Goal: Communication & Community: Participate in discussion

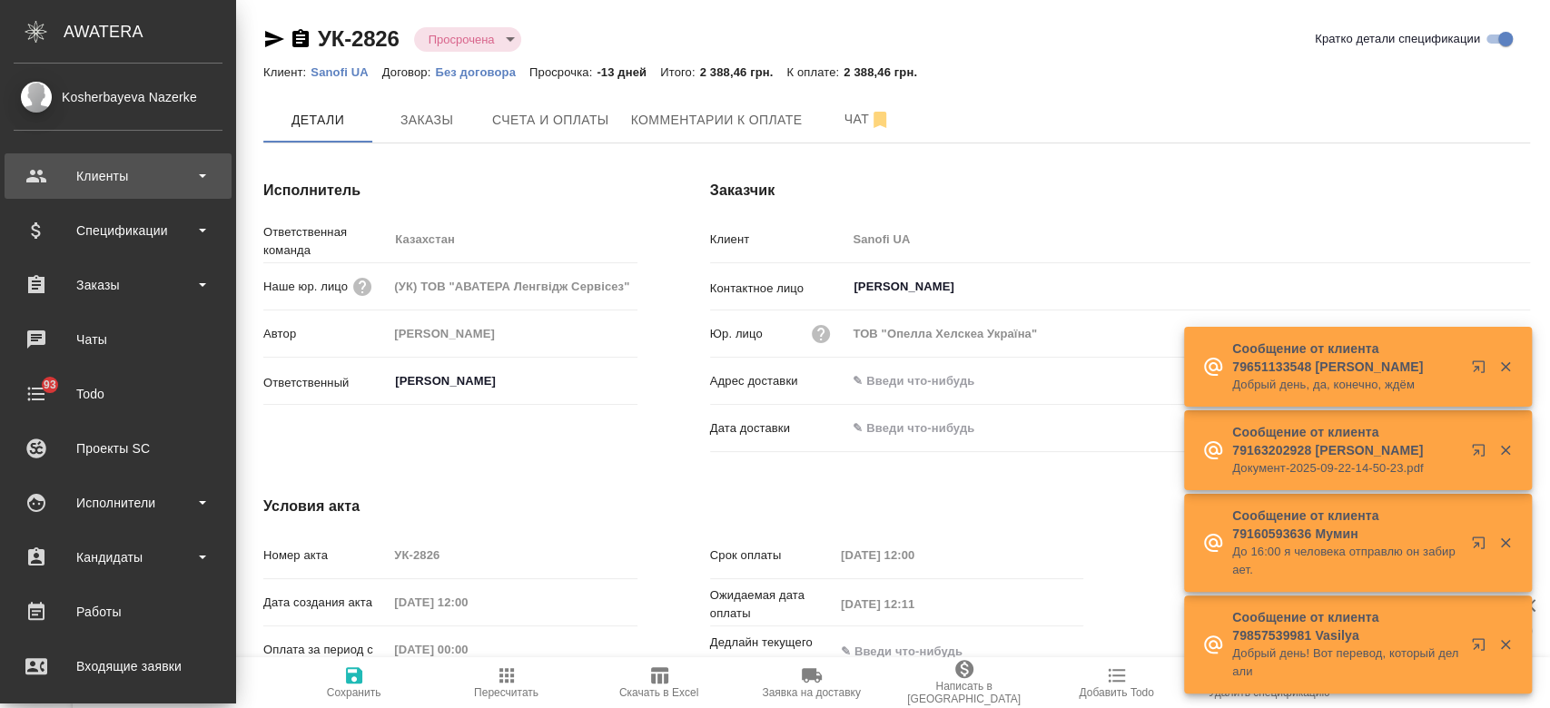
click at [150, 182] on div "Клиенты" at bounding box center [118, 176] width 209 height 27
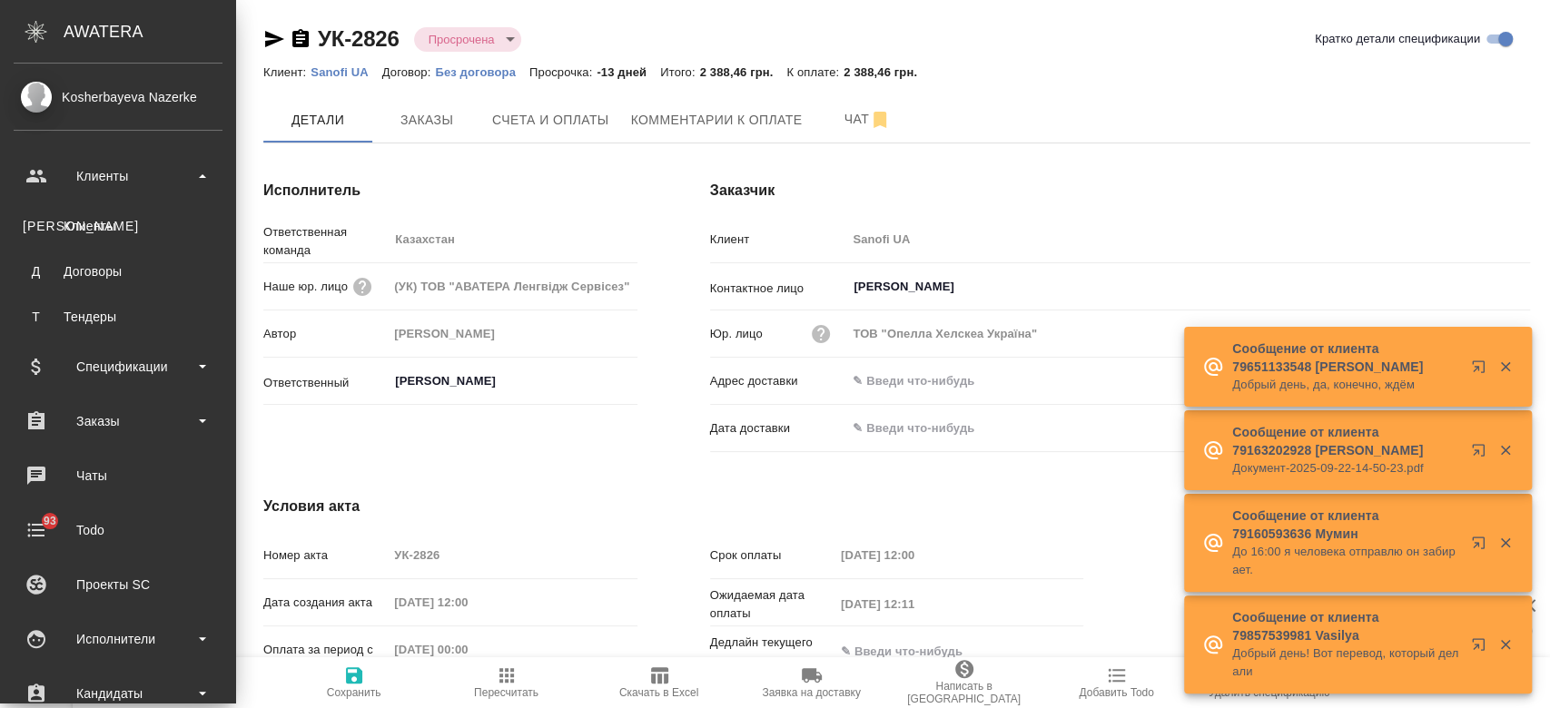
click at [160, 246] on ul "К Клиенты Д Договоры Т Тендеры" at bounding box center [118, 267] width 236 height 136
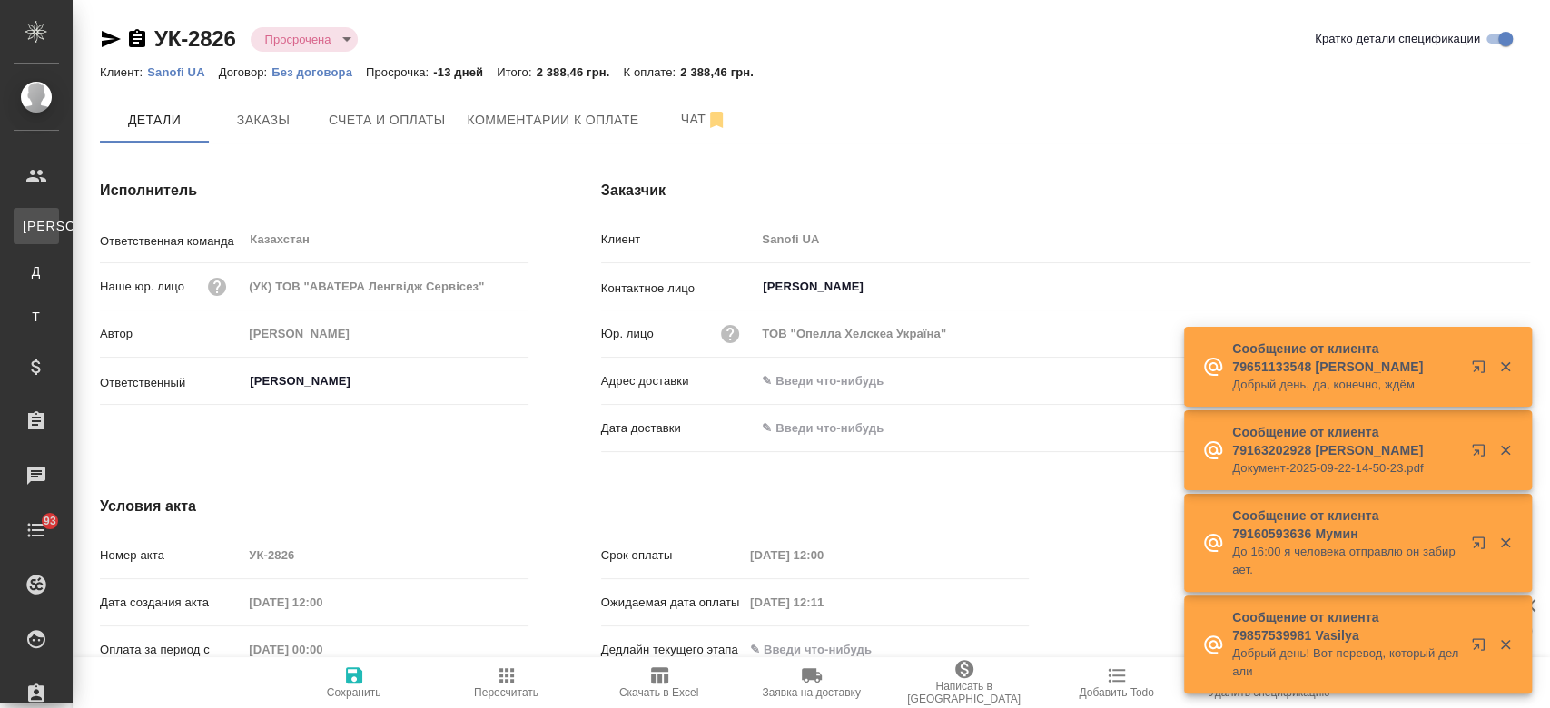
click at [136, 213] on div ".cls-1 fill:#fff; AWATERA Kosherbayeva Nazerke Клиенты К Клиенты Д Договоры Т Т…" at bounding box center [775, 354] width 1550 height 708
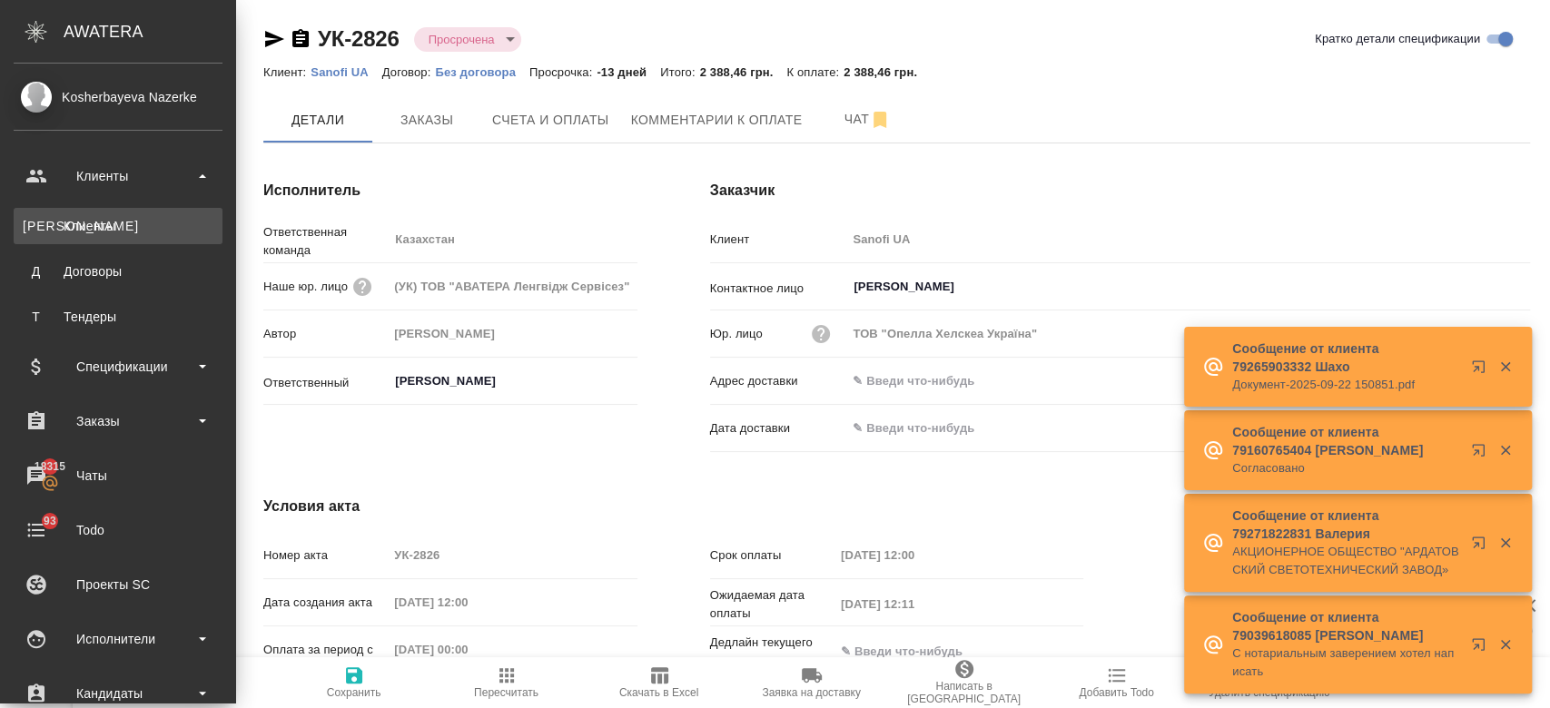
click at [103, 222] on div "Клиенты" at bounding box center [118, 226] width 191 height 18
select select "RU"
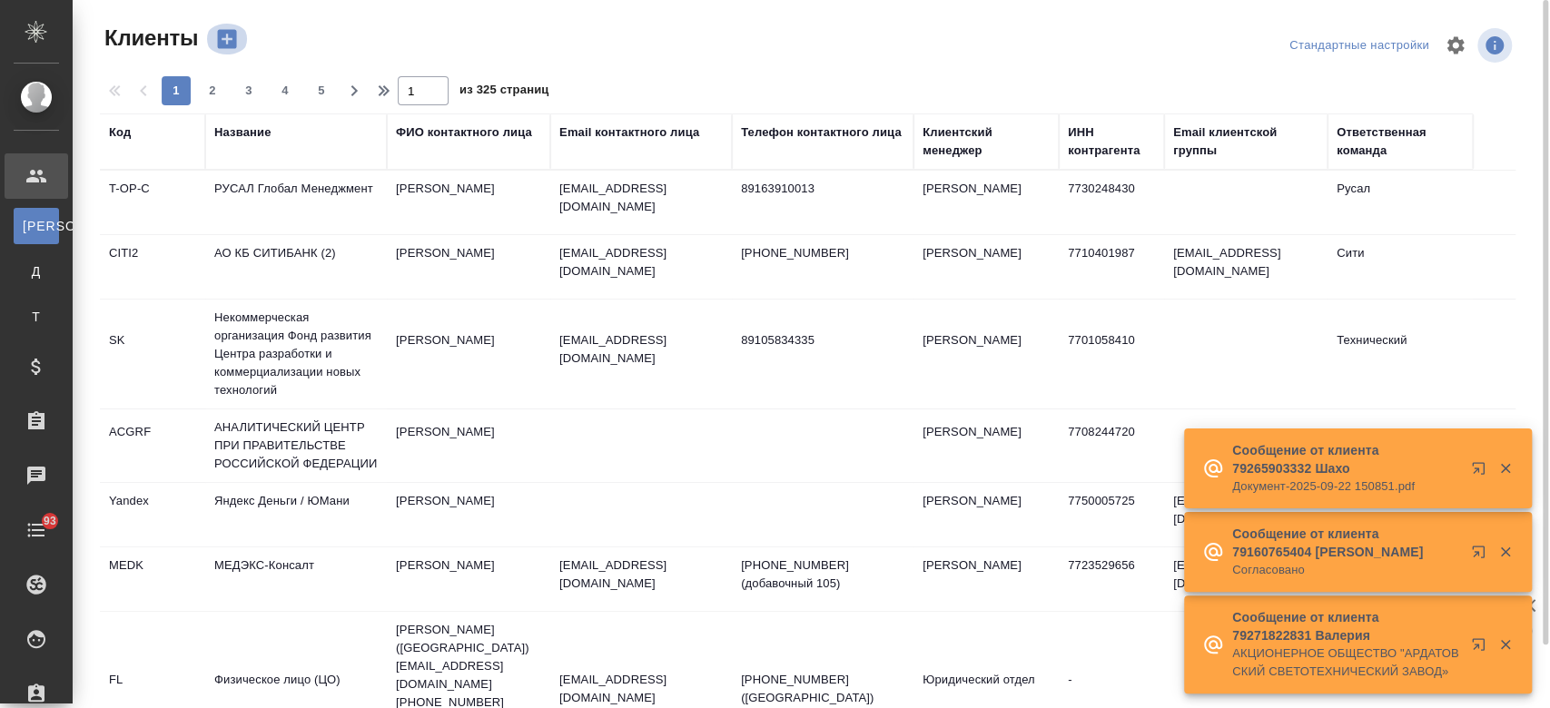
click at [240, 36] on button "button" at bounding box center [227, 39] width 44 height 31
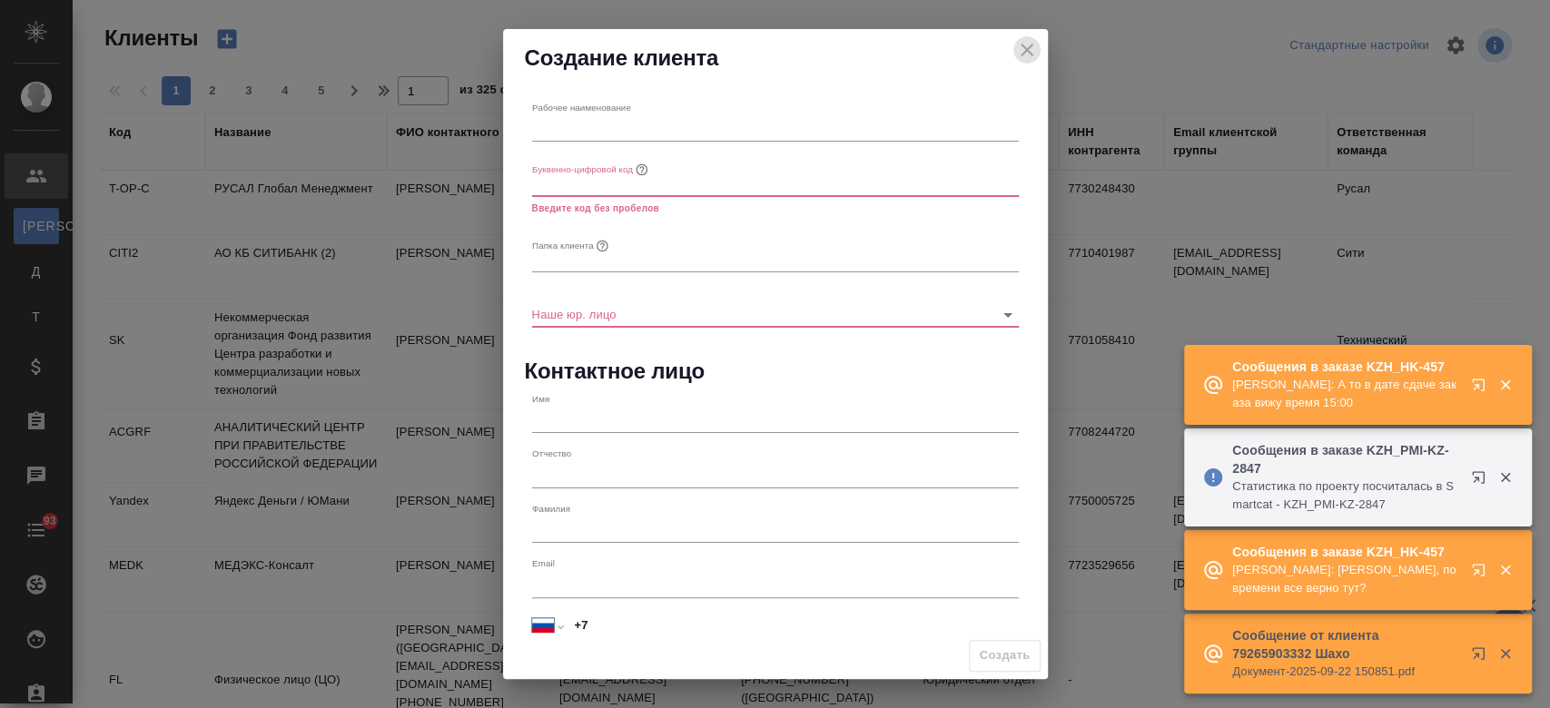
click at [1029, 42] on icon "close" at bounding box center [1027, 50] width 22 height 22
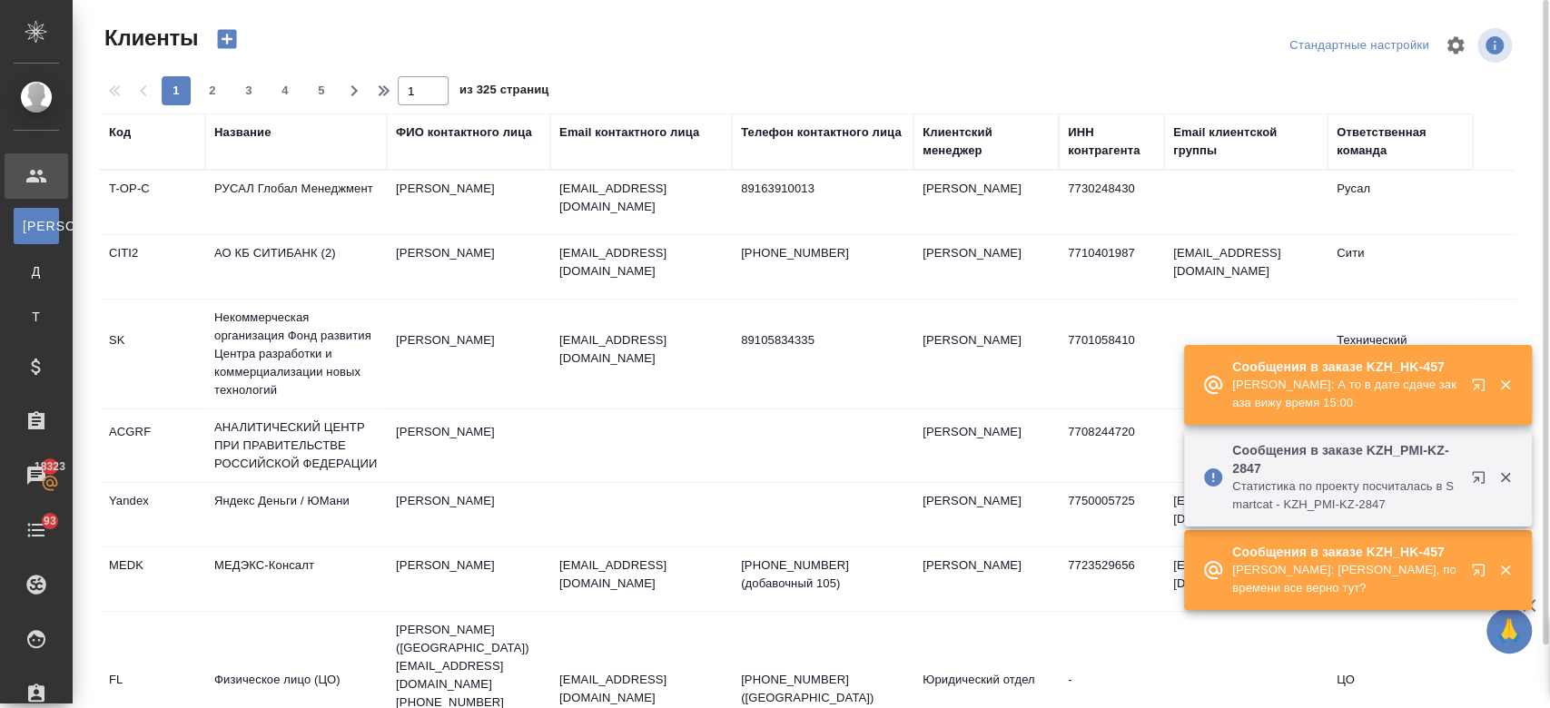
click at [232, 133] on div "Название" at bounding box center [242, 132] width 56 height 18
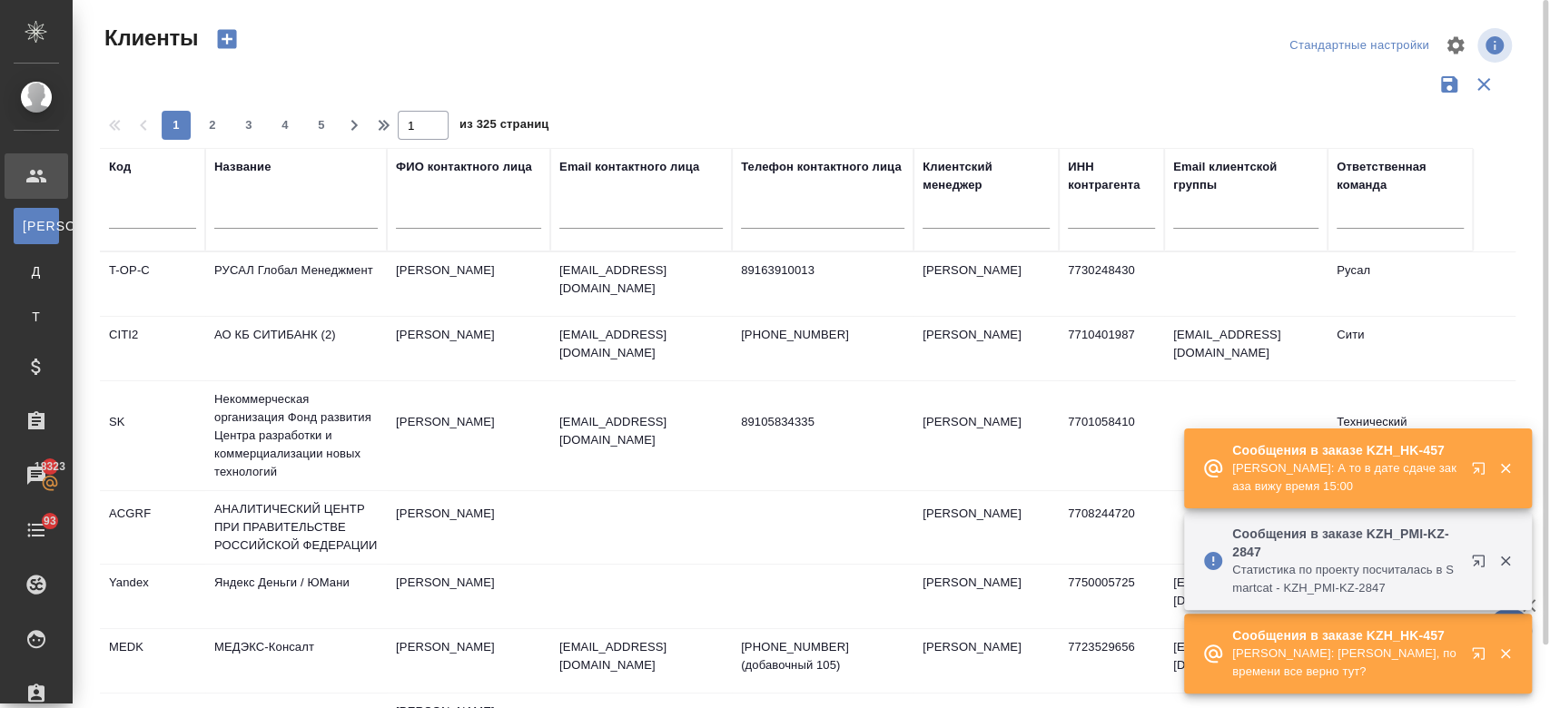
click at [281, 216] on input "text" at bounding box center [295, 217] width 163 height 23
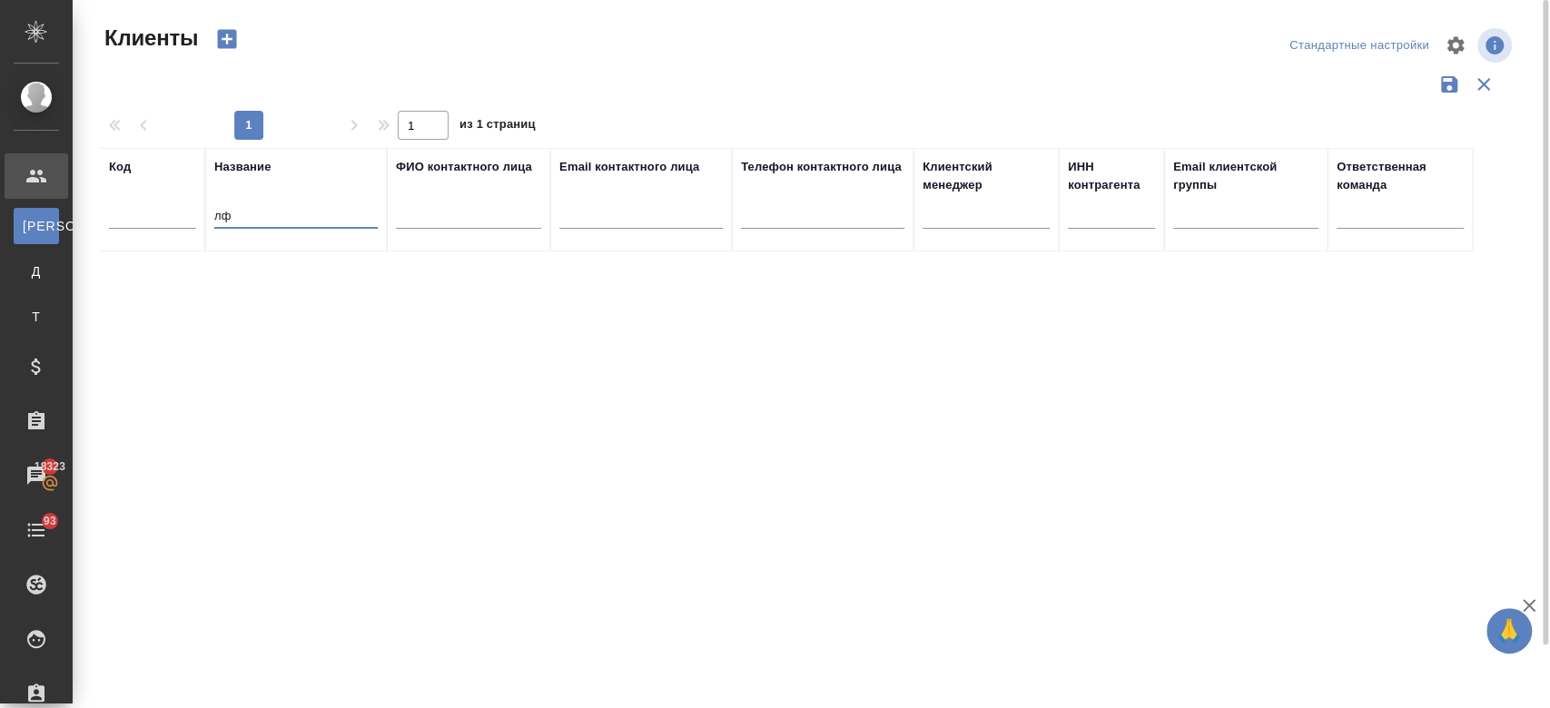
type input "л"
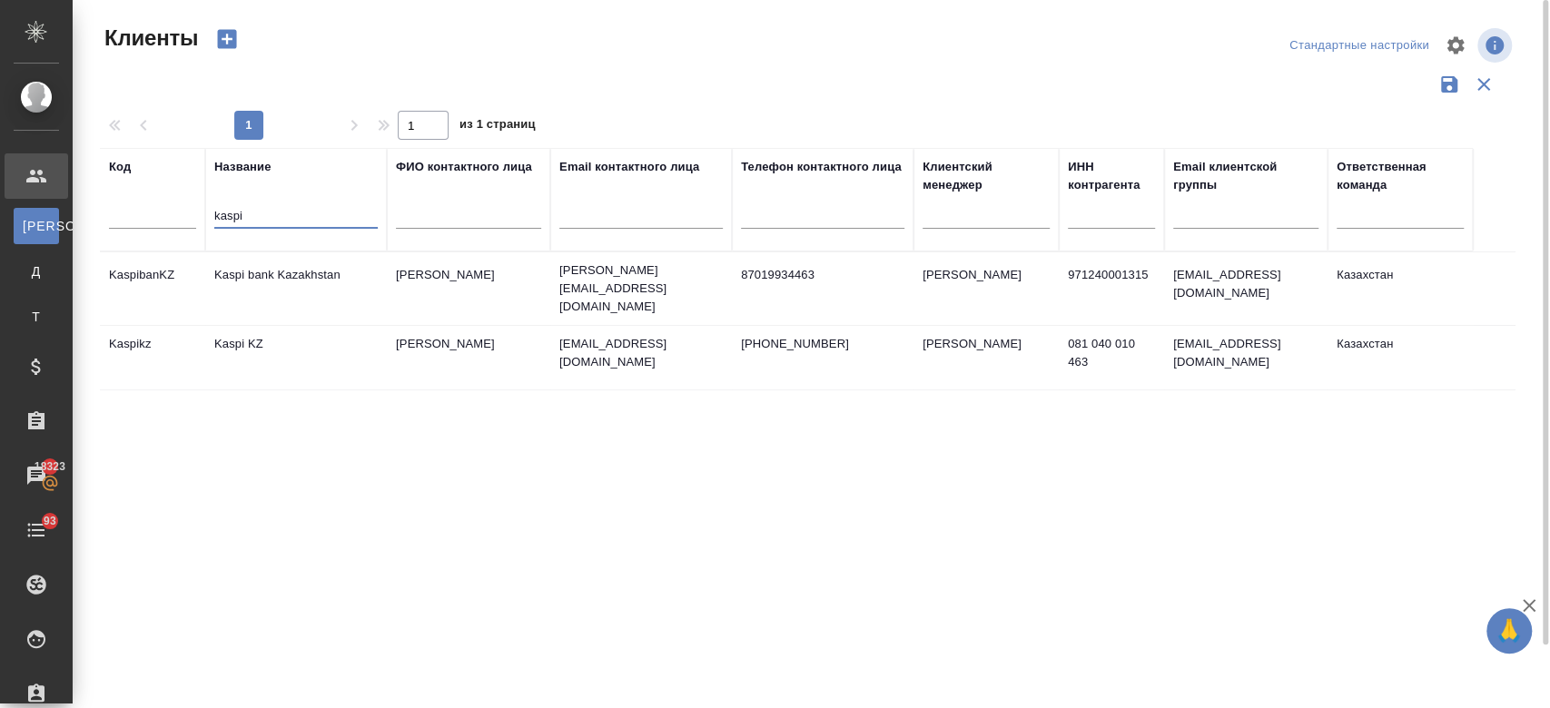
type input "kaspi"
click at [277, 274] on td "Kaspi bank Kazakhstan" at bounding box center [296, 289] width 182 height 64
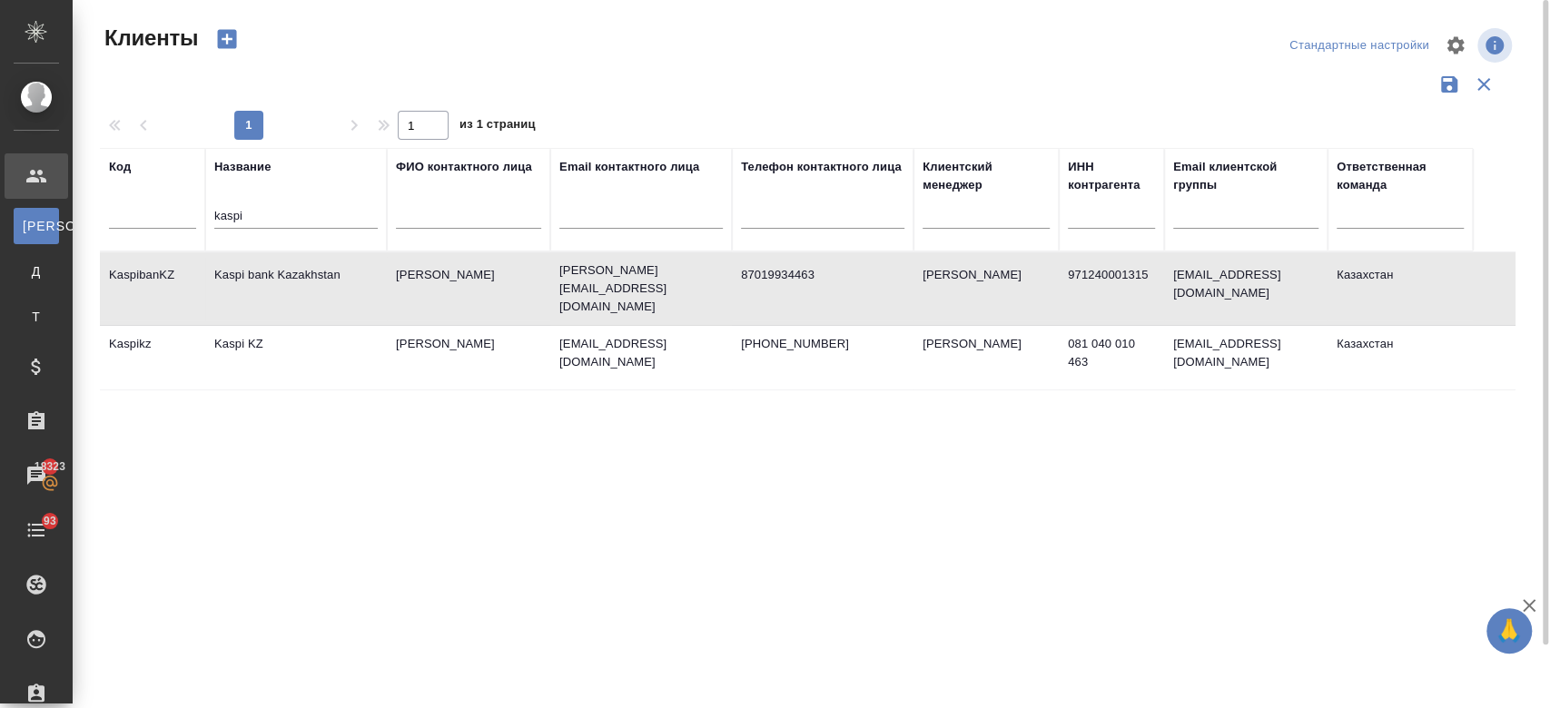
click at [277, 274] on td "Kaspi bank Kazakhstan" at bounding box center [296, 289] width 182 height 64
click at [271, 361] on td "Kaspi KZ" at bounding box center [296, 358] width 182 height 64
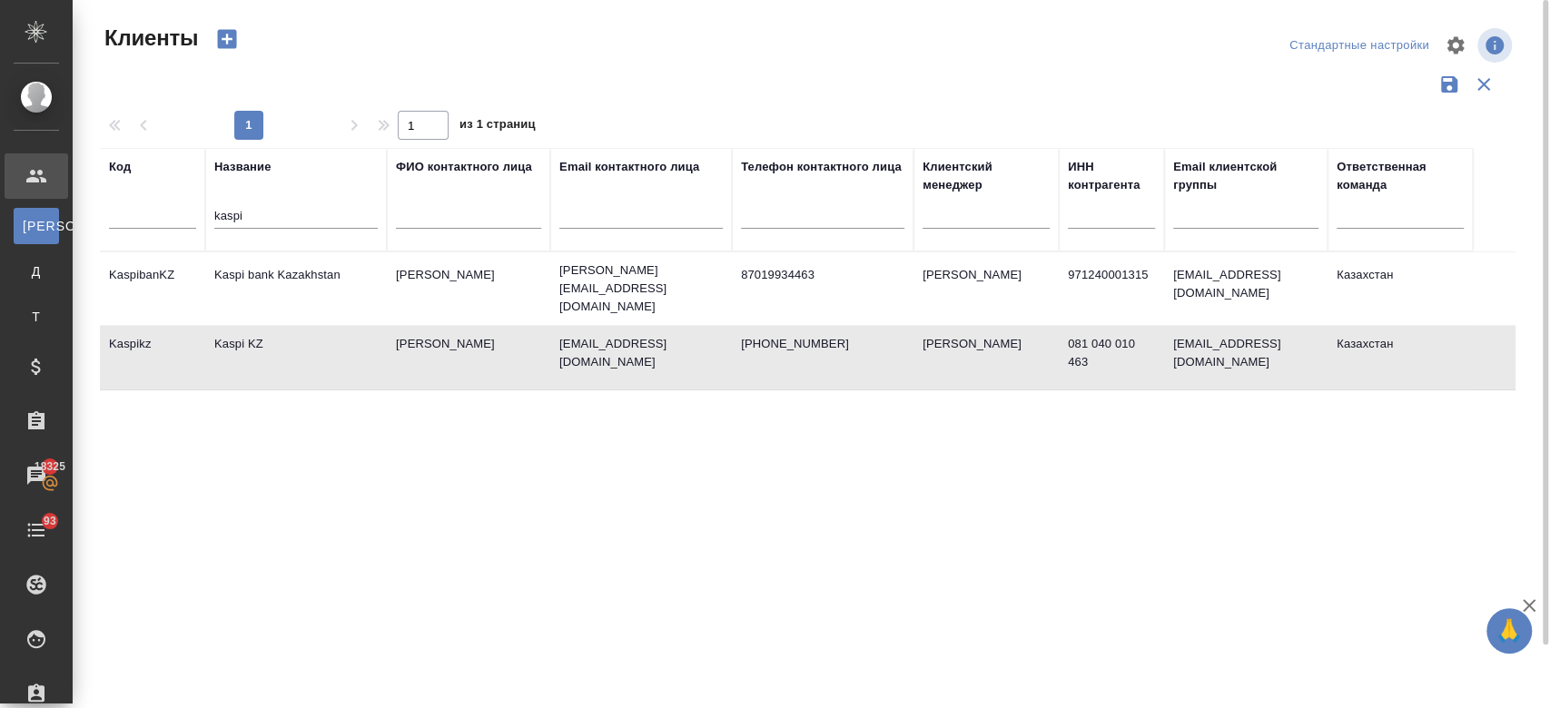
click at [271, 361] on td "Kaspi KZ" at bounding box center [296, 358] width 182 height 64
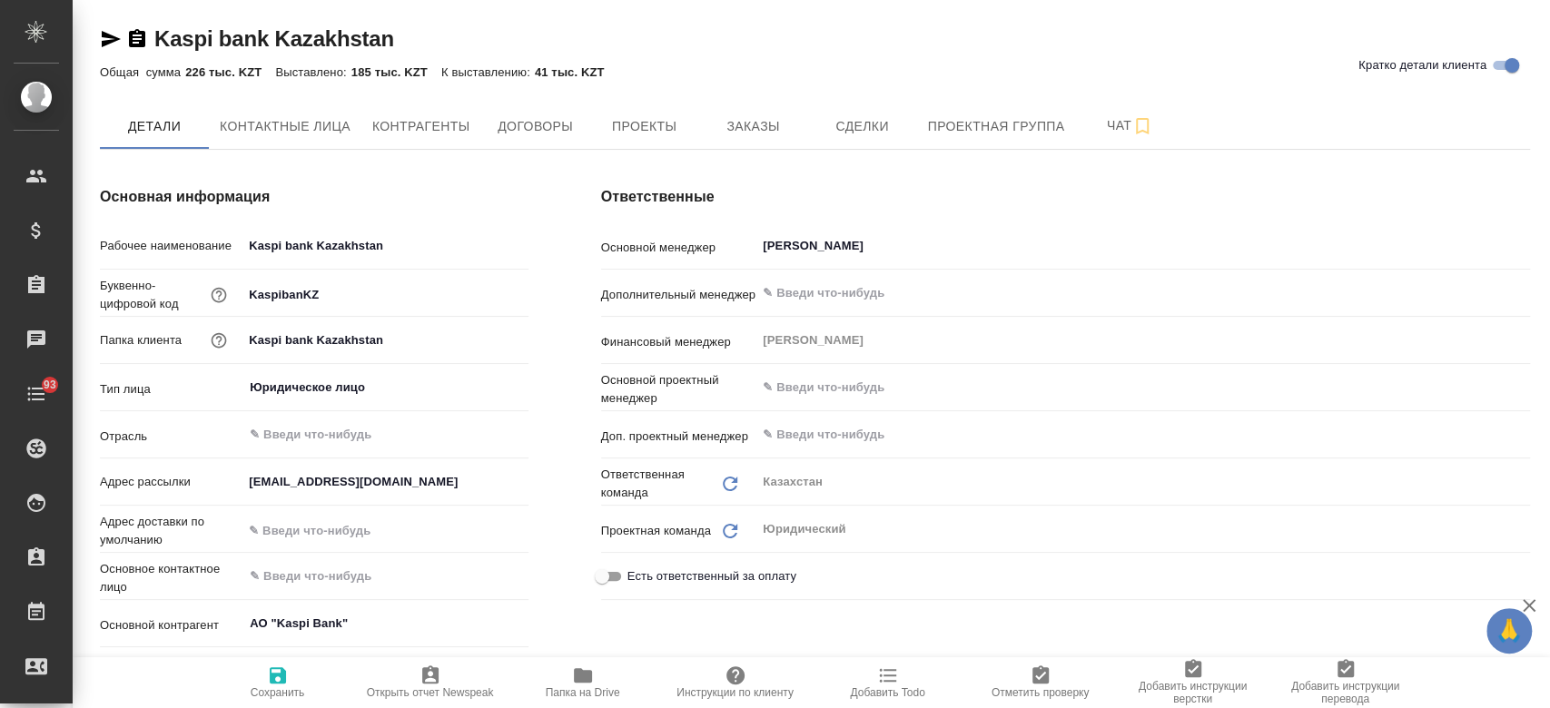
type input "АО "Kaspi Bank""
type textarea "x"
type input "АО "Kaspi Bank""
type textarea "x"
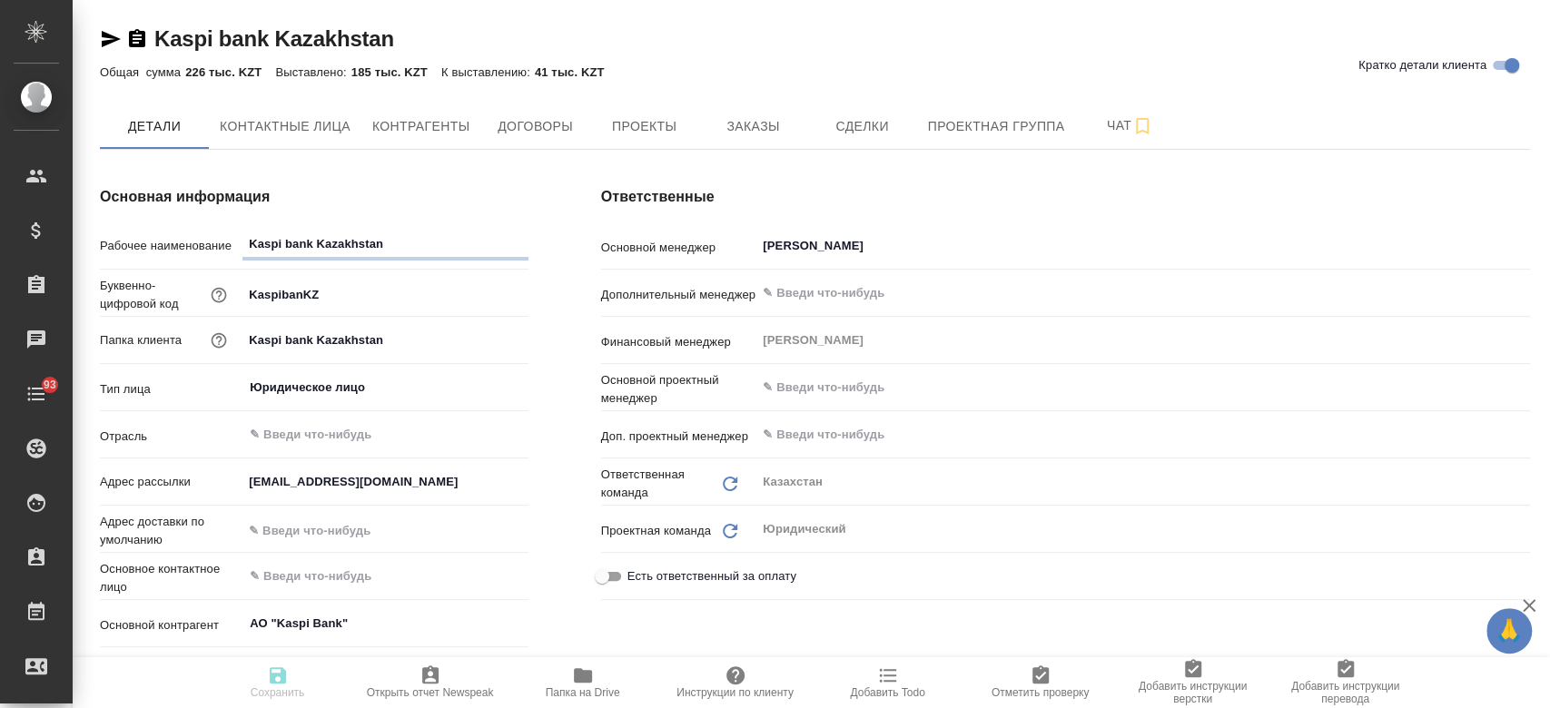
type textarea "x"
type input "АО "Kaspi Bank""
type textarea "x"
click at [741, 134] on span "Заказы" at bounding box center [752, 126] width 87 height 23
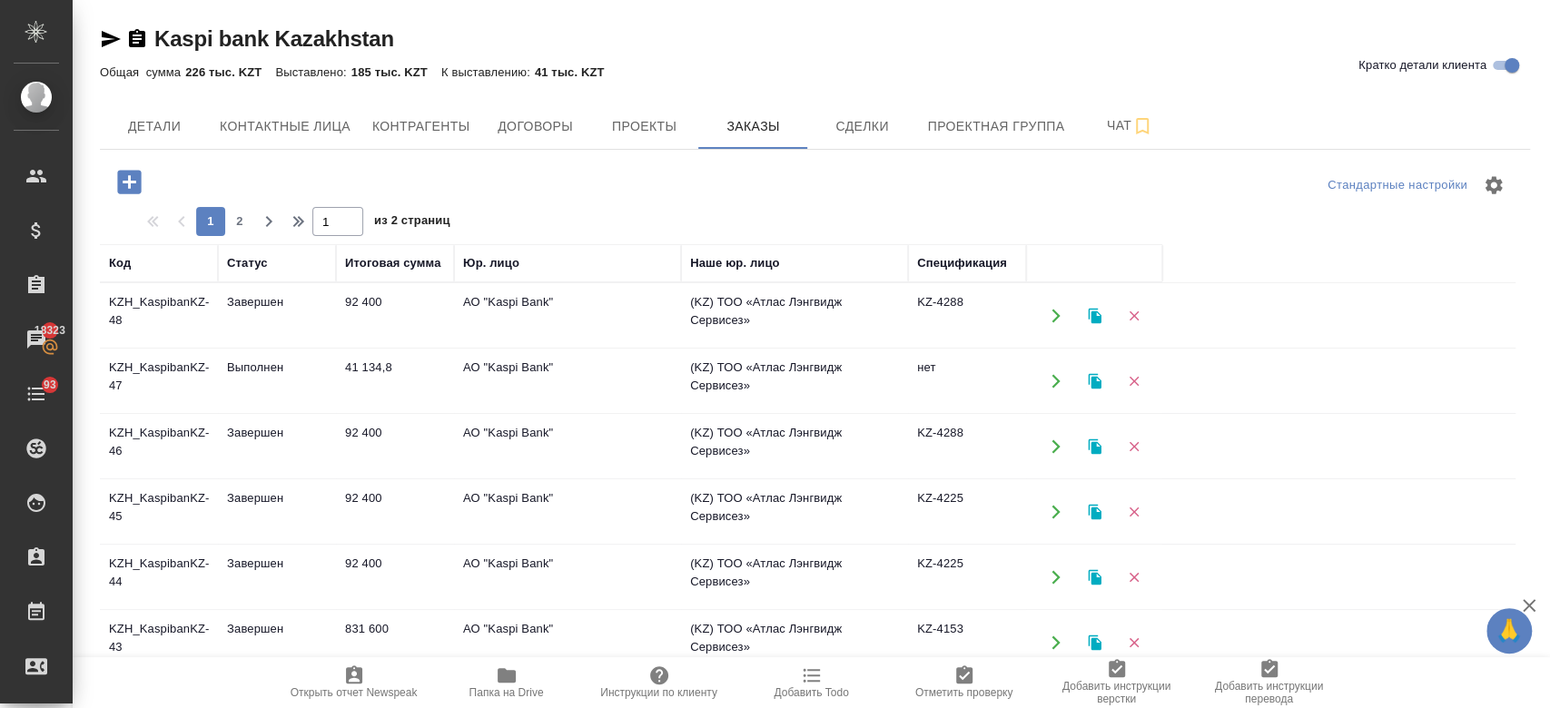
click at [160, 379] on td "KZH_KaspibanKZ-47" at bounding box center [159, 382] width 118 height 64
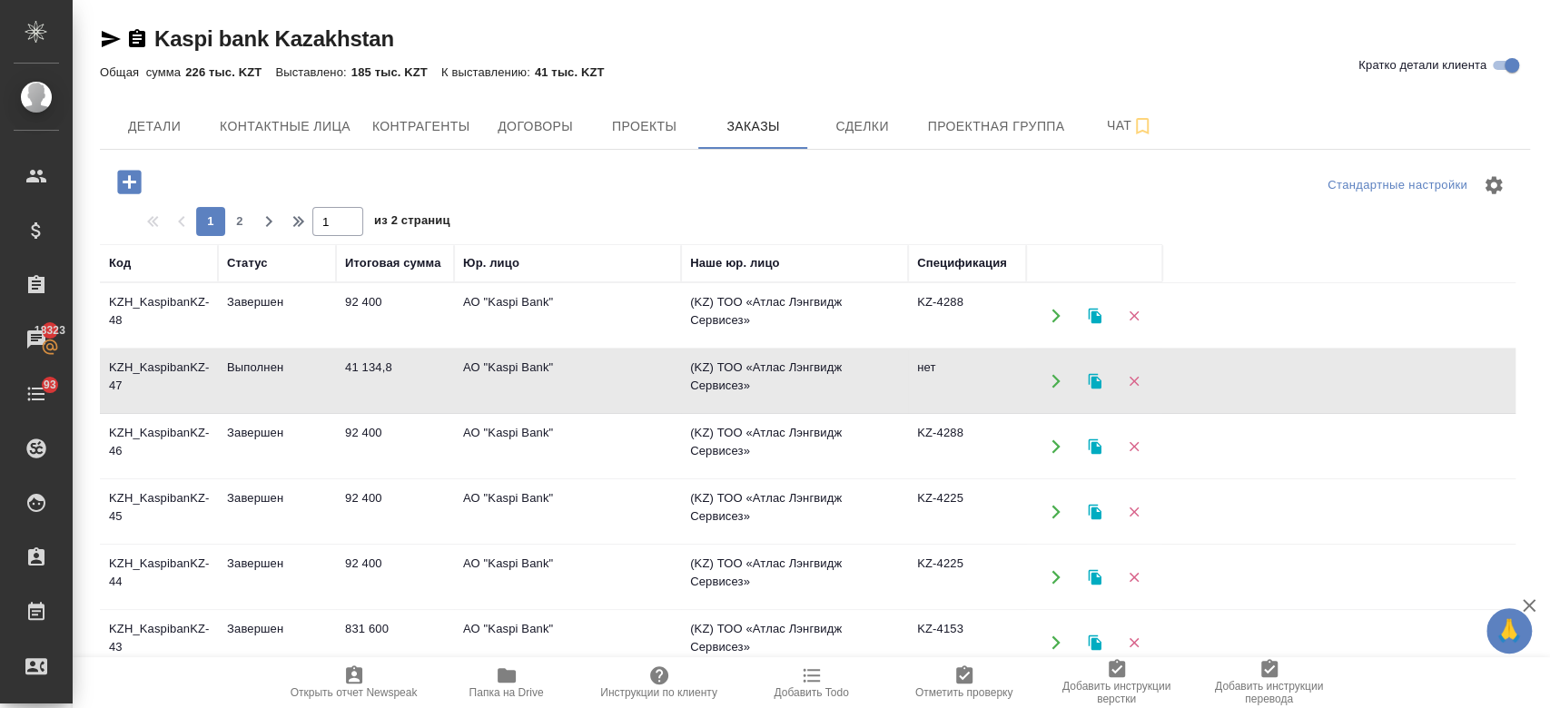
click at [160, 379] on td "KZH_KaspibanKZ-47" at bounding box center [159, 382] width 118 height 64
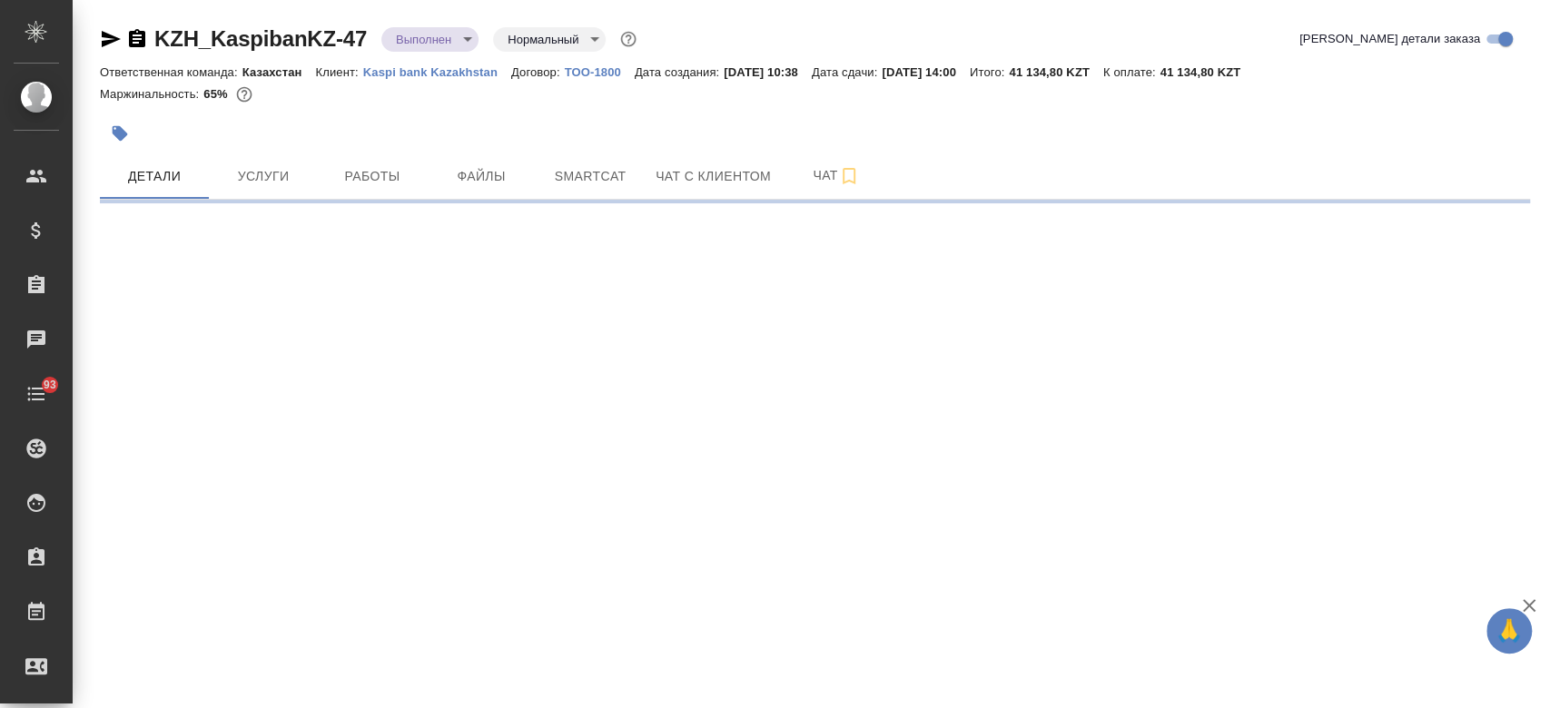
select select "RU"
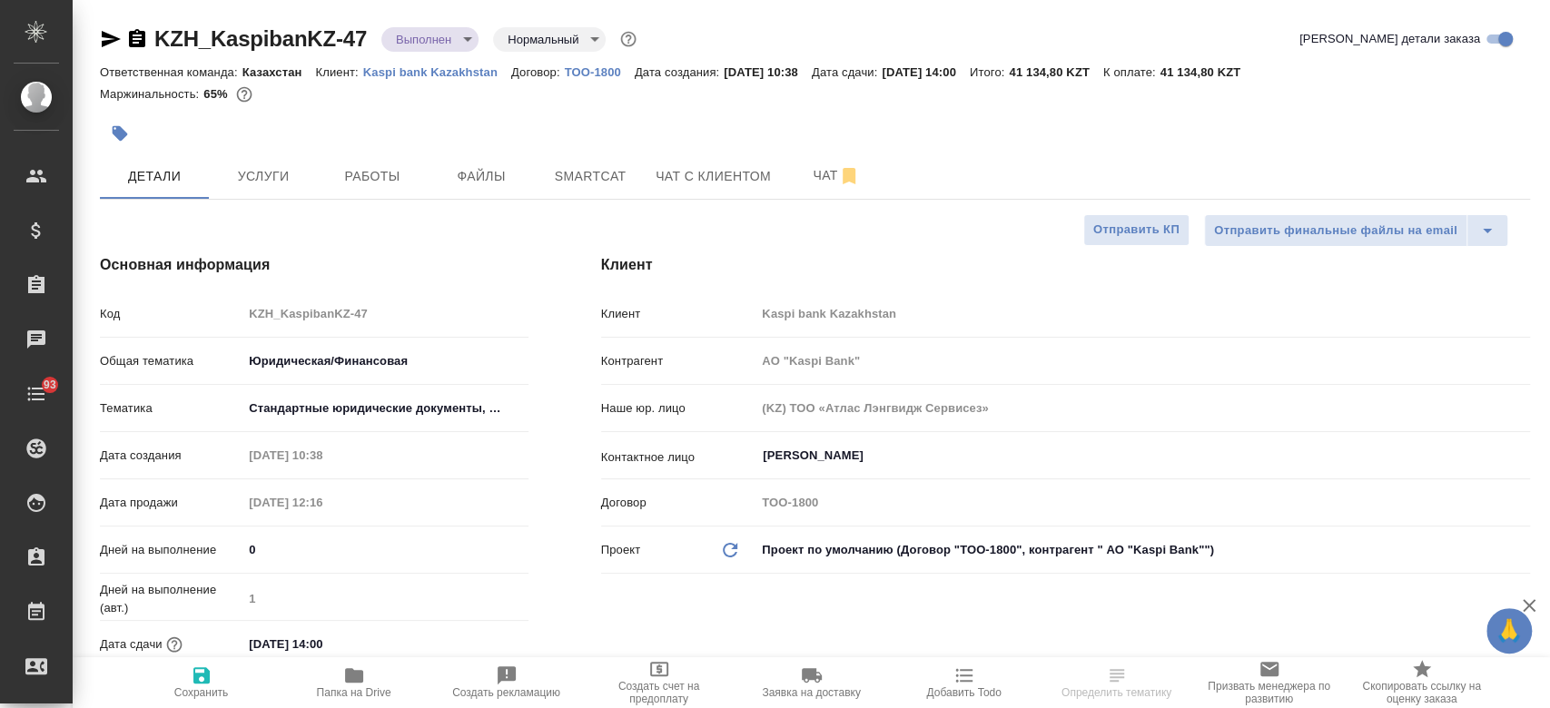
type input "АО "Kaspi Bank""
type textarea "x"
type input "АО "Kaspi Bank""
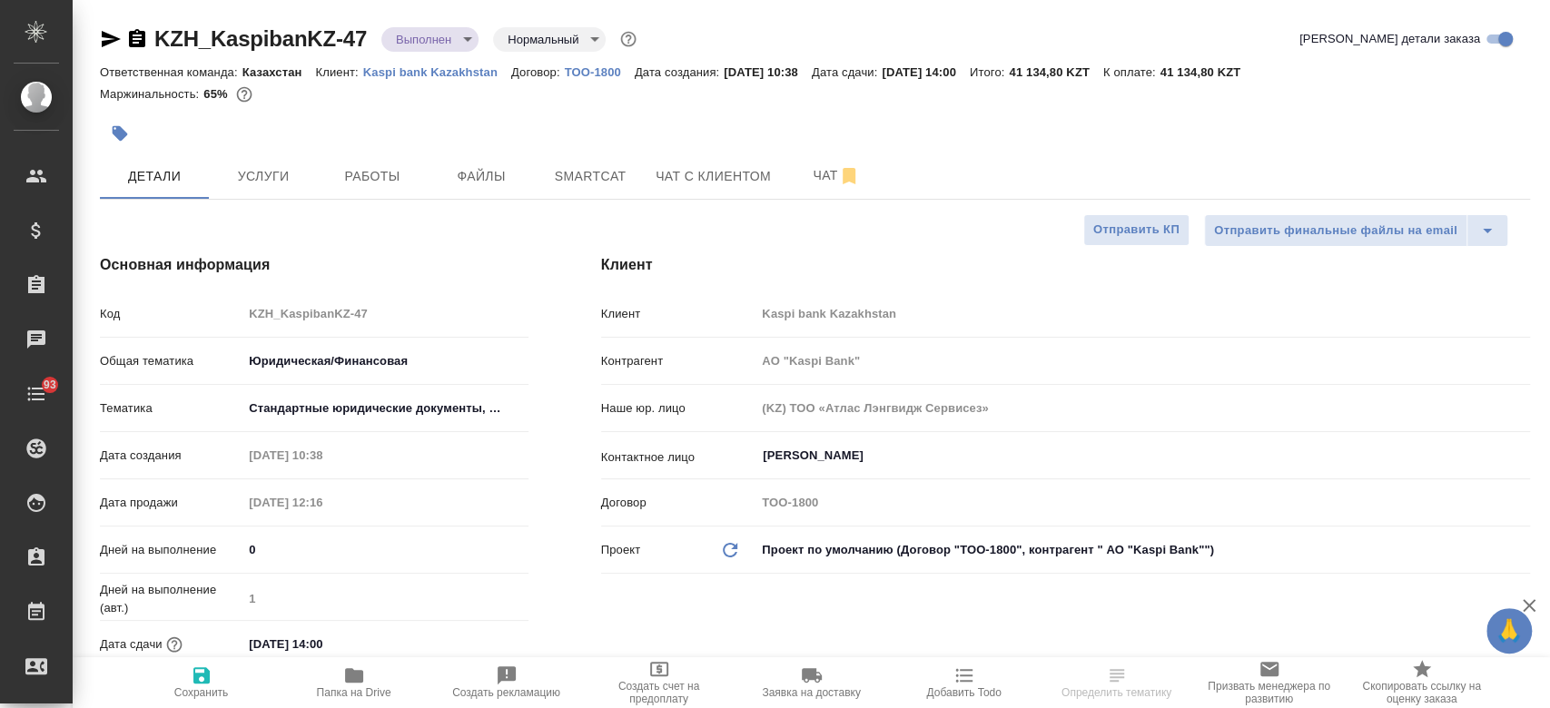
type textarea "x"
type input "АО "Kaspi Bank""
type textarea "x"
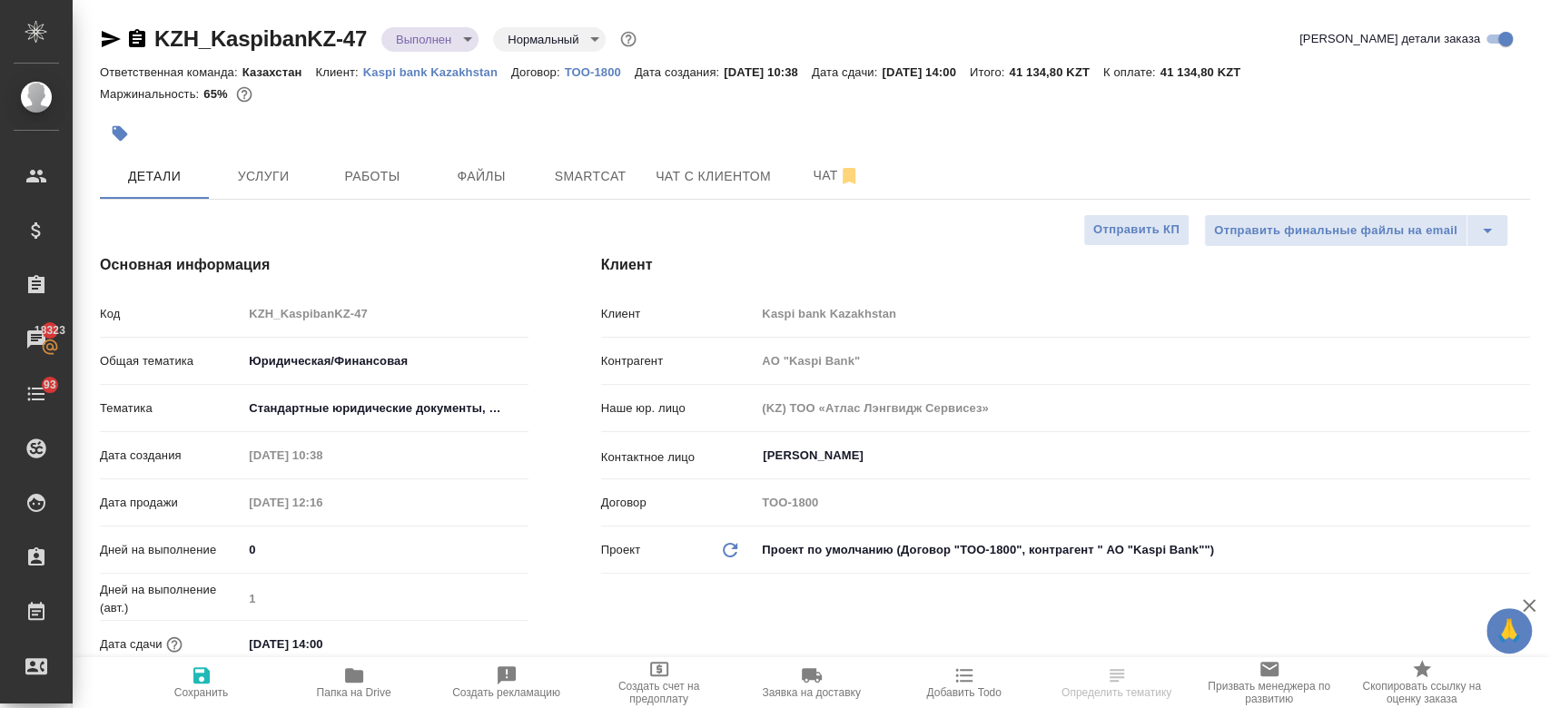
type textarea "x"
click at [101, 43] on icon "button" at bounding box center [111, 39] width 22 height 22
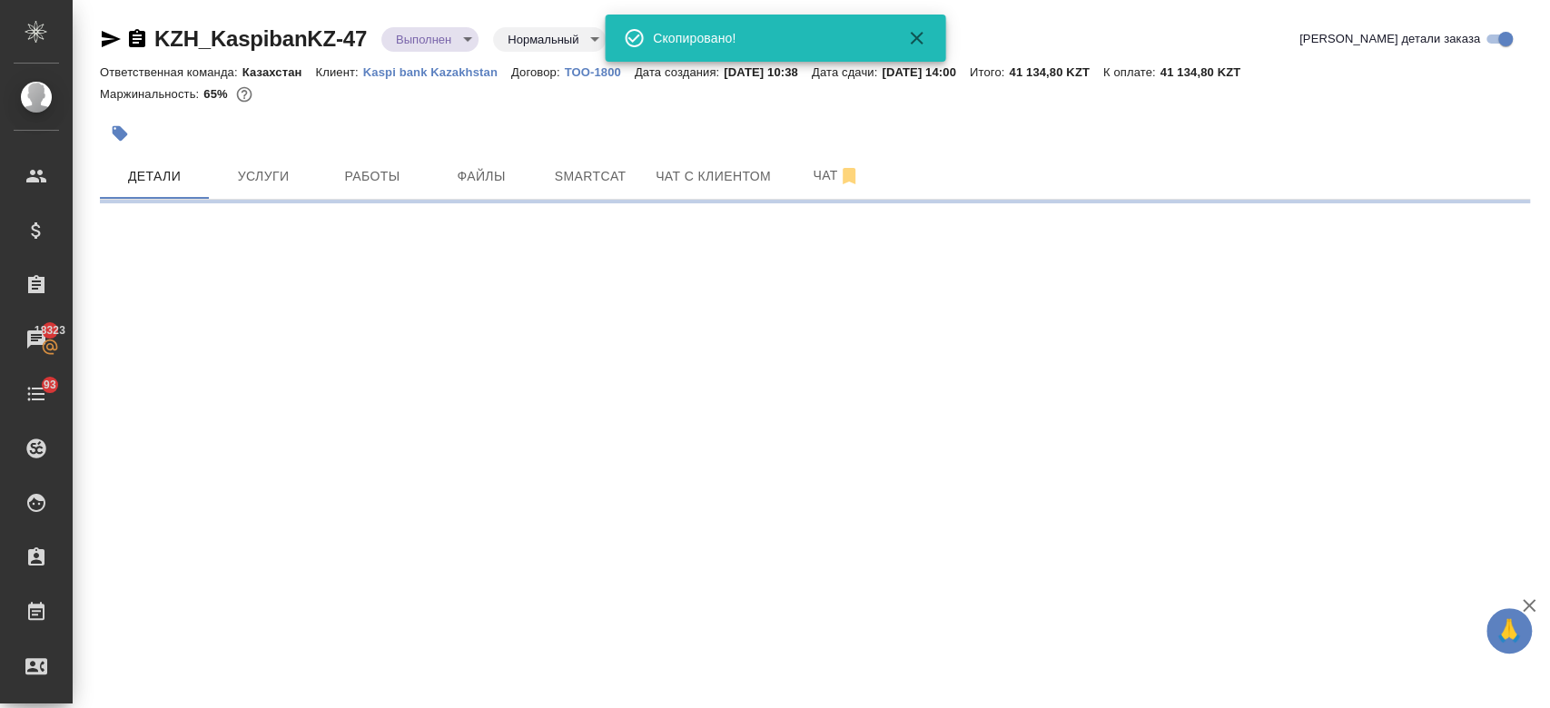
select select "RU"
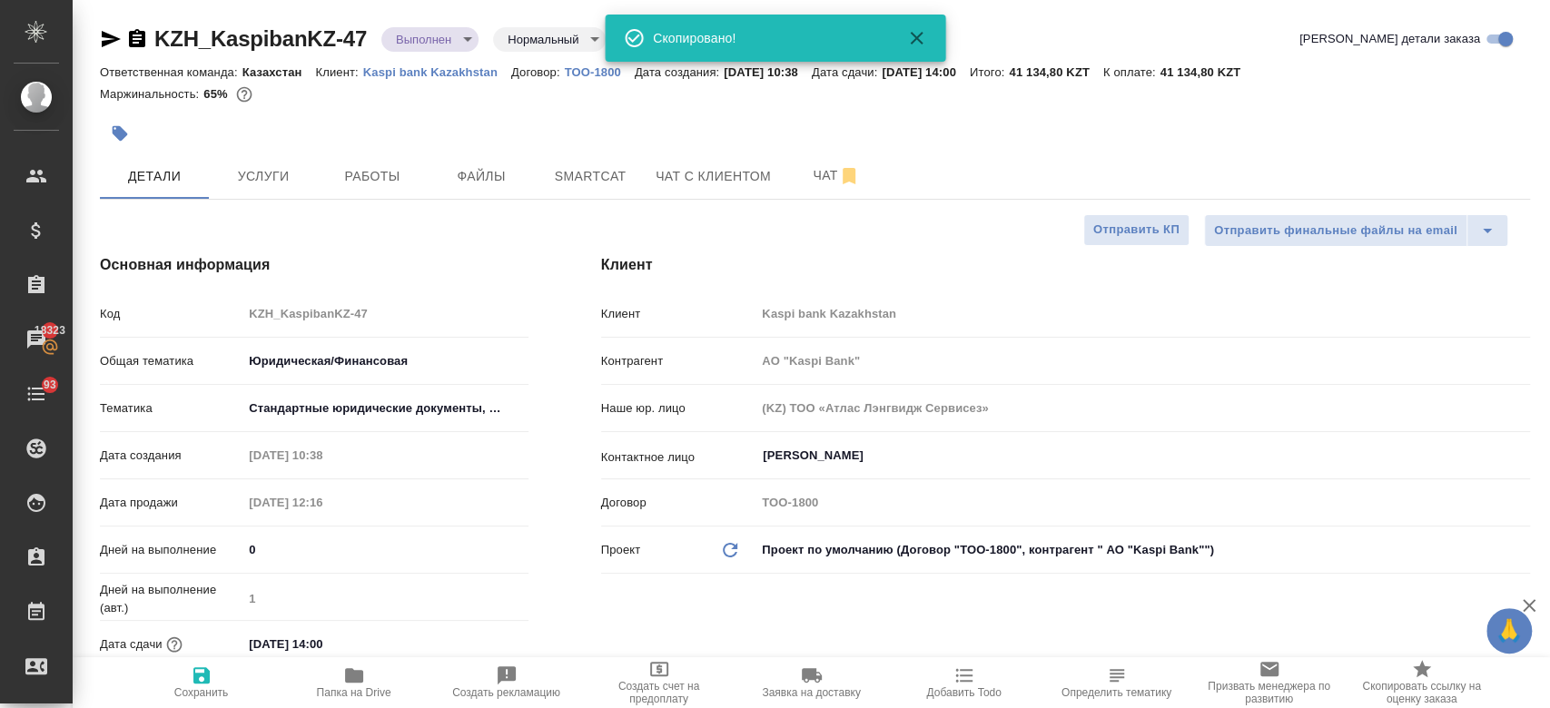
type textarea "x"
type input "АО "Kaspi Bank""
type textarea "x"
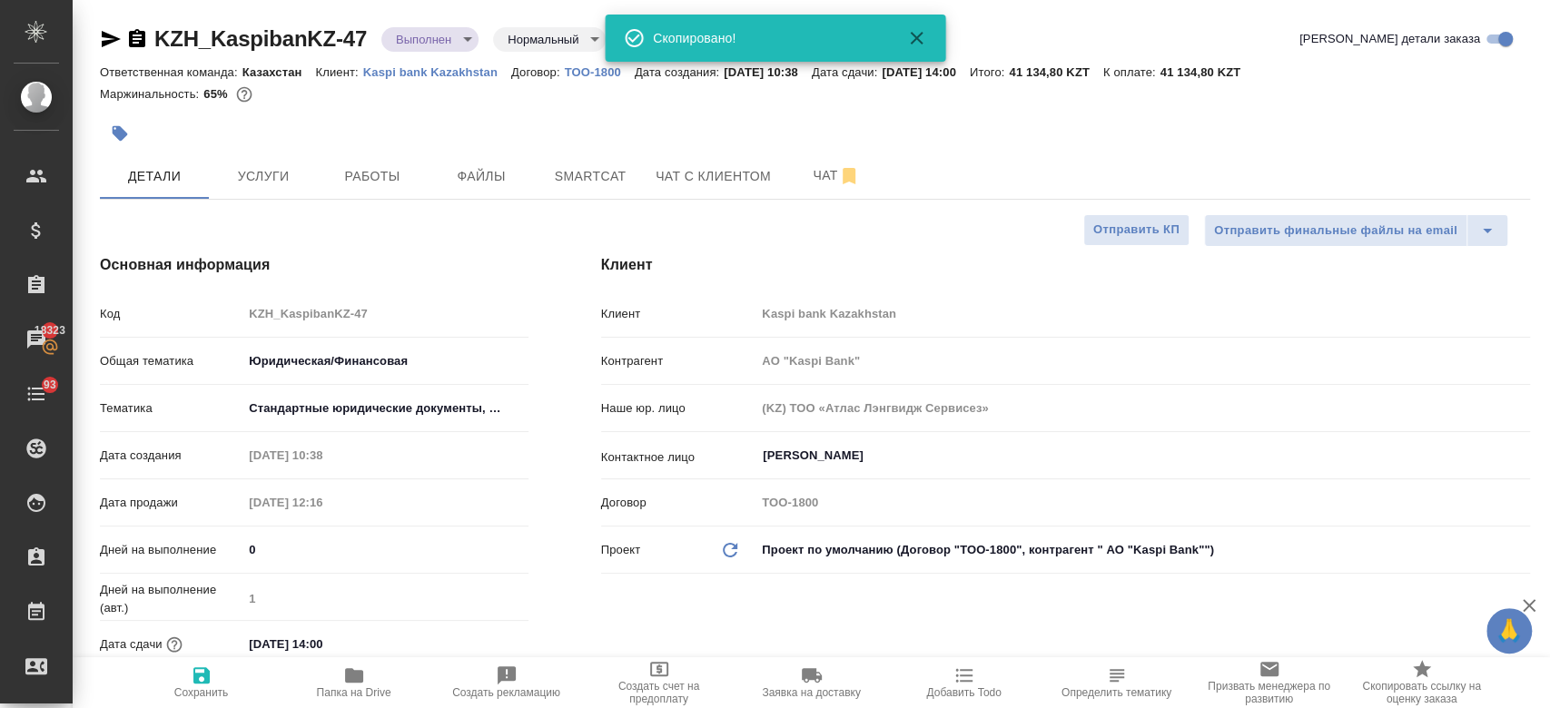
type textarea "x"
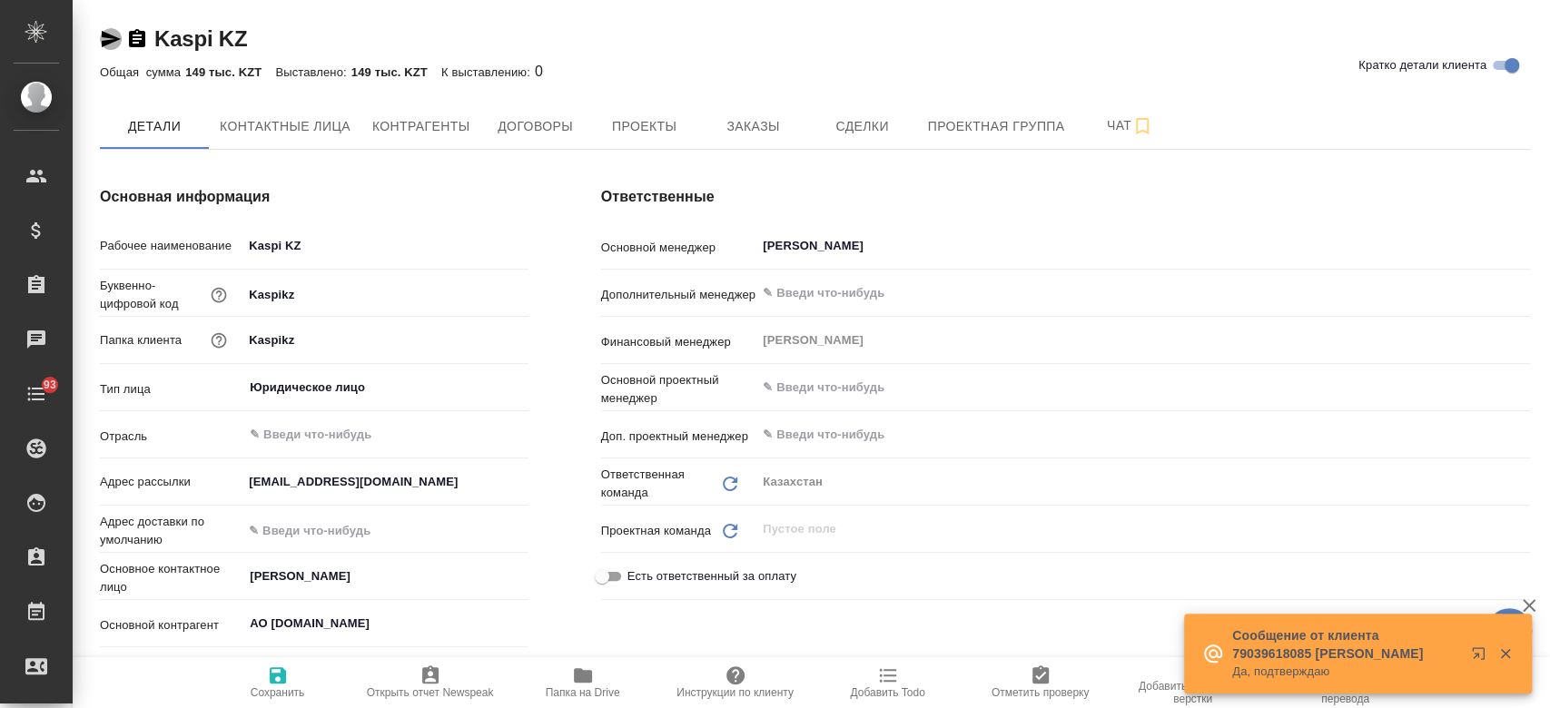
click at [111, 44] on icon "button" at bounding box center [111, 39] width 22 height 22
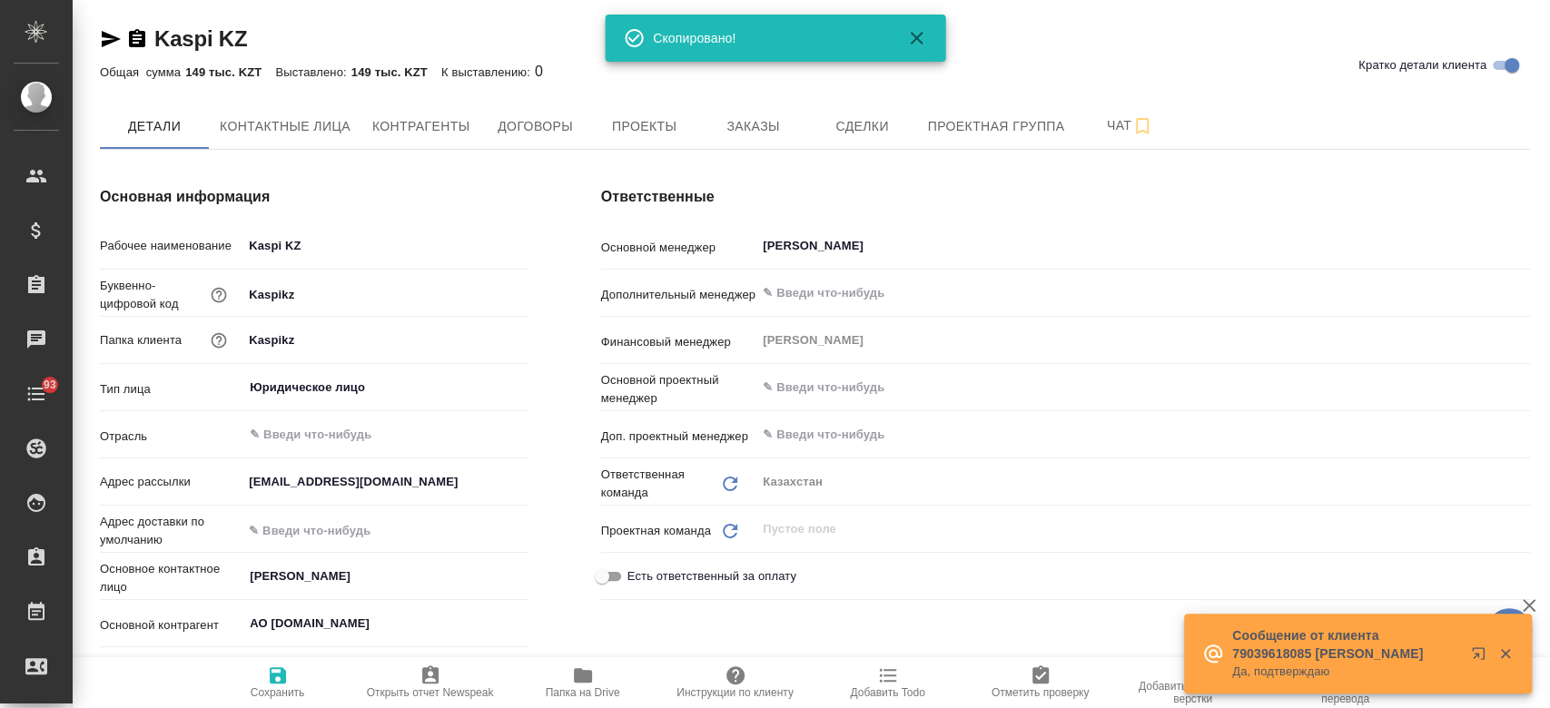
type textarea "x"
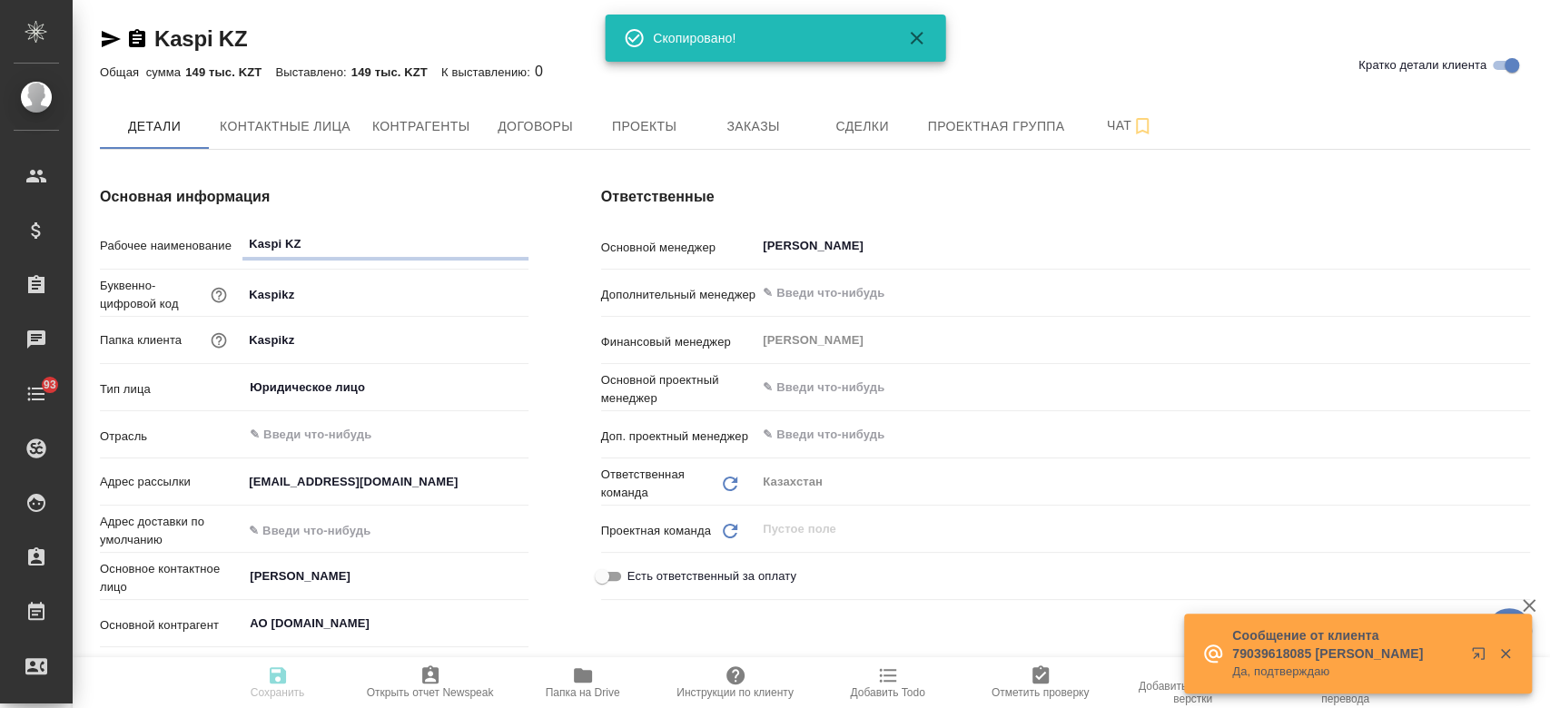
type textarea "x"
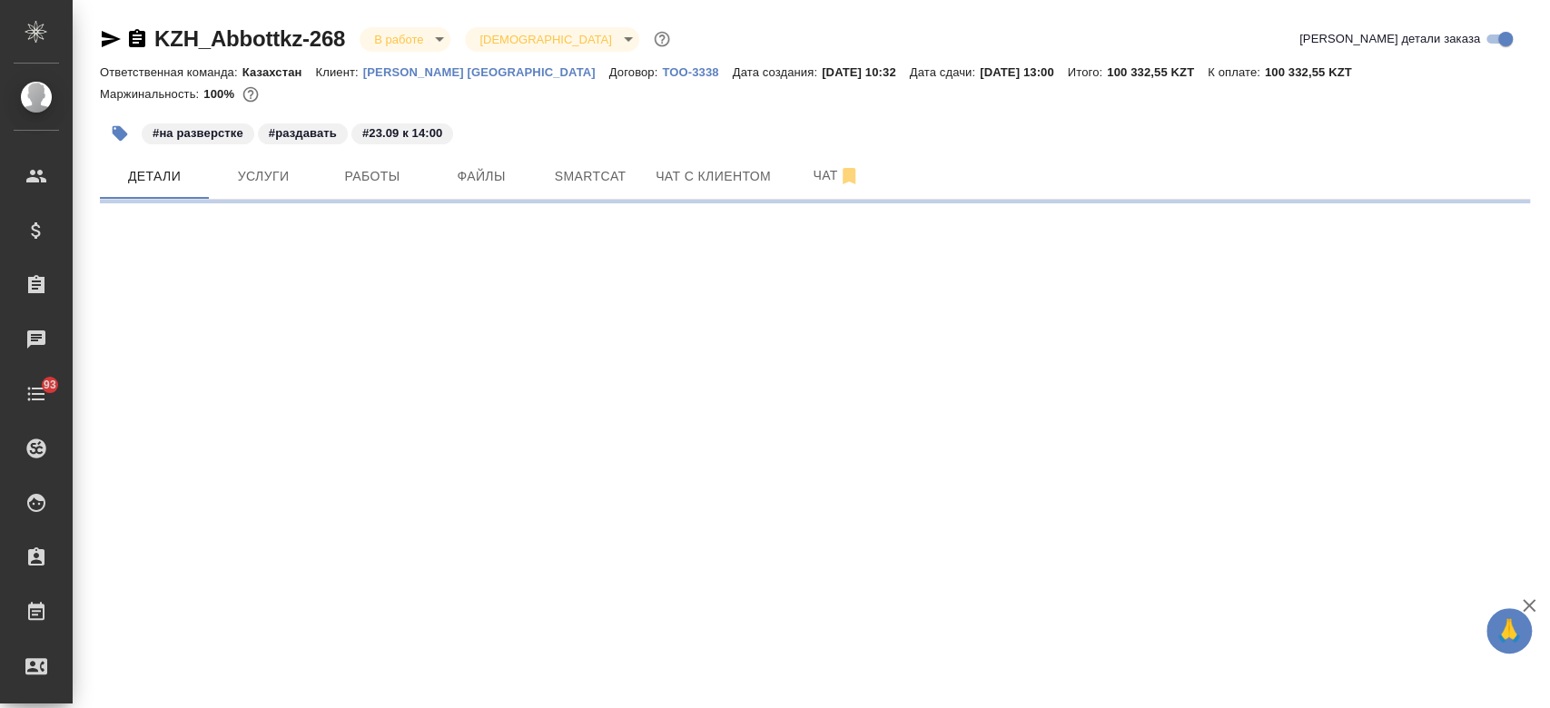
select select "RU"
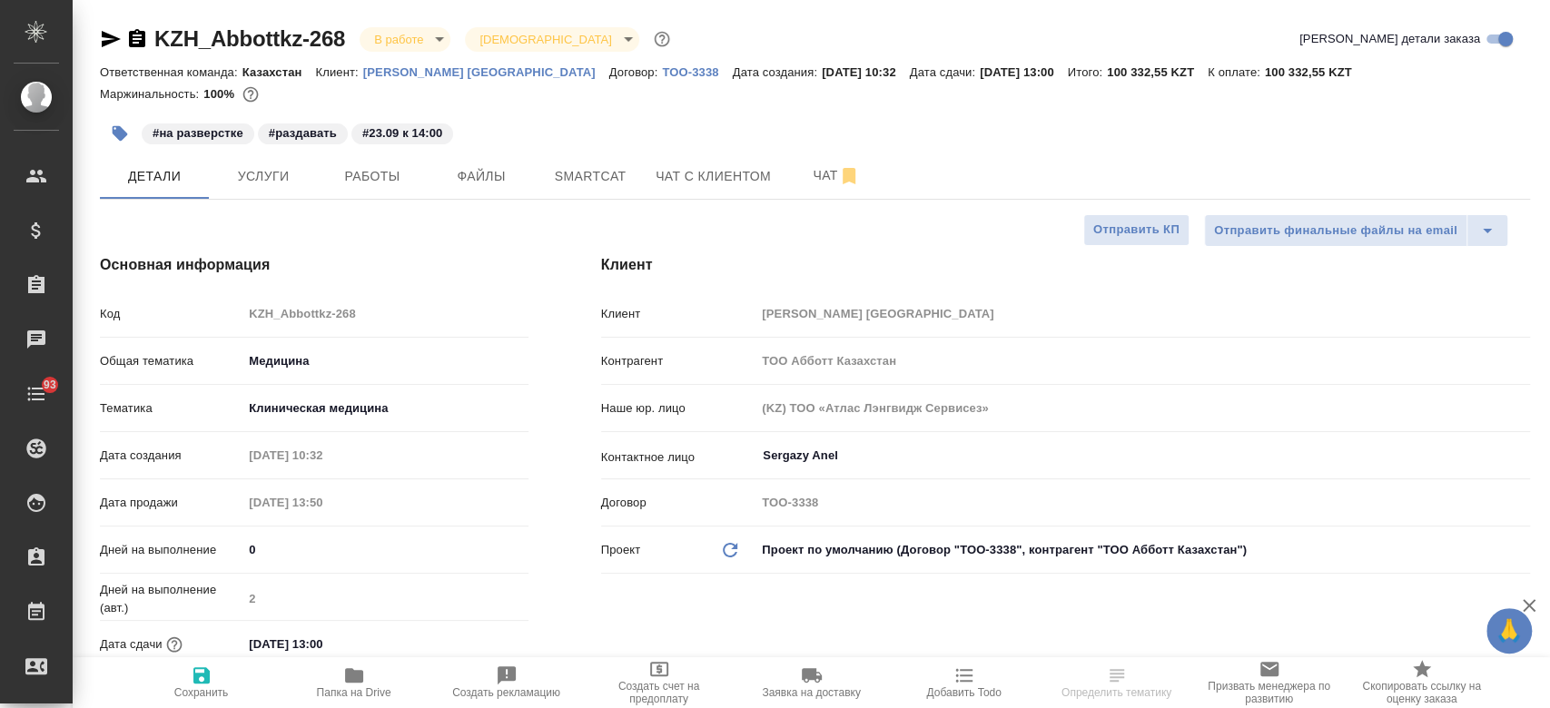
type textarea "x"
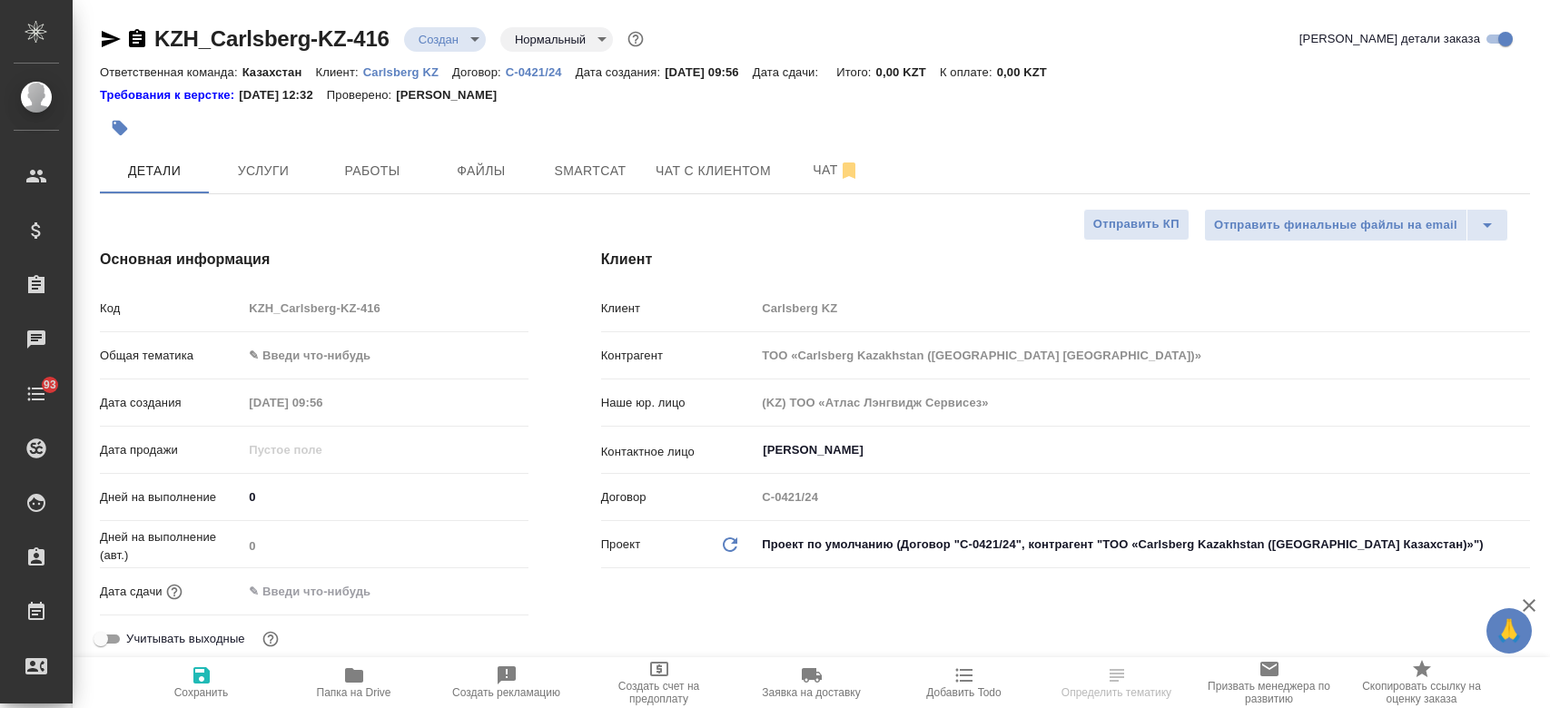
select select "RU"
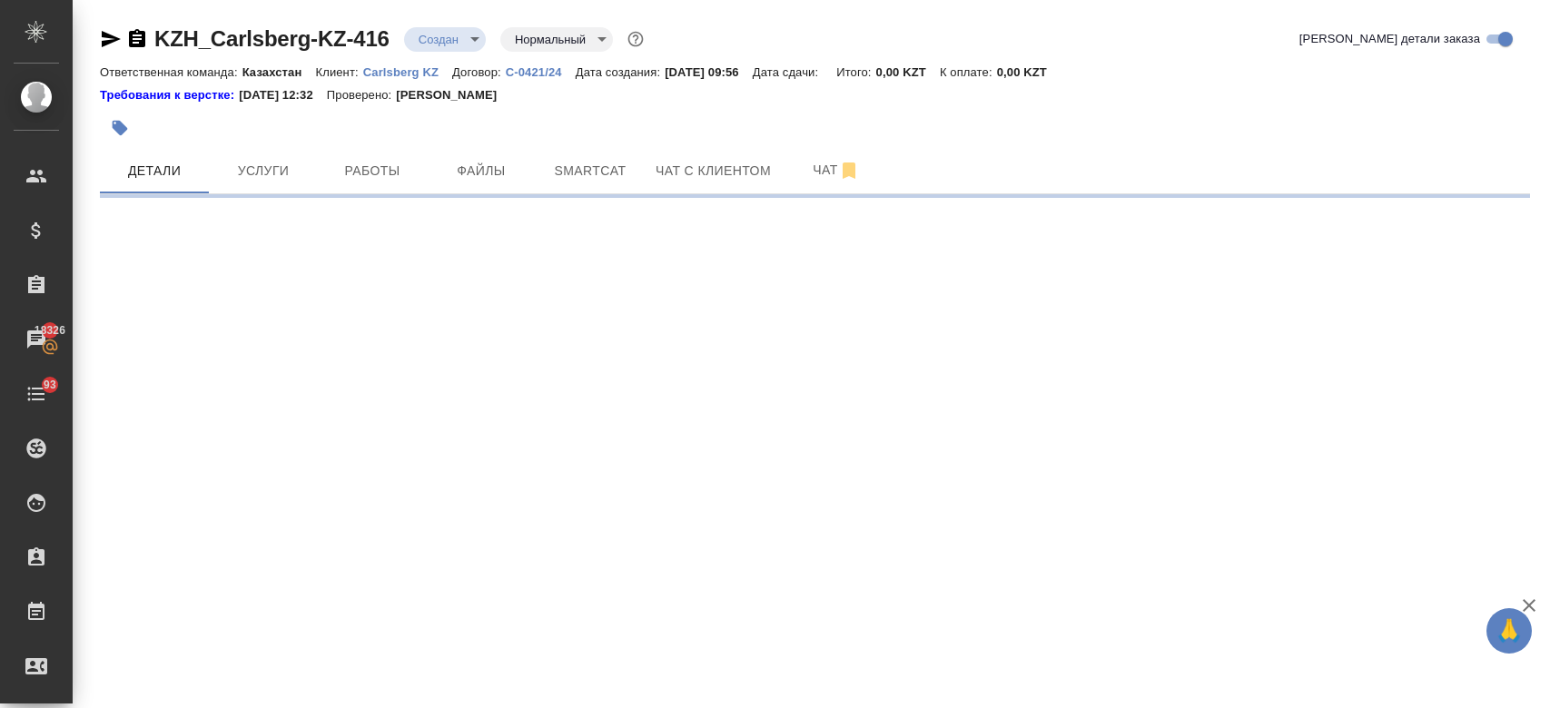
select select "RU"
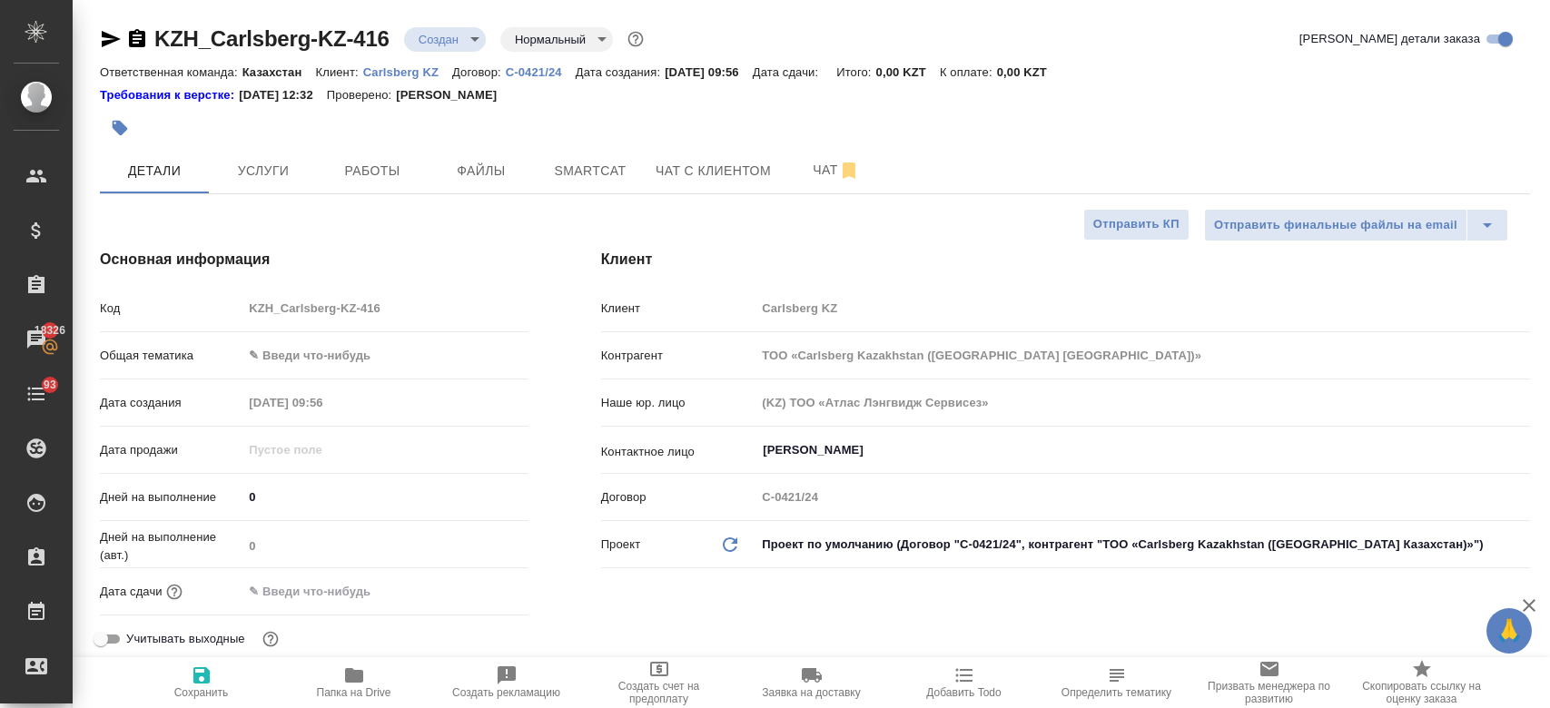
type textarea "x"
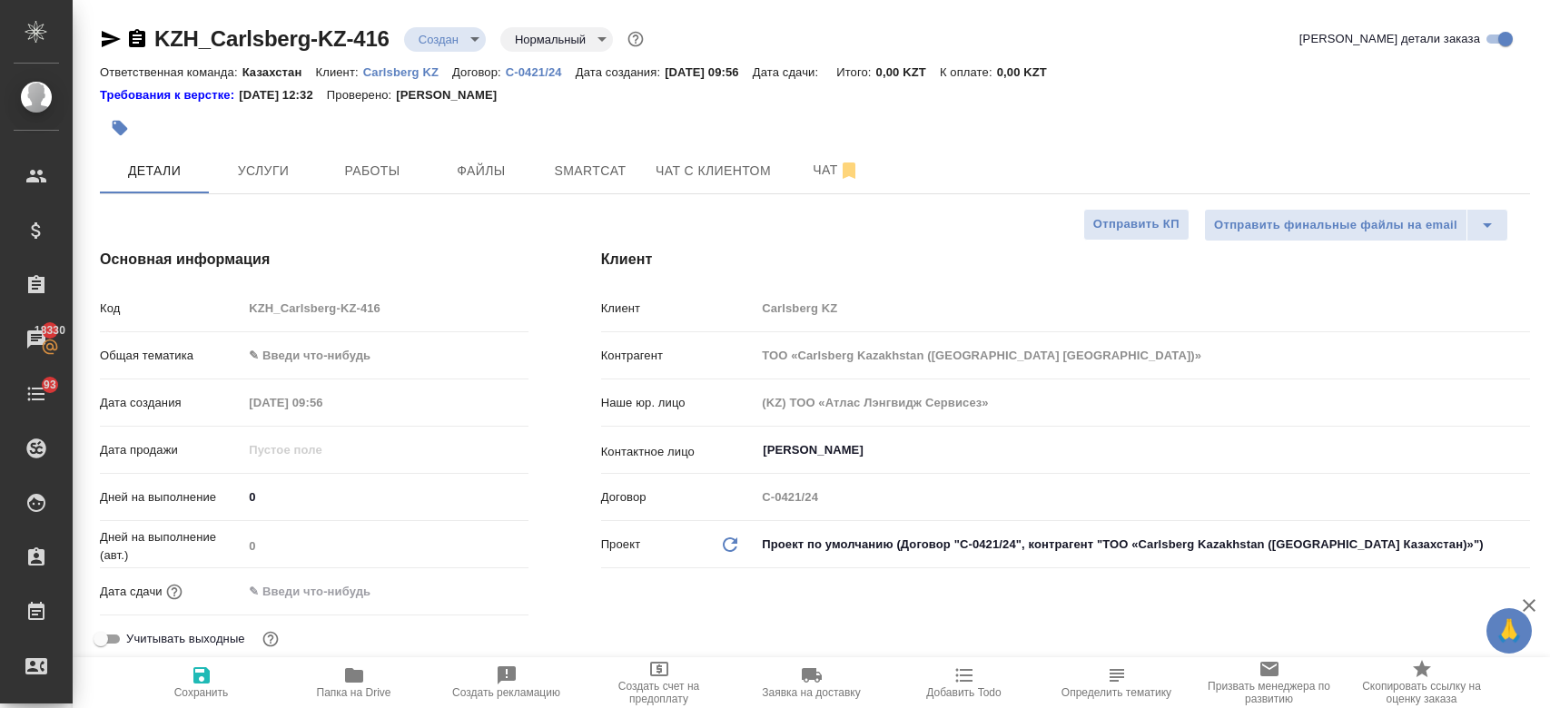
type textarea "x"
drag, startPoint x: 774, startPoint y: 177, endPoint x: 515, endPoint y: 189, distance: 259.0
click at [515, 189] on div "Детали Услуги Работы Файлы Smartcat Чат с клиентом Чат" at bounding box center [815, 170] width 1430 height 45
click at [266, 149] on button "Услуги" at bounding box center [263, 170] width 109 height 45
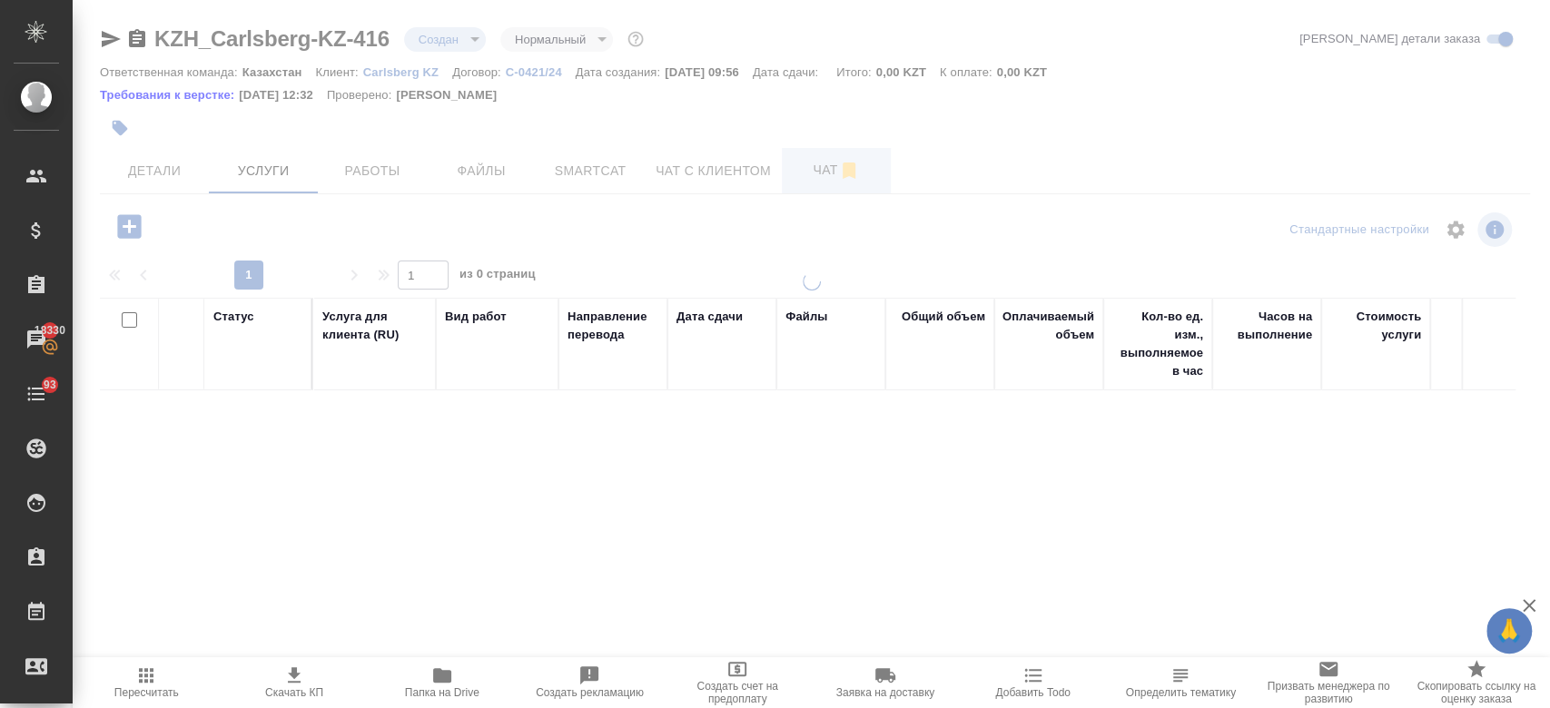
click at [814, 173] on div at bounding box center [811, 354] width 1477 height 708
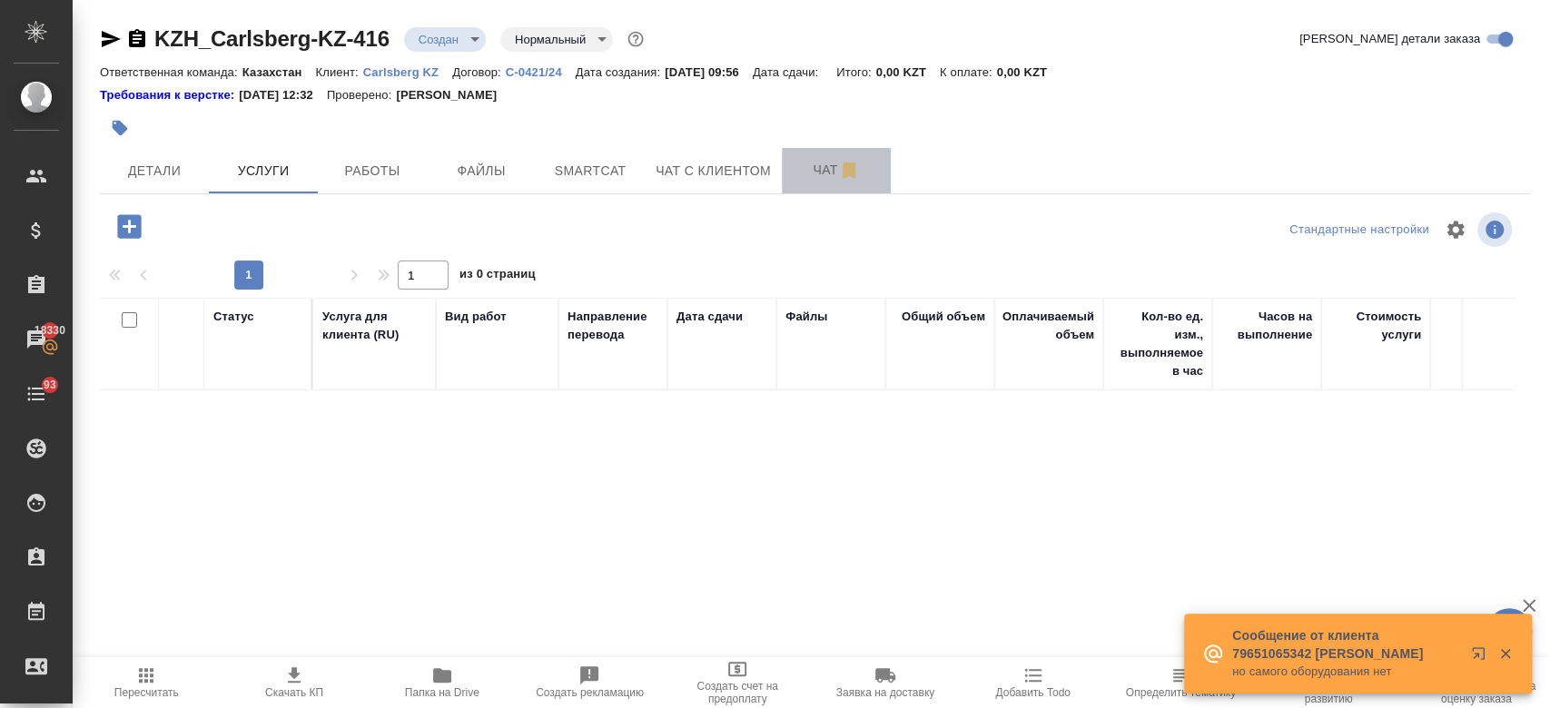
click at [824, 173] on span "Чат" at bounding box center [836, 170] width 87 height 23
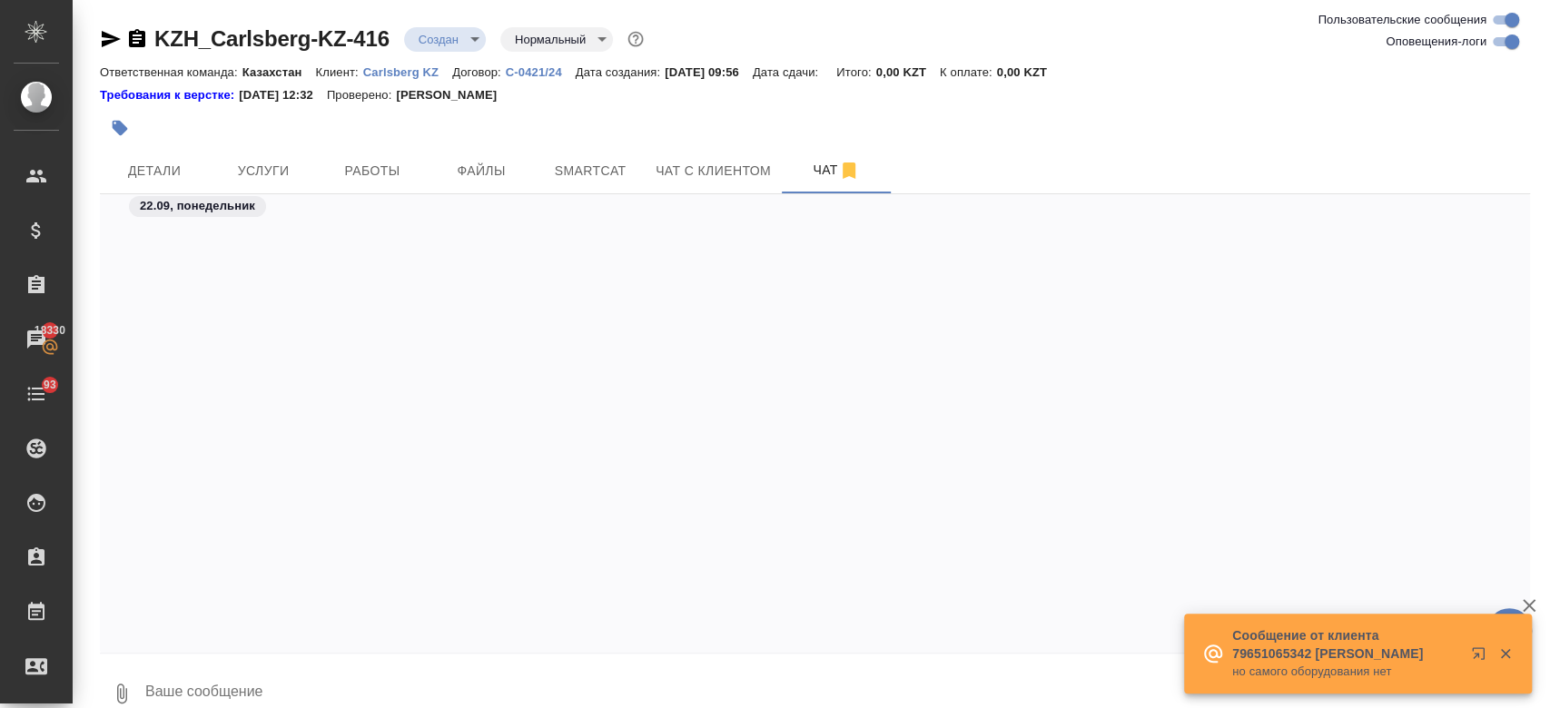
scroll to position [2183, 0]
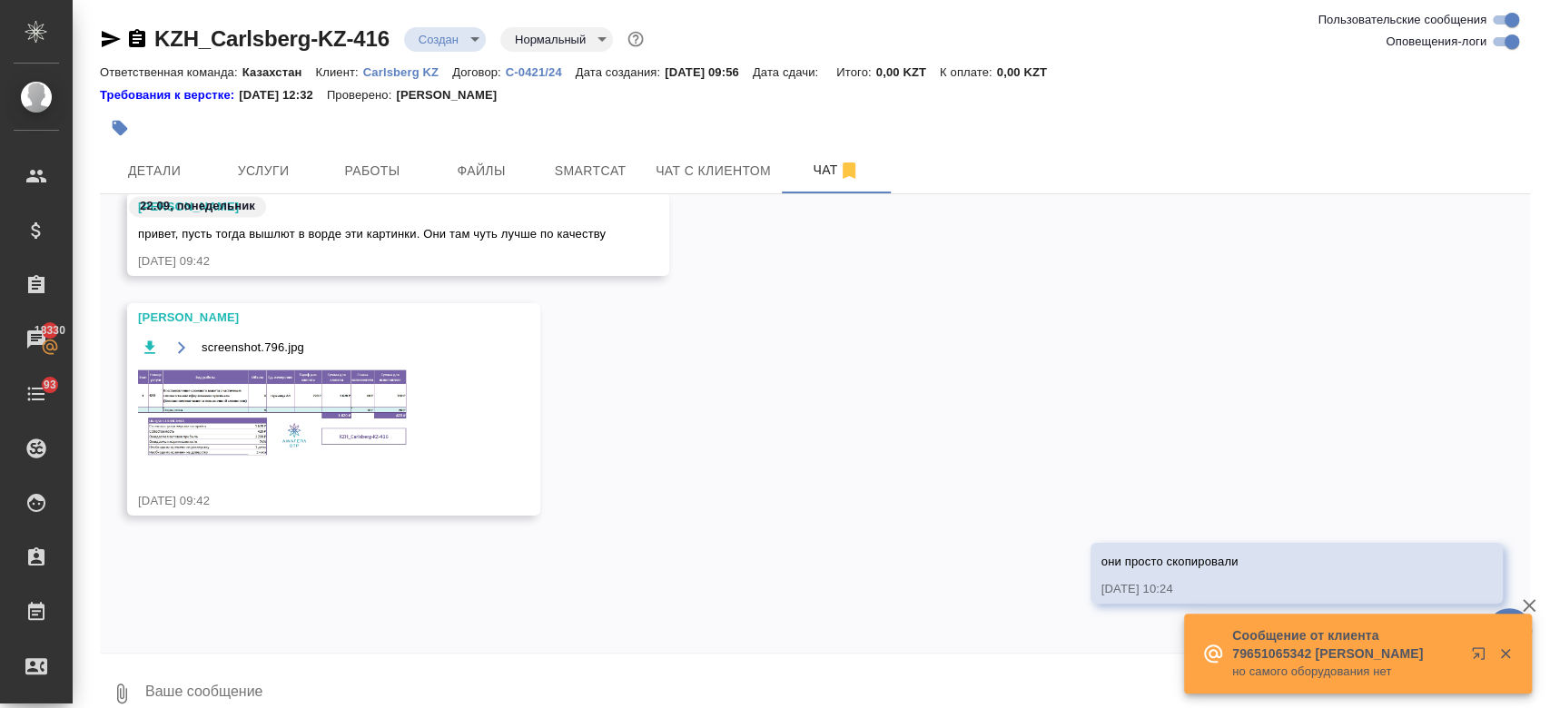
click at [291, 376] on img at bounding box center [274, 414] width 272 height 93
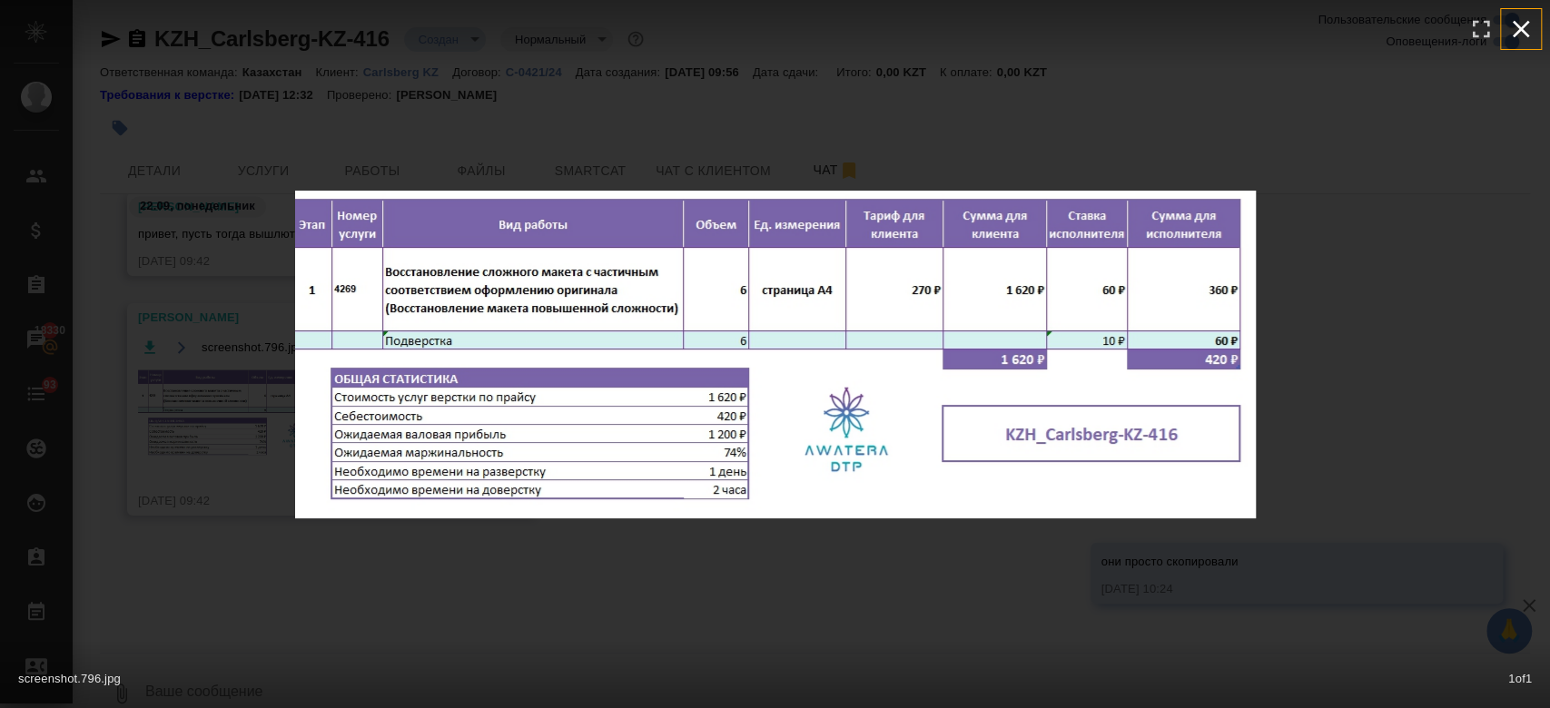
click at [1511, 36] on icon "button" at bounding box center [1520, 29] width 29 height 29
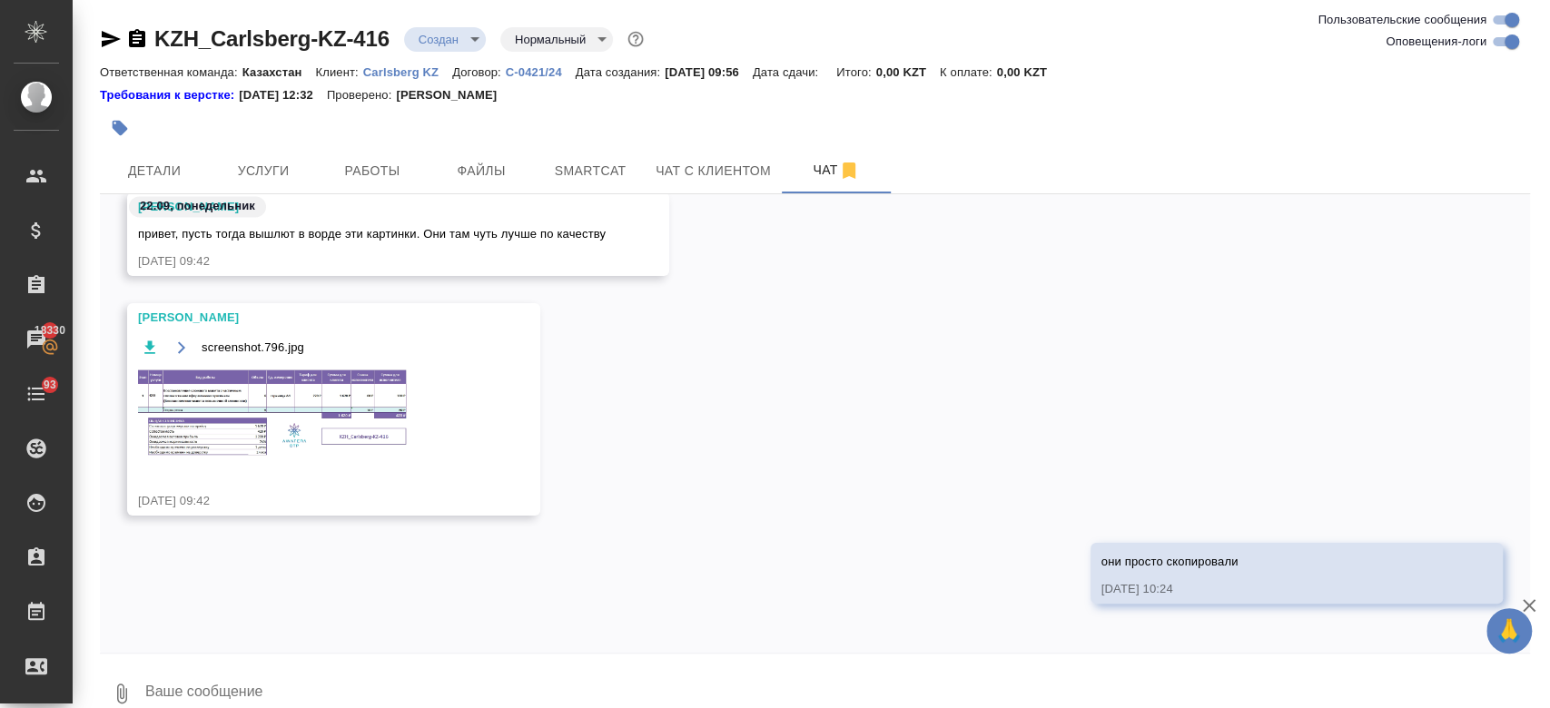
click at [298, 419] on img at bounding box center [274, 414] width 272 height 93
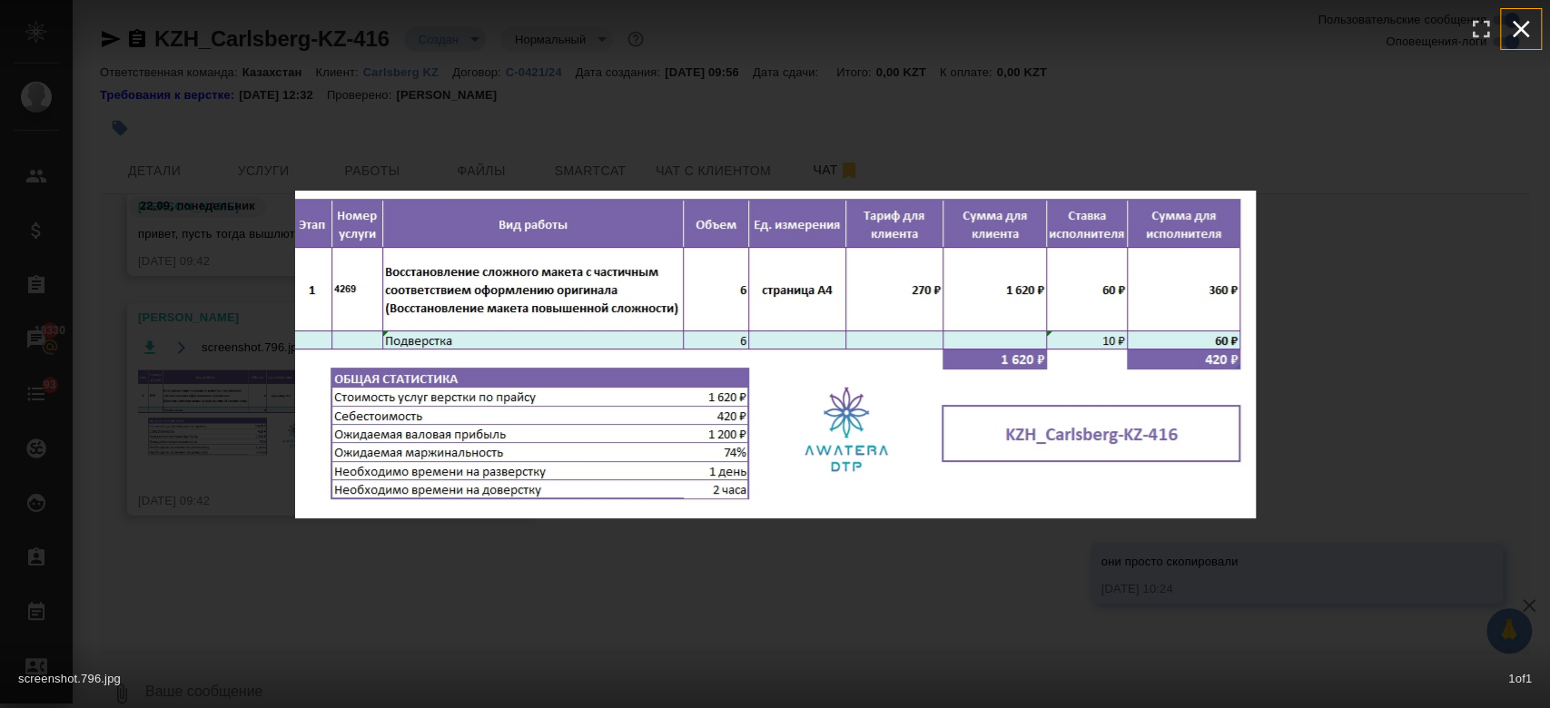
click at [1516, 24] on icon "button" at bounding box center [1521, 29] width 17 height 17
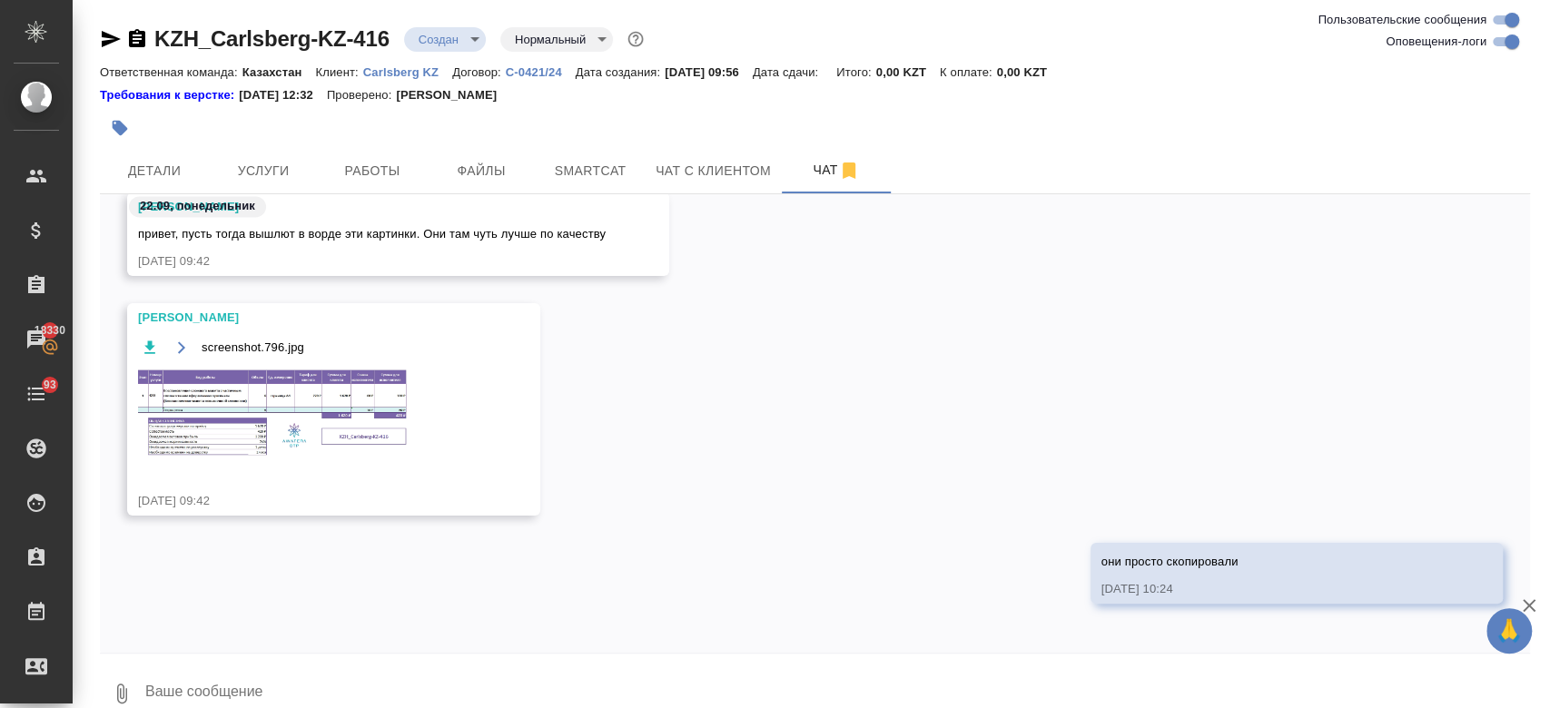
click at [307, 416] on img at bounding box center [274, 414] width 272 height 93
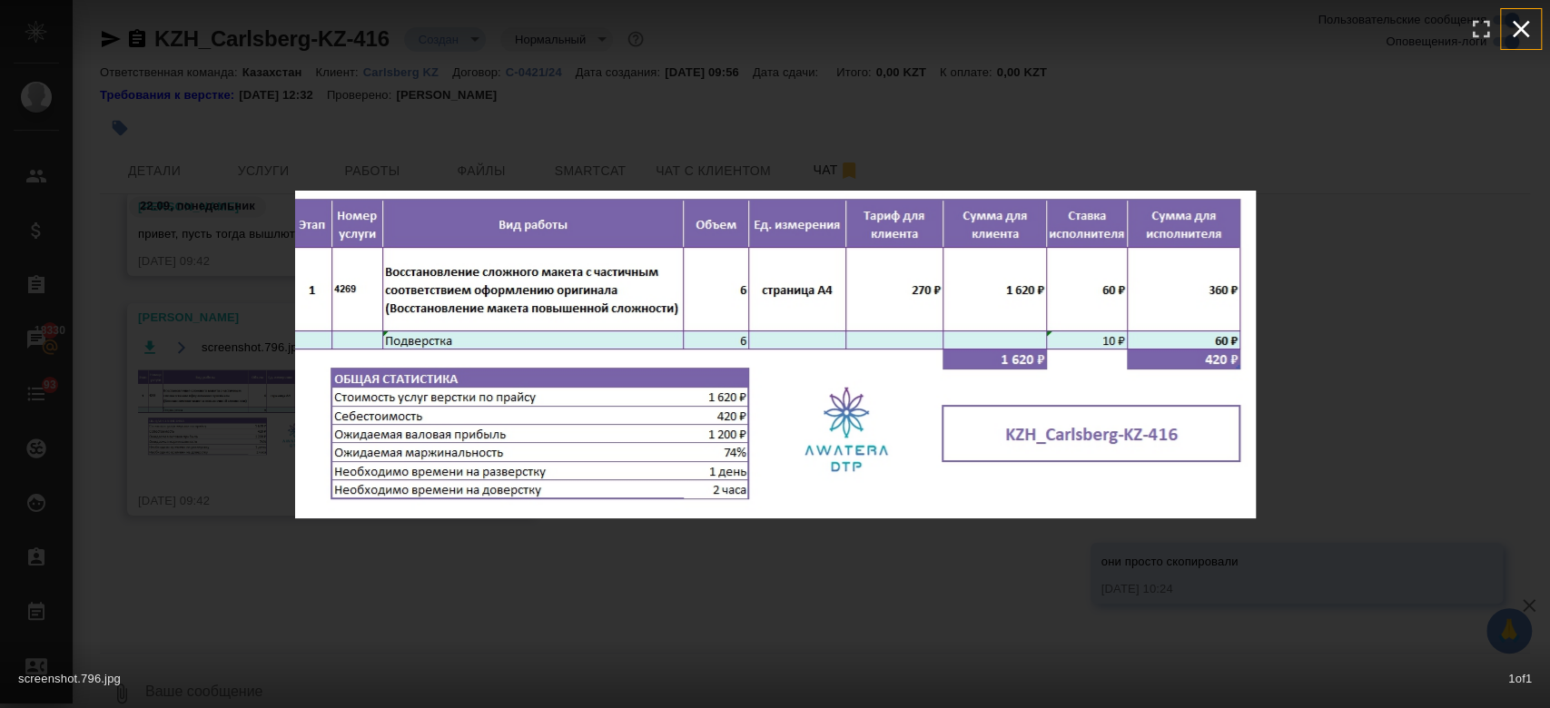
click at [1526, 30] on icon "button" at bounding box center [1520, 29] width 29 height 29
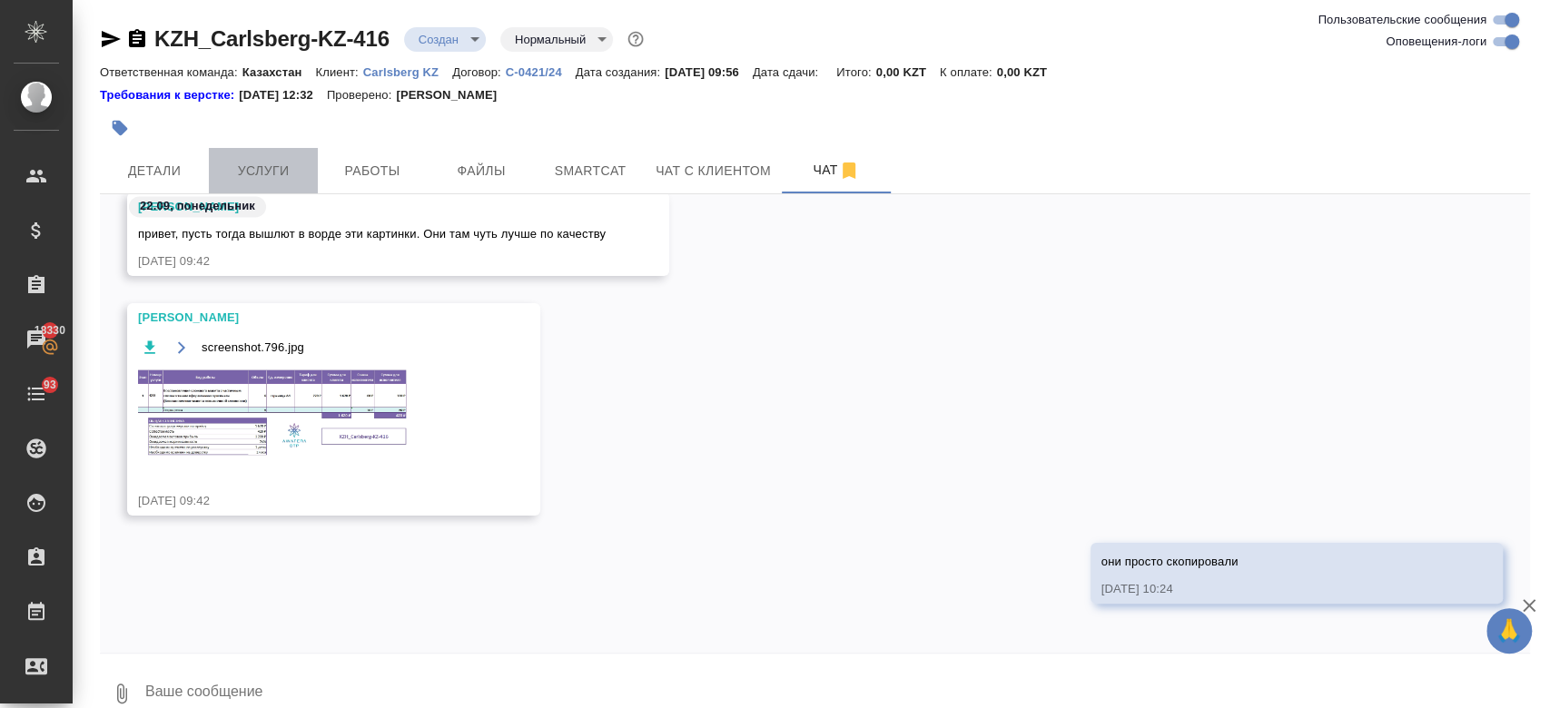
click at [251, 160] on span "Услуги" at bounding box center [263, 171] width 87 height 23
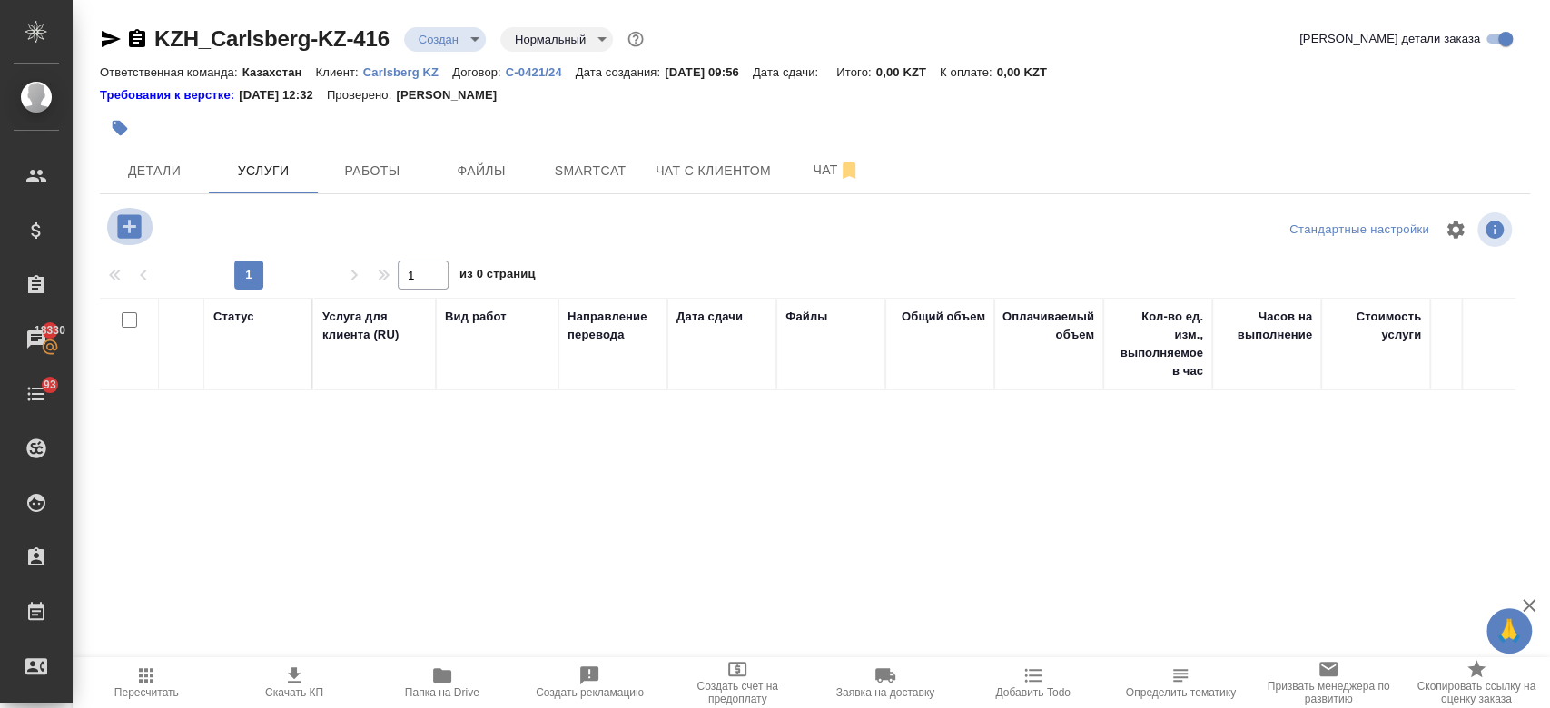
click at [133, 225] on icon "button" at bounding box center [129, 227] width 32 height 32
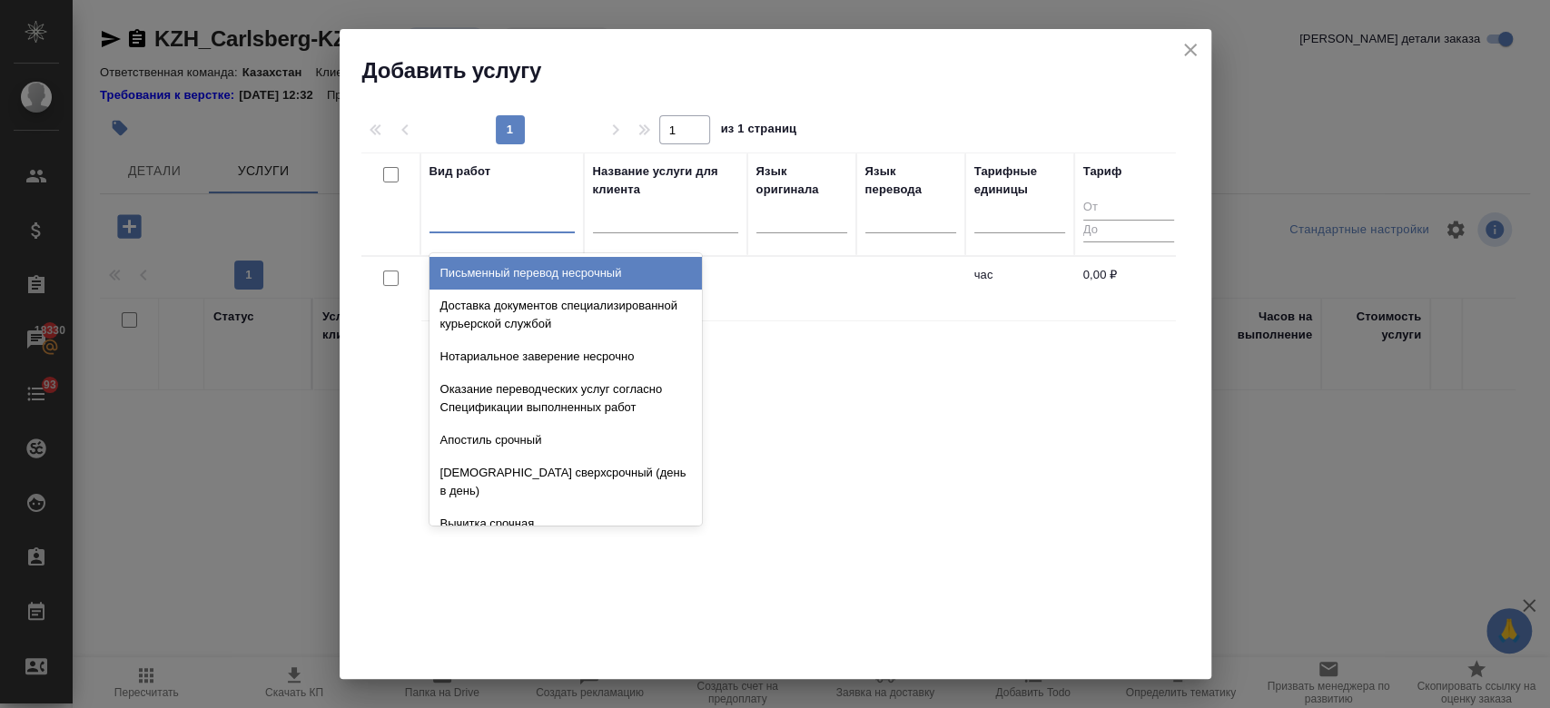
click at [498, 221] on div at bounding box center [501, 215] width 145 height 26
type input "сложно"
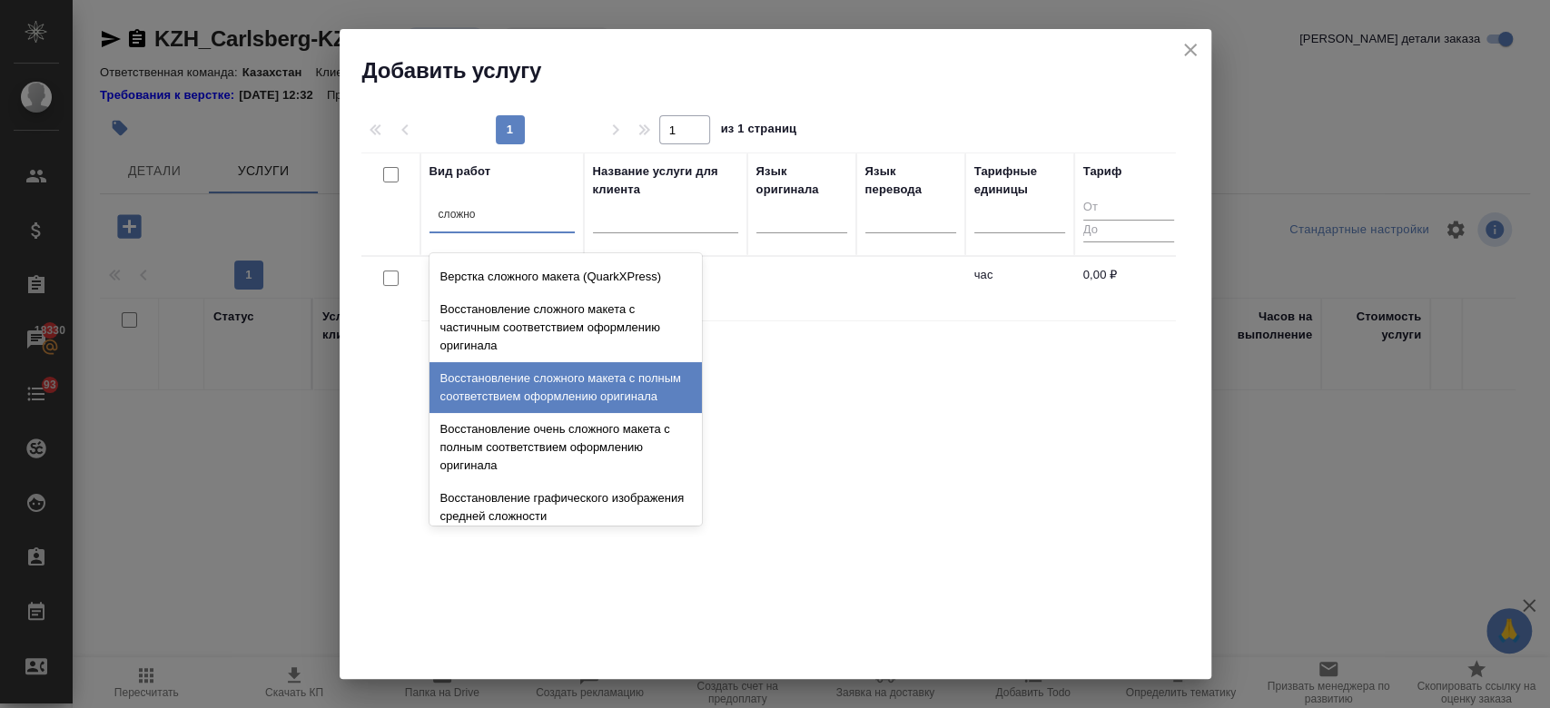
scroll to position [460, 0]
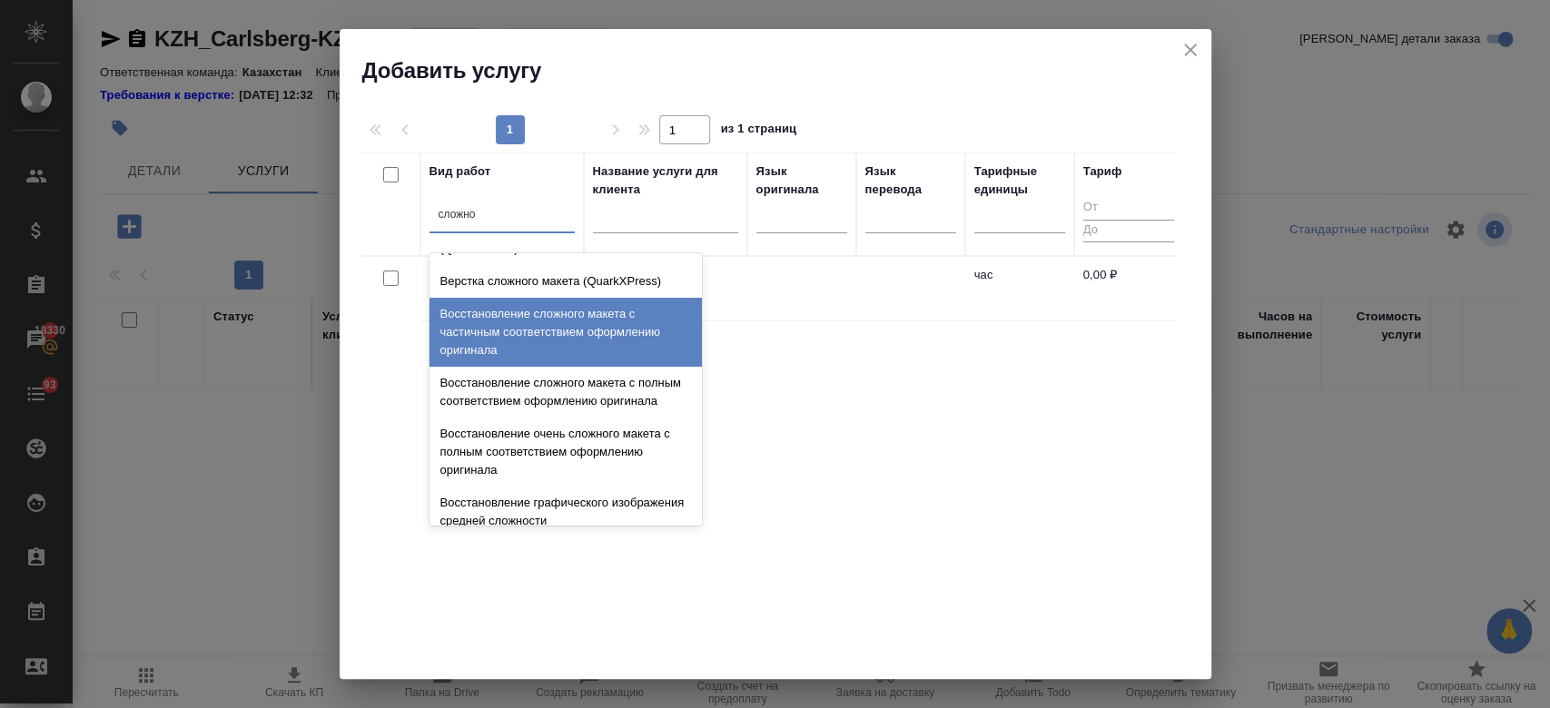
click at [557, 350] on div "Восстановление сложного макета с частичным соответствием оформлению оригинала" at bounding box center [565, 332] width 272 height 69
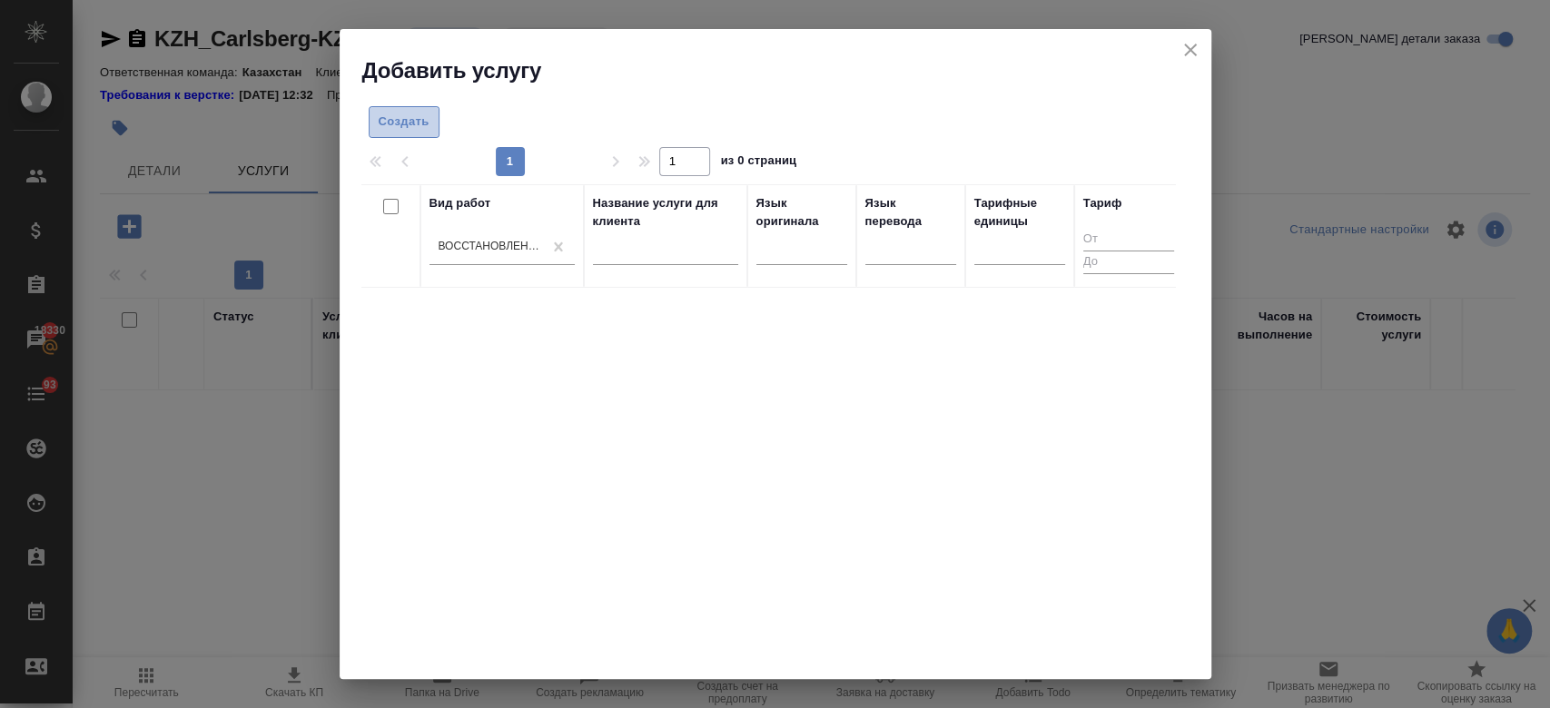
click at [417, 121] on span "Создать" at bounding box center [404, 122] width 51 height 21
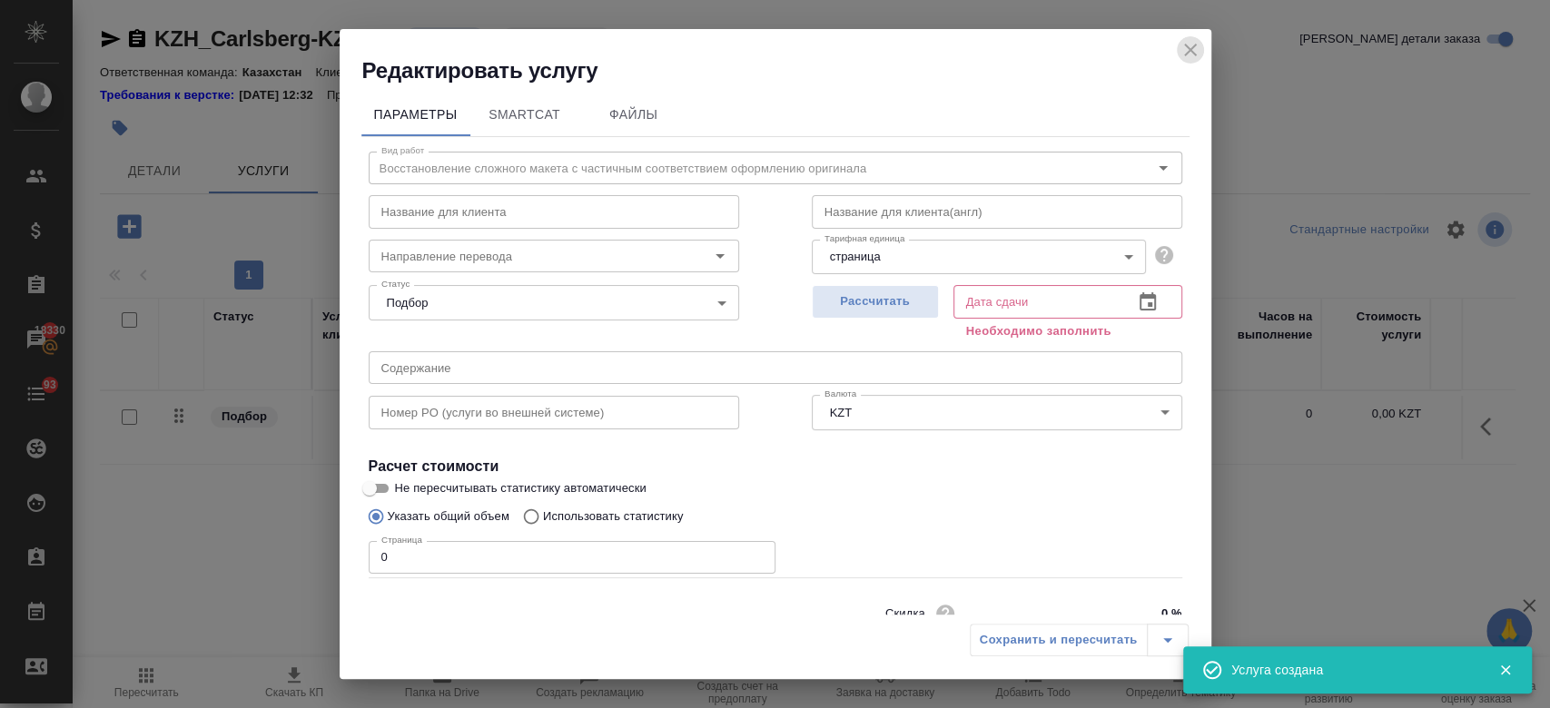
click at [1187, 51] on icon "close" at bounding box center [1190, 50] width 13 height 13
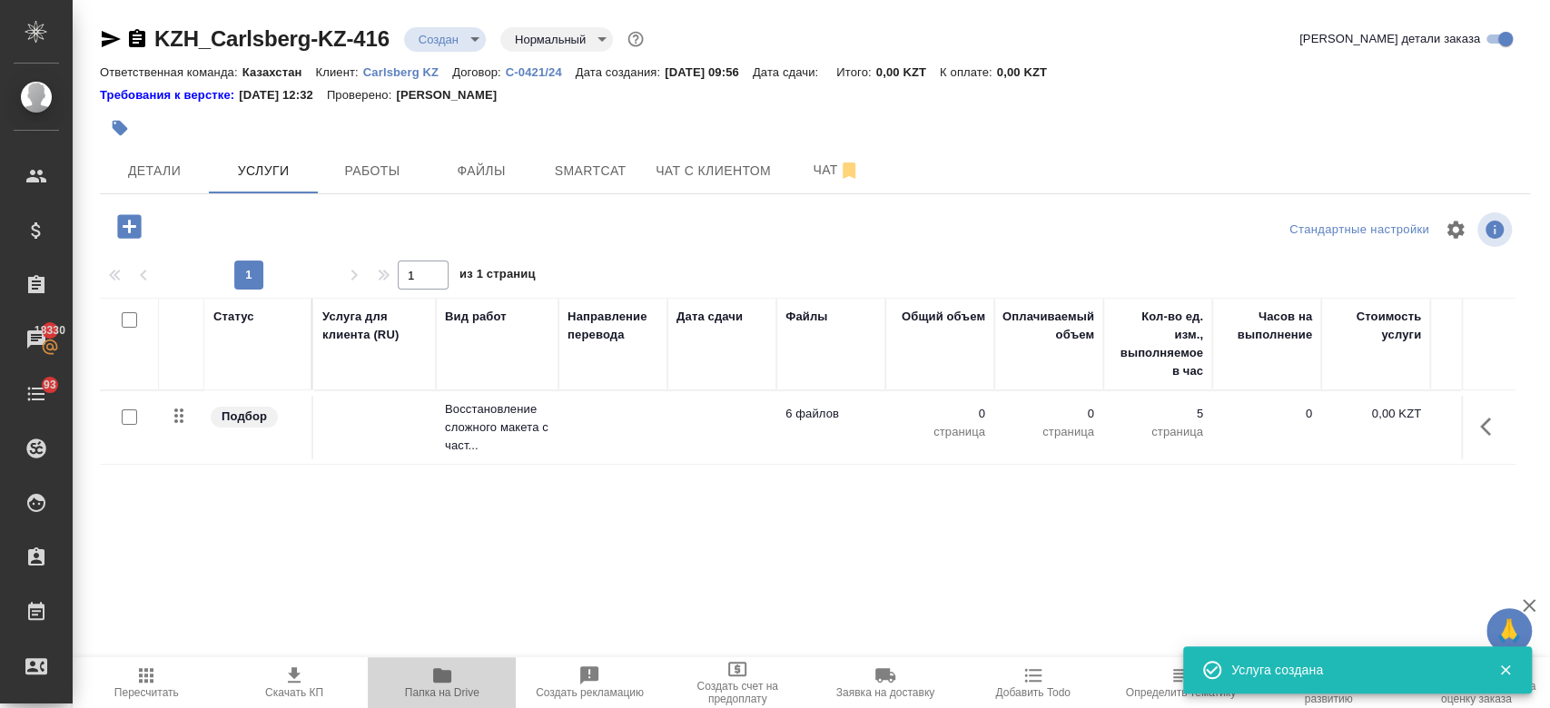
click at [427, 678] on span "Папка на Drive" at bounding box center [442, 682] width 126 height 35
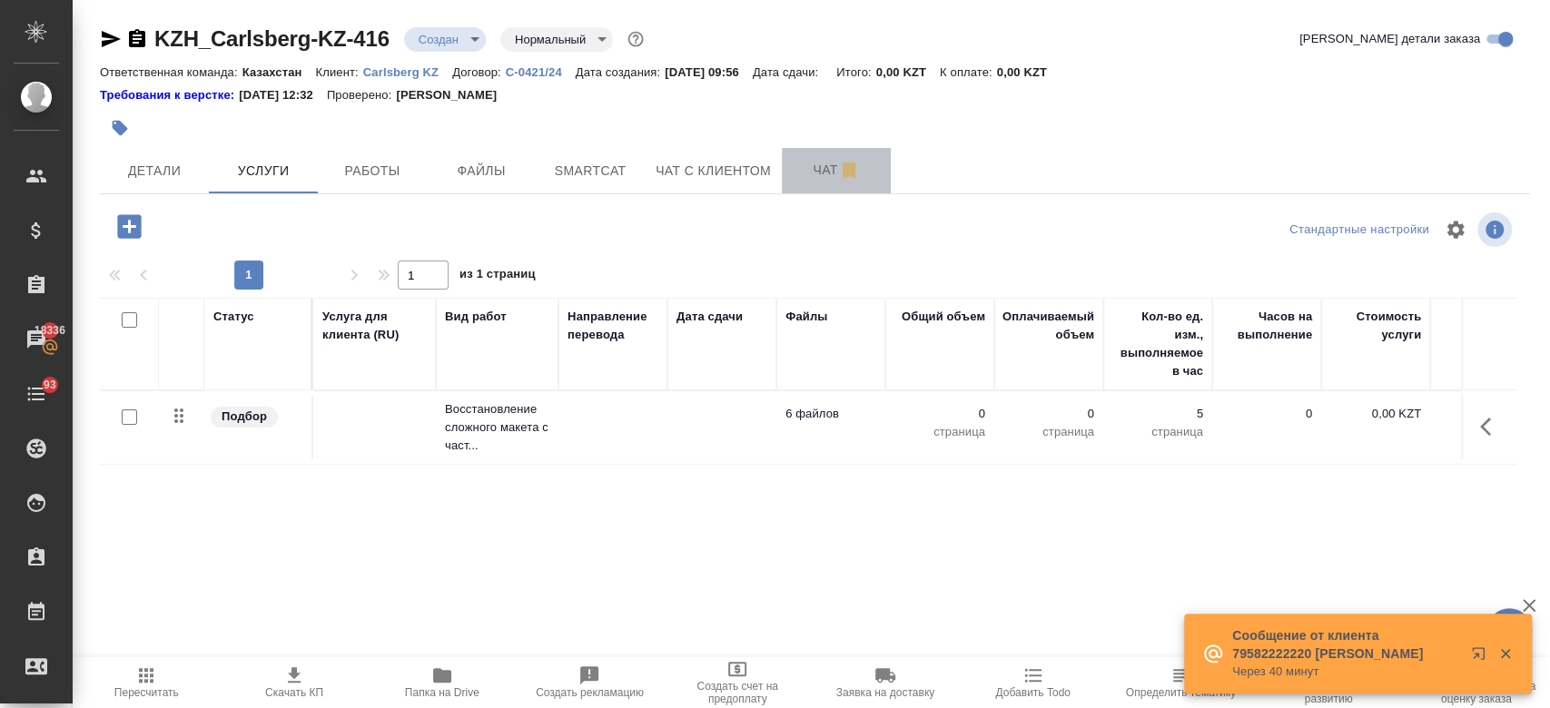
click at [819, 173] on span "Чат" at bounding box center [836, 170] width 87 height 23
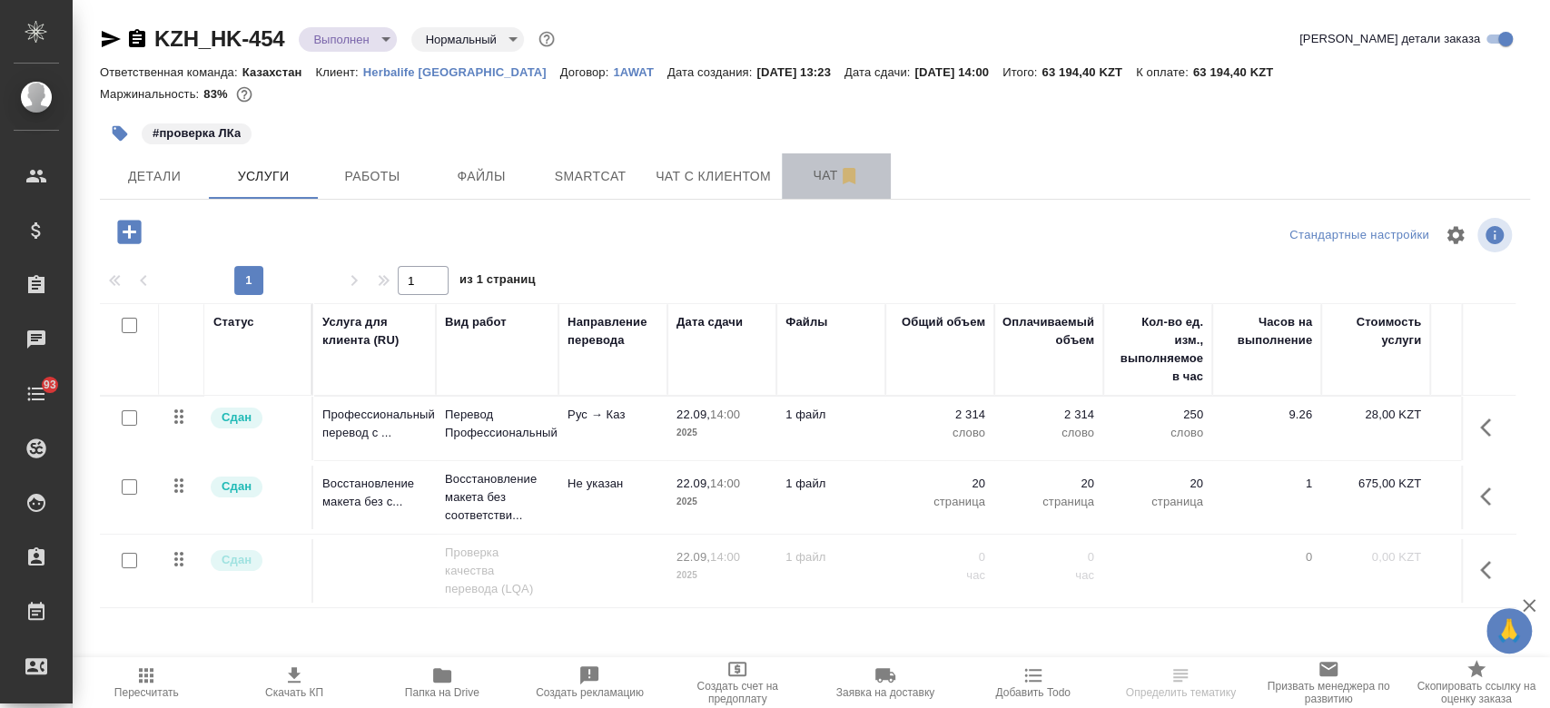
click at [814, 180] on span "Чат" at bounding box center [836, 175] width 87 height 23
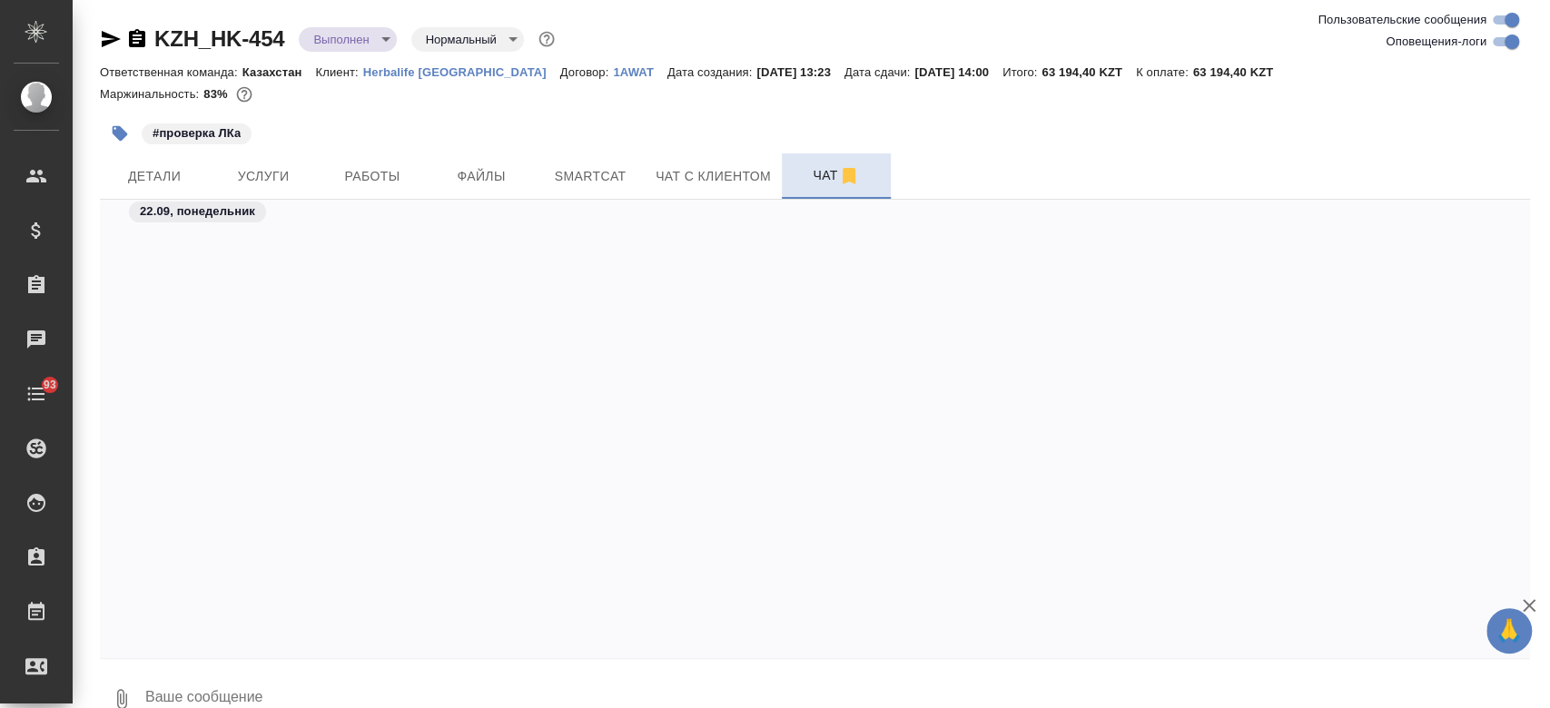
scroll to position [10006, 0]
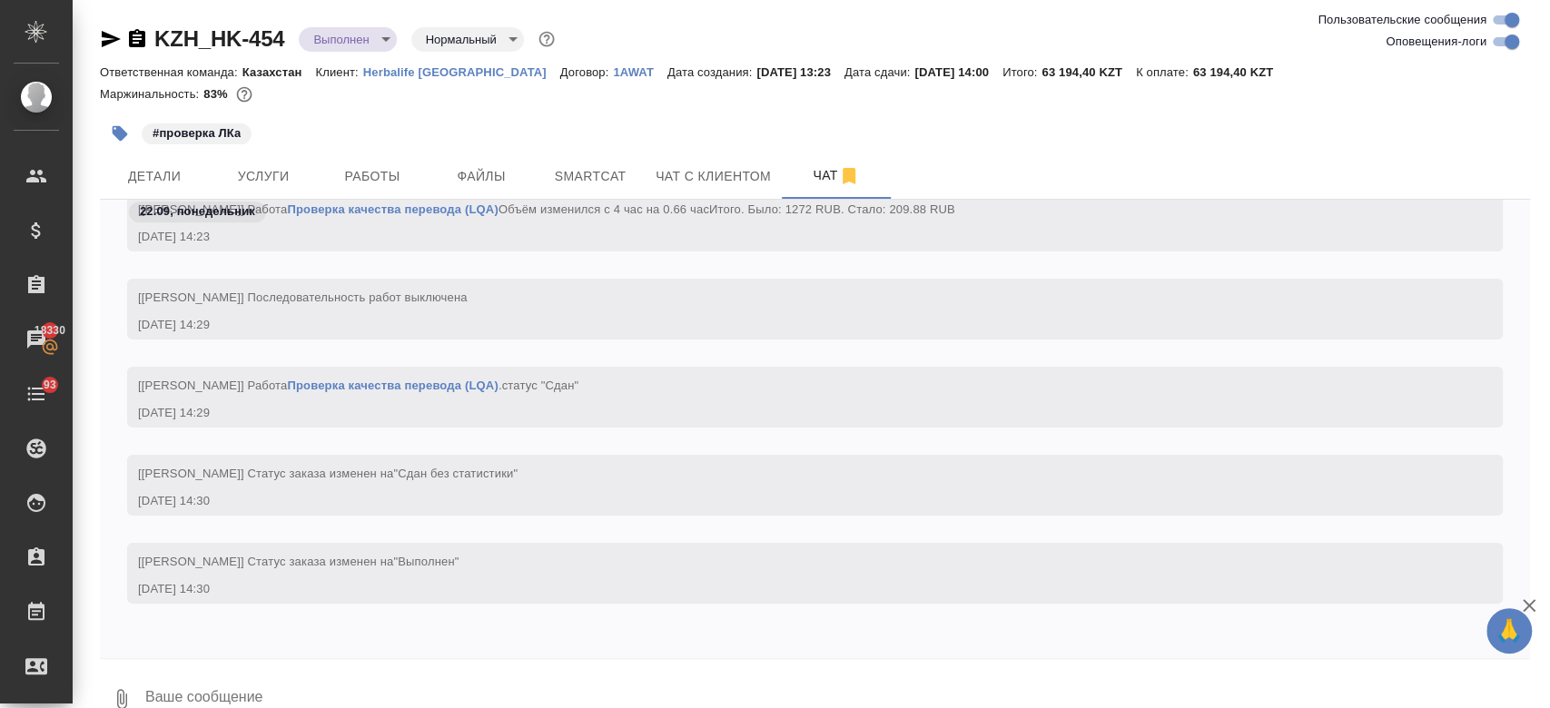
click at [305, 668] on textarea at bounding box center [836, 699] width 1386 height 62
type textarea "привет!"
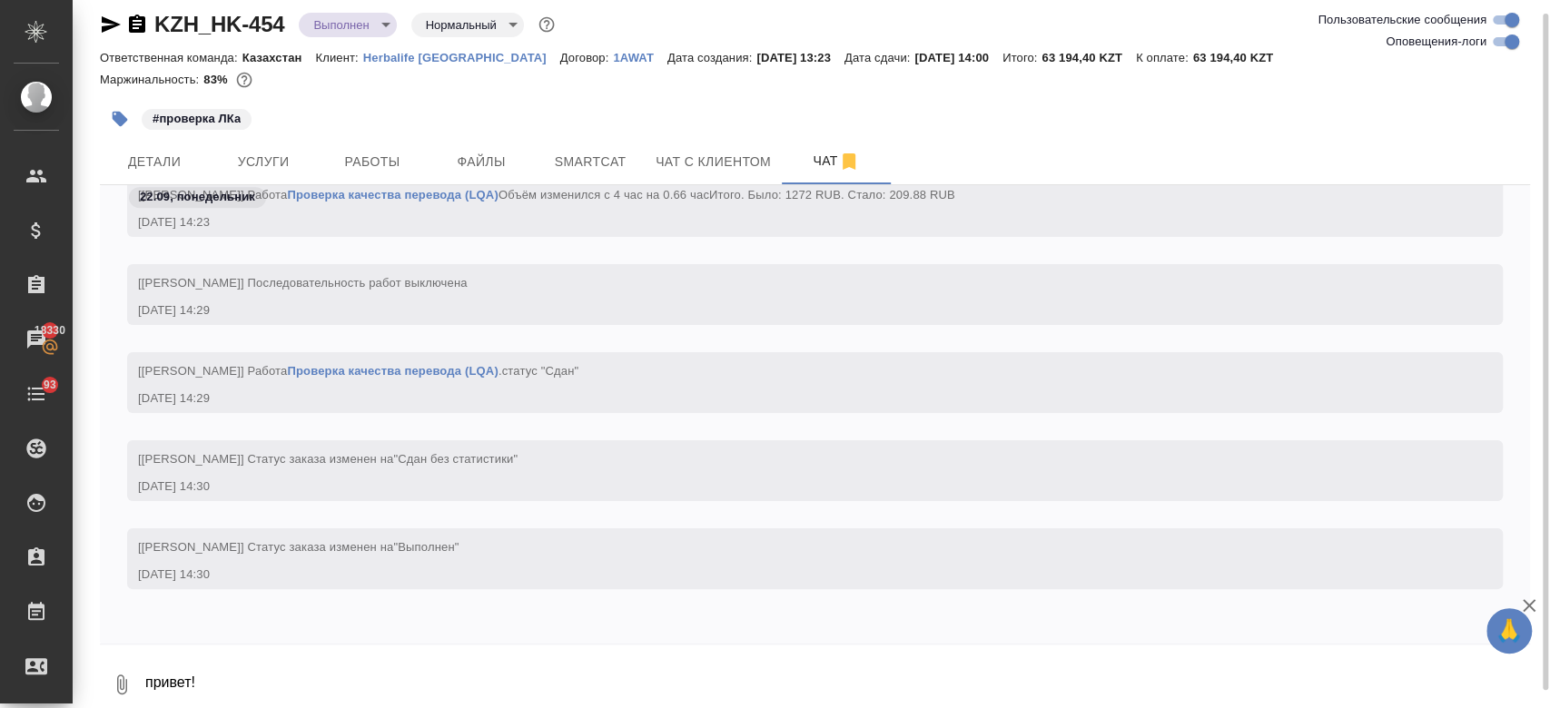
scroll to position [10094, 0]
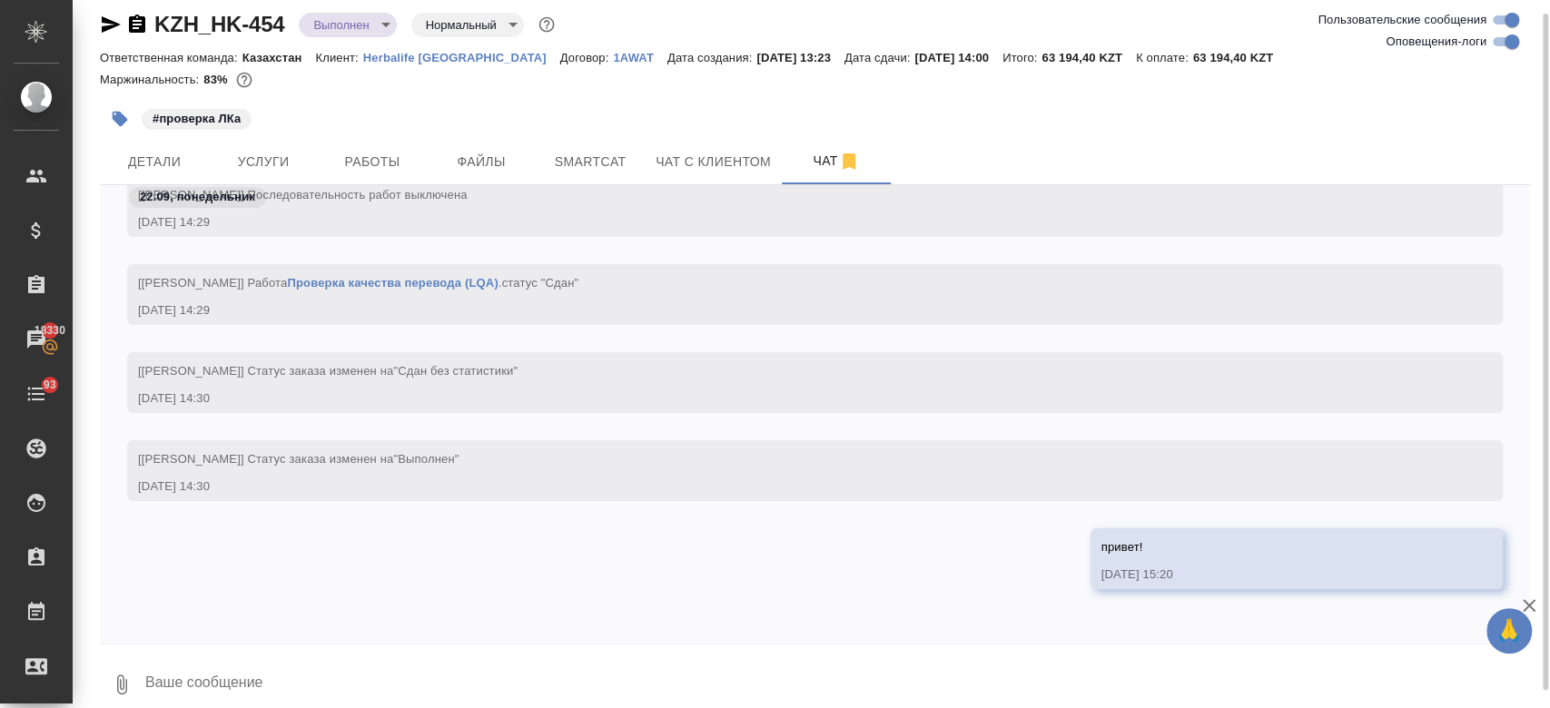
click at [323, 667] on textarea at bounding box center [836, 685] width 1386 height 62
paste textarea "да, нужно полностью выдать им пдф на каз"
click at [168, 680] on textarea "да, нужно полностью выдать им пдф на каз" at bounding box center [821, 685] width 1356 height 62
type textarea "нужно полностью выдать им пдф на каз"
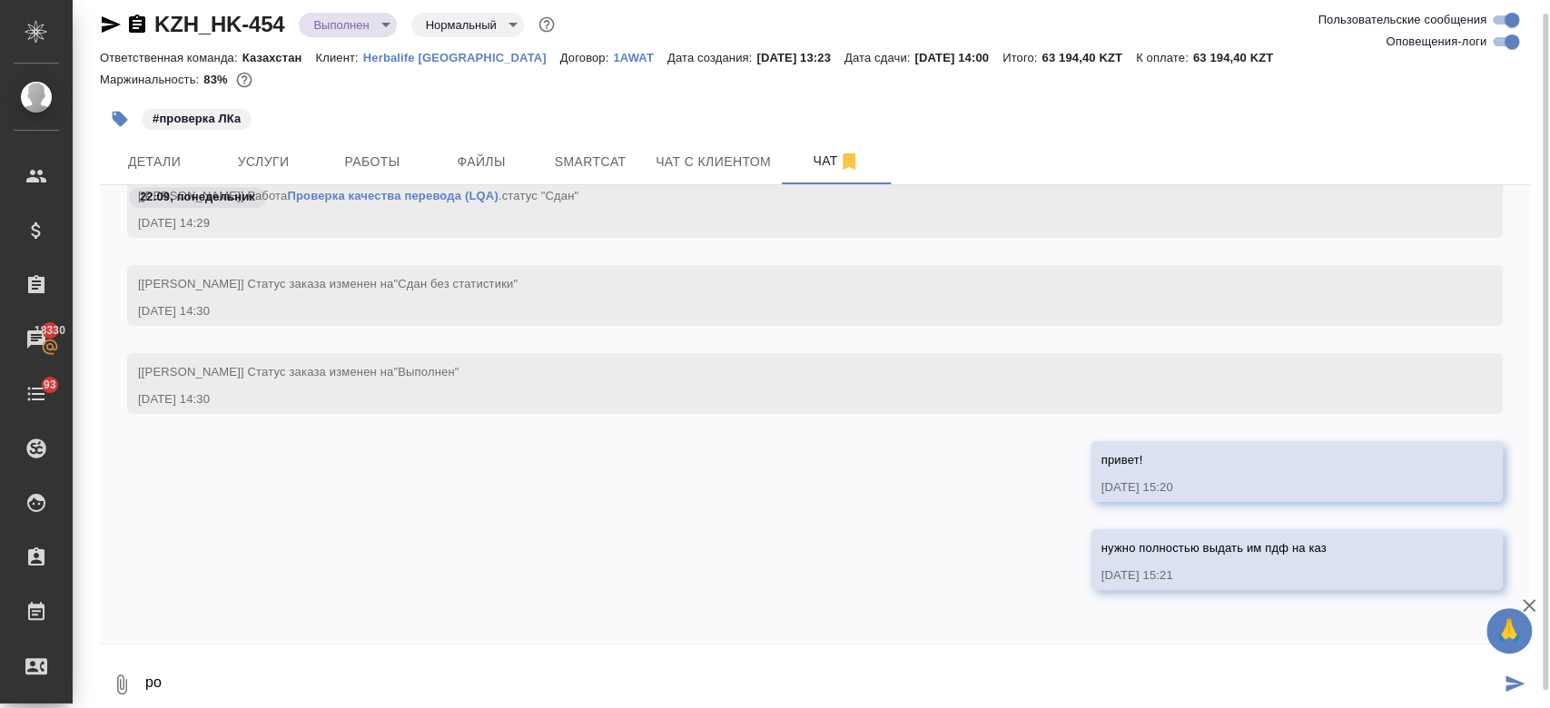
type textarea "р"
type textarea "сроки подскажите и тикет"
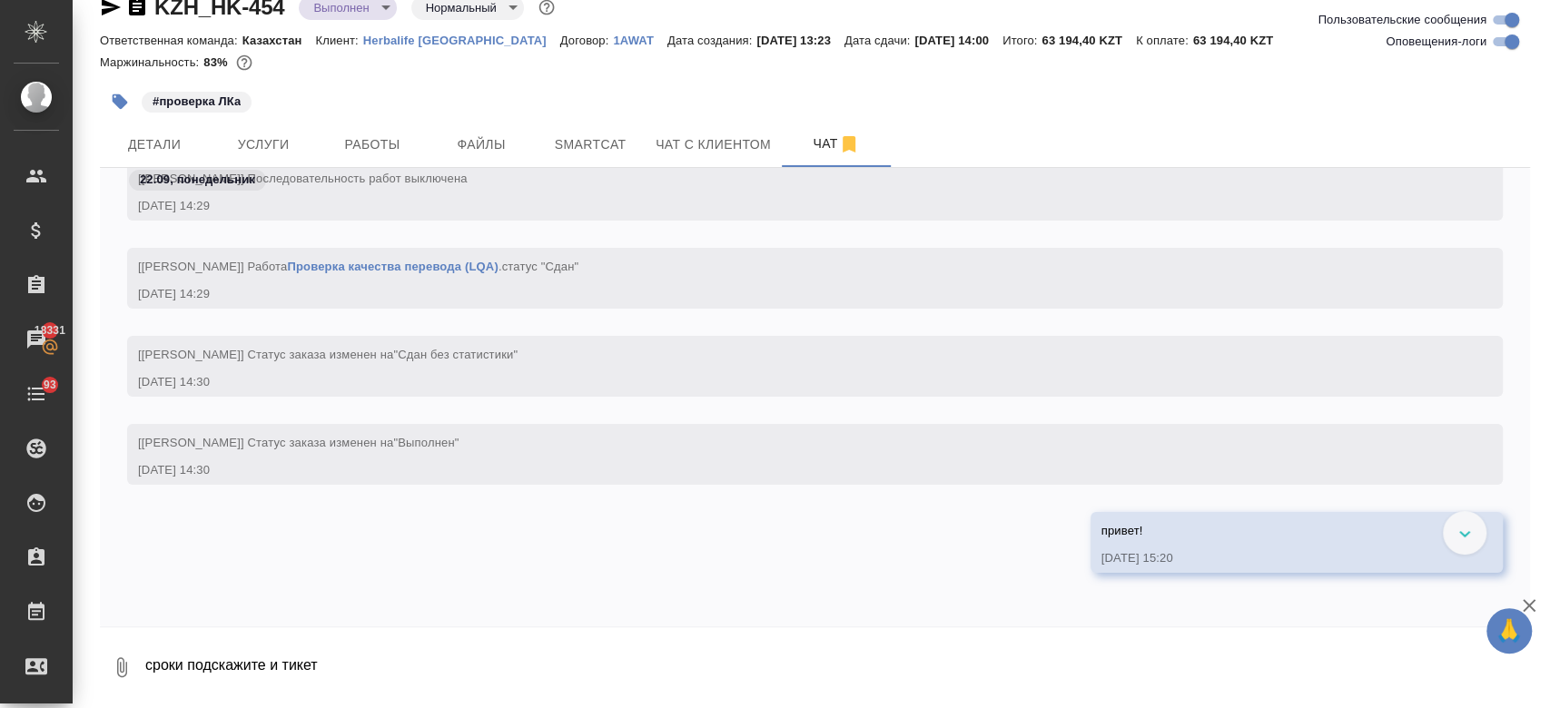
scroll to position [9825, 0]
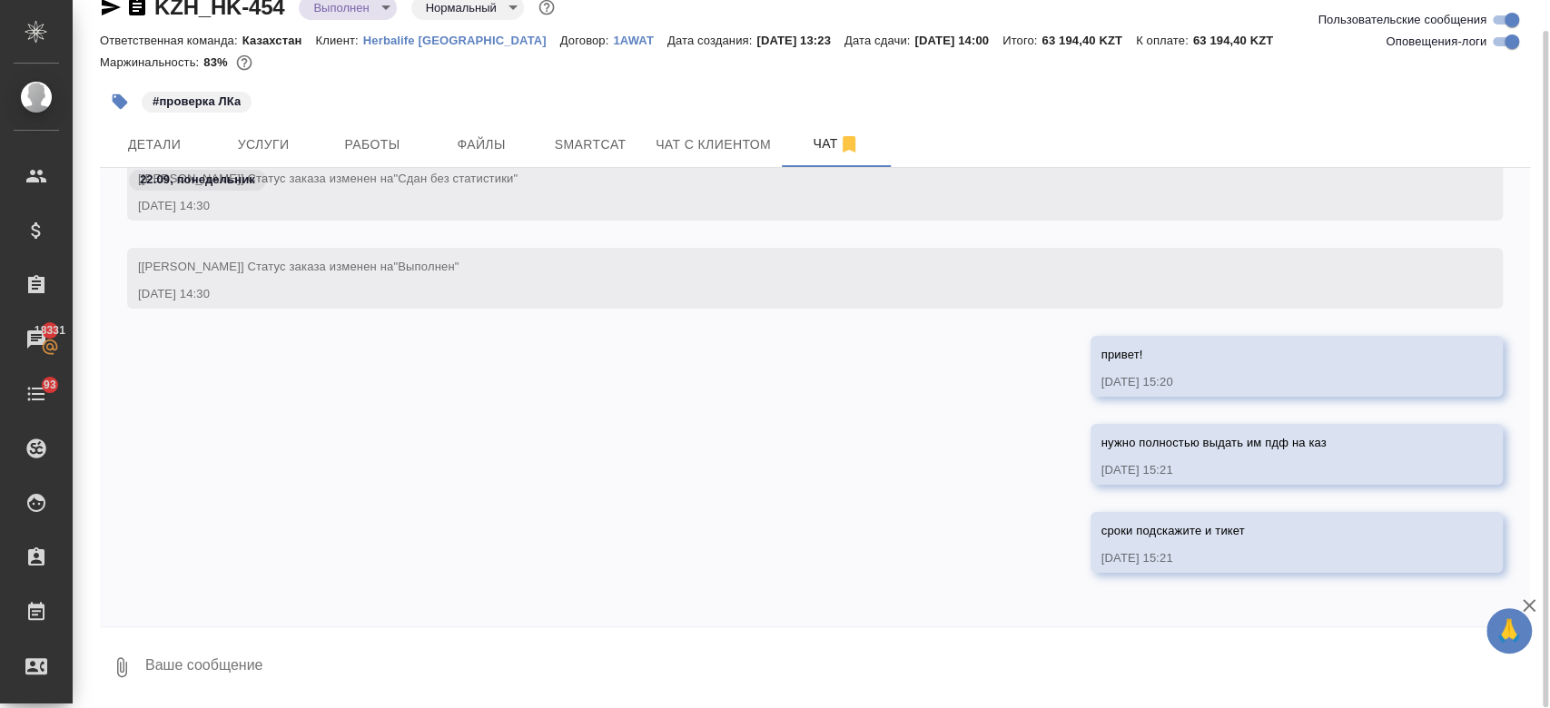
click at [260, 665] on textarea at bounding box center [836, 667] width 1386 height 62
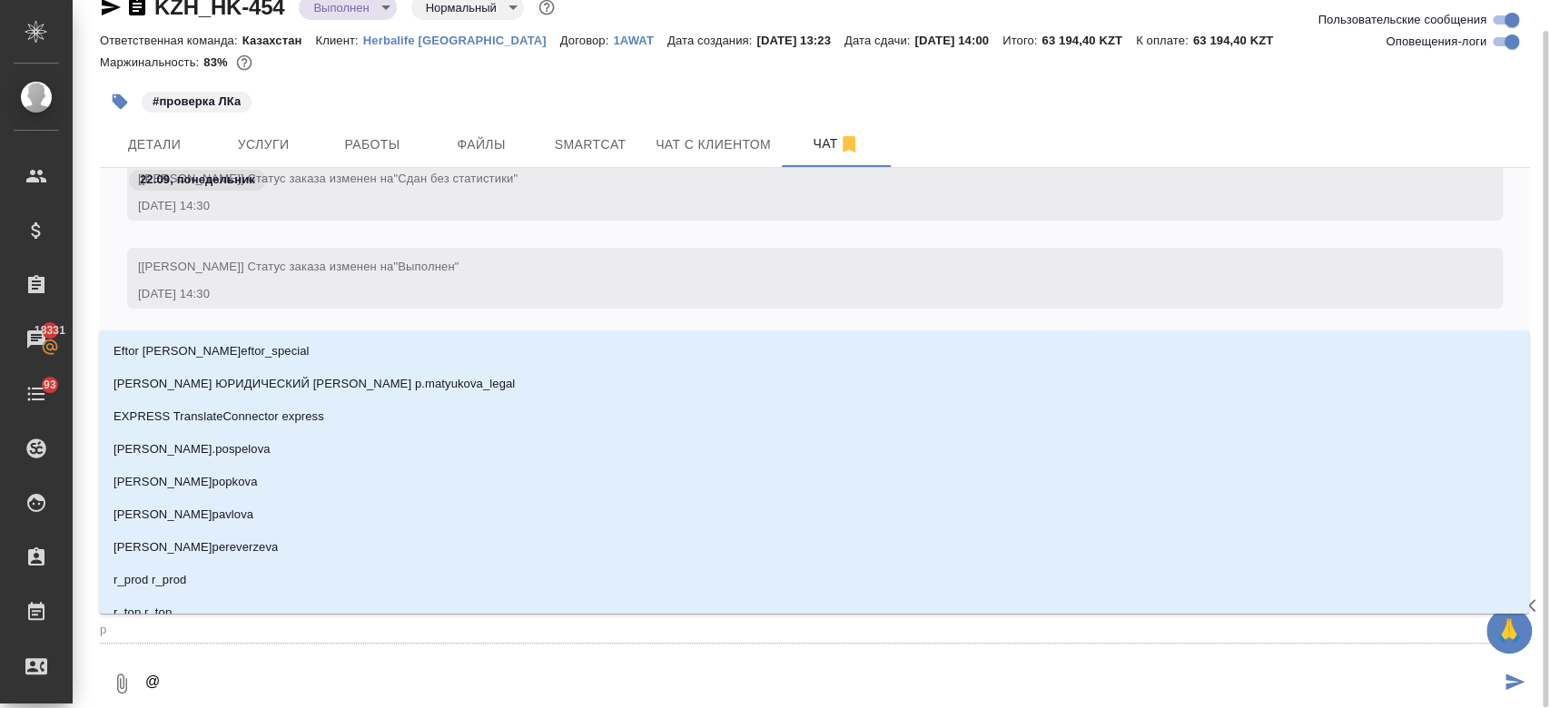
type textarea "@p"
type input "p"
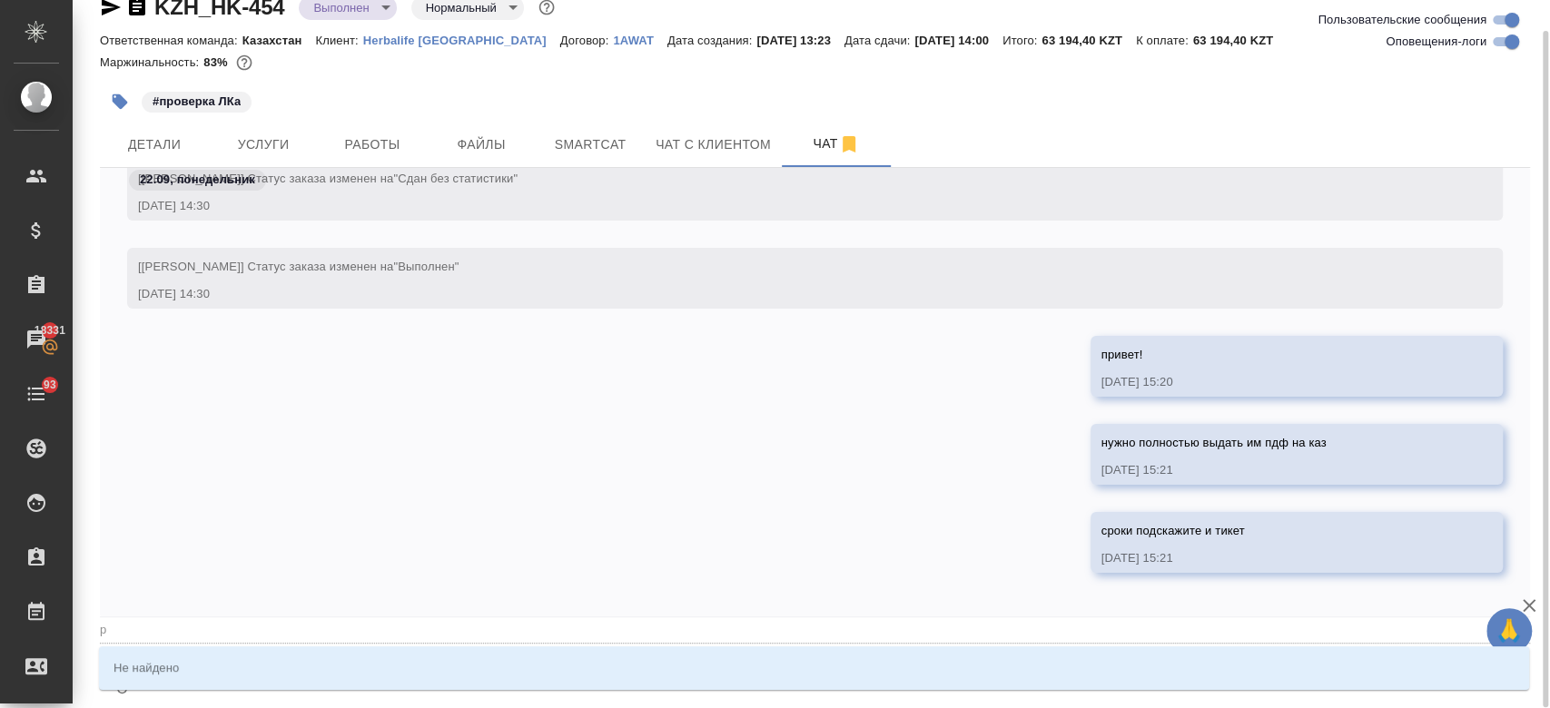
type textarea "@pf"
type input "pf"
type textarea "@pf,"
type input "pf,"
type textarea "@pf,j"
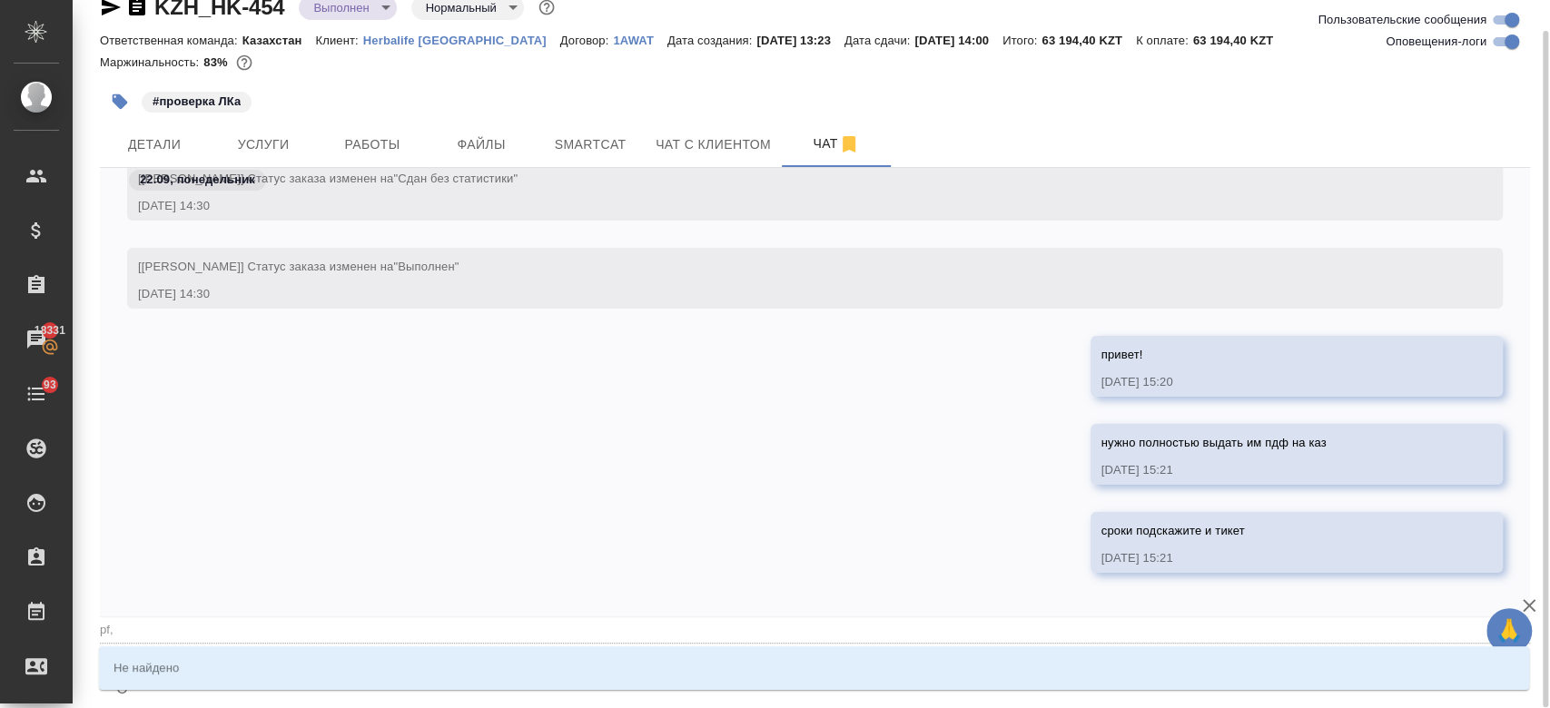
type input "pf,j"
type textarea "@pf,"
type input "pf,"
type textarea "@pf"
type input "pf"
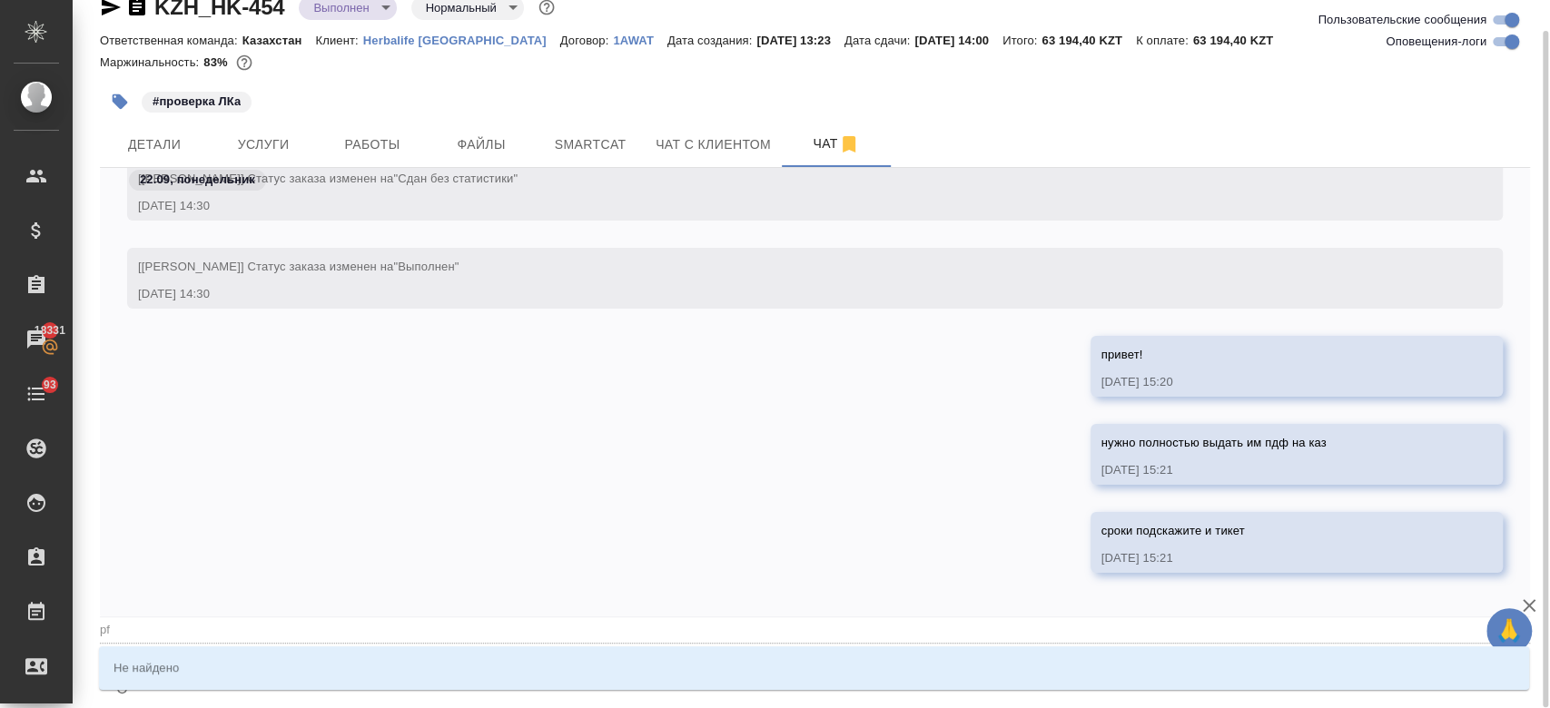
type textarea "@p"
type input "p"
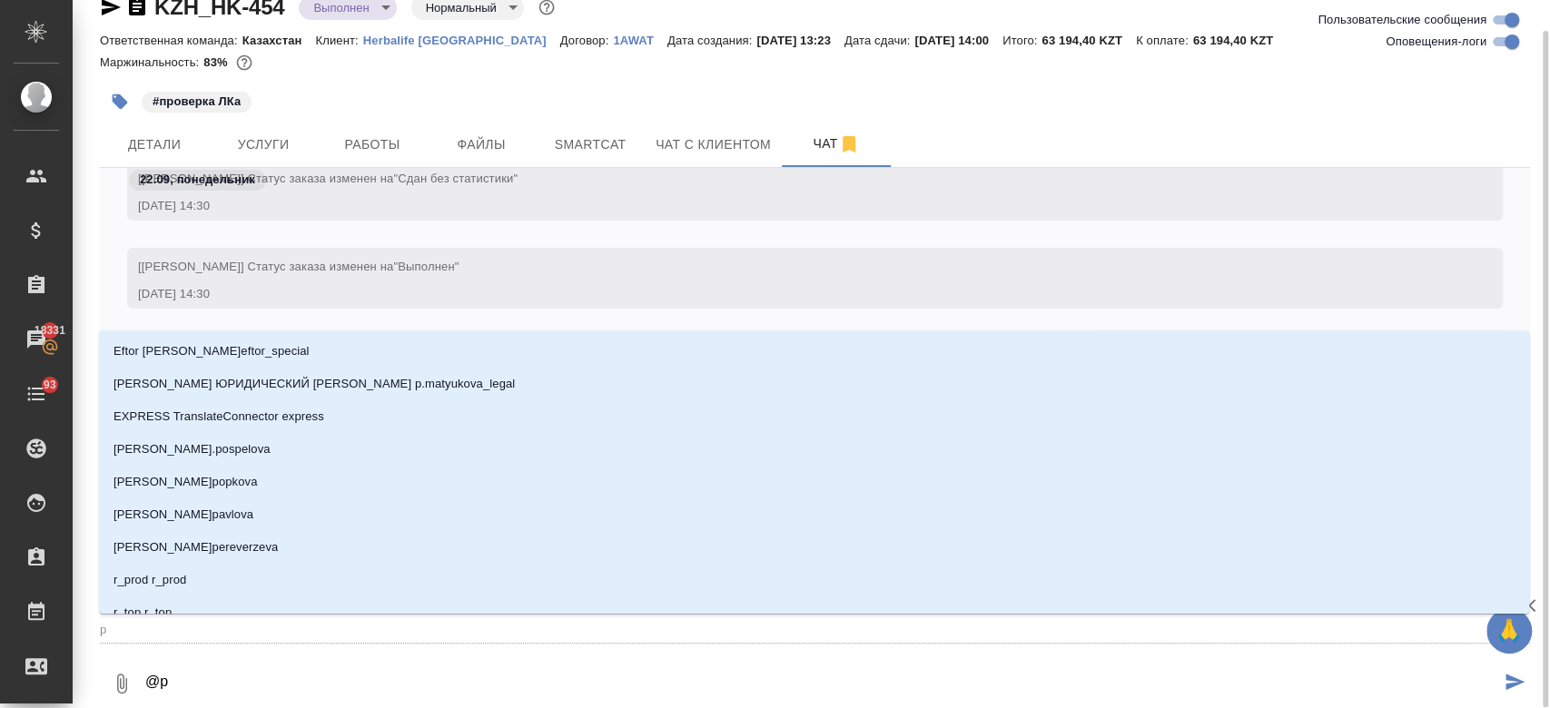
type textarea "@"
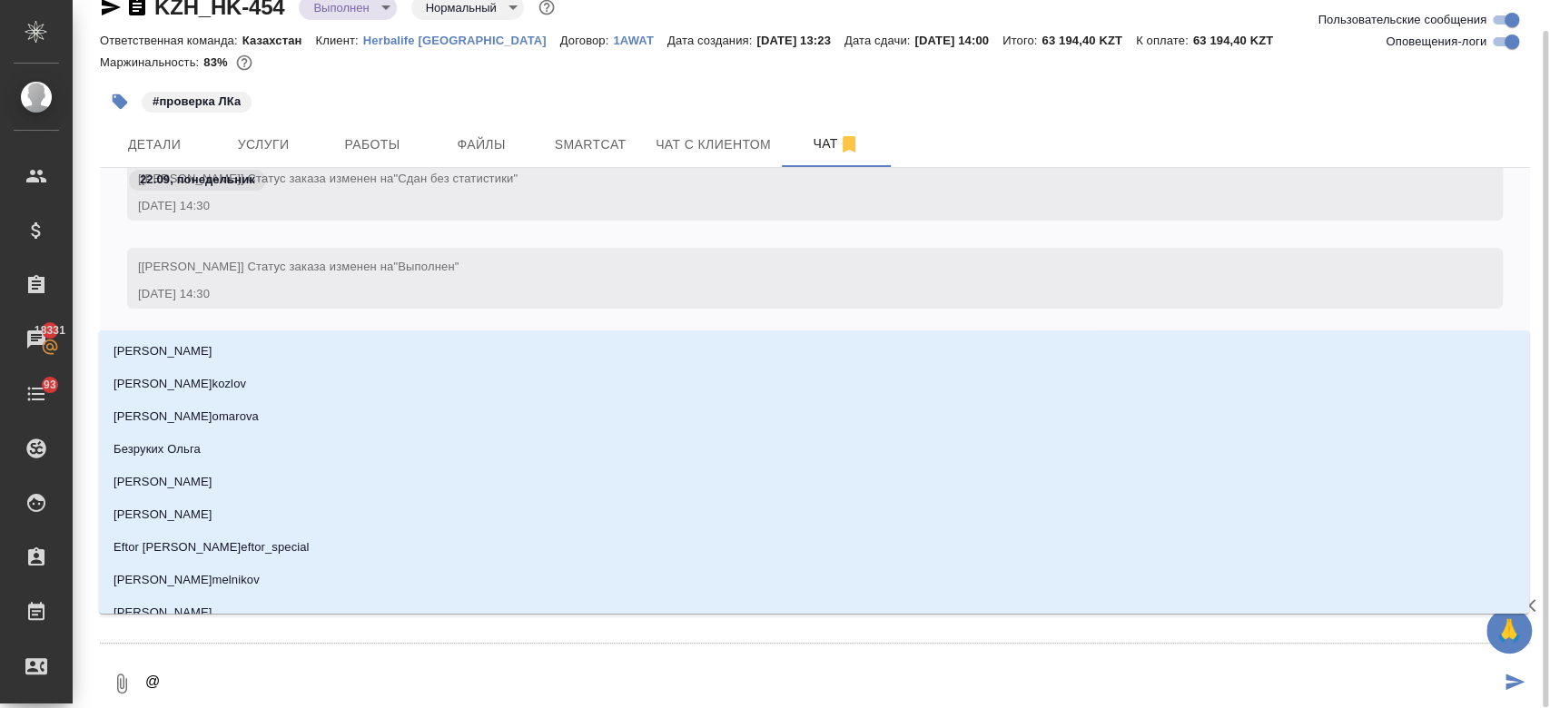
type textarea "@з"
type input "з"
type textarea "@за"
type input "за"
type textarea "@заб"
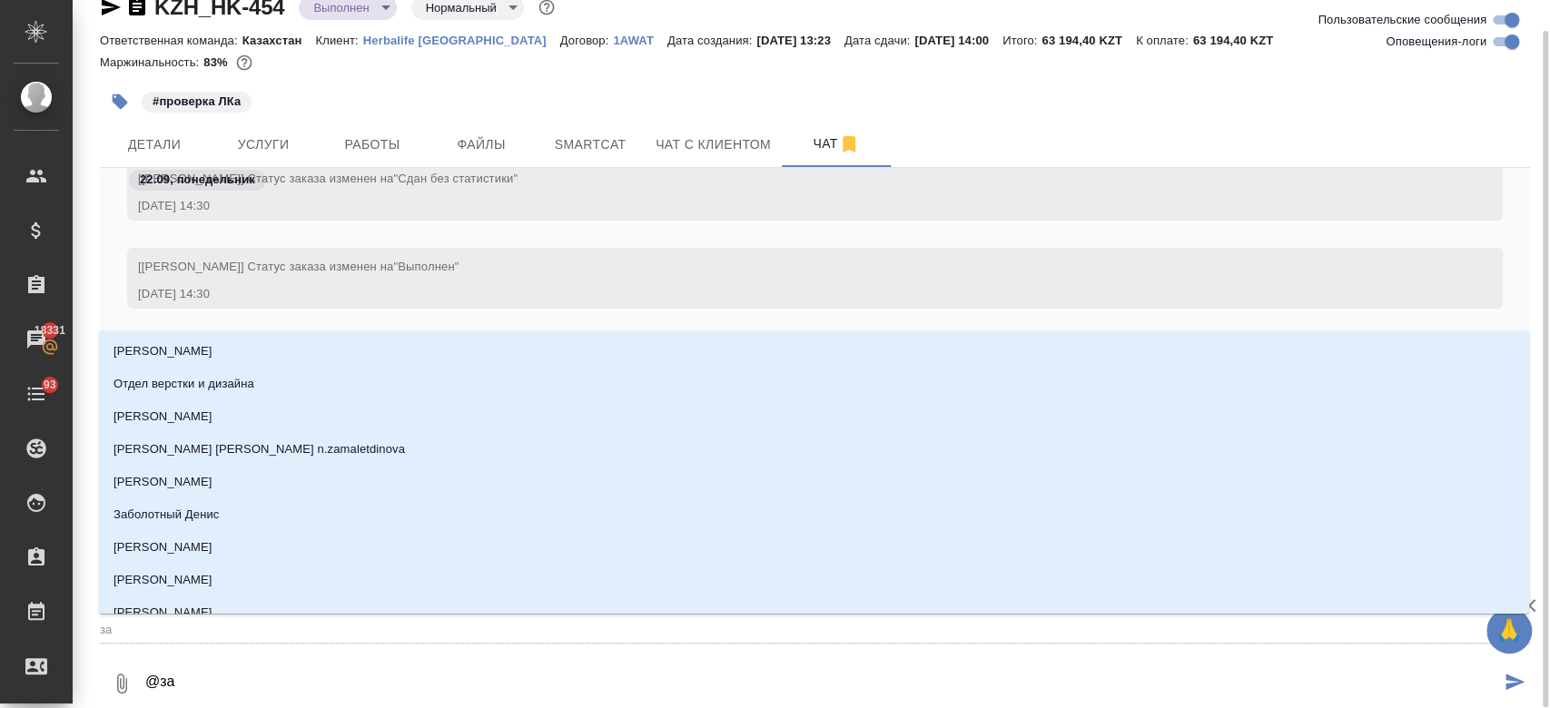
type input "заб"
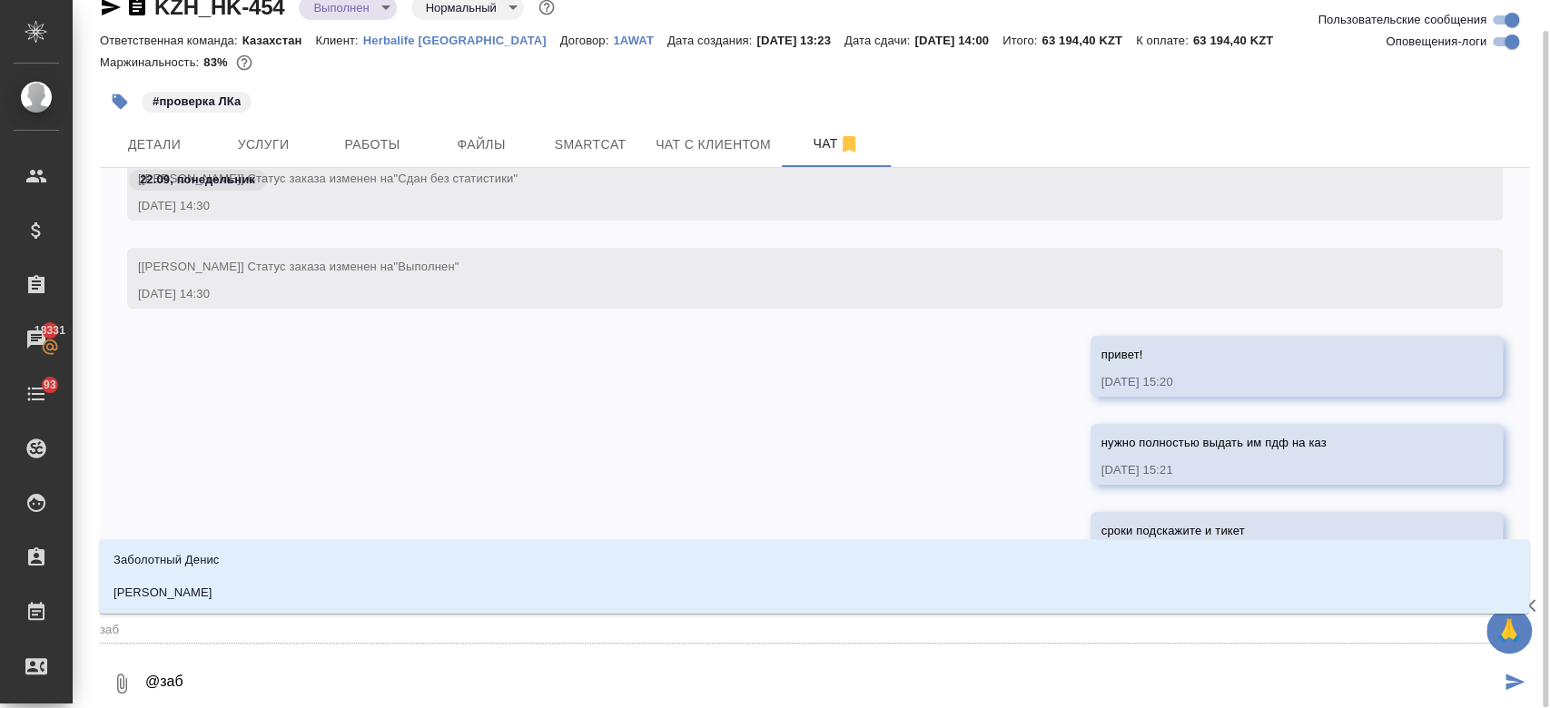
type textarea "@забо"
type input "забо"
type textarea "@забор"
type input "забор"
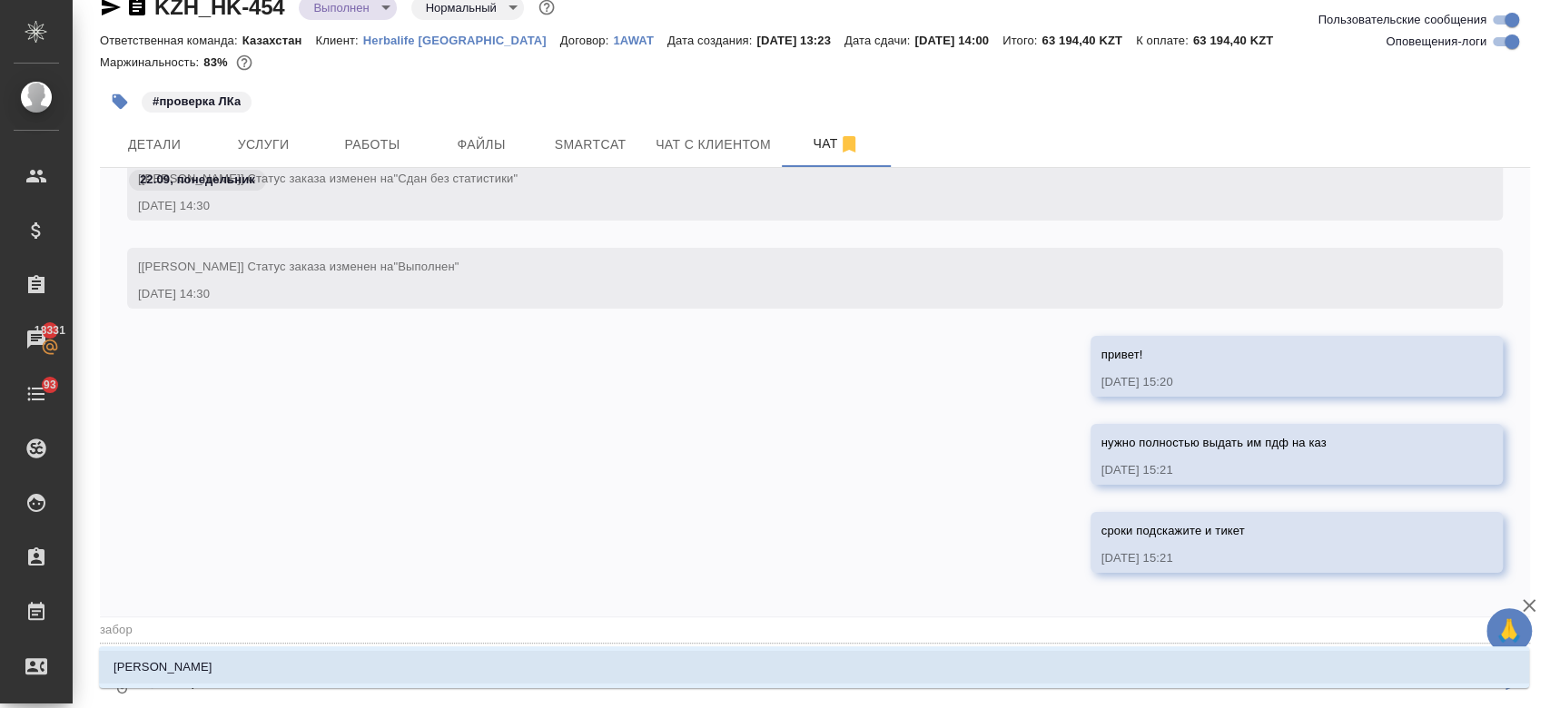
click at [256, 665] on li "Заборова Александра" at bounding box center [814, 667] width 1430 height 33
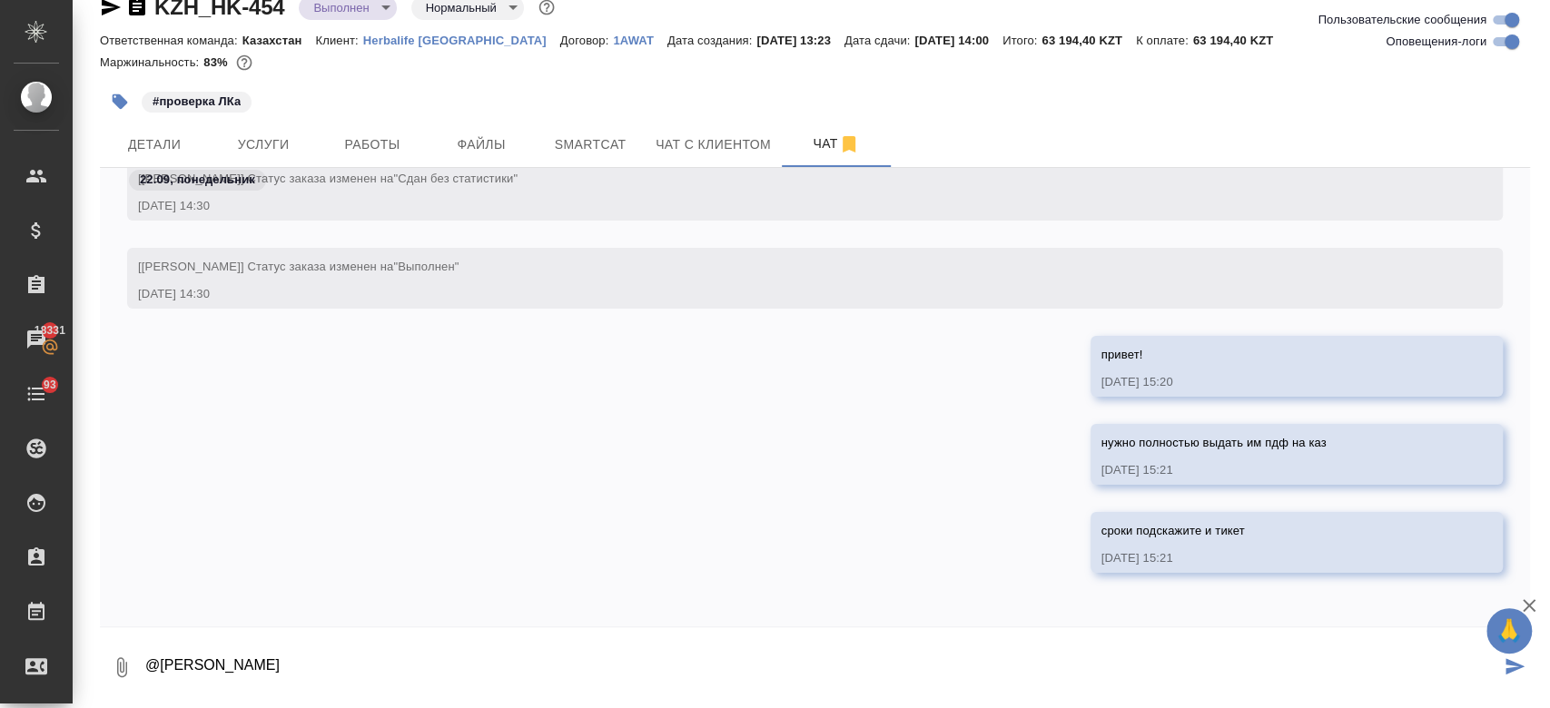
type textarea "@Заборова Александра"
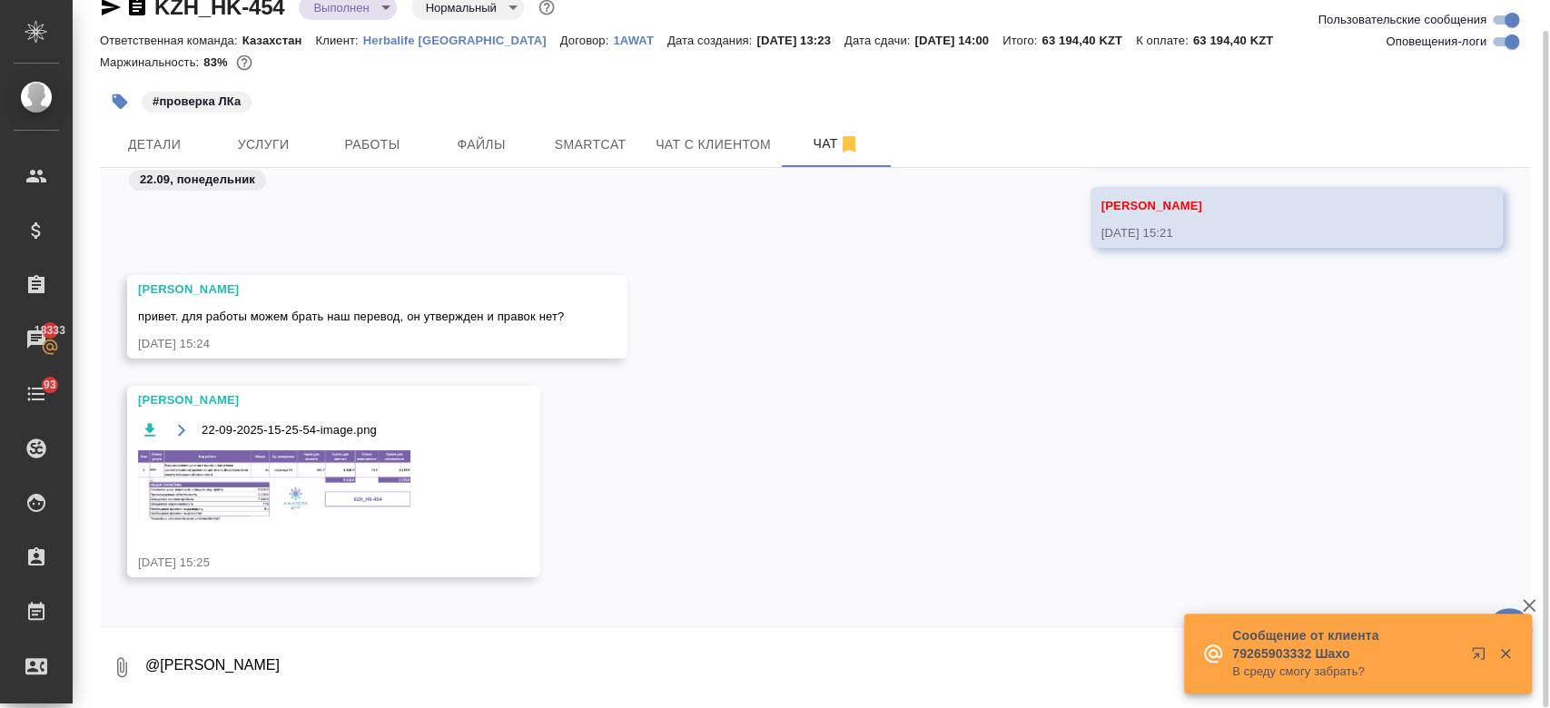
scroll to position [10242, 0]
click at [304, 478] on img at bounding box center [274, 483] width 272 height 72
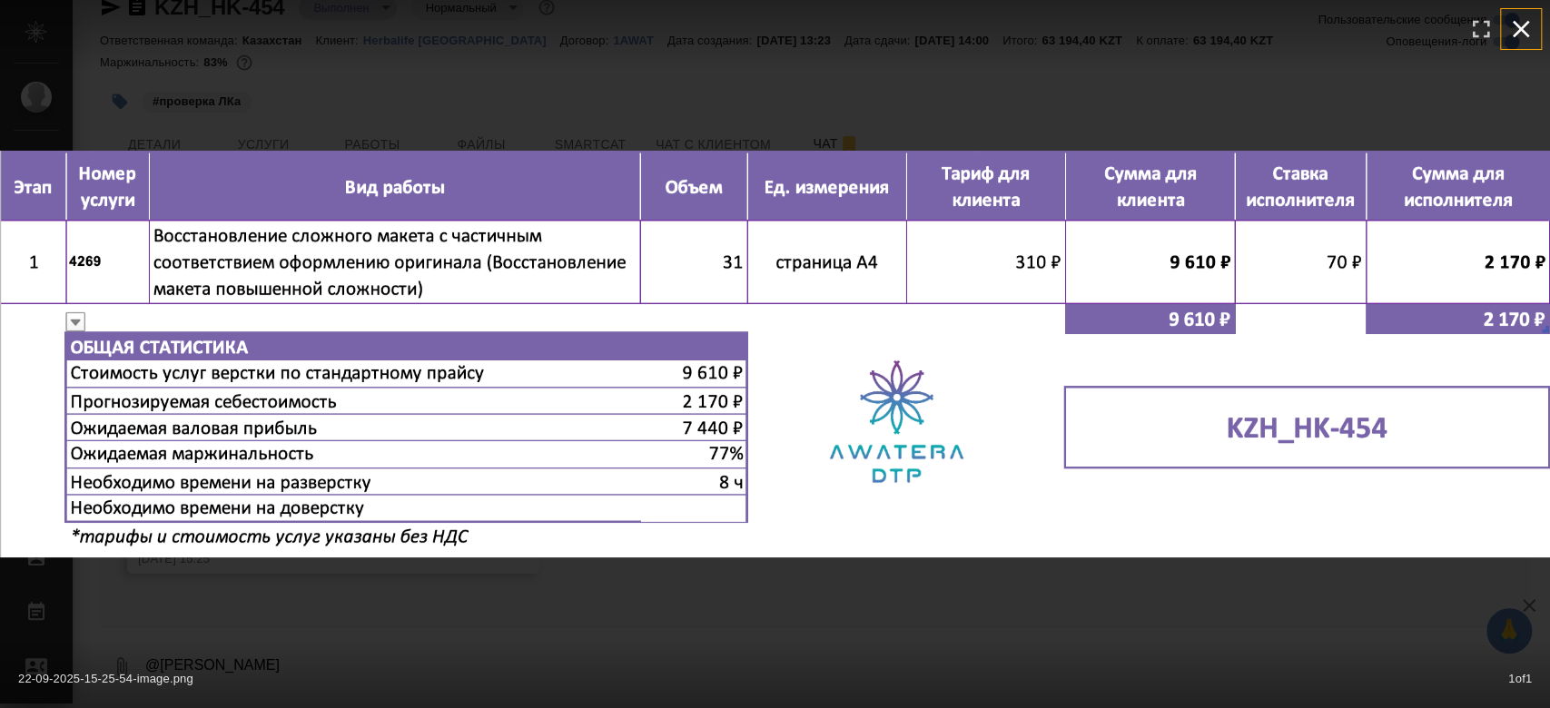
click at [1513, 30] on icon "button" at bounding box center [1520, 29] width 29 height 29
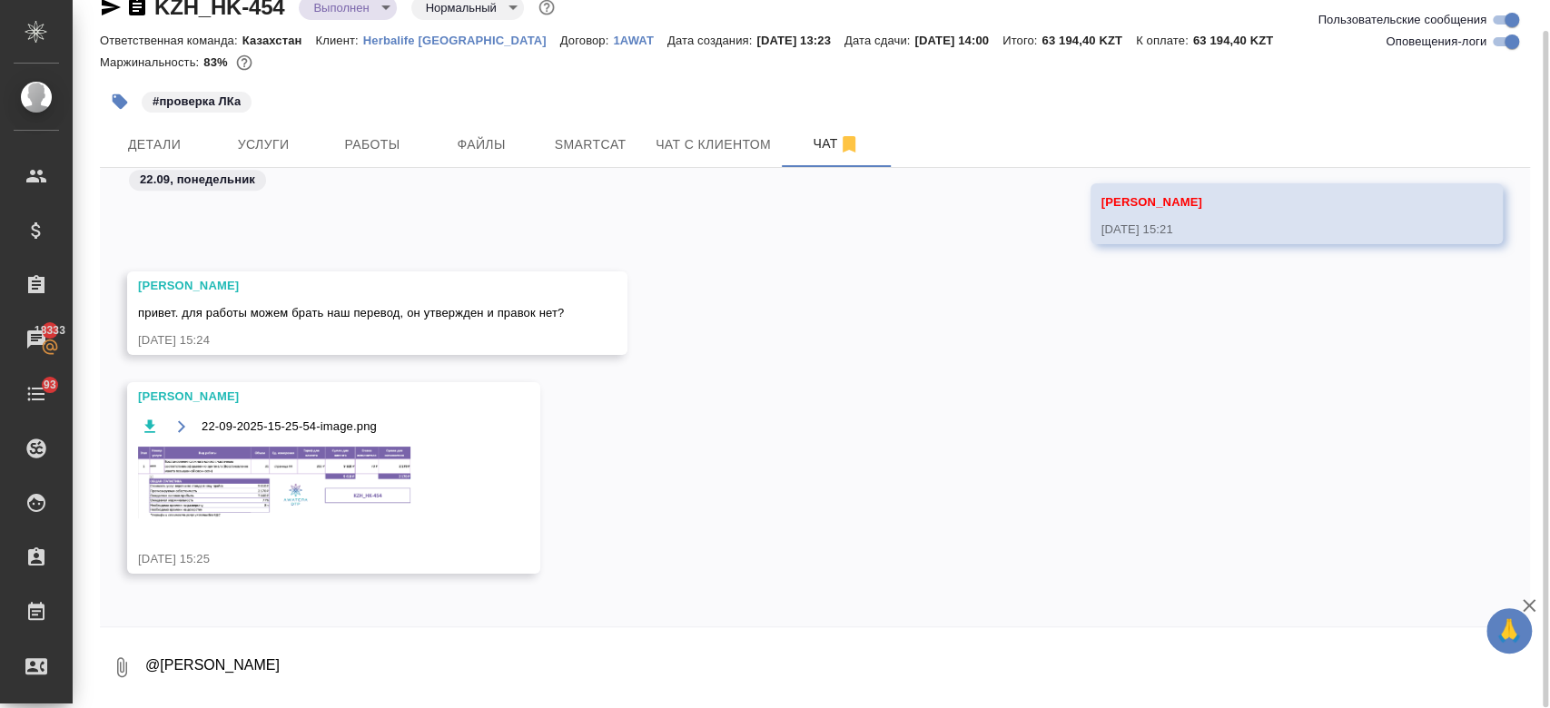
click at [340, 503] on img at bounding box center [274, 483] width 272 height 72
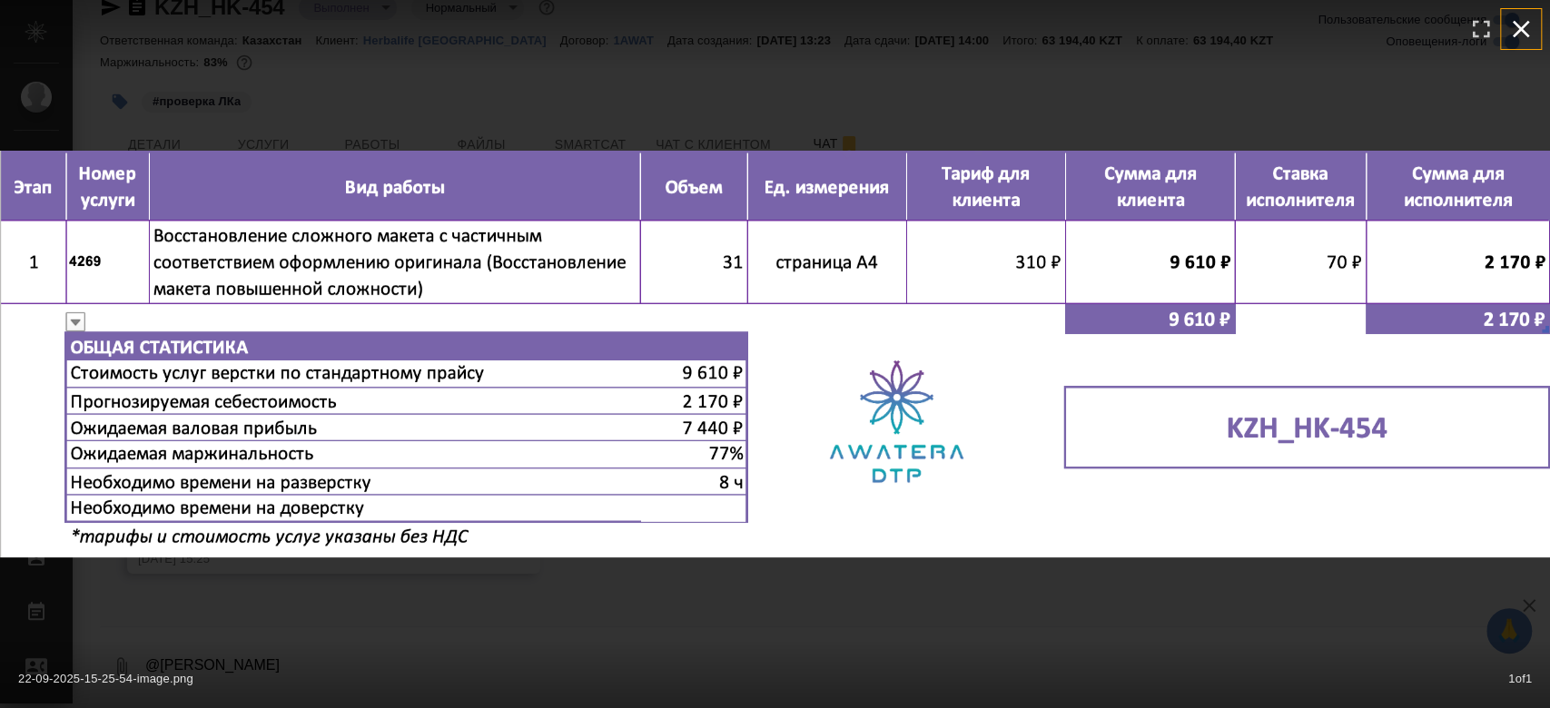
click at [1523, 30] on icon "button" at bounding box center [1520, 29] width 29 height 29
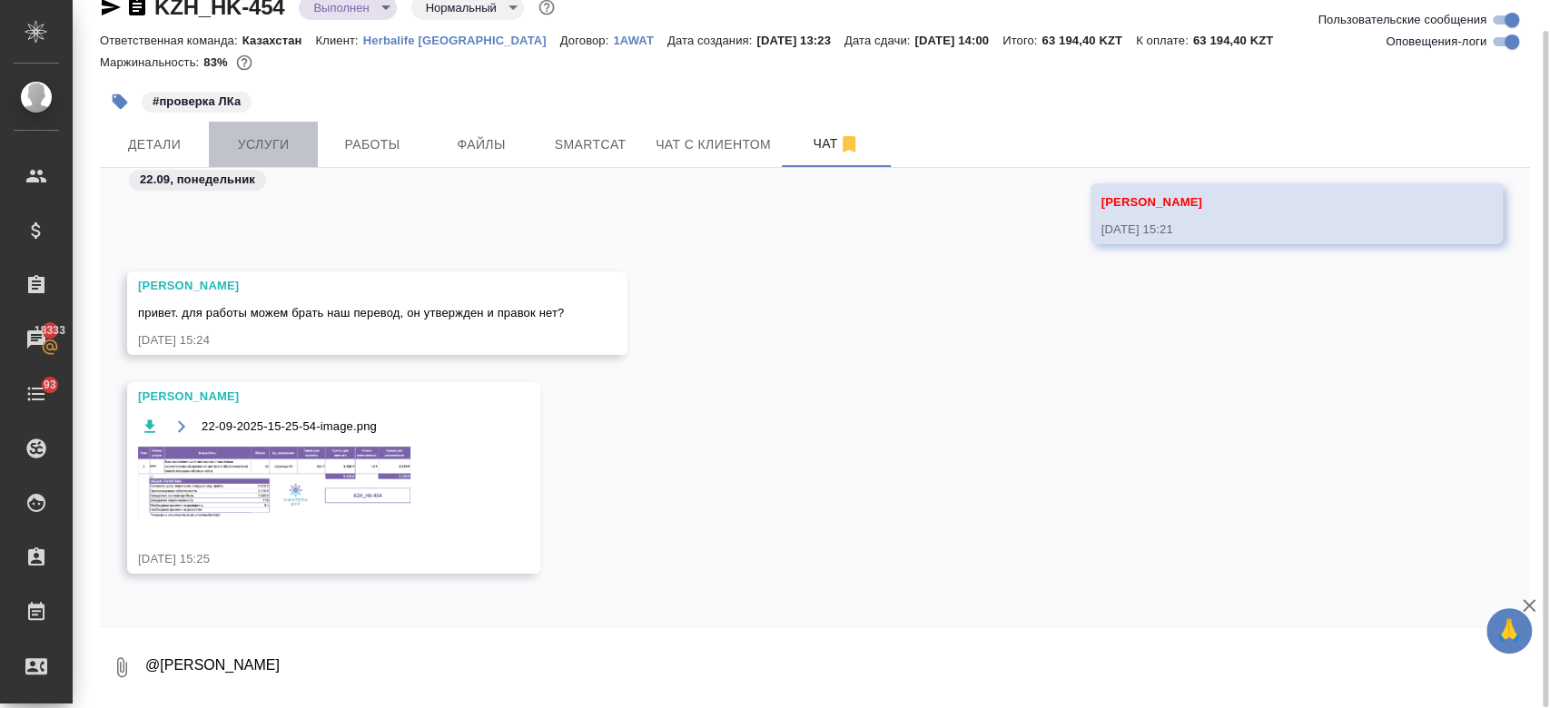
click at [253, 148] on span "Услуги" at bounding box center [263, 144] width 87 height 23
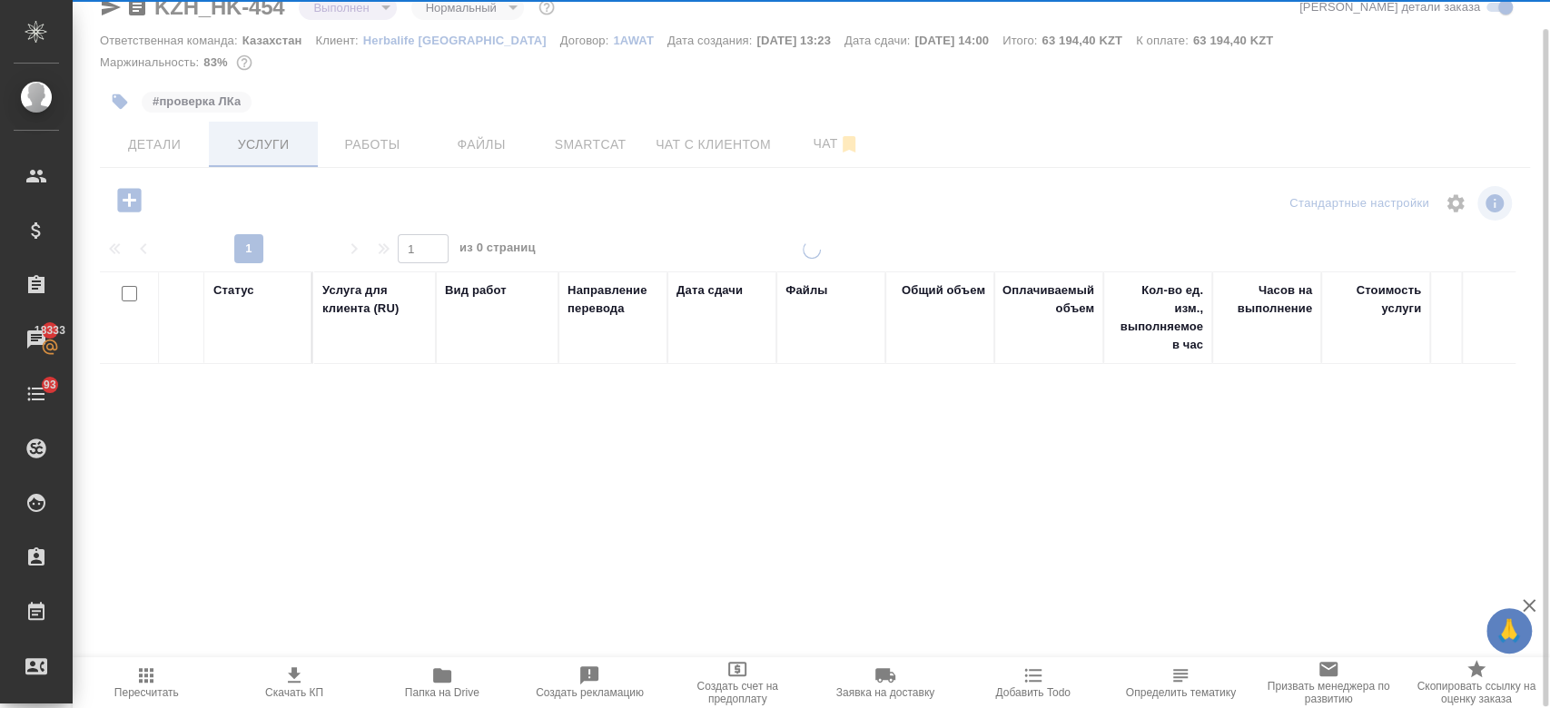
scroll to position [31, 0]
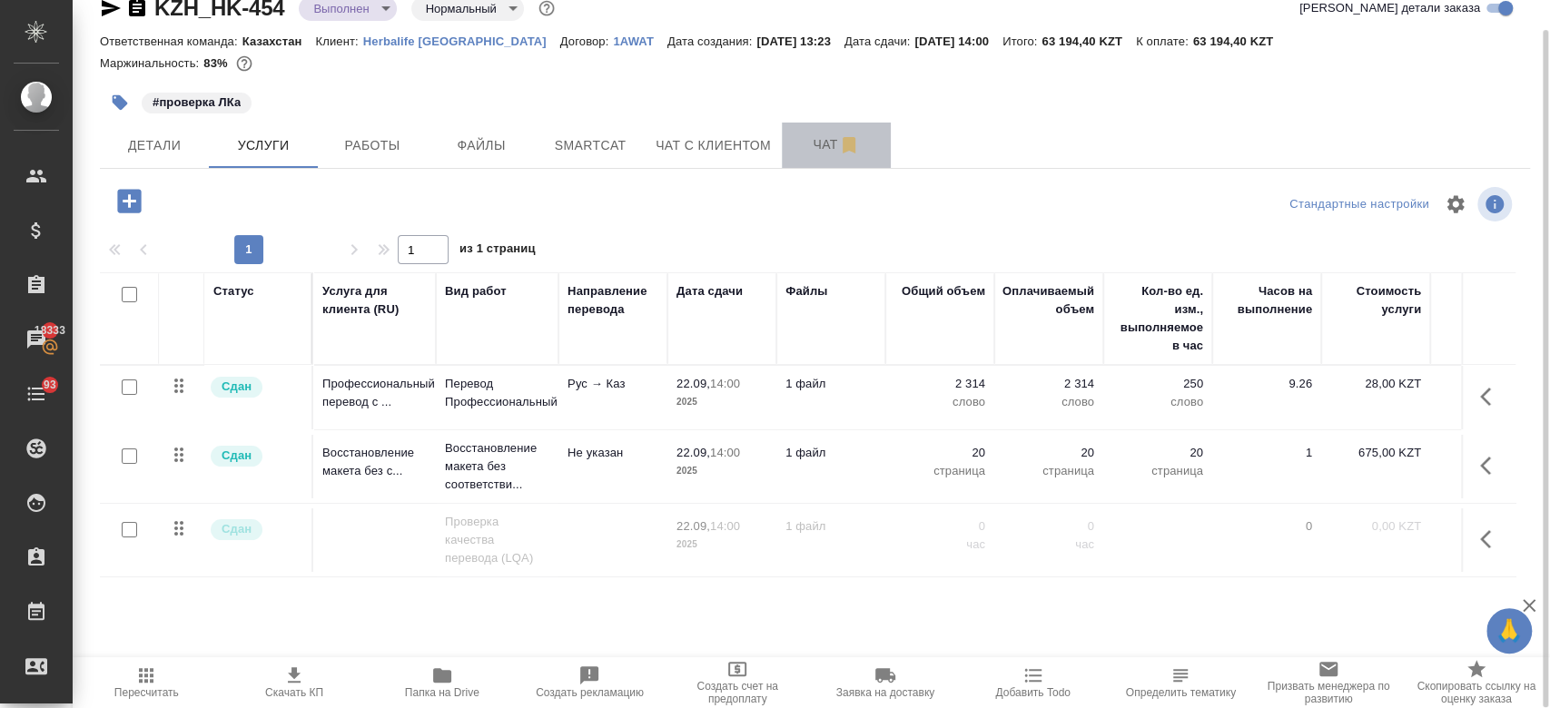
click at [815, 150] on span "Чат" at bounding box center [836, 144] width 87 height 23
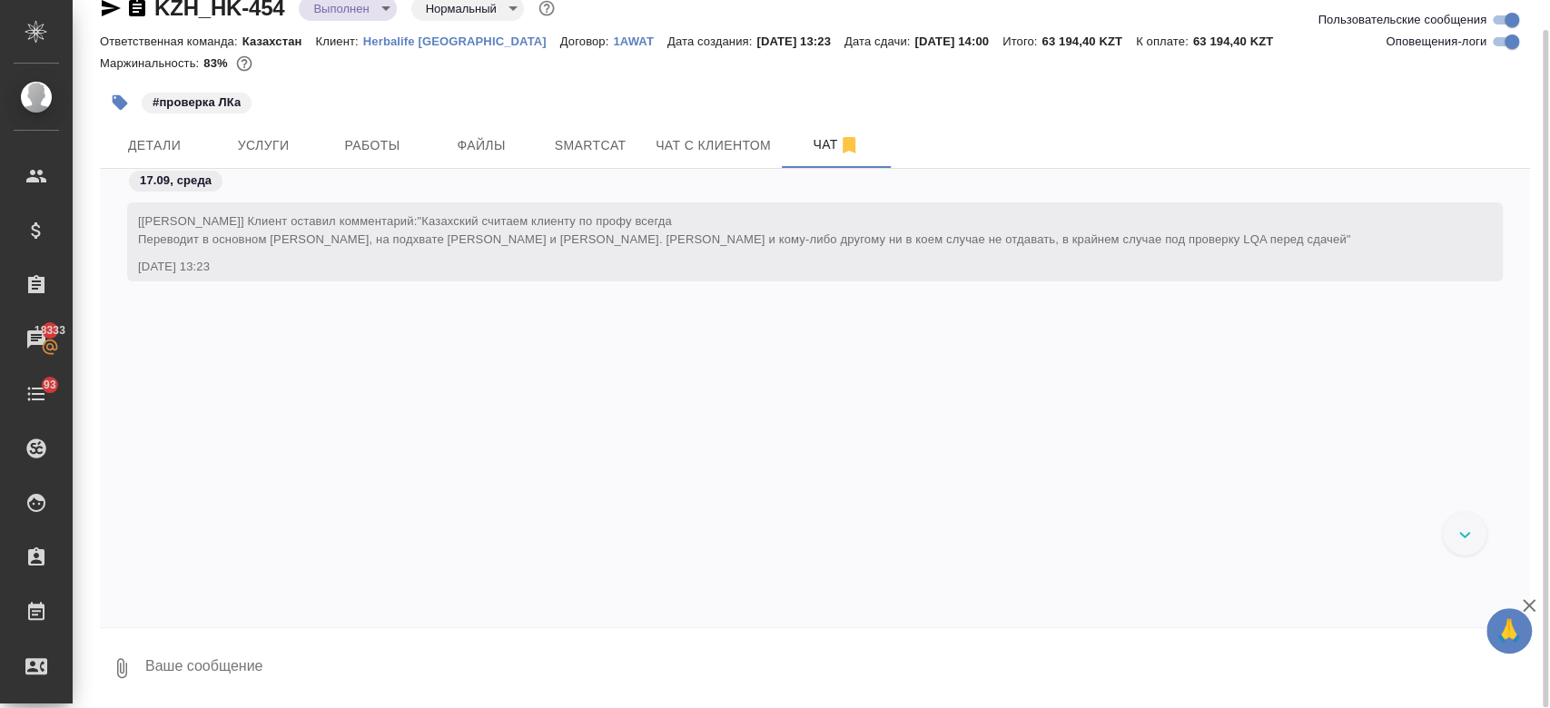
scroll to position [10779, 0]
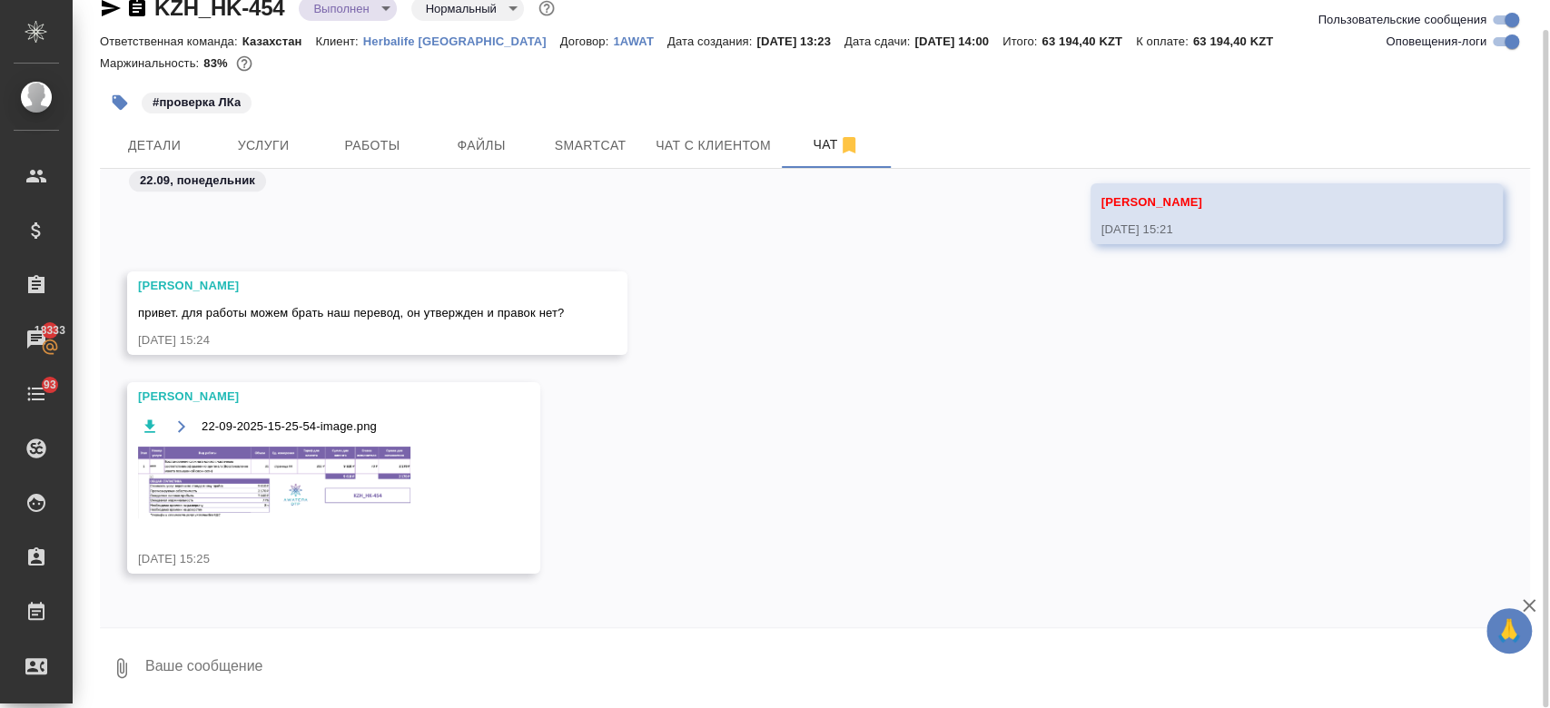
click at [316, 493] on img at bounding box center [274, 483] width 272 height 72
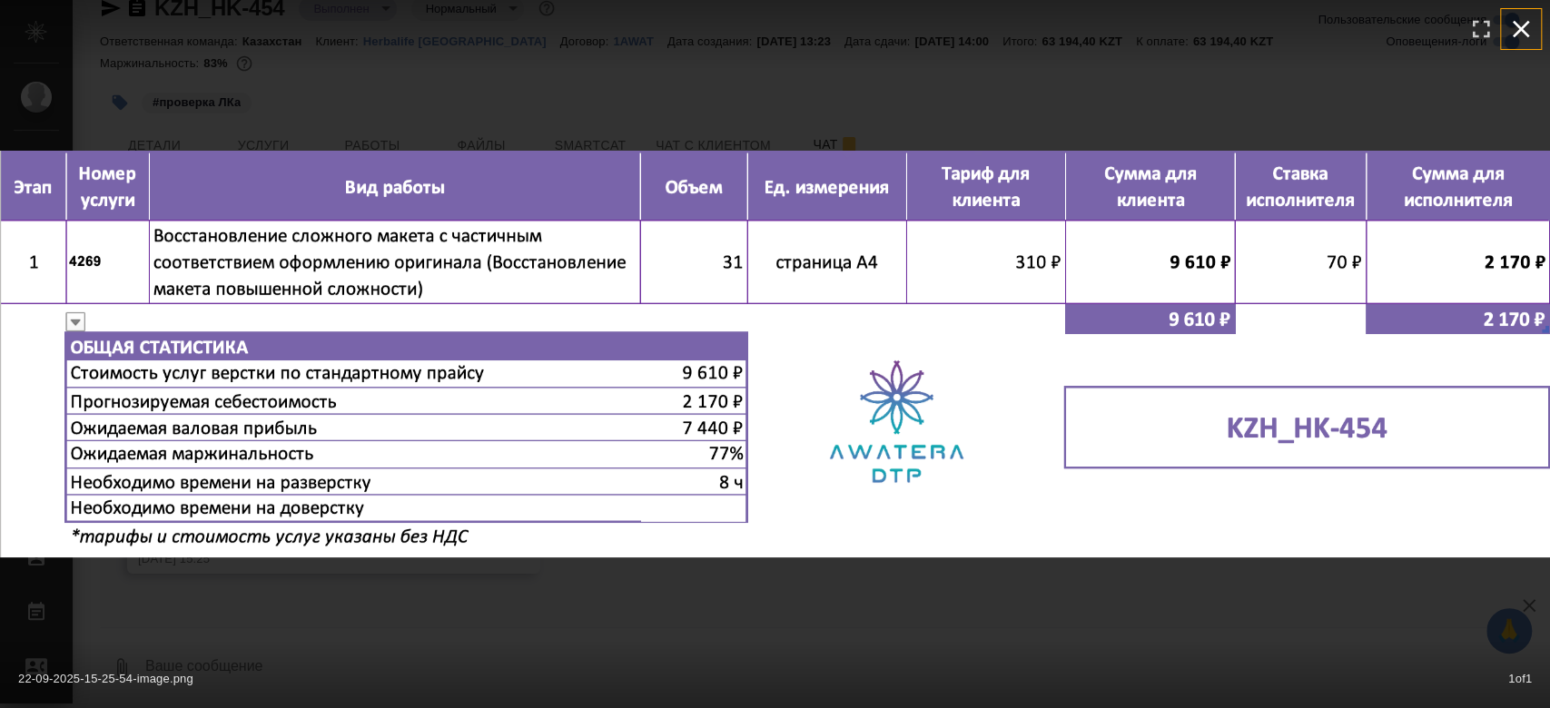
click at [1511, 32] on icon "button" at bounding box center [1520, 29] width 29 height 29
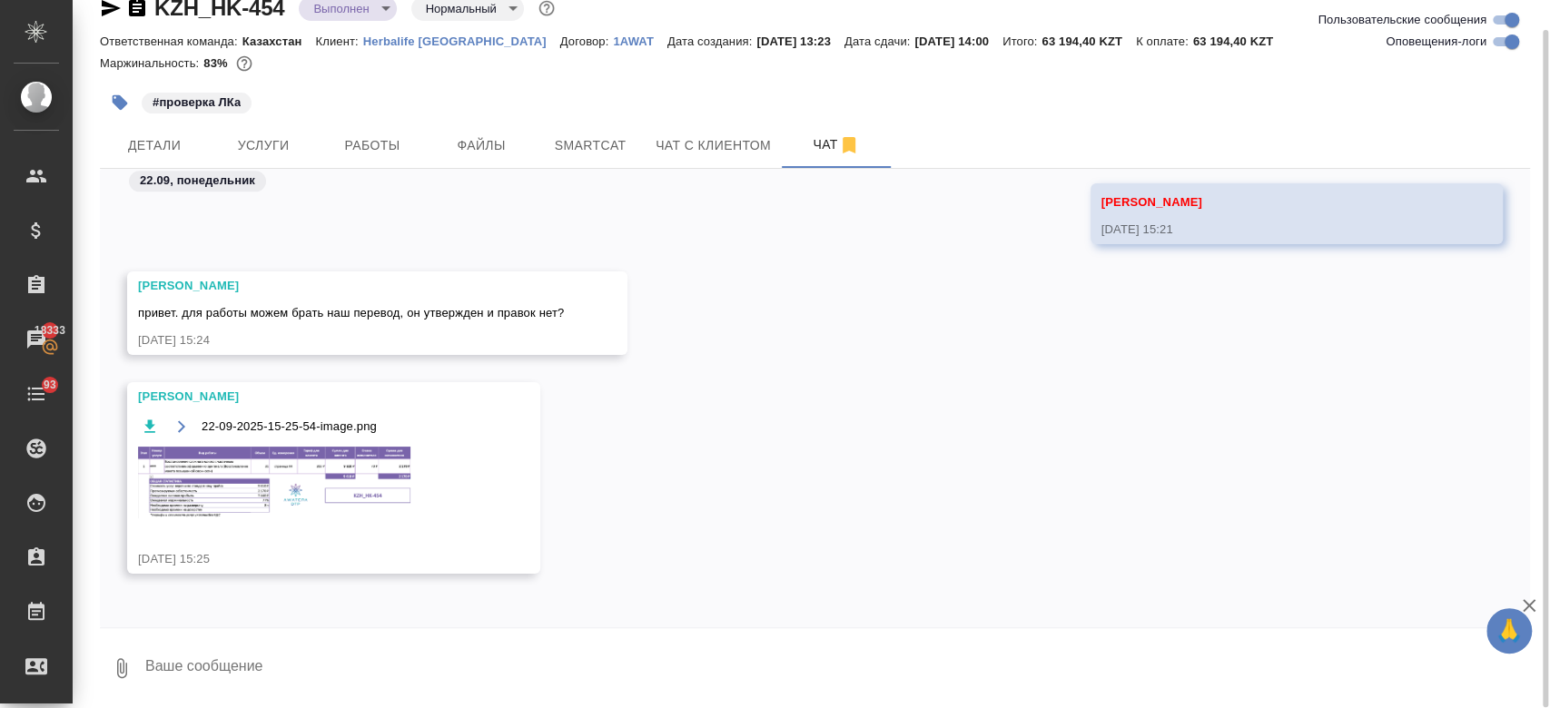
click at [356, 468] on img at bounding box center [274, 483] width 272 height 72
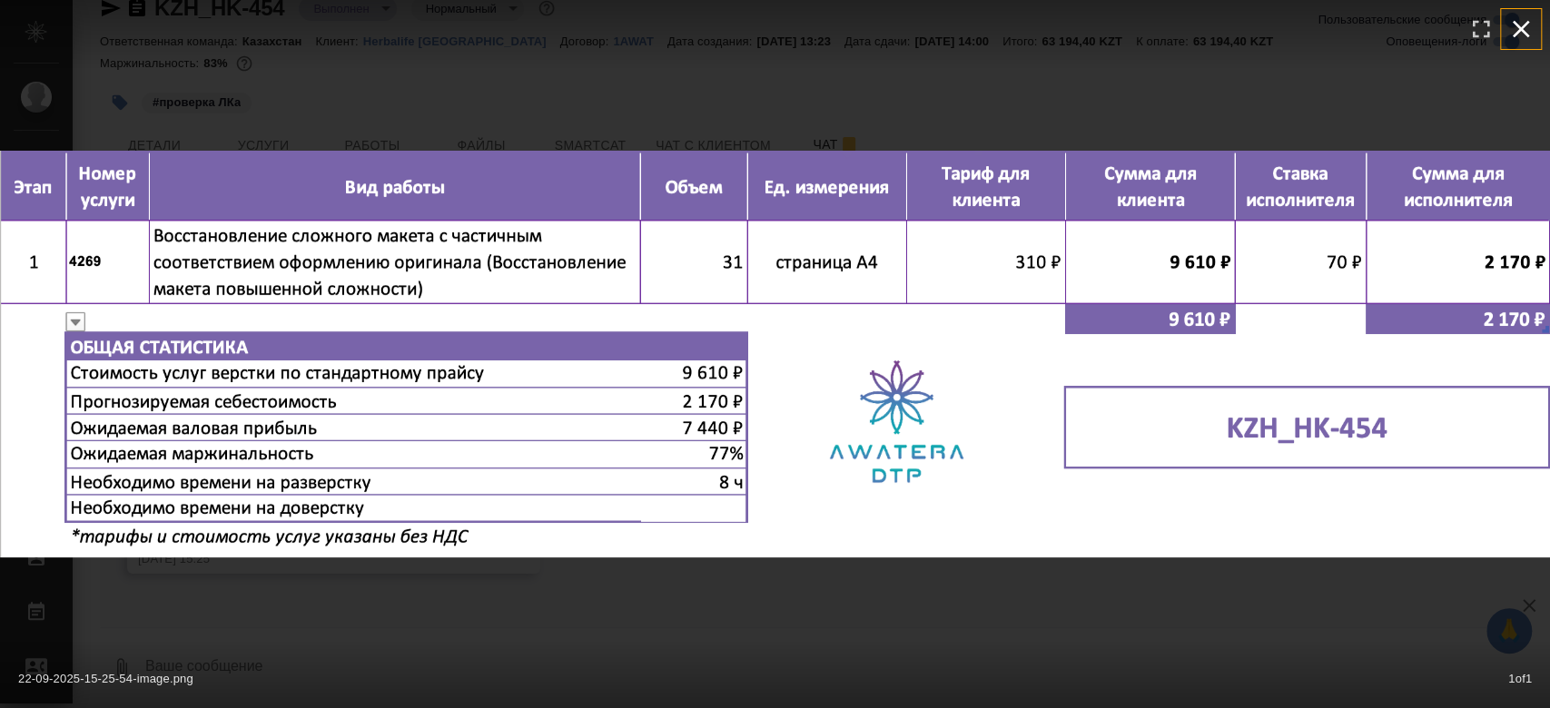
click at [1524, 33] on icon "button" at bounding box center [1521, 29] width 17 height 17
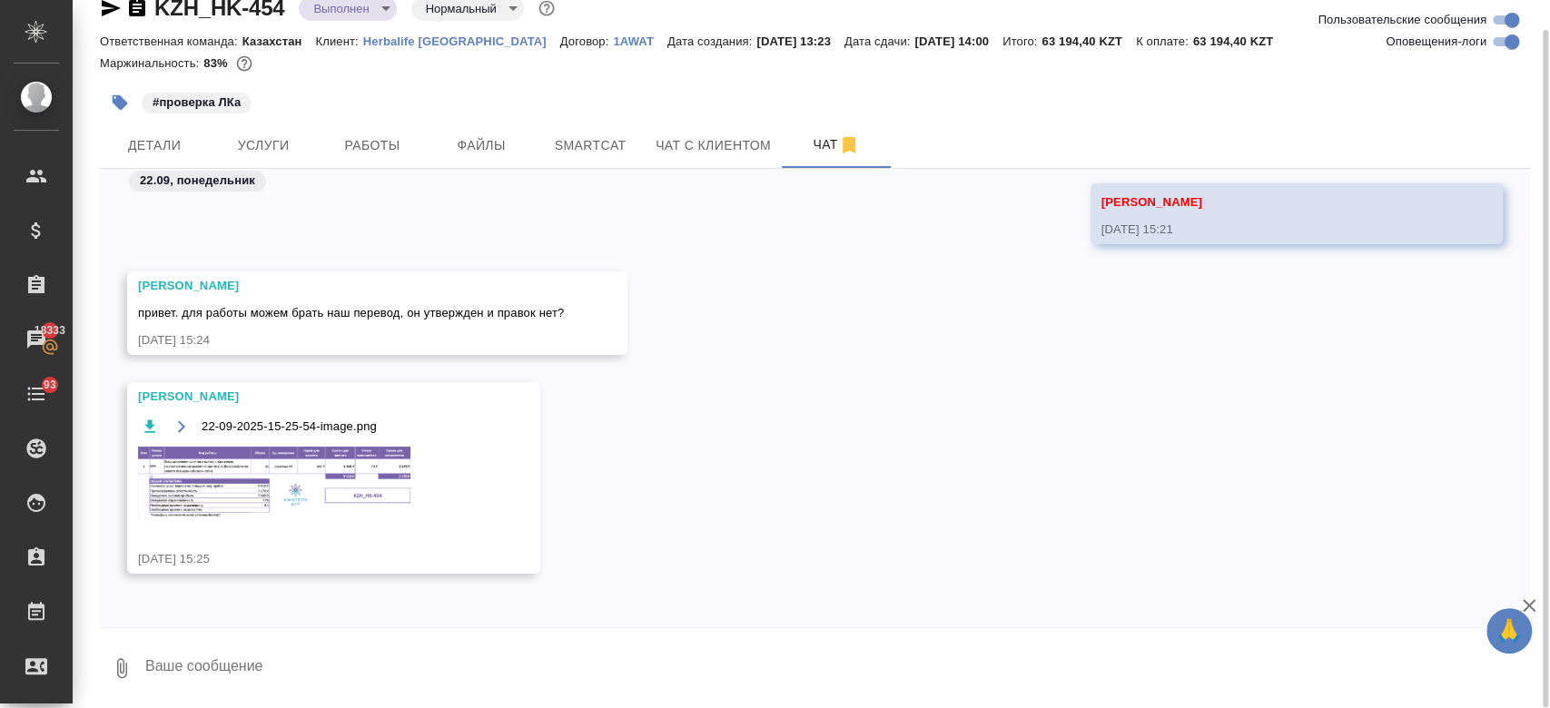
click at [318, 467] on img at bounding box center [274, 483] width 272 height 72
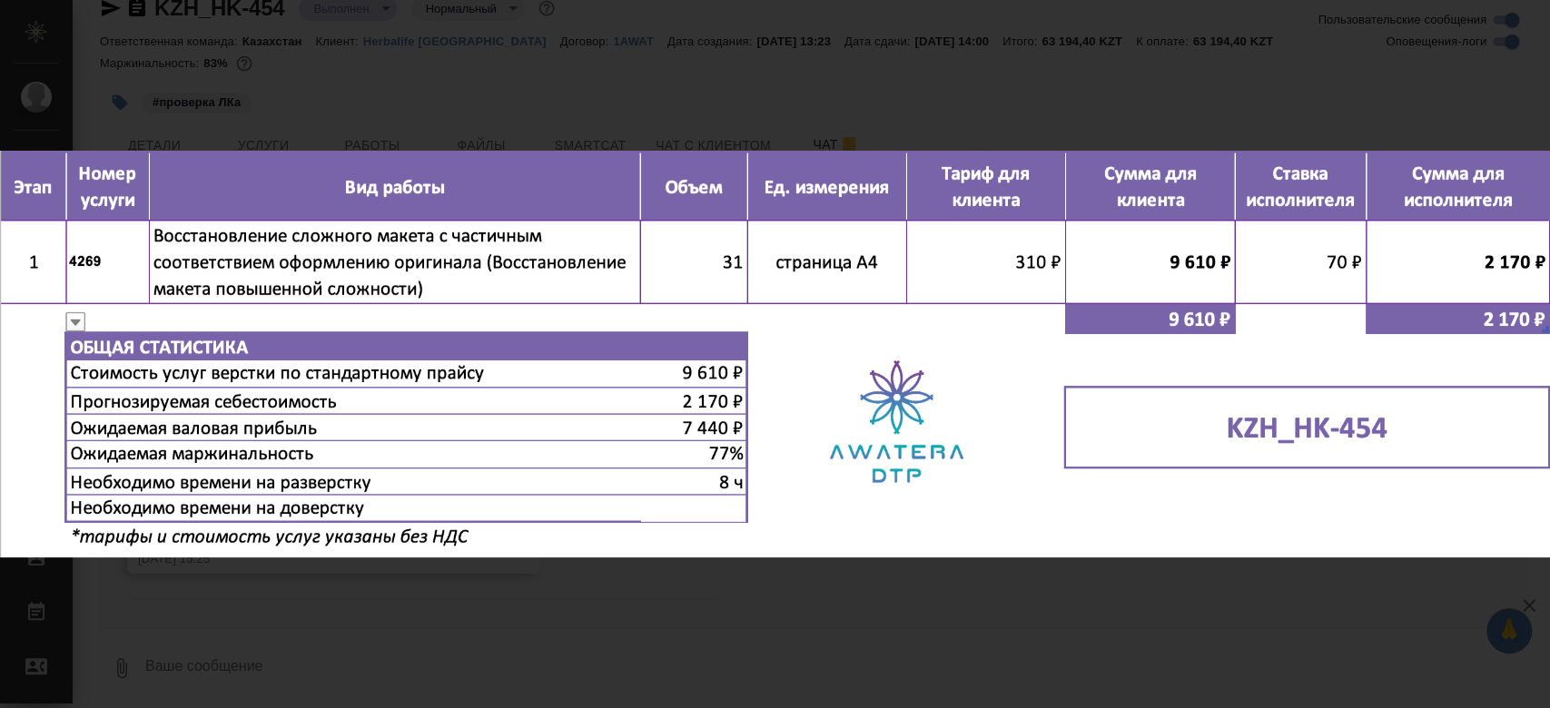
scroll to position [10925, 0]
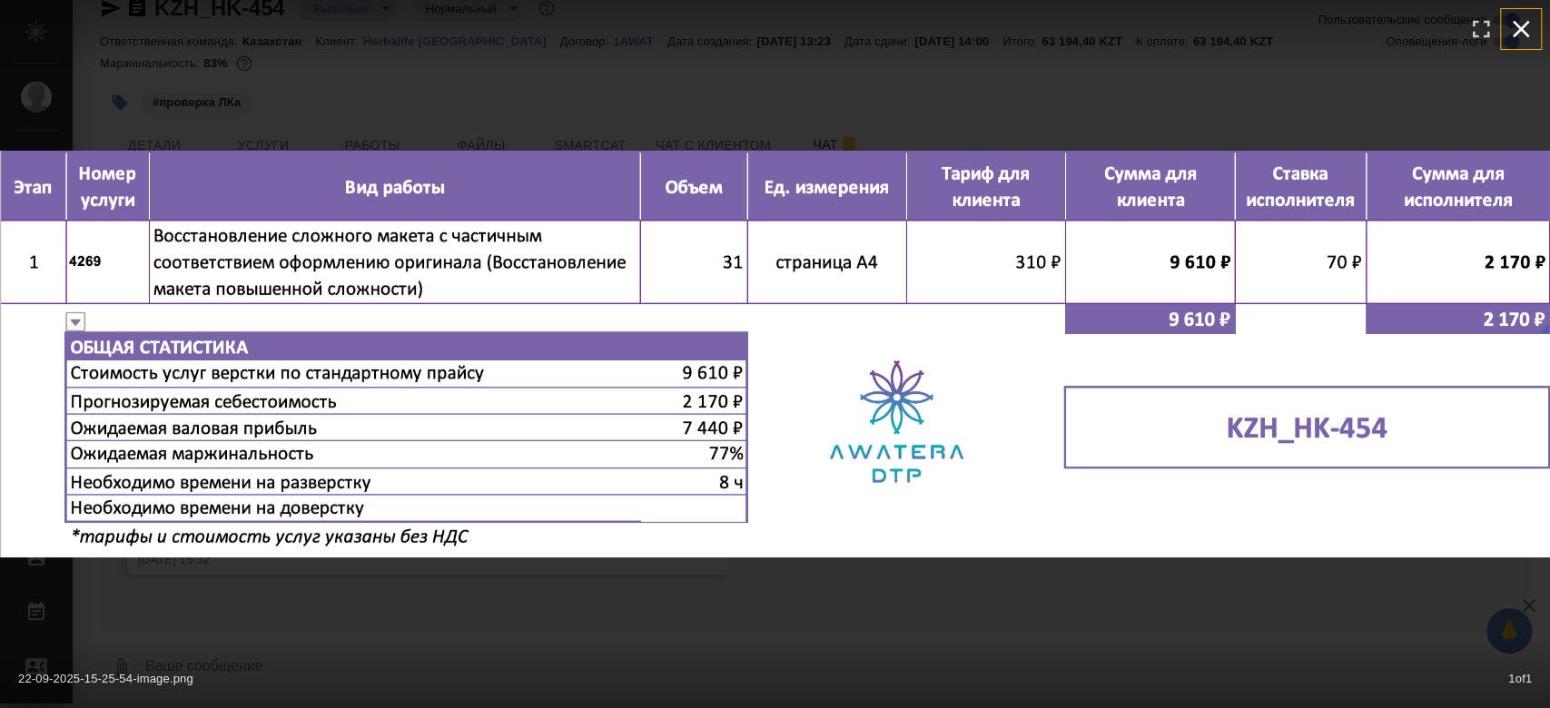
click at [1526, 32] on icon "button" at bounding box center [1520, 29] width 29 height 29
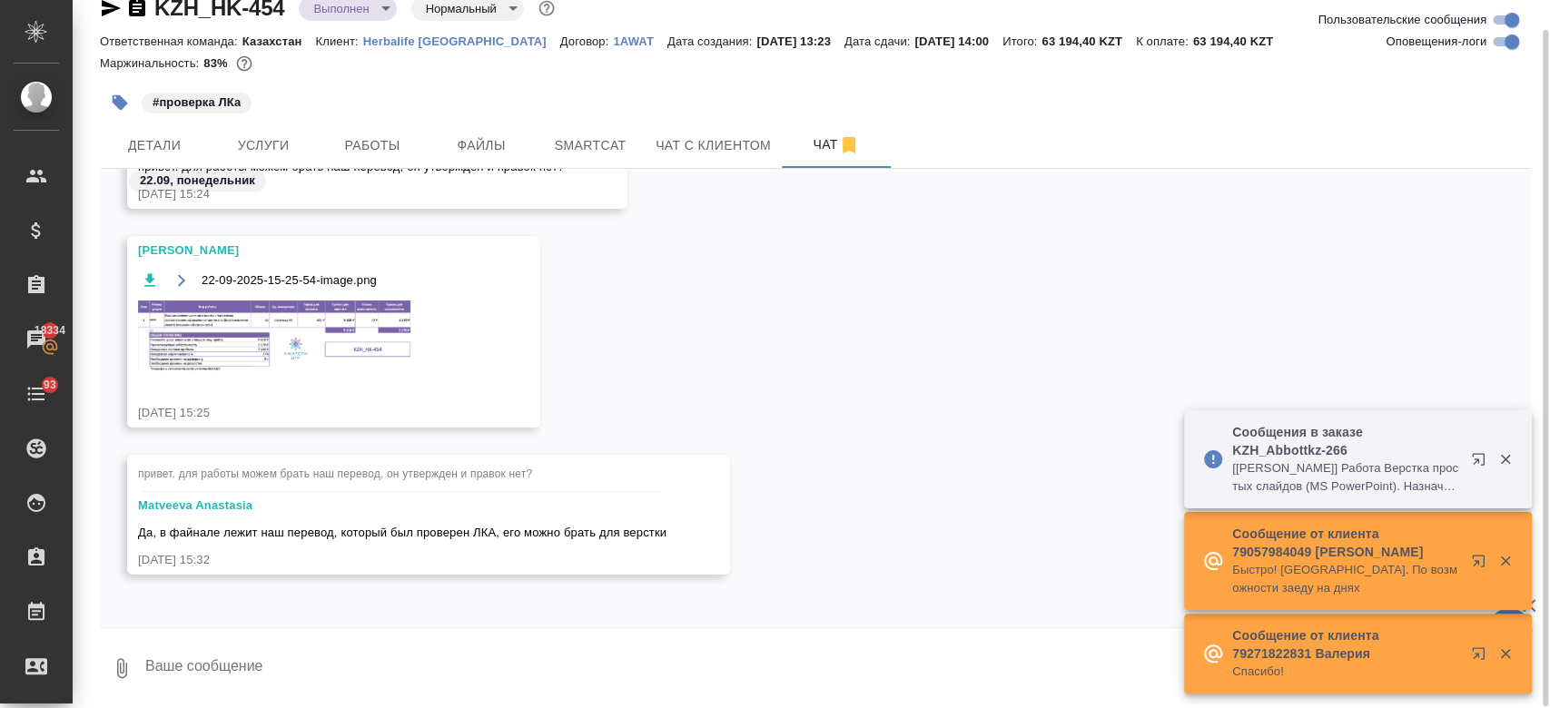
scroll to position [11036, 0]
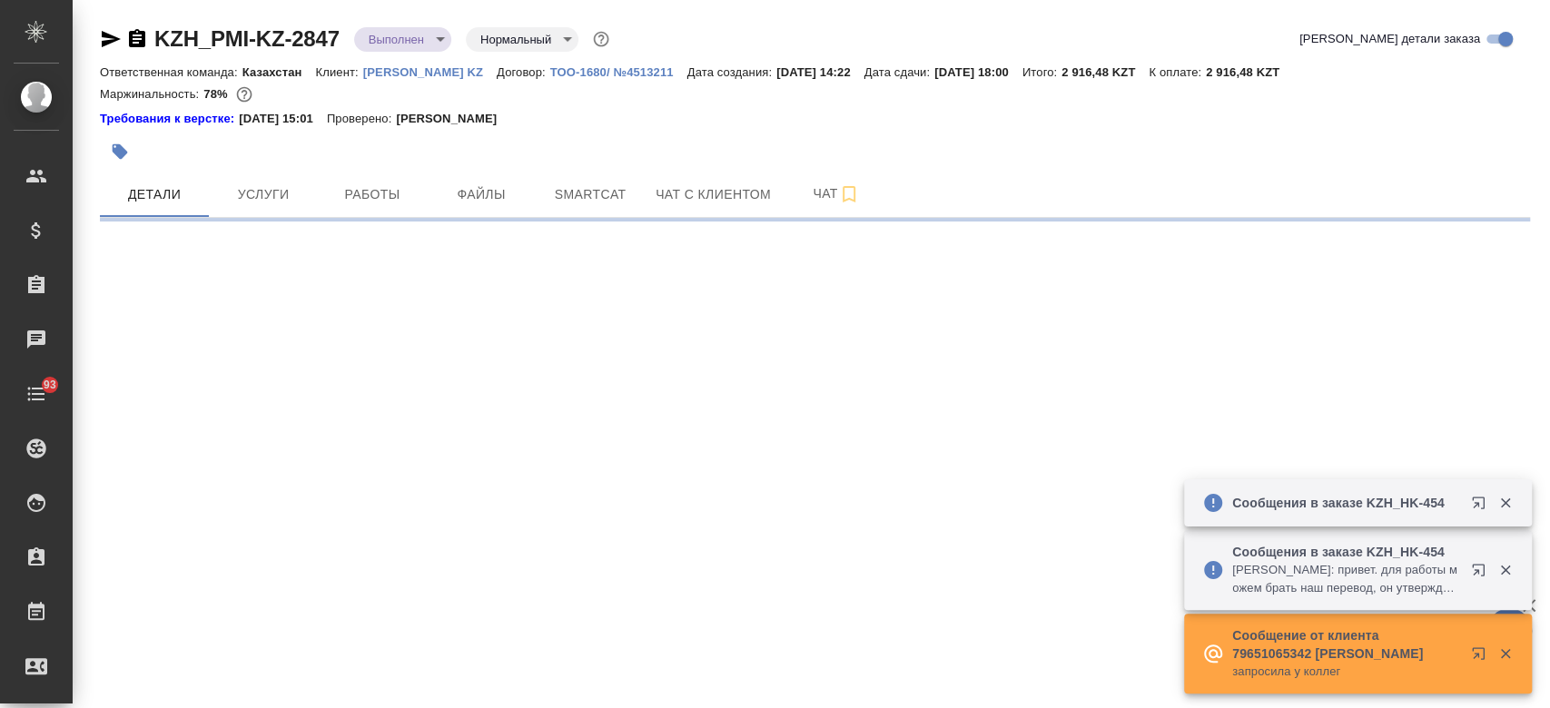
select select "RU"
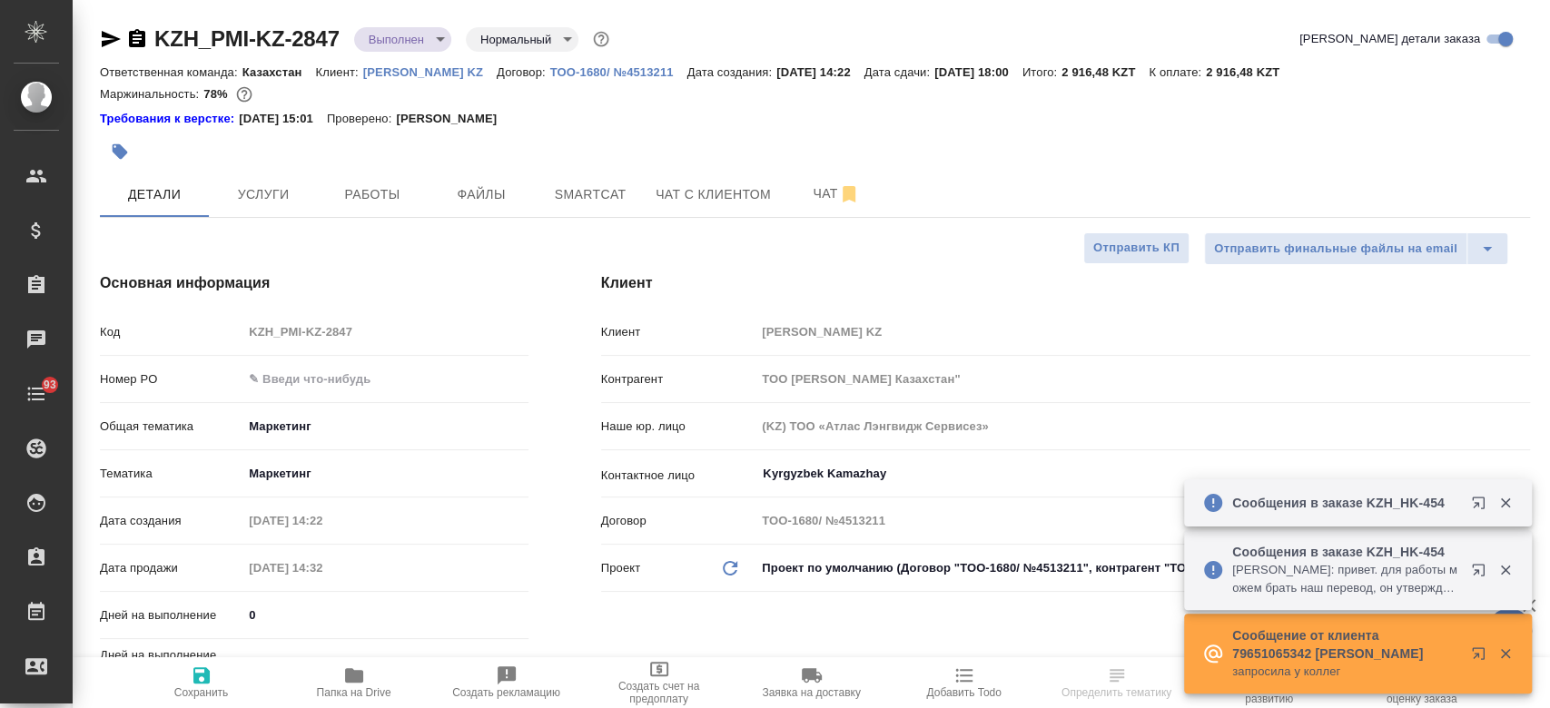
type textarea "x"
click at [360, 675] on icon "button" at bounding box center [354, 675] width 18 height 15
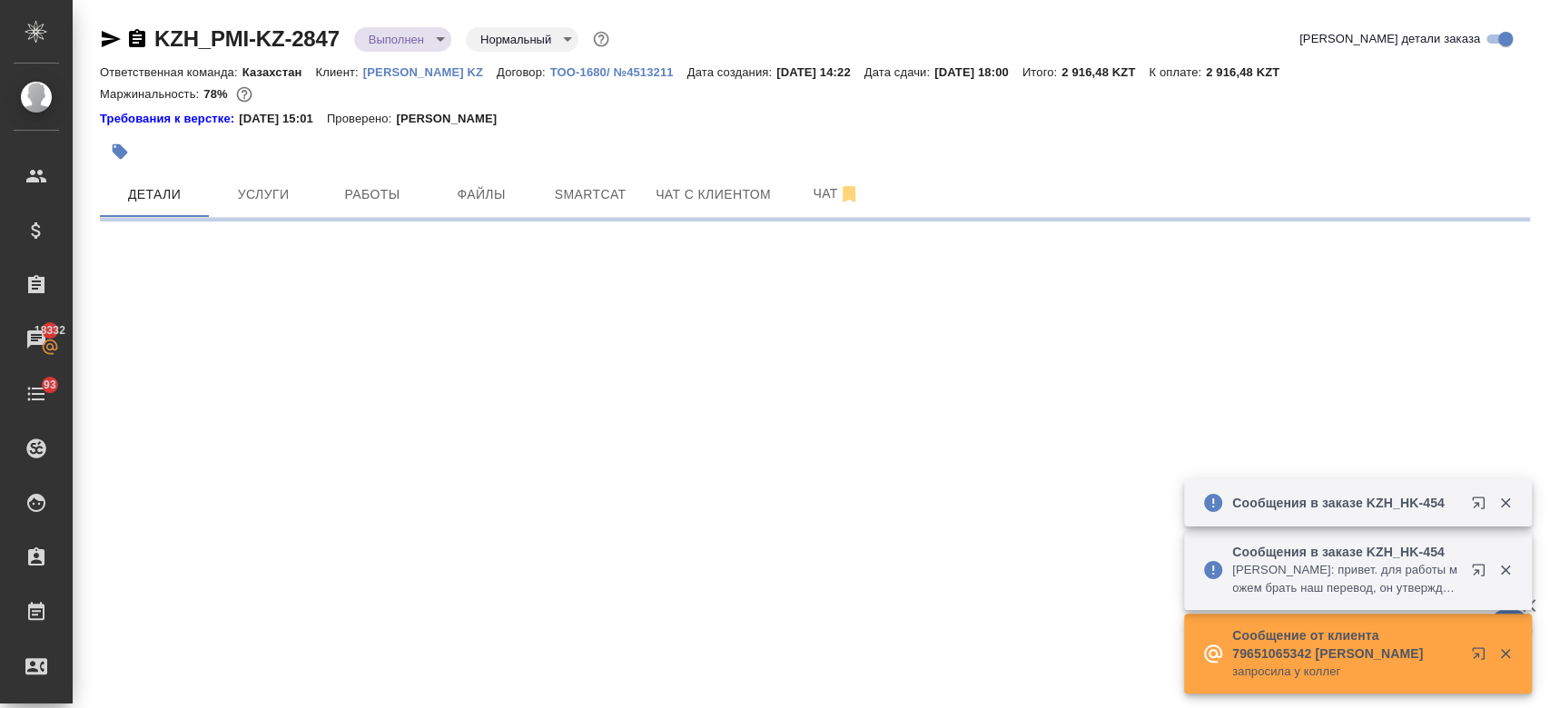
select select "RU"
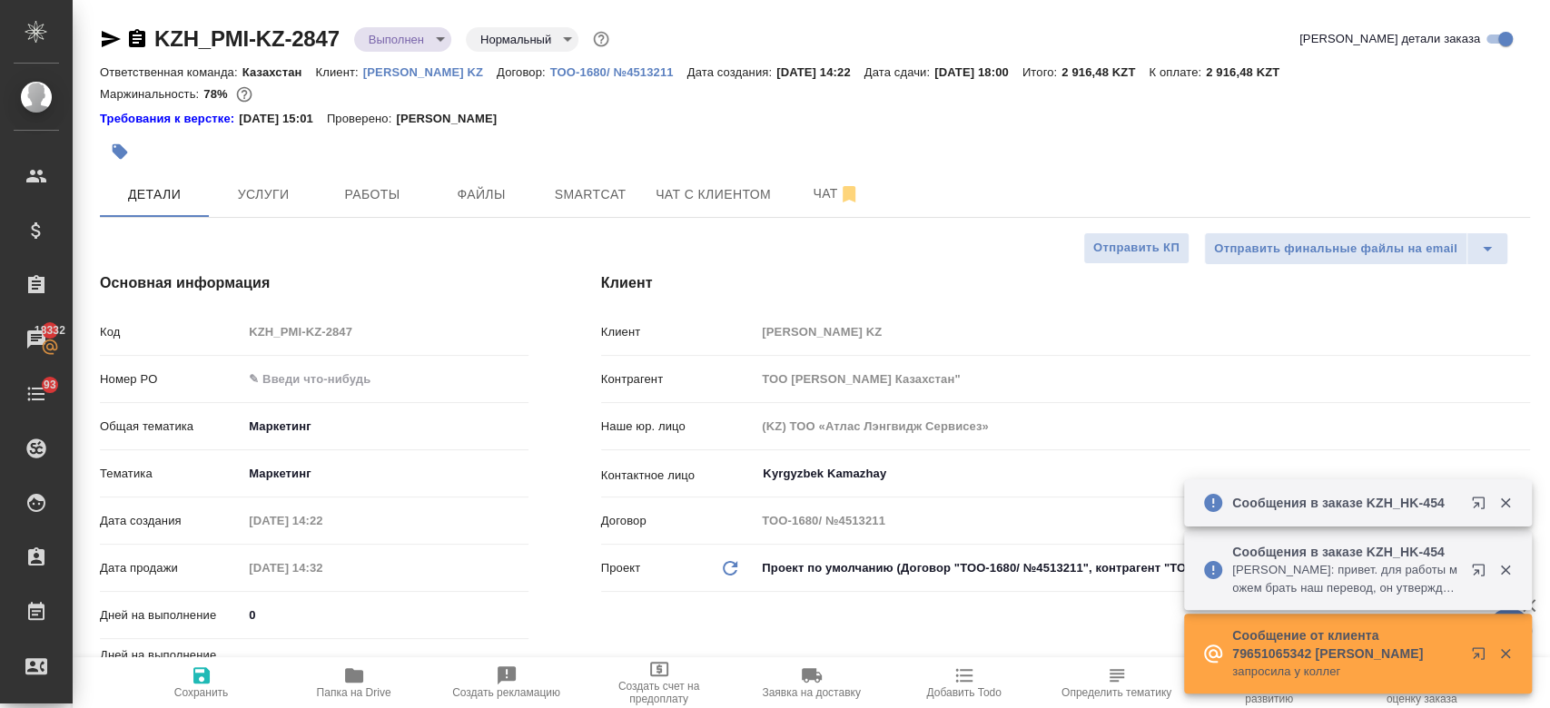
type textarea "x"
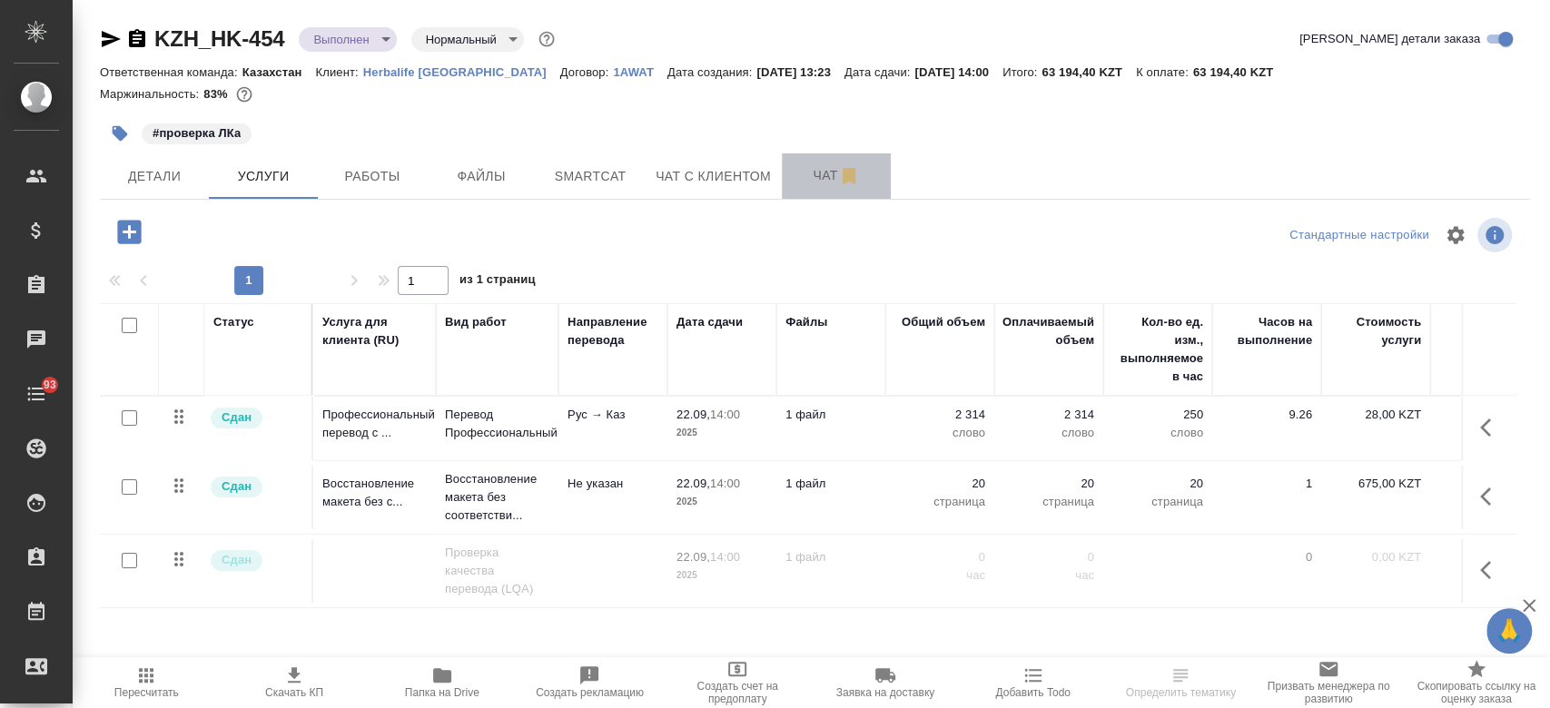
click at [808, 193] on button "Чат" at bounding box center [836, 175] width 109 height 45
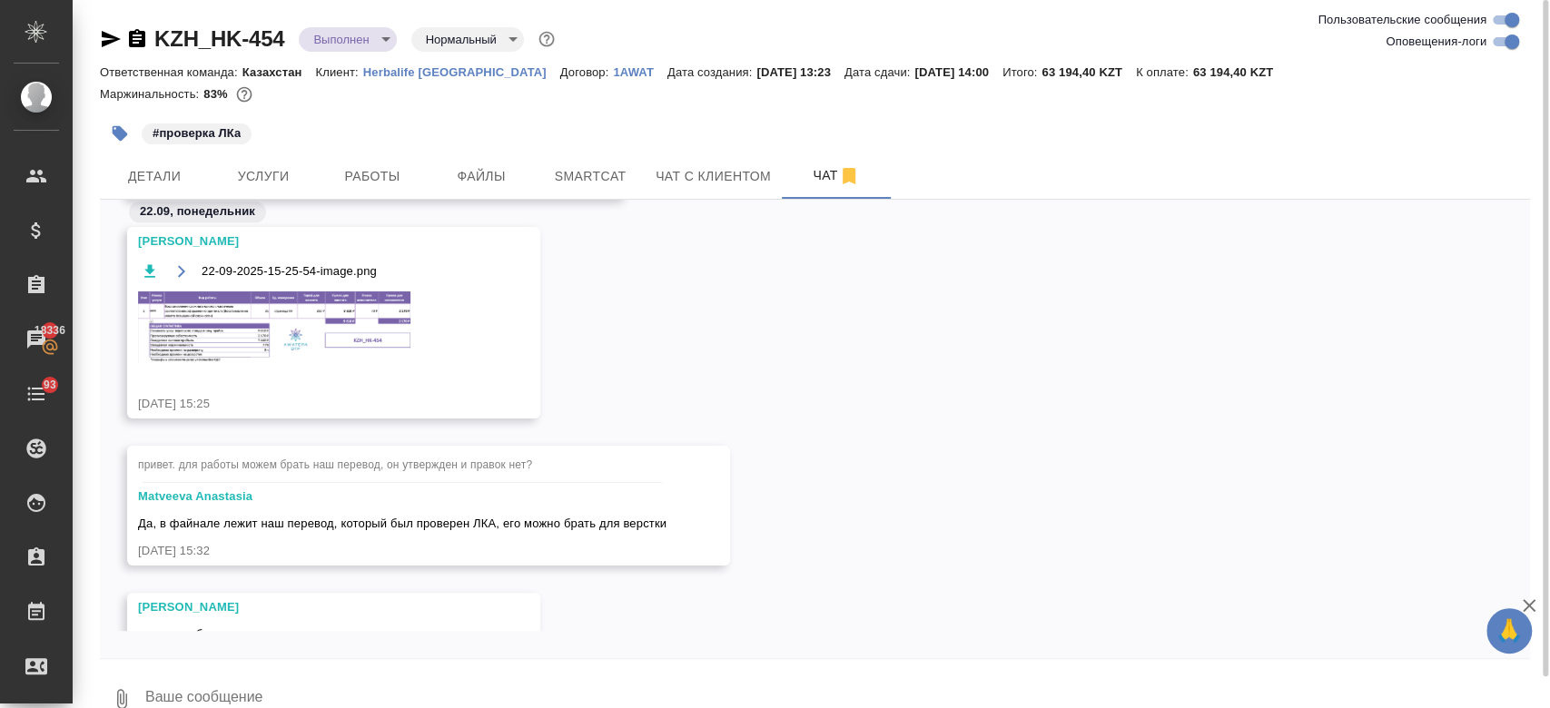
scroll to position [11072, 0]
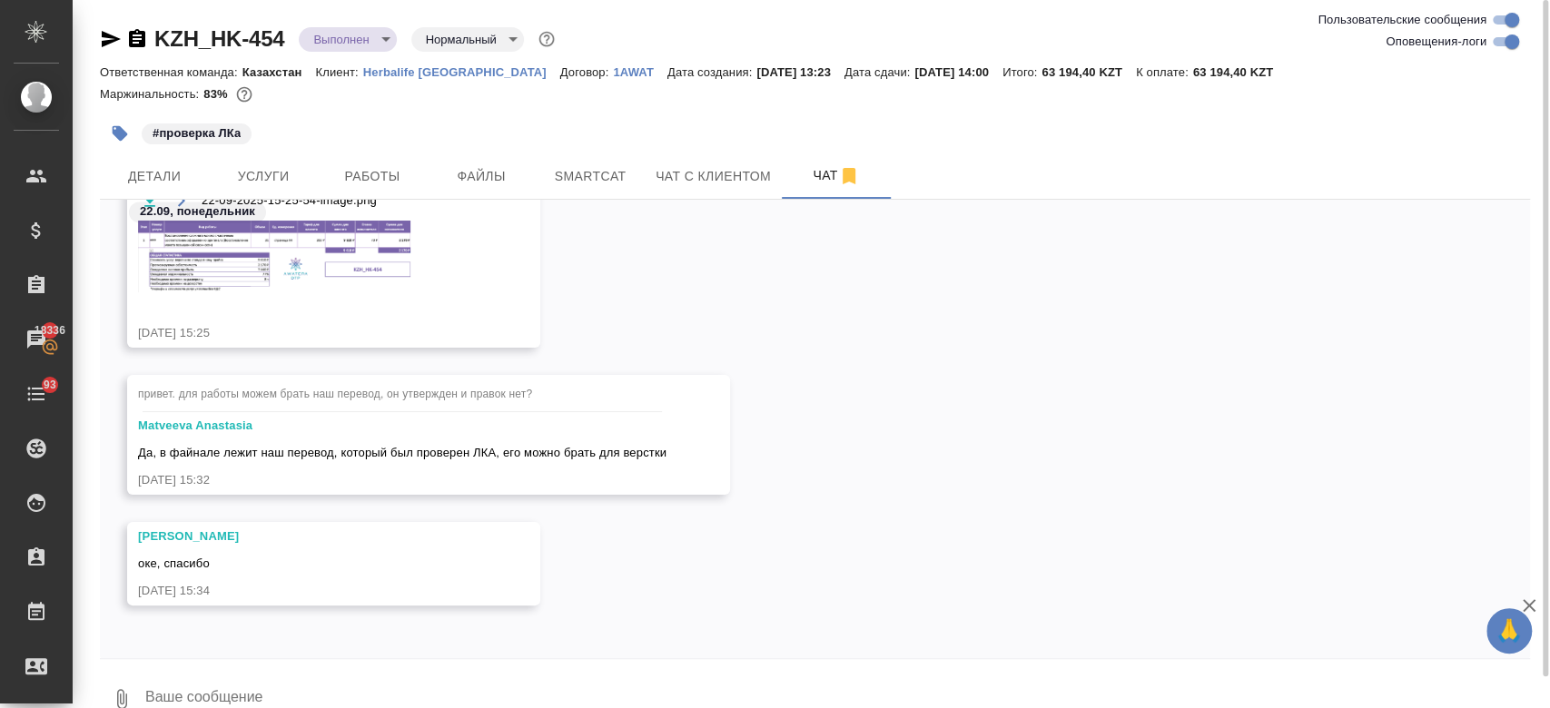
click at [371, 685] on textarea at bounding box center [836, 699] width 1386 height 62
click at [303, 274] on img at bounding box center [274, 257] width 272 height 72
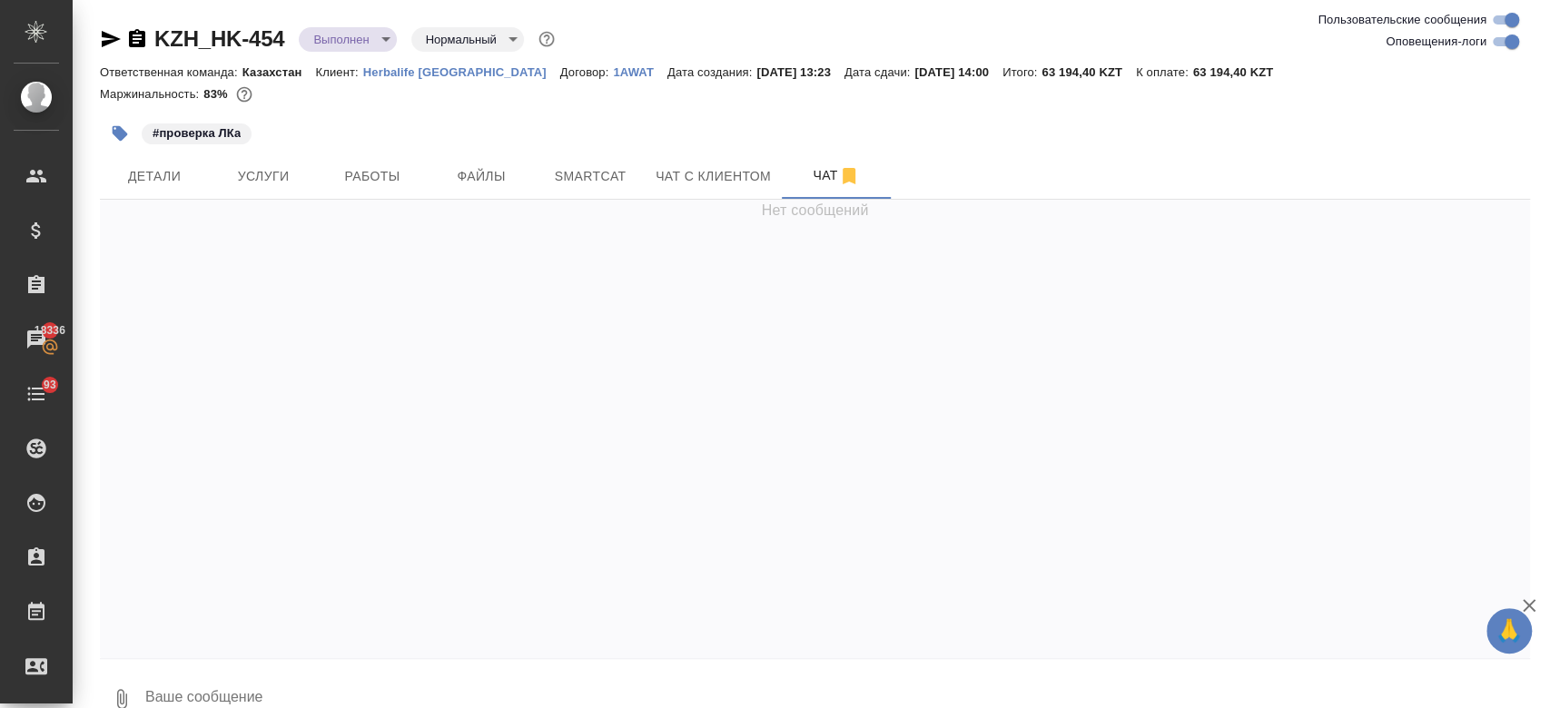
scroll to position [0, 0]
click at [287, 208] on div "Нет сообщений" at bounding box center [815, 429] width 1430 height 458
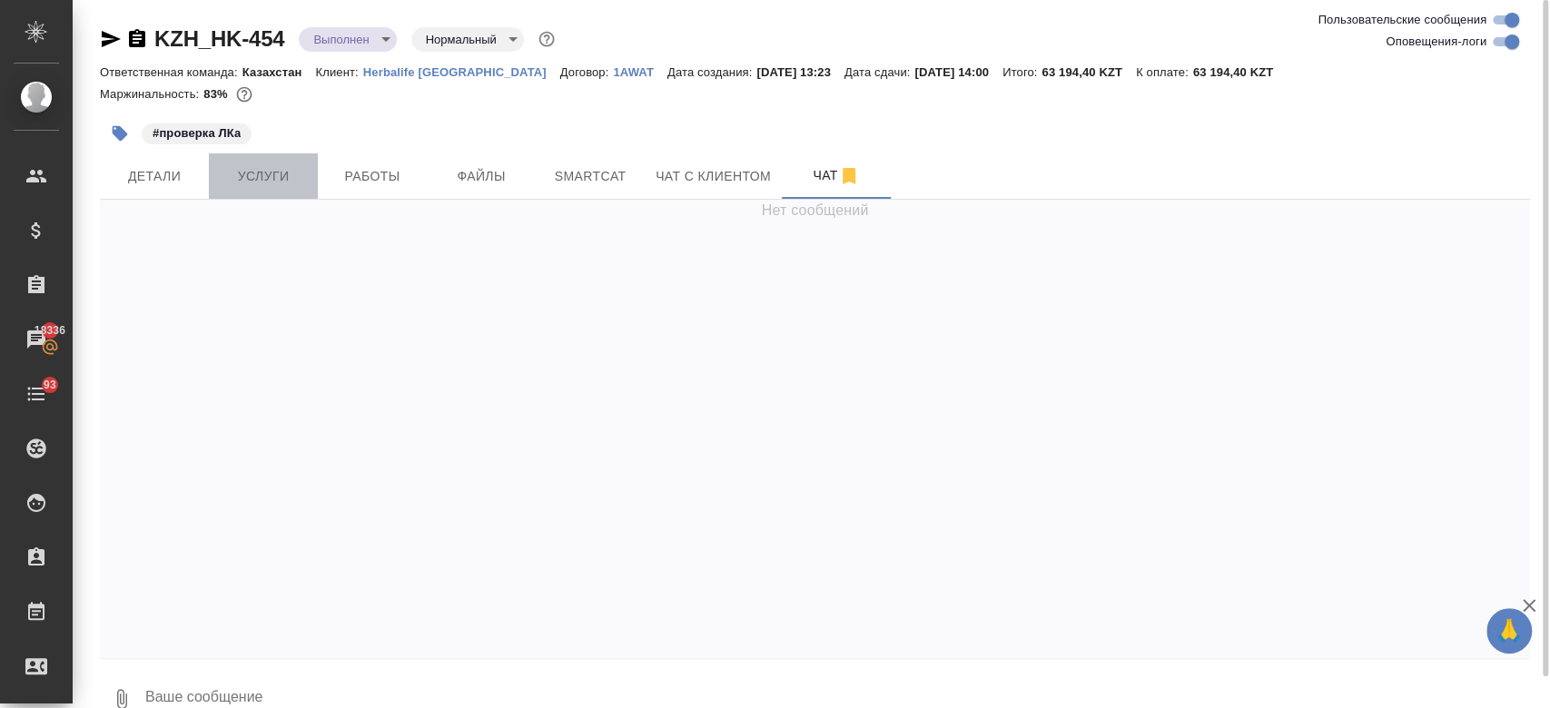
click at [293, 196] on button "Услуги" at bounding box center [263, 175] width 109 height 45
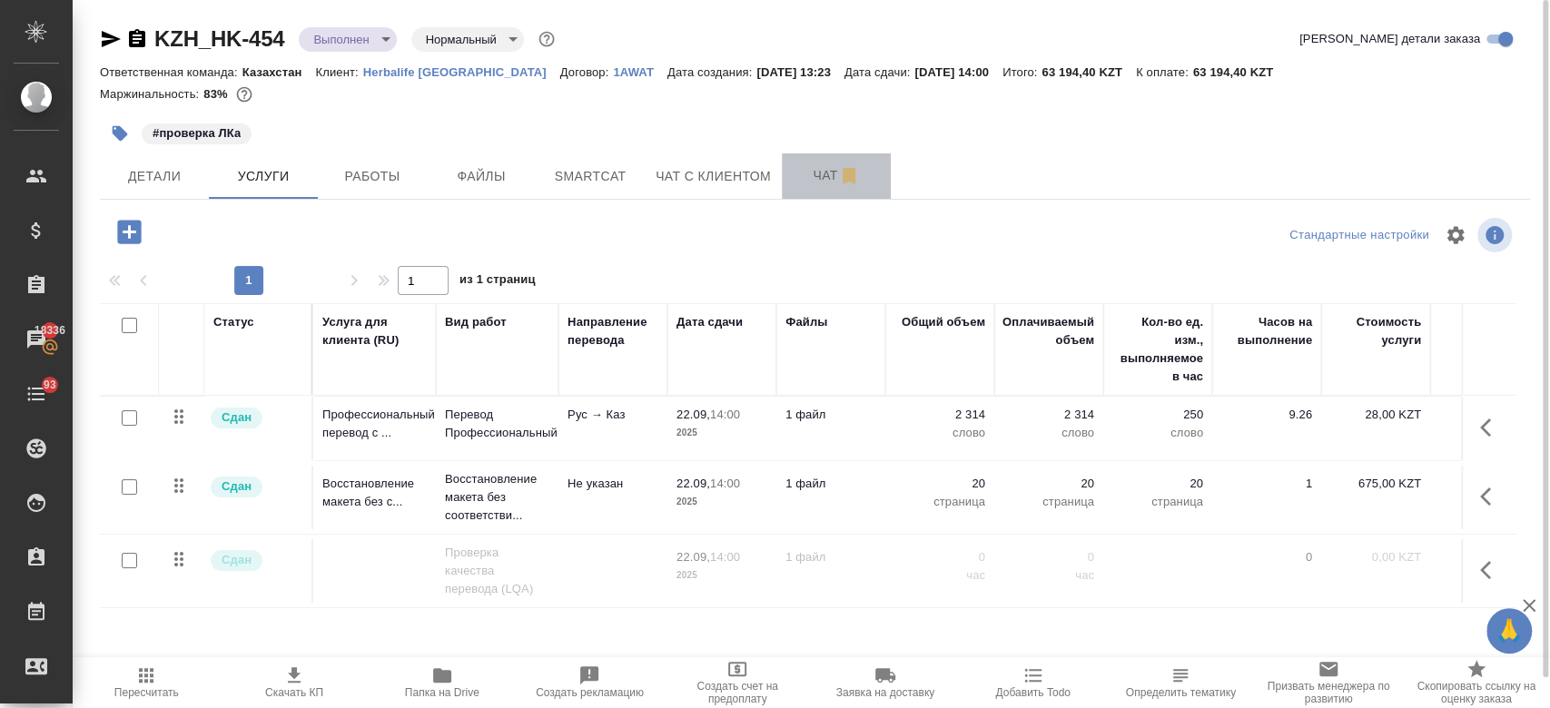
click at [813, 168] on span "Чат" at bounding box center [836, 175] width 87 height 23
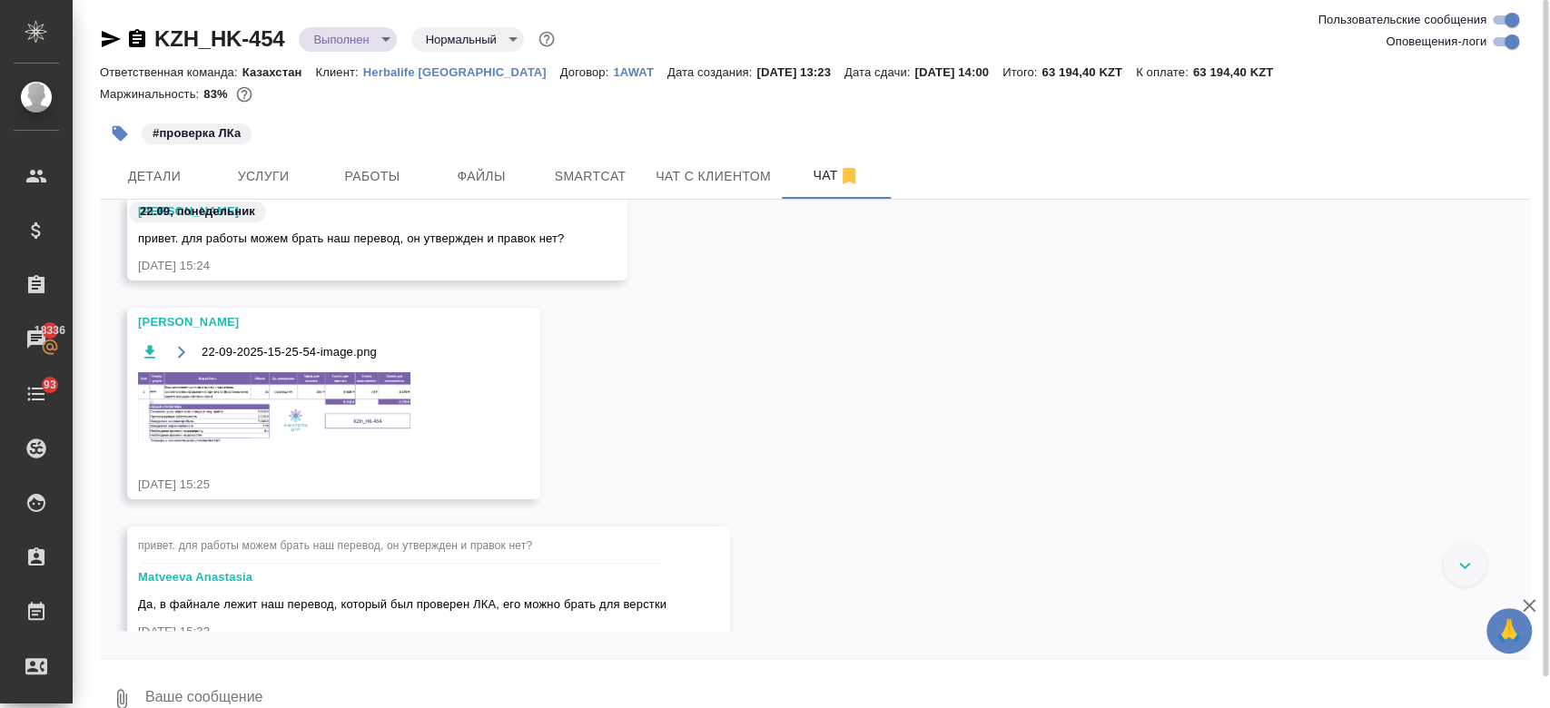
scroll to position [10924, 0]
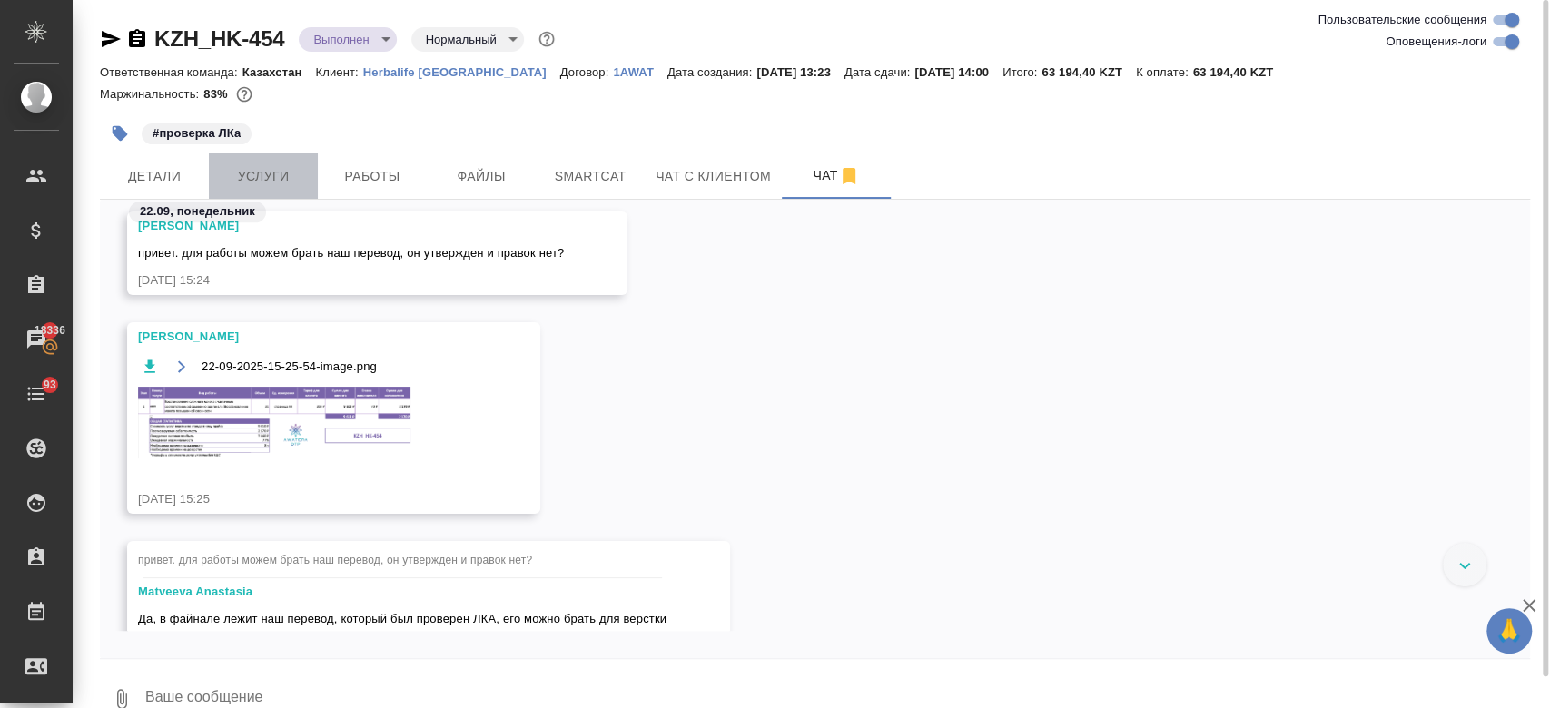
click at [262, 179] on span "Услуги" at bounding box center [263, 176] width 87 height 23
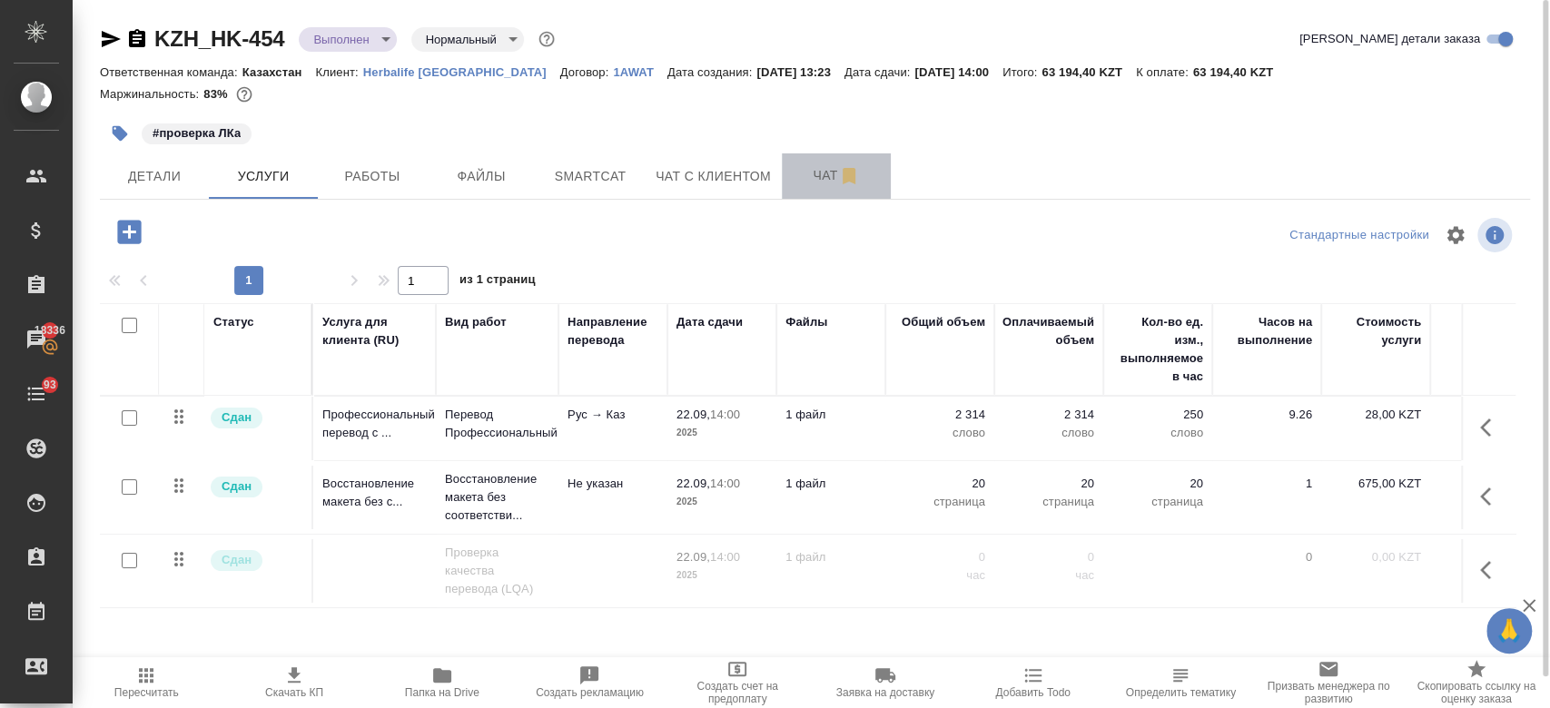
click at [813, 153] on button "Чат" at bounding box center [836, 175] width 109 height 45
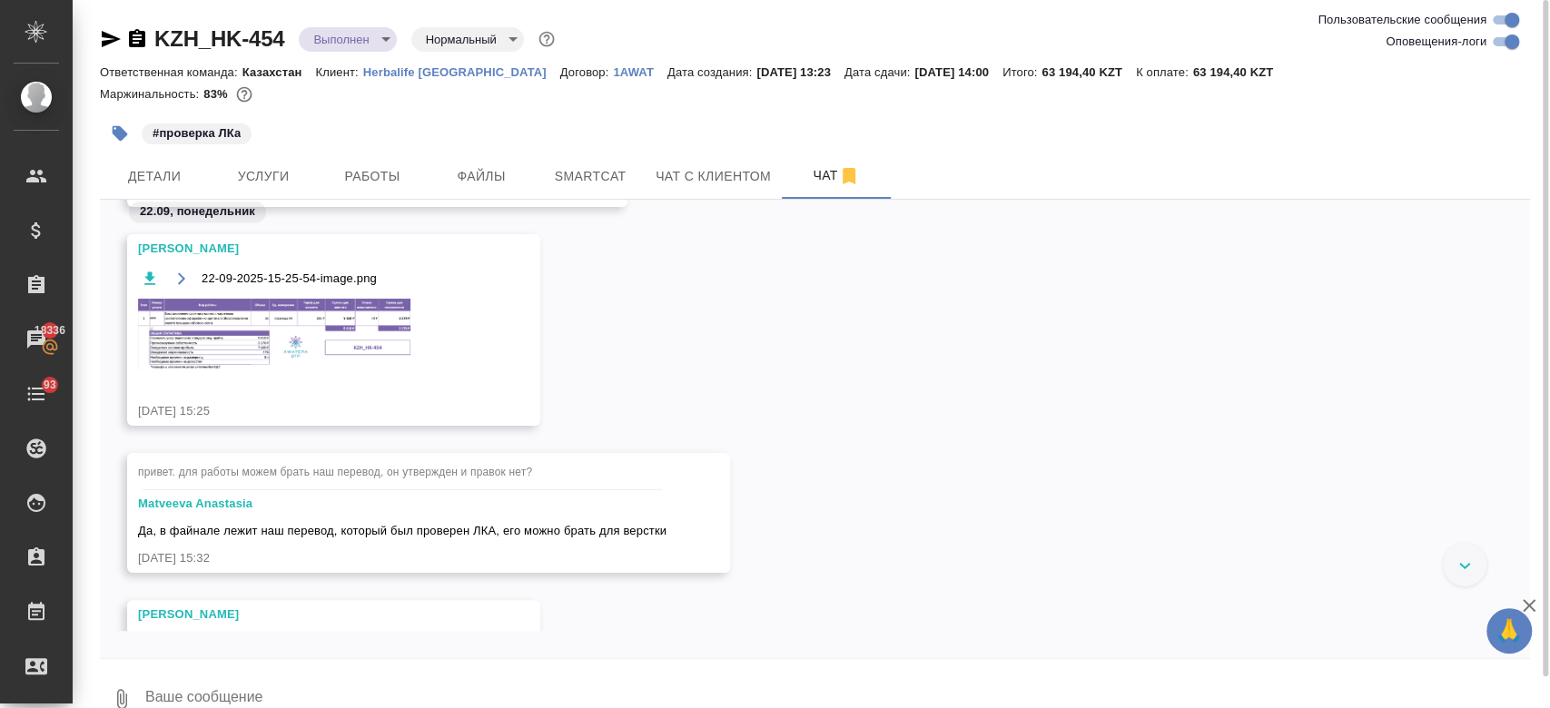
scroll to position [11012, 0]
click at [291, 339] on img at bounding box center [274, 335] width 272 height 72
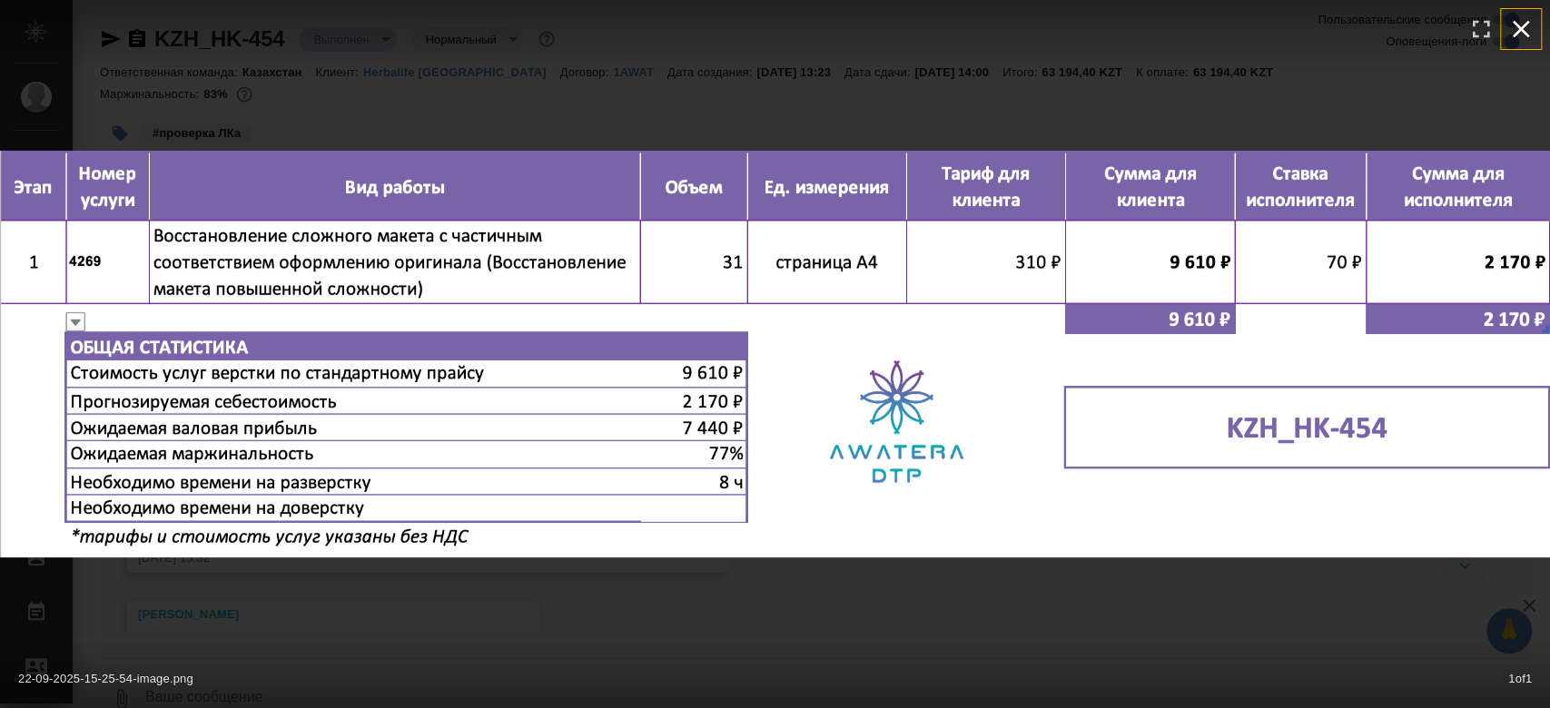
click at [1523, 23] on icon "button" at bounding box center [1520, 29] width 29 height 29
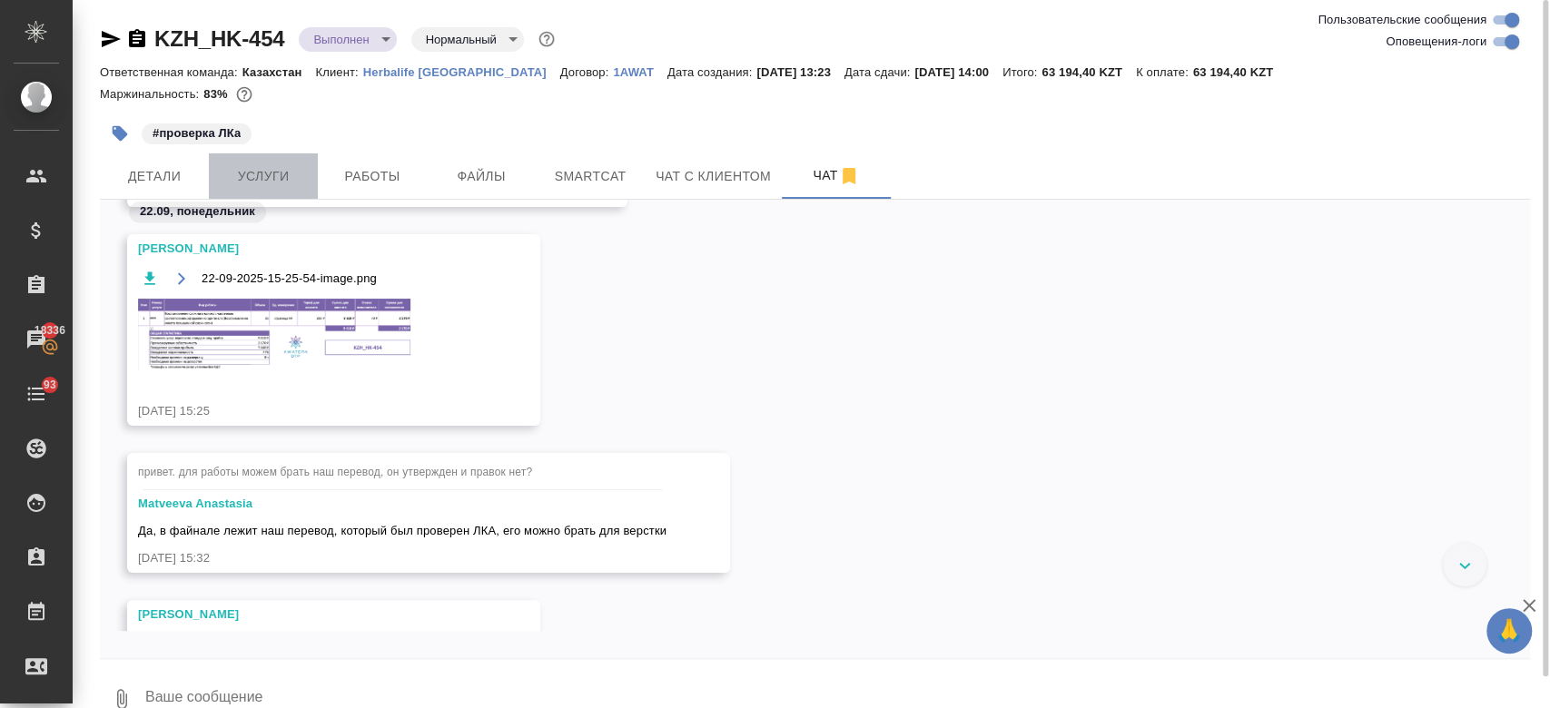
click at [275, 183] on span "Услуги" at bounding box center [263, 176] width 87 height 23
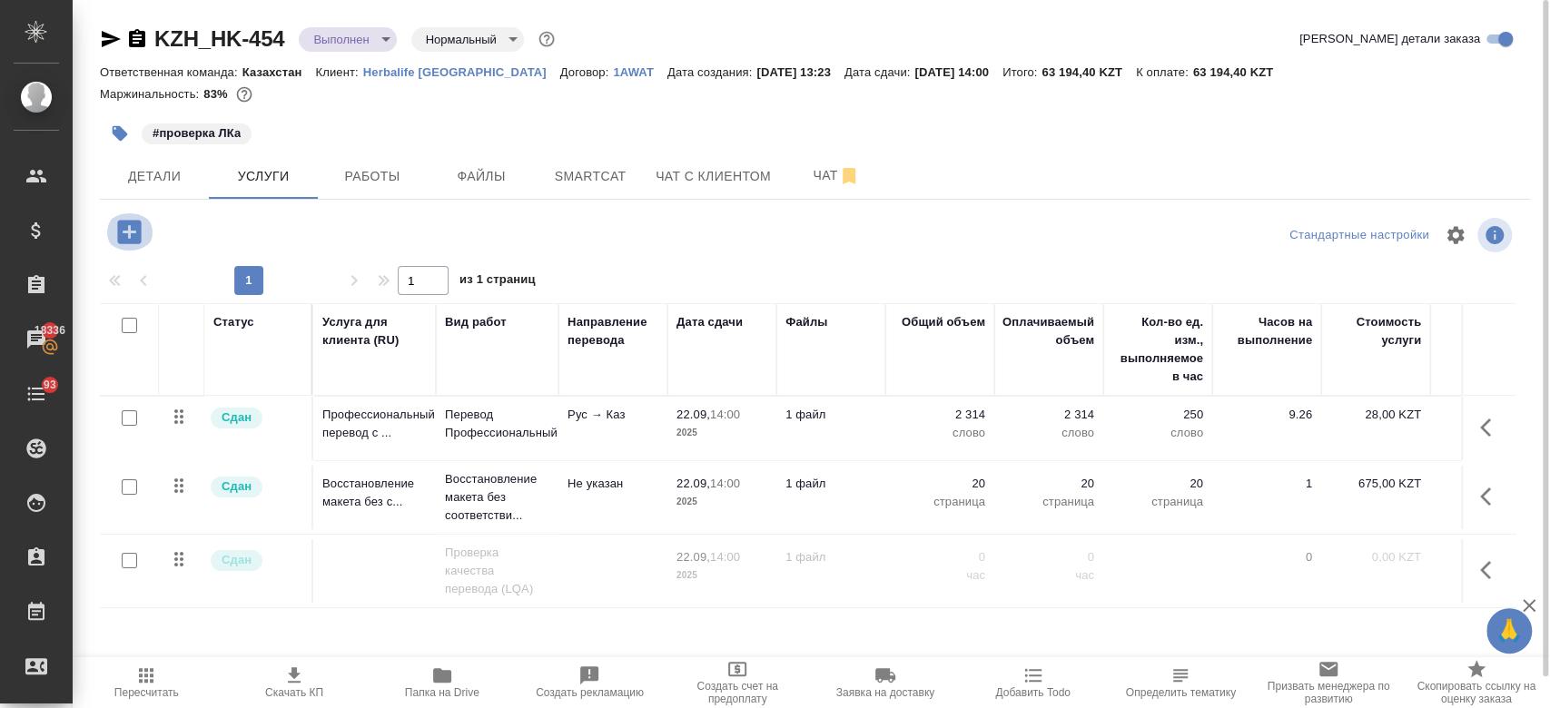
click at [131, 245] on icon "button" at bounding box center [129, 232] width 32 height 32
click at [129, 222] on icon "button" at bounding box center [129, 232] width 24 height 24
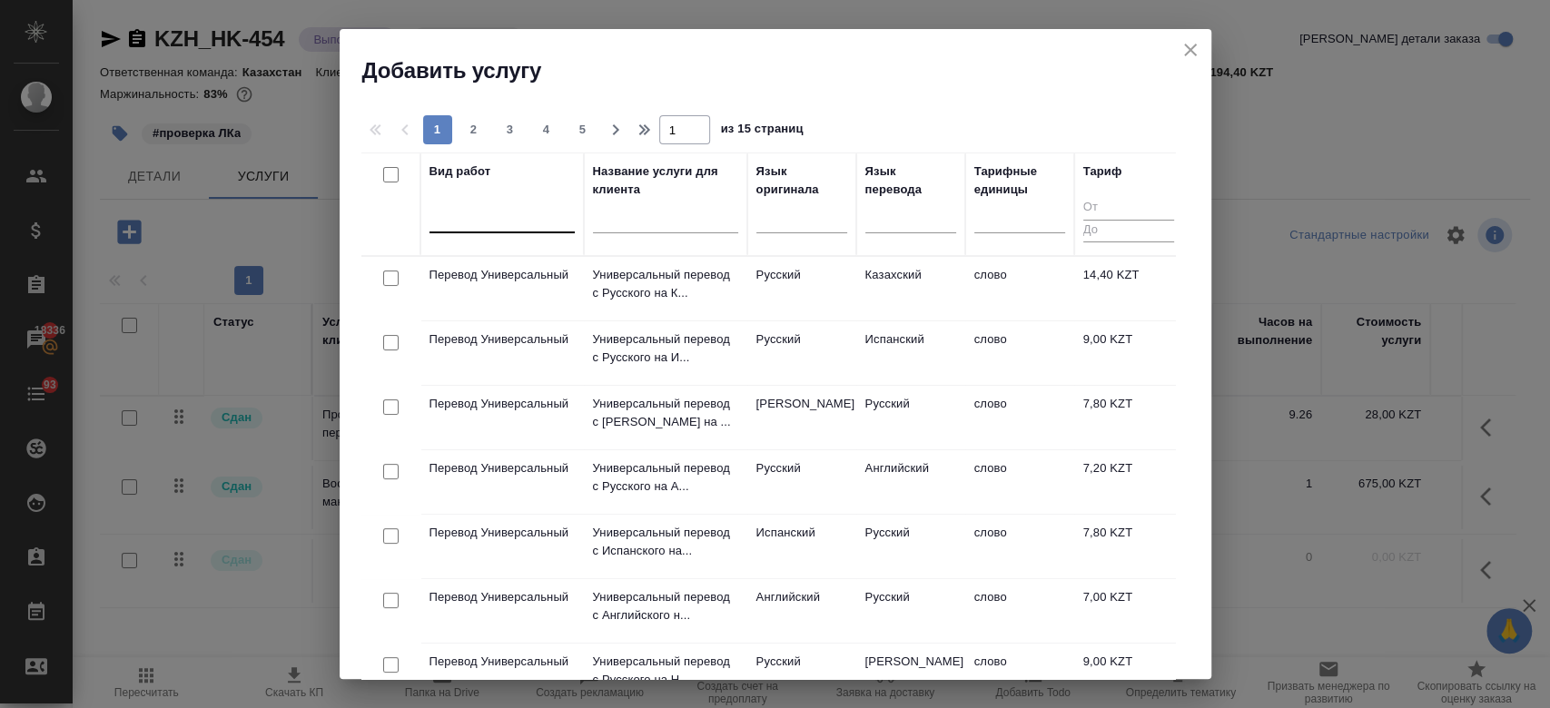
click at [500, 218] on div at bounding box center [501, 215] width 145 height 26
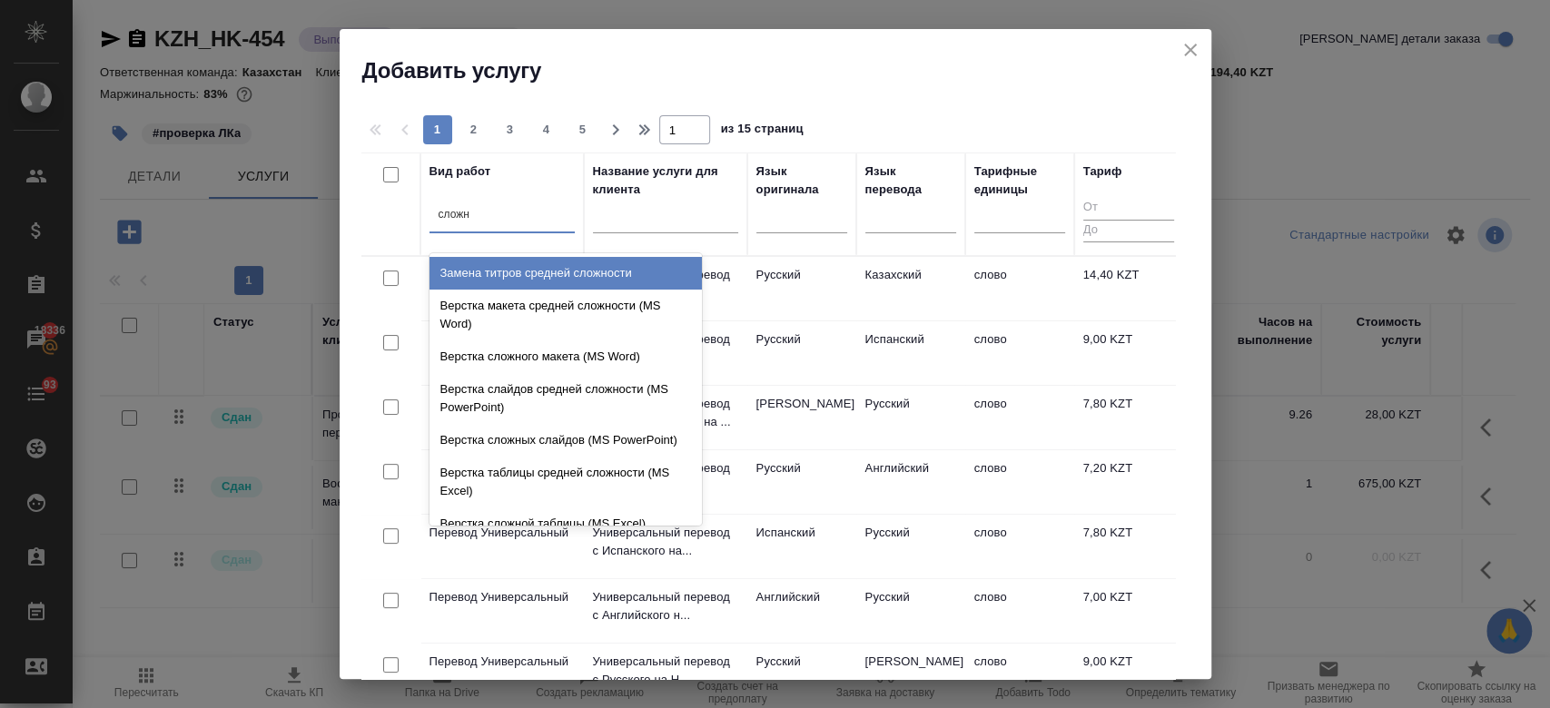
type input "сложно"
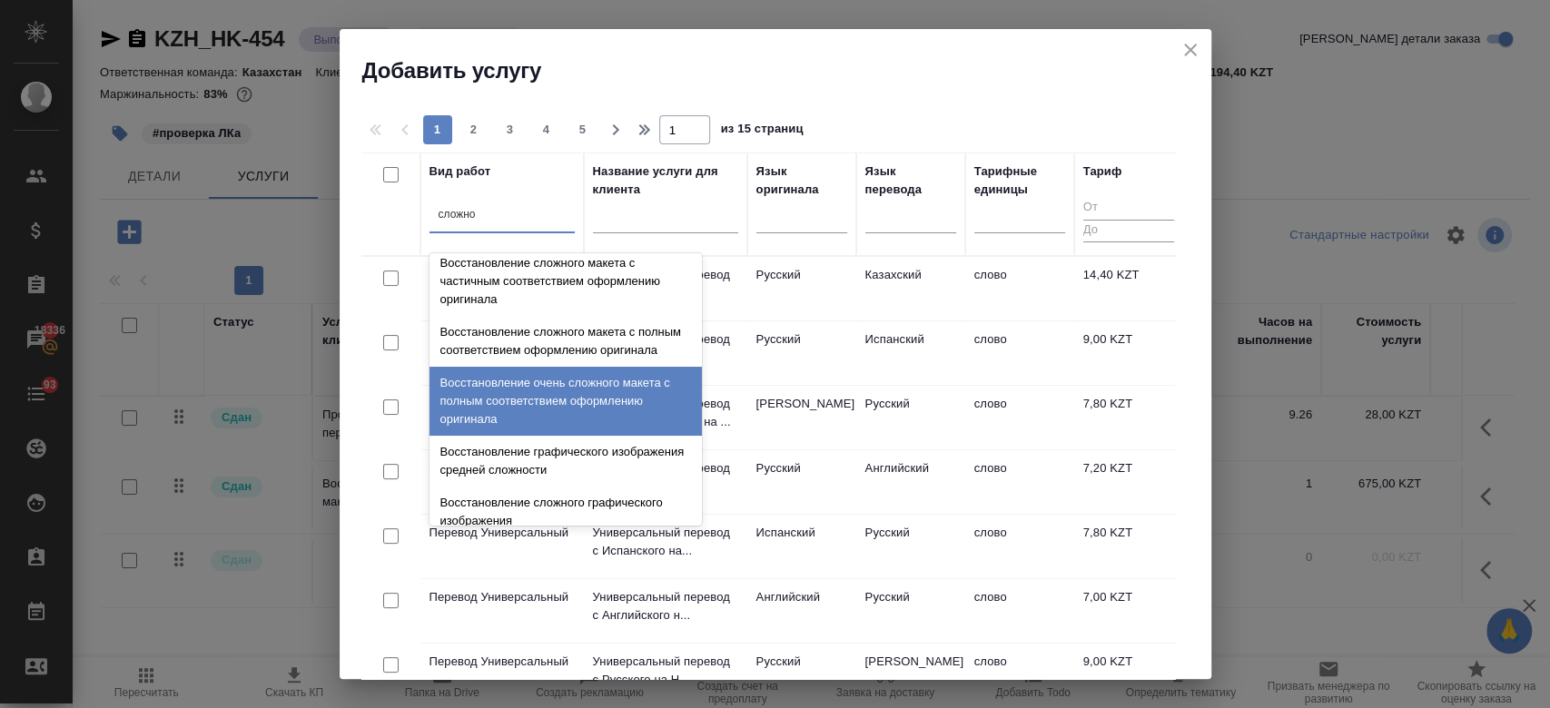
scroll to position [468, 0]
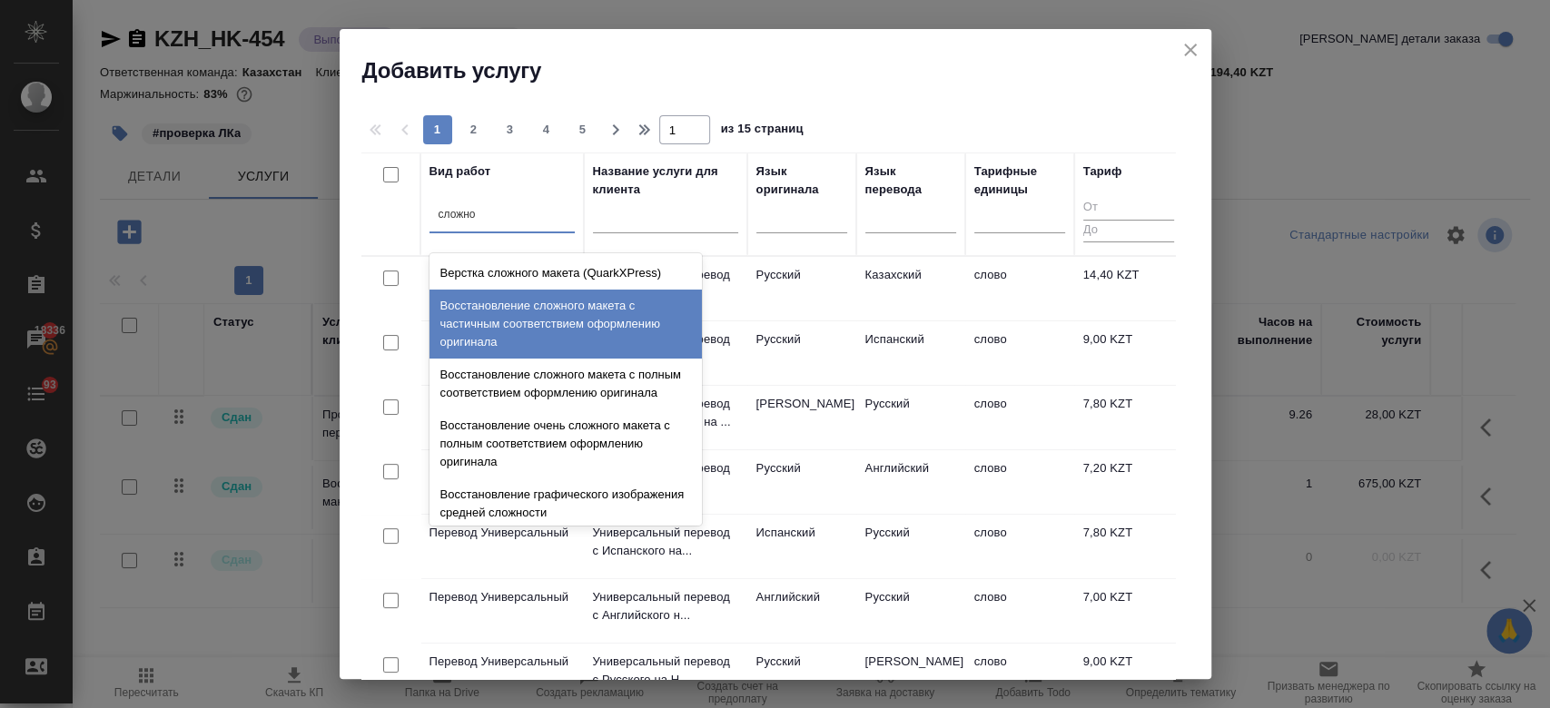
click at [540, 339] on div "Восстановление сложного макета с частичным соответствием оформлению оригинала" at bounding box center [565, 324] width 272 height 69
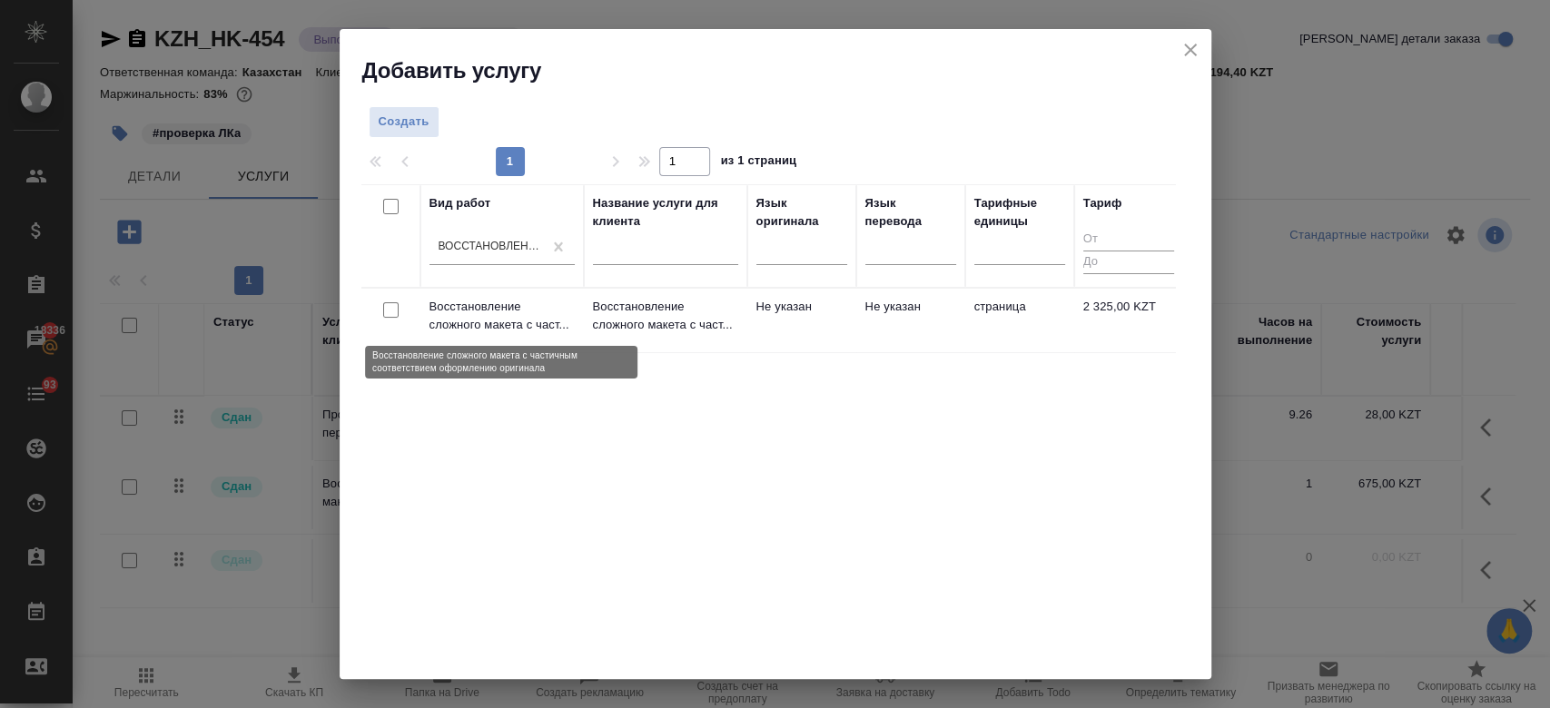
click at [474, 311] on p "Восстановление сложного макета с част..." at bounding box center [501, 316] width 145 height 36
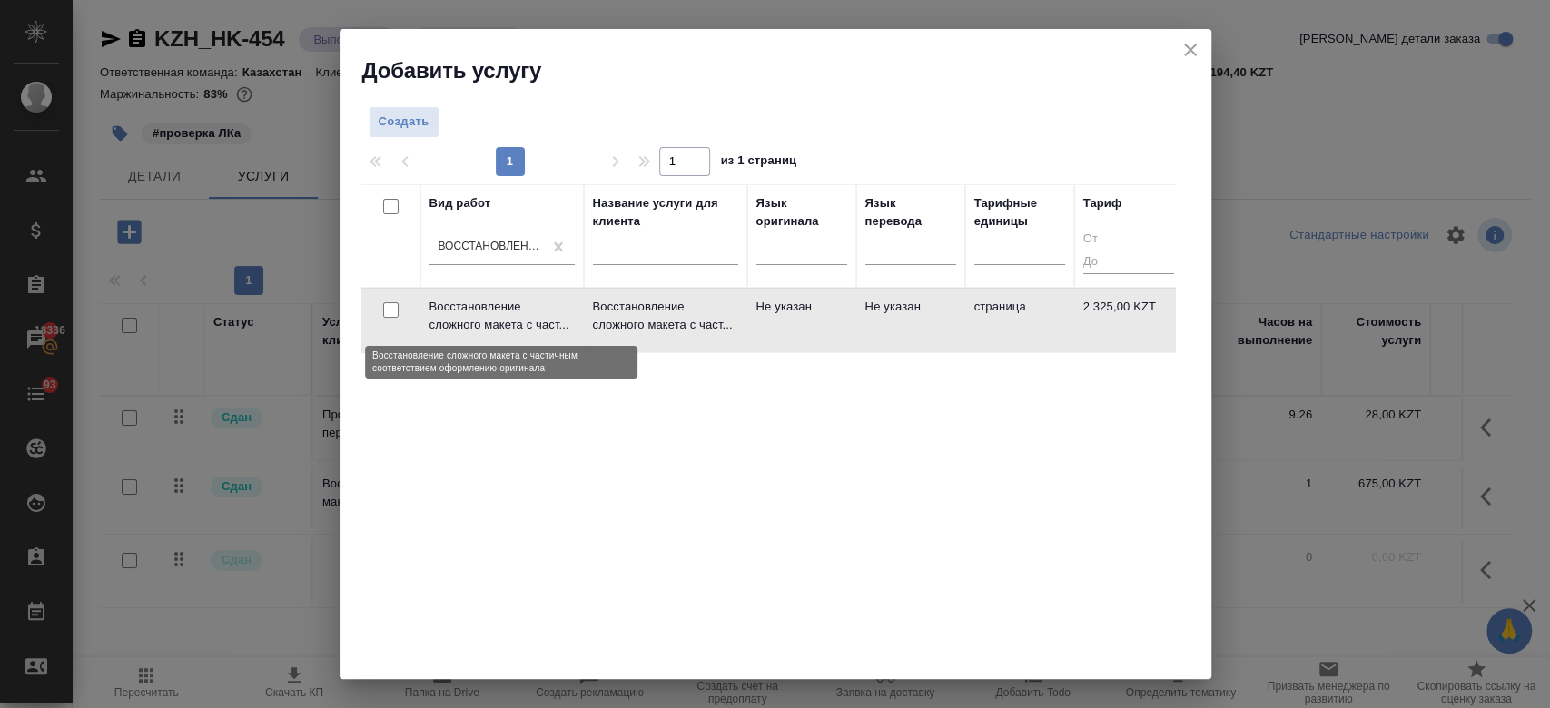
click at [474, 311] on p "Восстановление сложного макета с част..." at bounding box center [501, 316] width 145 height 36
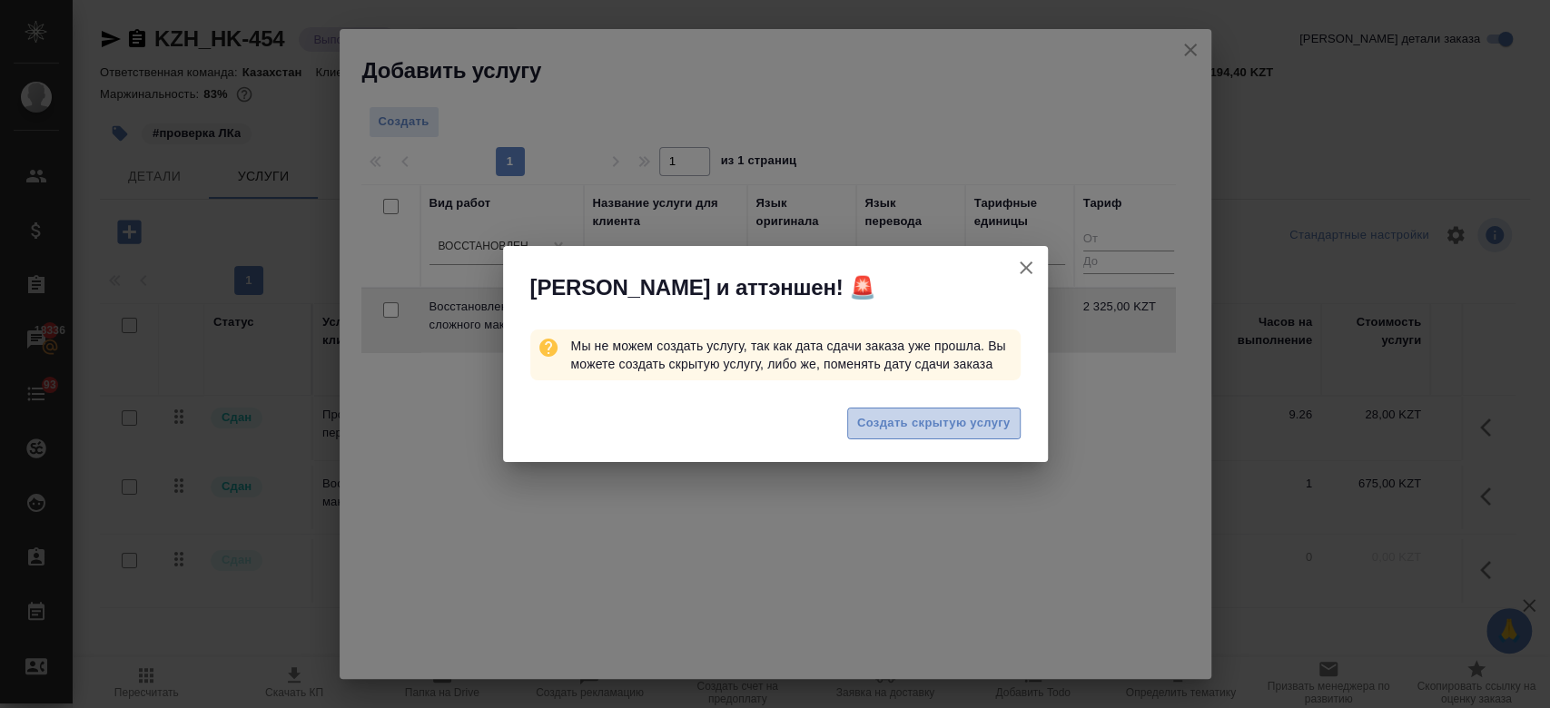
click at [917, 424] on span "Создать скрытую услугу" at bounding box center [933, 423] width 153 height 21
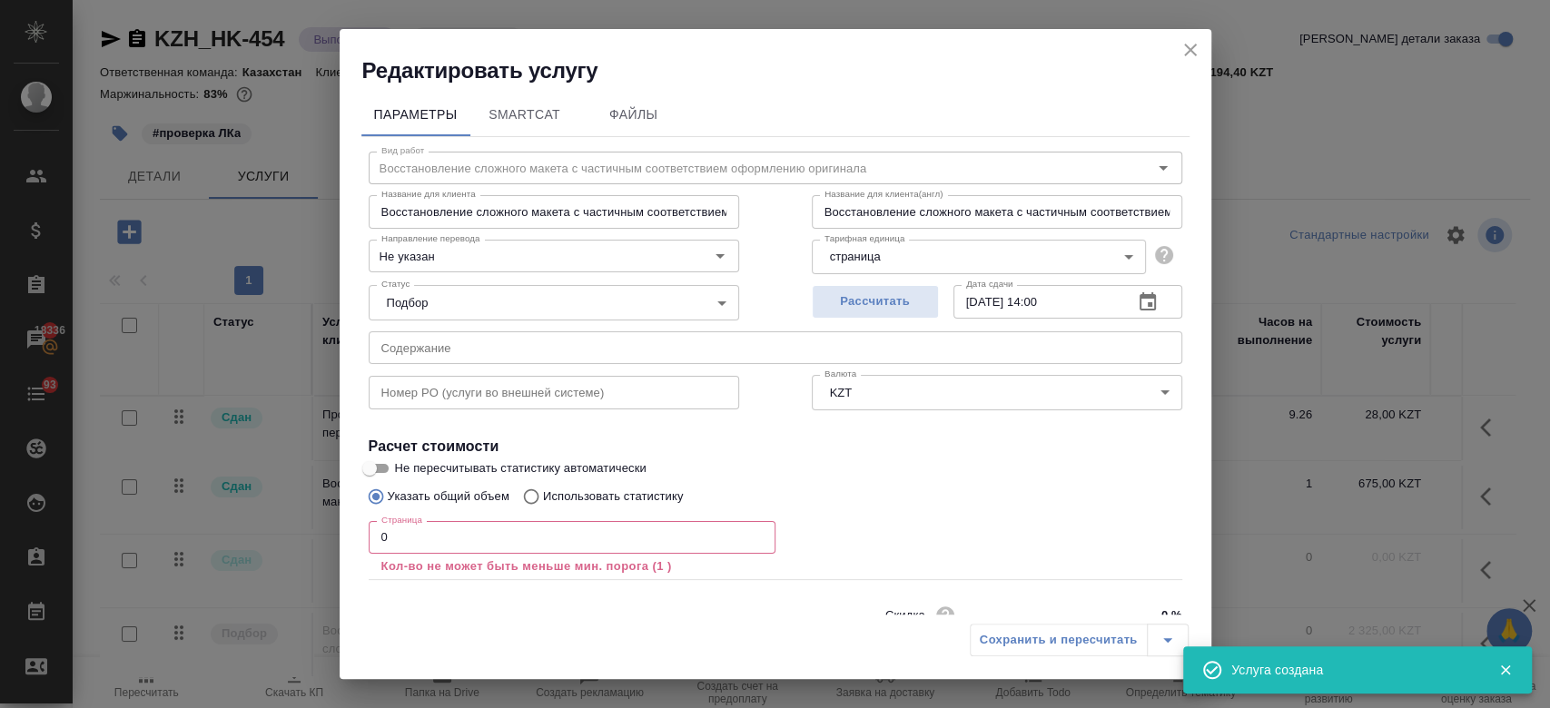
scroll to position [80, 0]
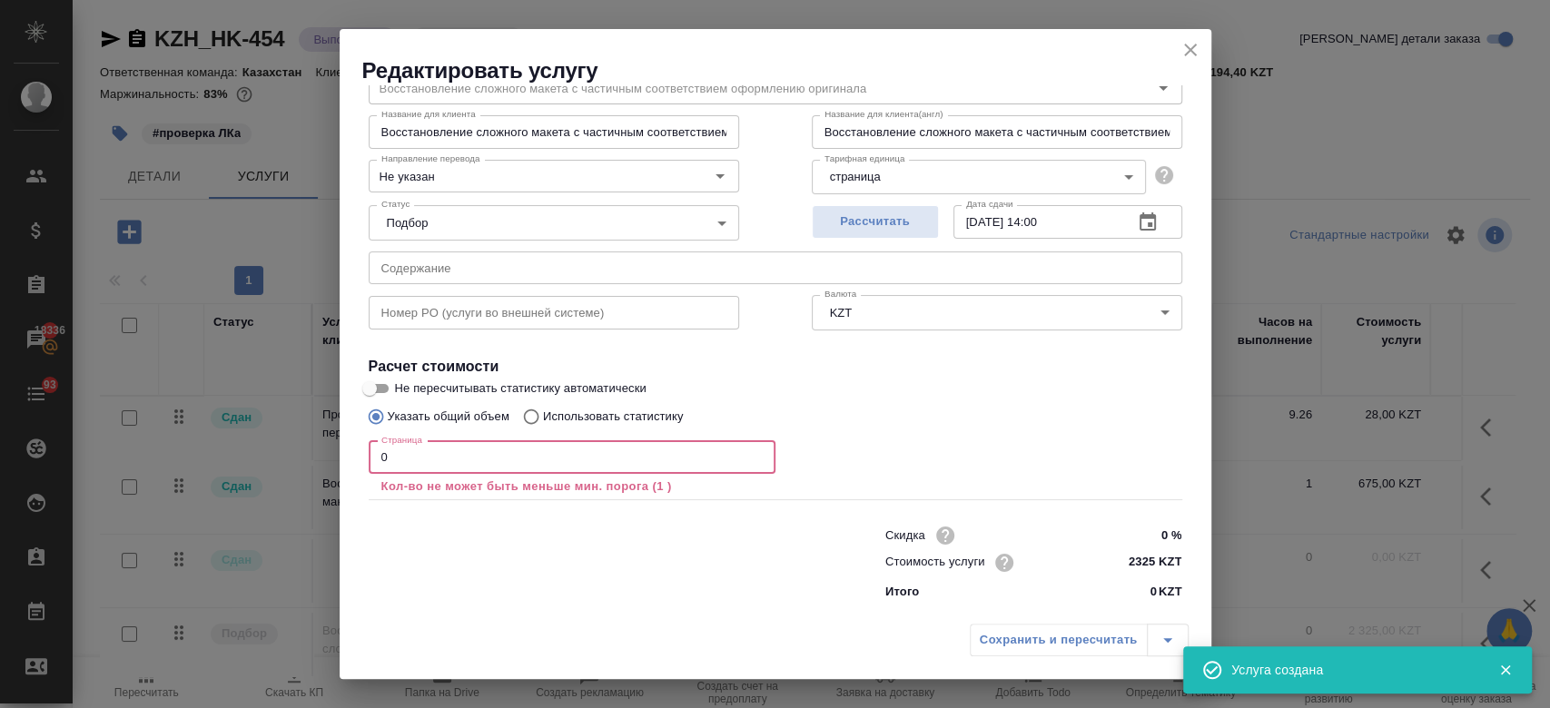
click at [592, 468] on input "0" at bounding box center [572, 457] width 407 height 33
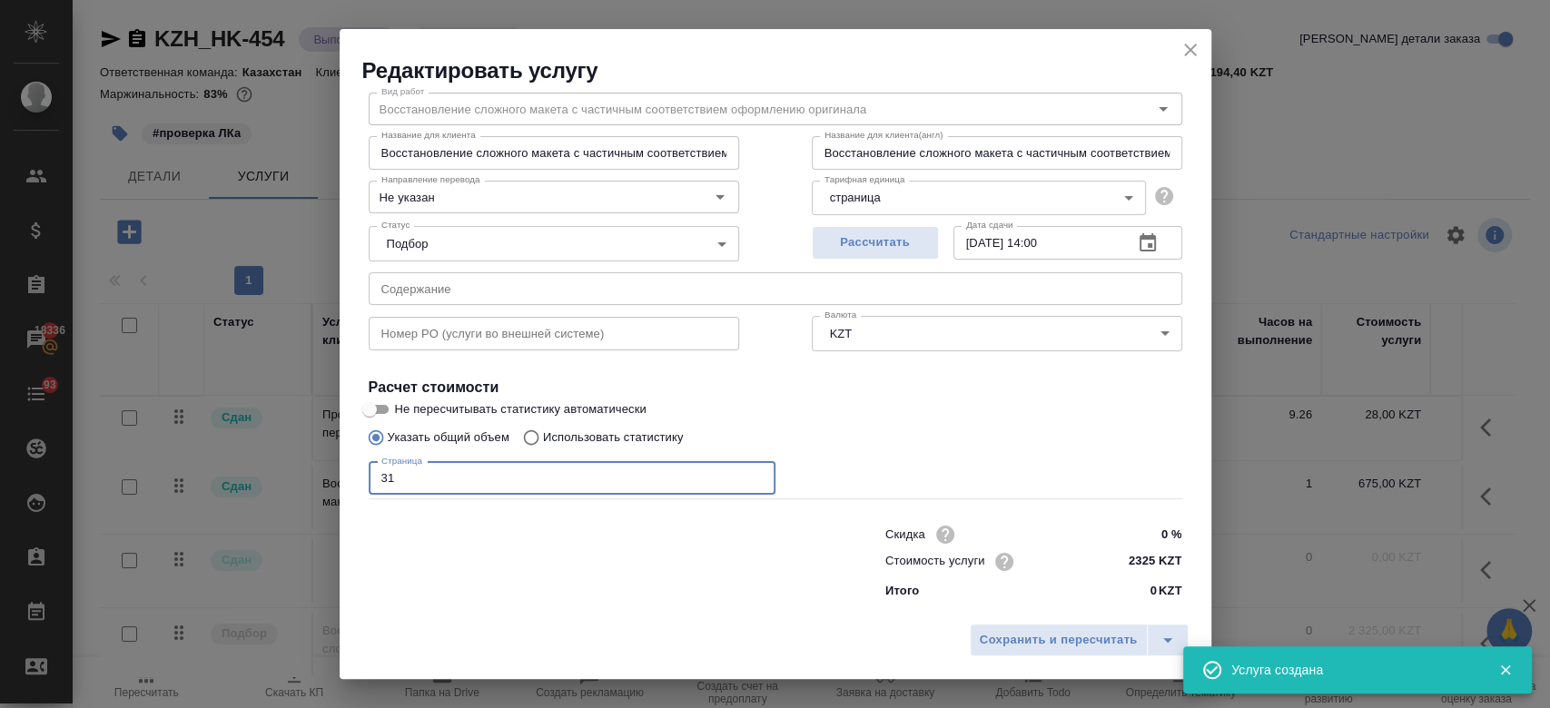
scroll to position [58, 0]
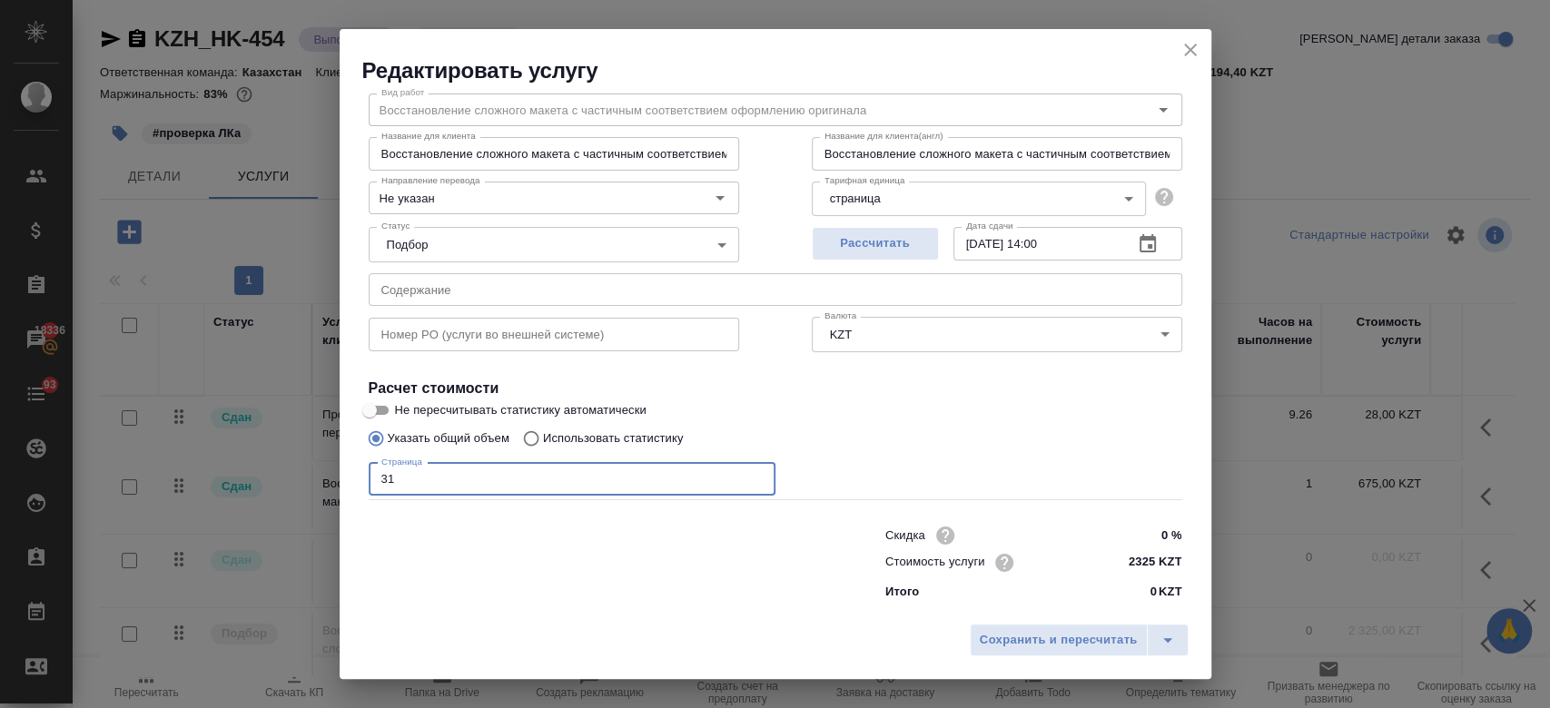
type input "31"
drag, startPoint x: 977, startPoint y: 620, endPoint x: 1002, endPoint y: 646, distance: 36.6
click at [1002, 646] on div "Сохранить и пересчитать" at bounding box center [776, 647] width 872 height 64
click at [1002, 646] on span "Сохранить и пересчитать" at bounding box center [1059, 640] width 158 height 21
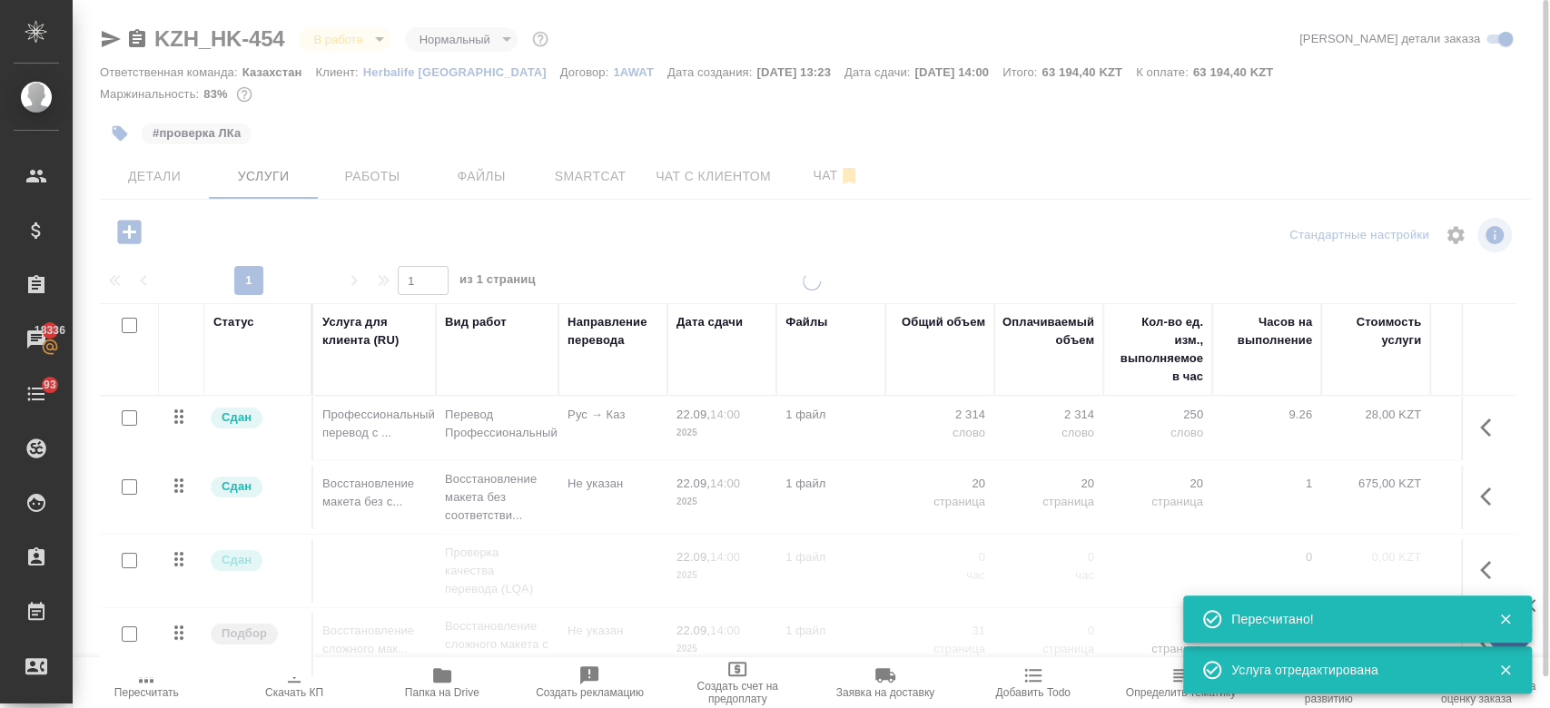
type input "inProgress"
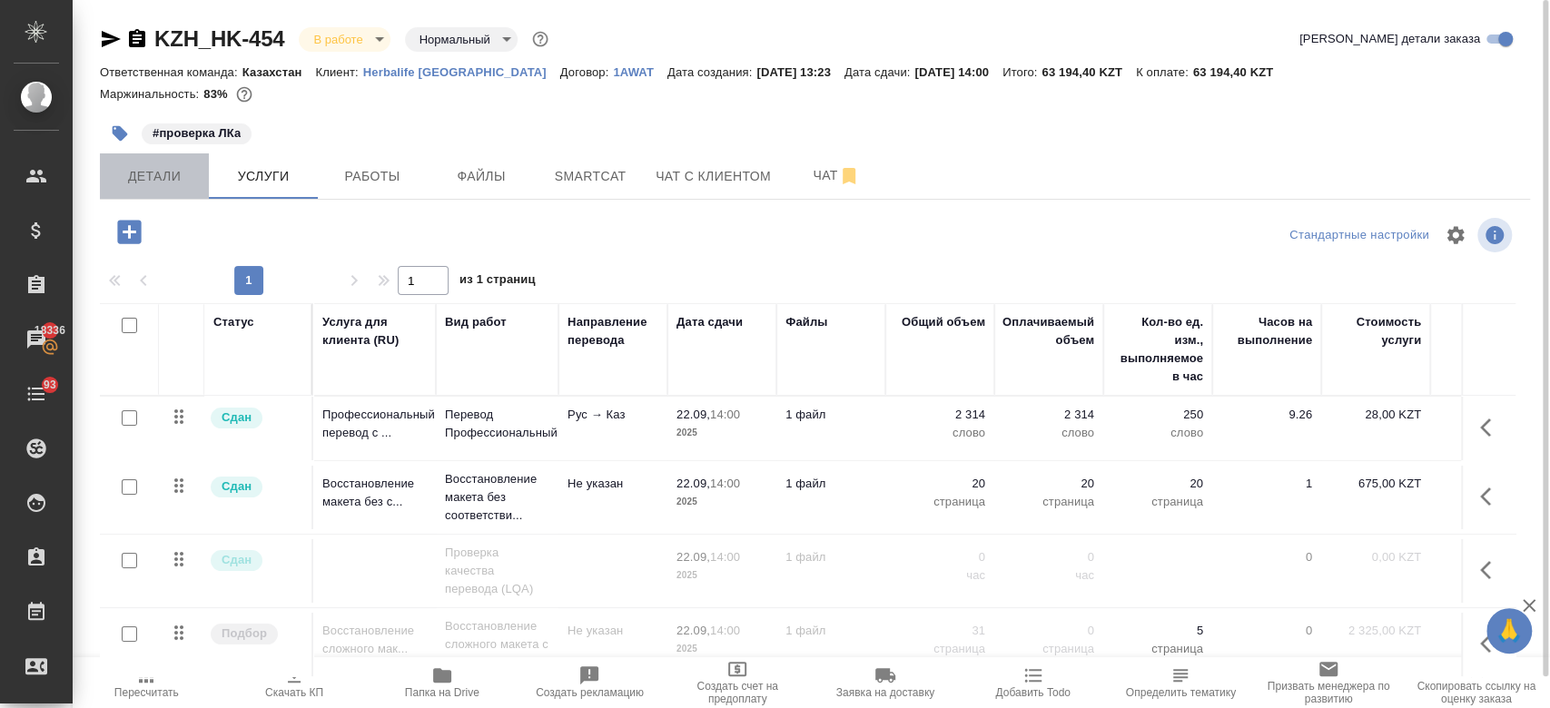
click at [165, 175] on span "Детали" at bounding box center [154, 176] width 87 height 23
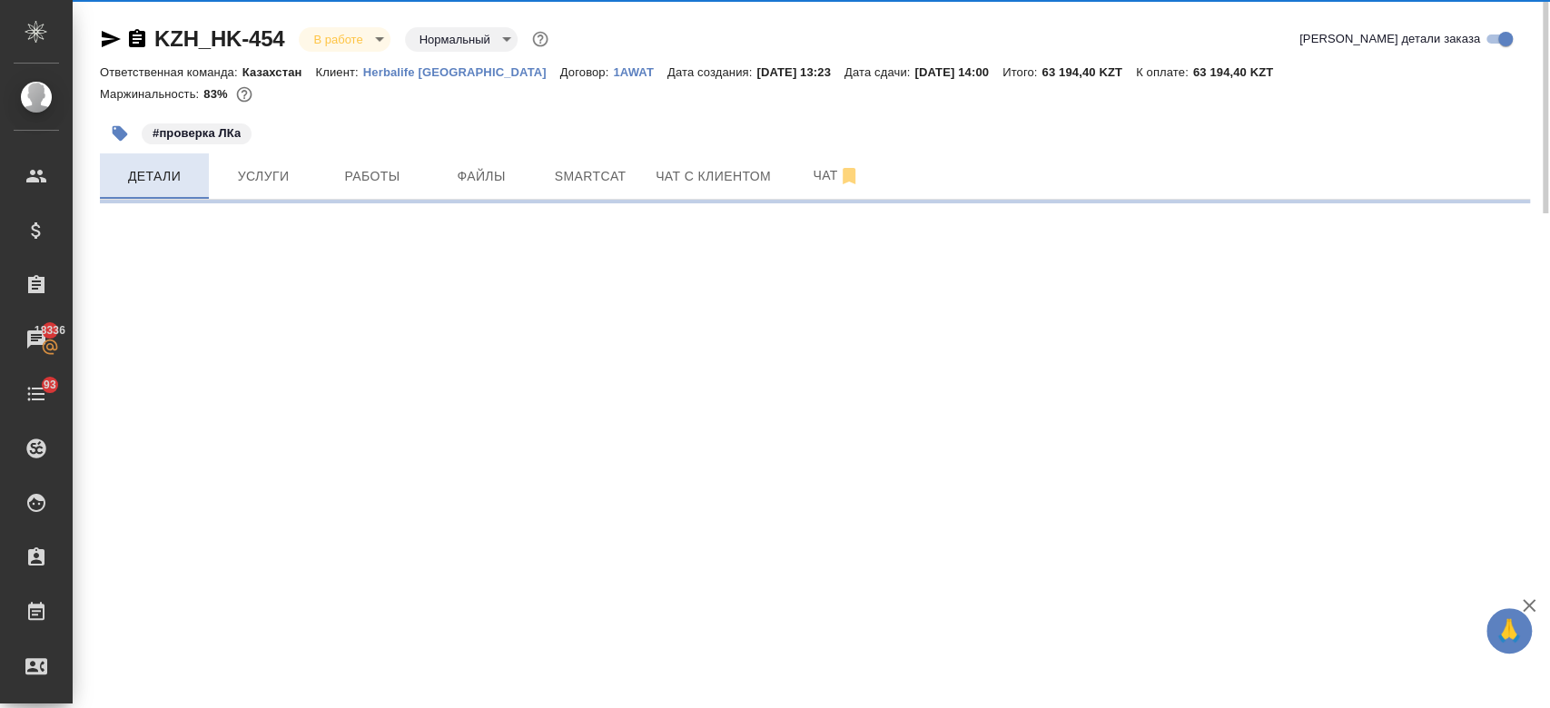
select select "RU"
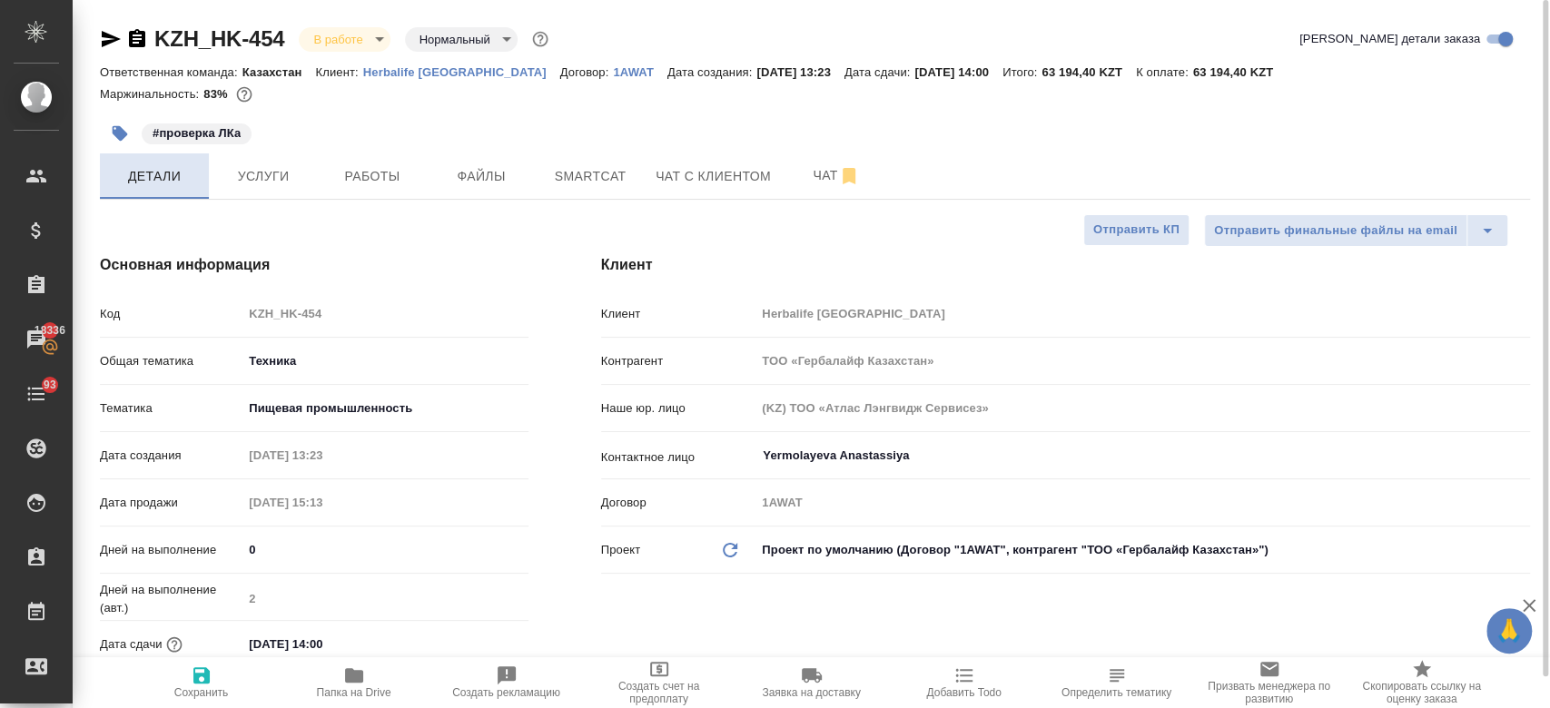
type textarea "x"
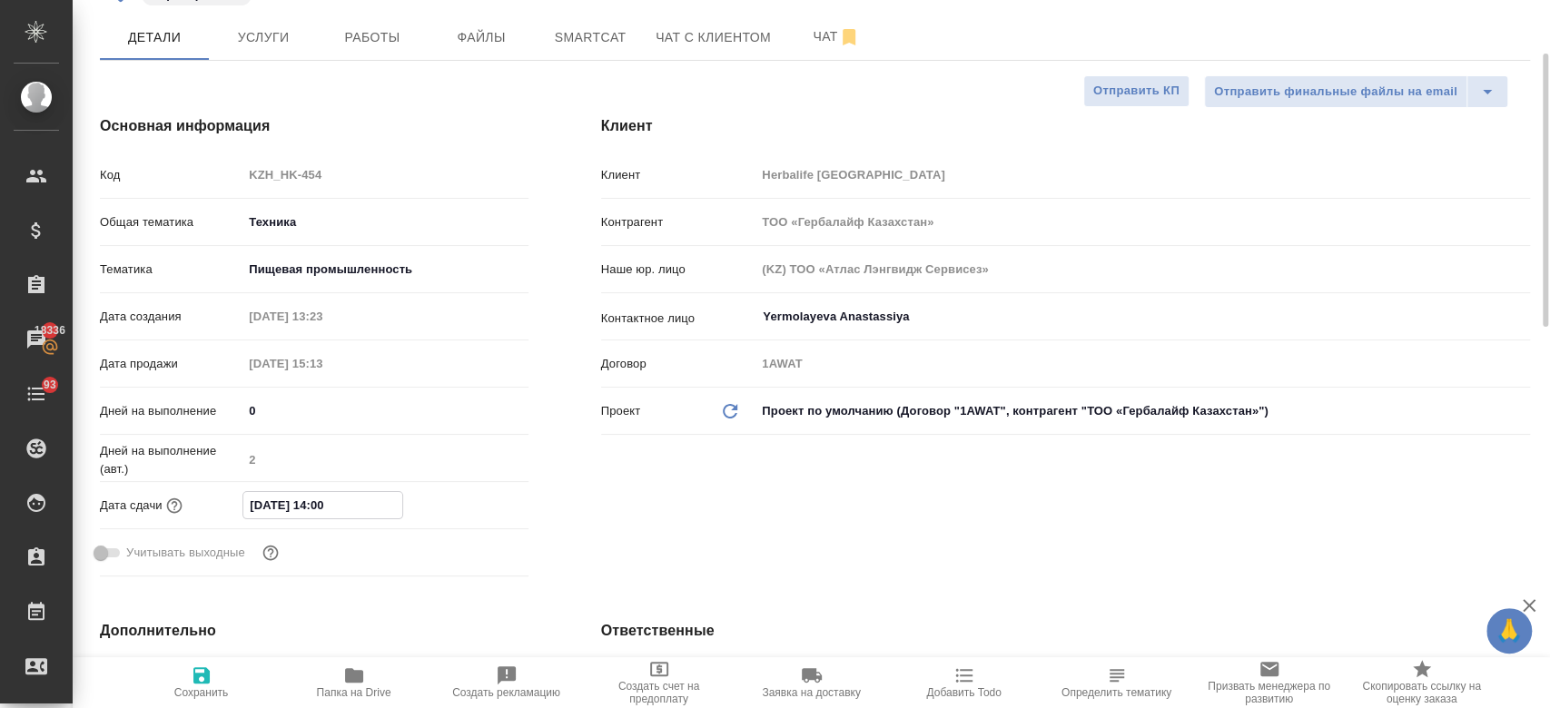
click at [316, 505] on input "22.09.2025 14:00" at bounding box center [322, 505] width 159 height 26
click at [472, 498] on icon "button" at bounding box center [476, 504] width 16 height 18
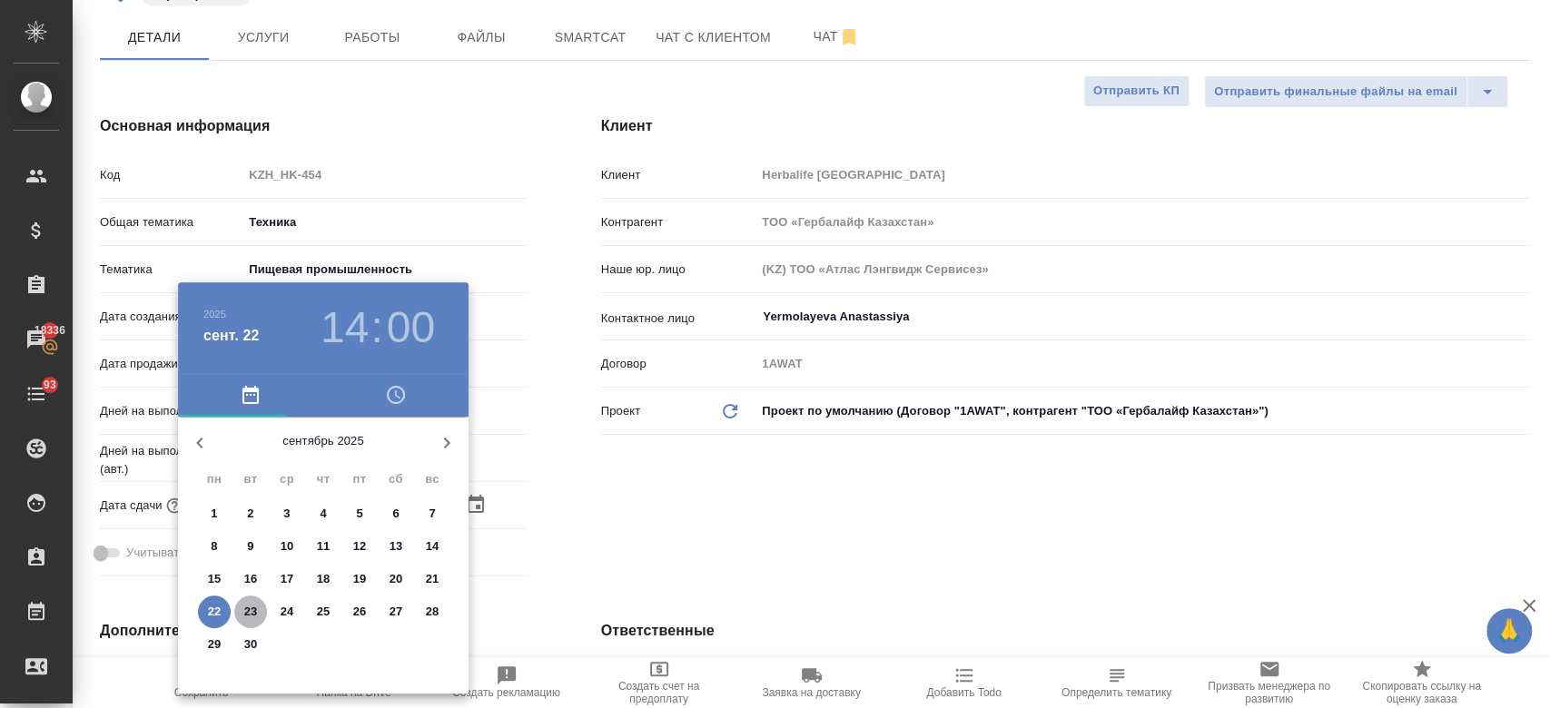
click at [248, 610] on p "23" at bounding box center [251, 612] width 14 height 18
type input "23.09.2025 14:00"
type textarea "x"
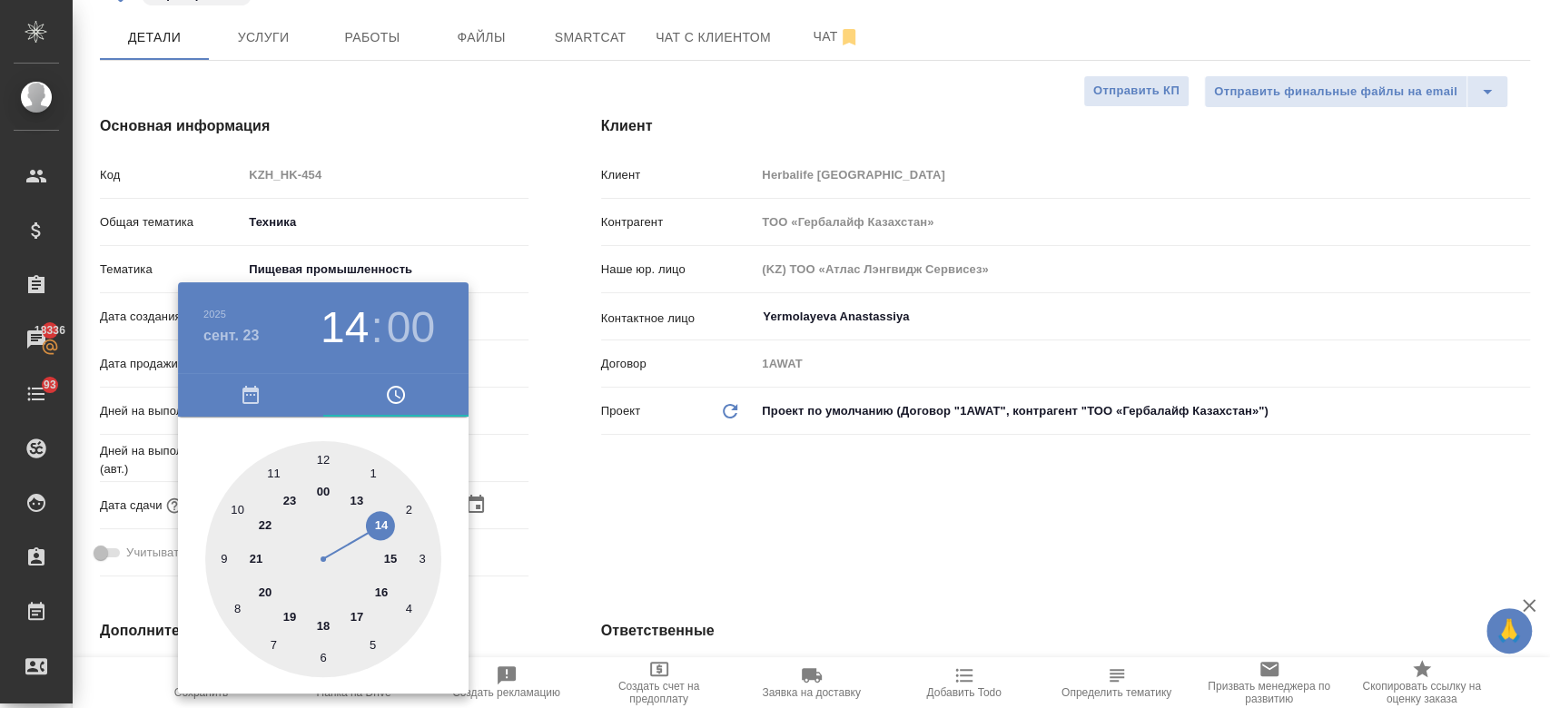
click at [603, 513] on div at bounding box center [775, 354] width 1550 height 708
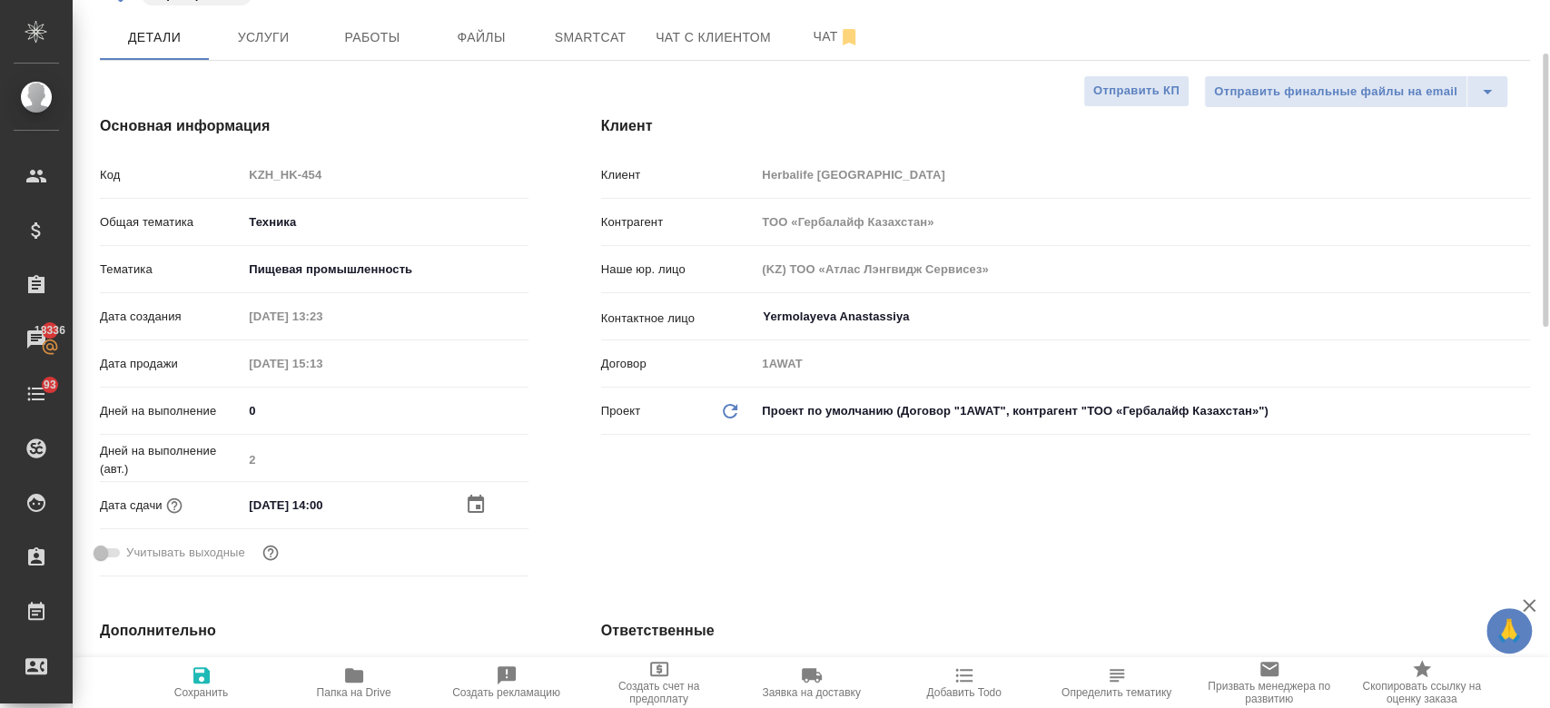
click at [462, 503] on div "23.09.2025 14:00" at bounding box center [384, 505] width 285 height 26
click at [198, 672] on icon "button" at bounding box center [202, 676] width 22 height 22
type textarea "x"
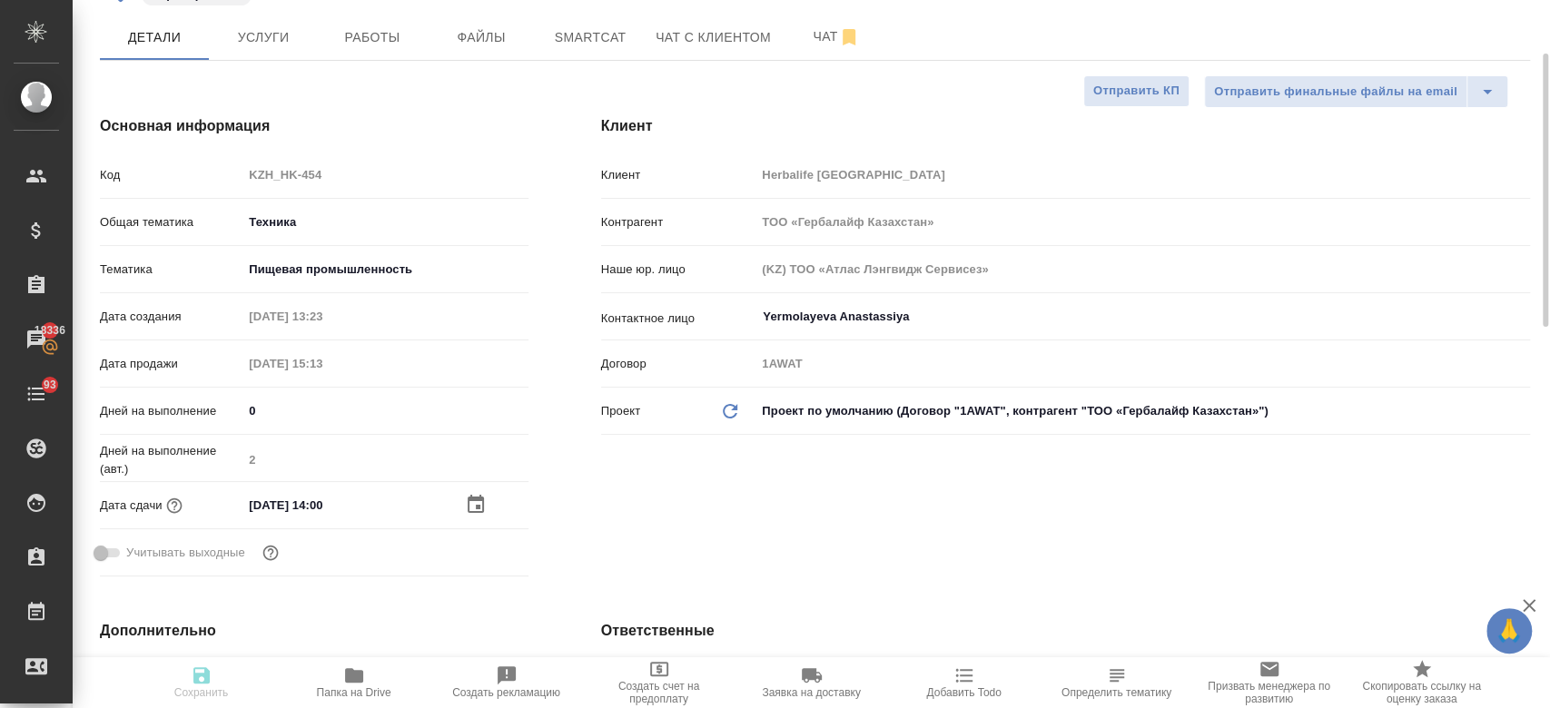
scroll to position [0, 0]
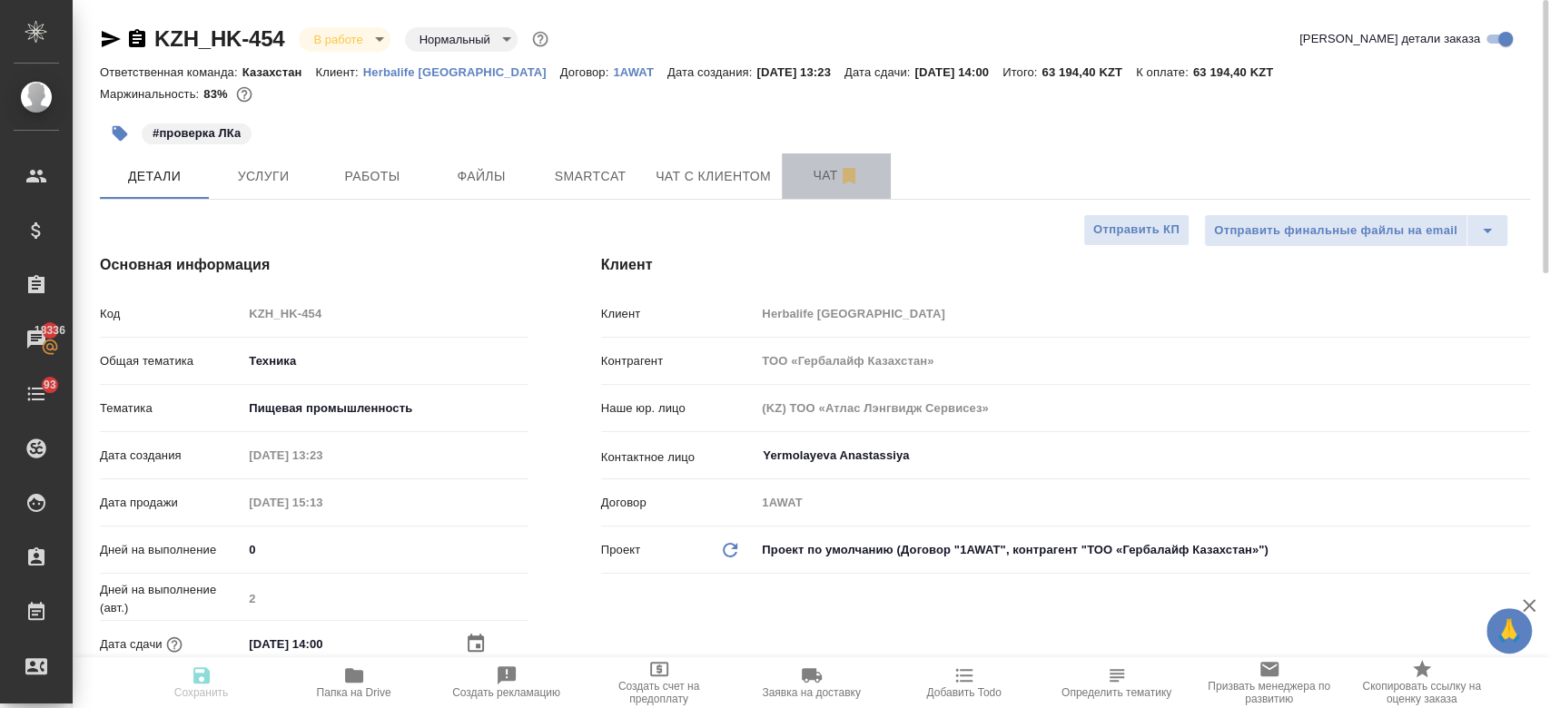
click at [802, 182] on span "Чат" at bounding box center [836, 175] width 87 height 23
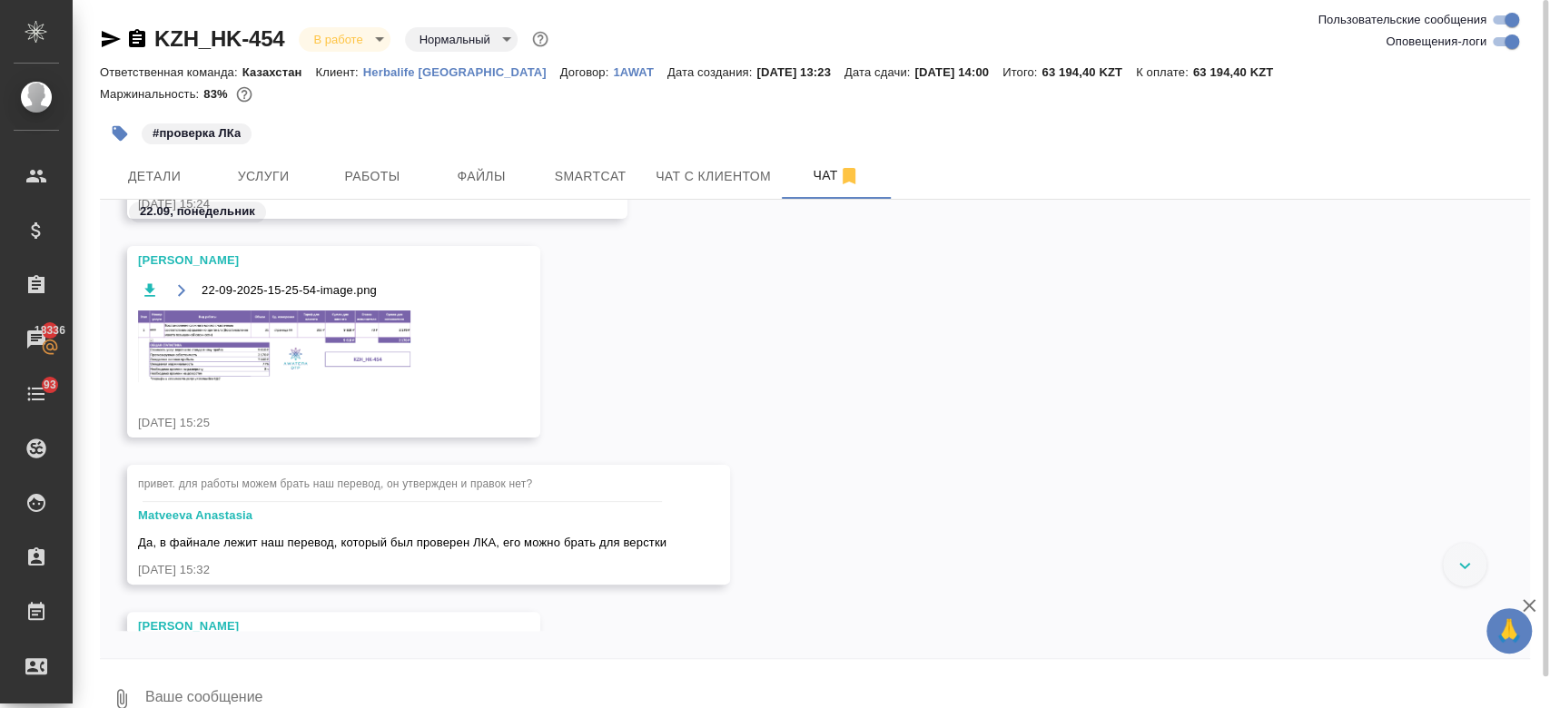
scroll to position [10998, 0]
click at [354, 355] on img at bounding box center [274, 348] width 272 height 72
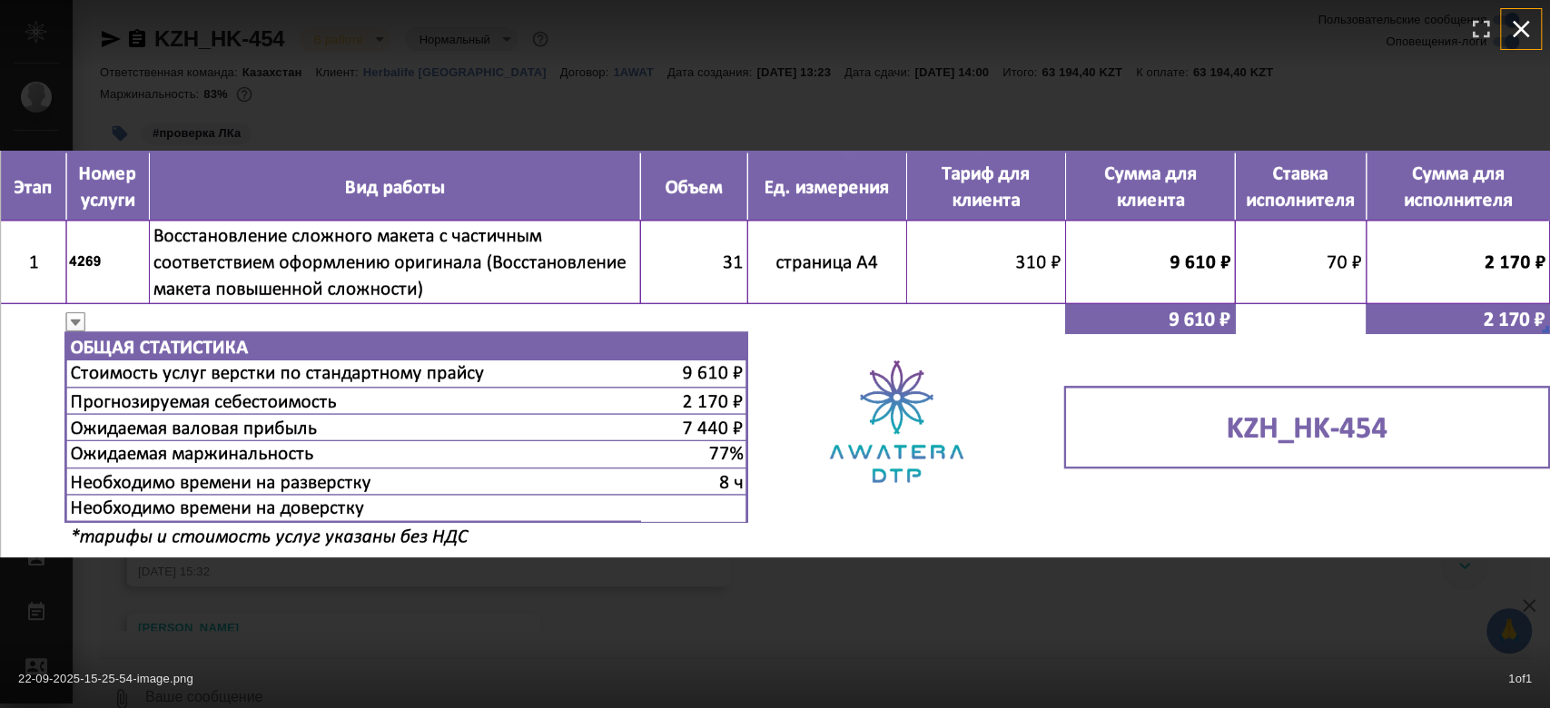
click at [1516, 37] on icon "button" at bounding box center [1520, 29] width 29 height 29
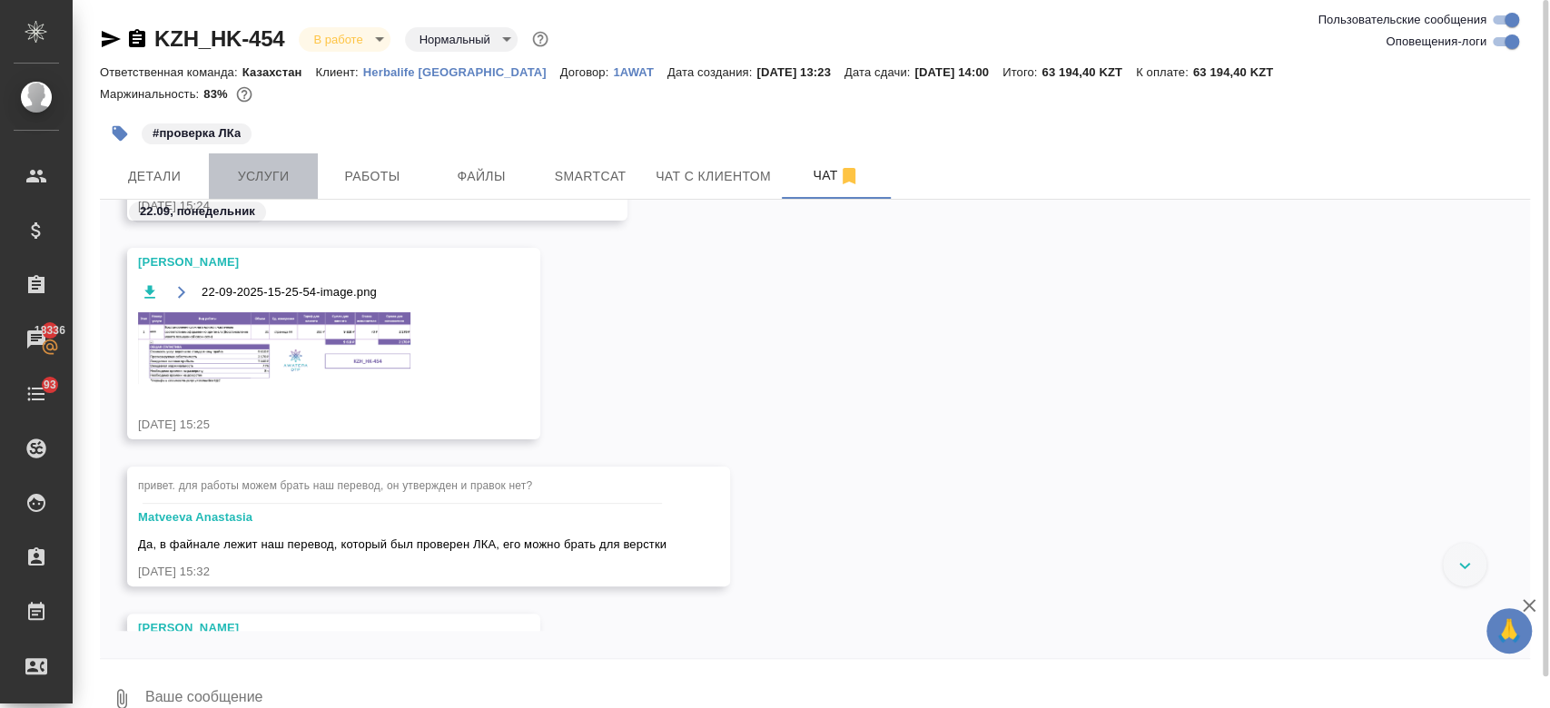
click at [274, 166] on span "Услуги" at bounding box center [263, 176] width 87 height 23
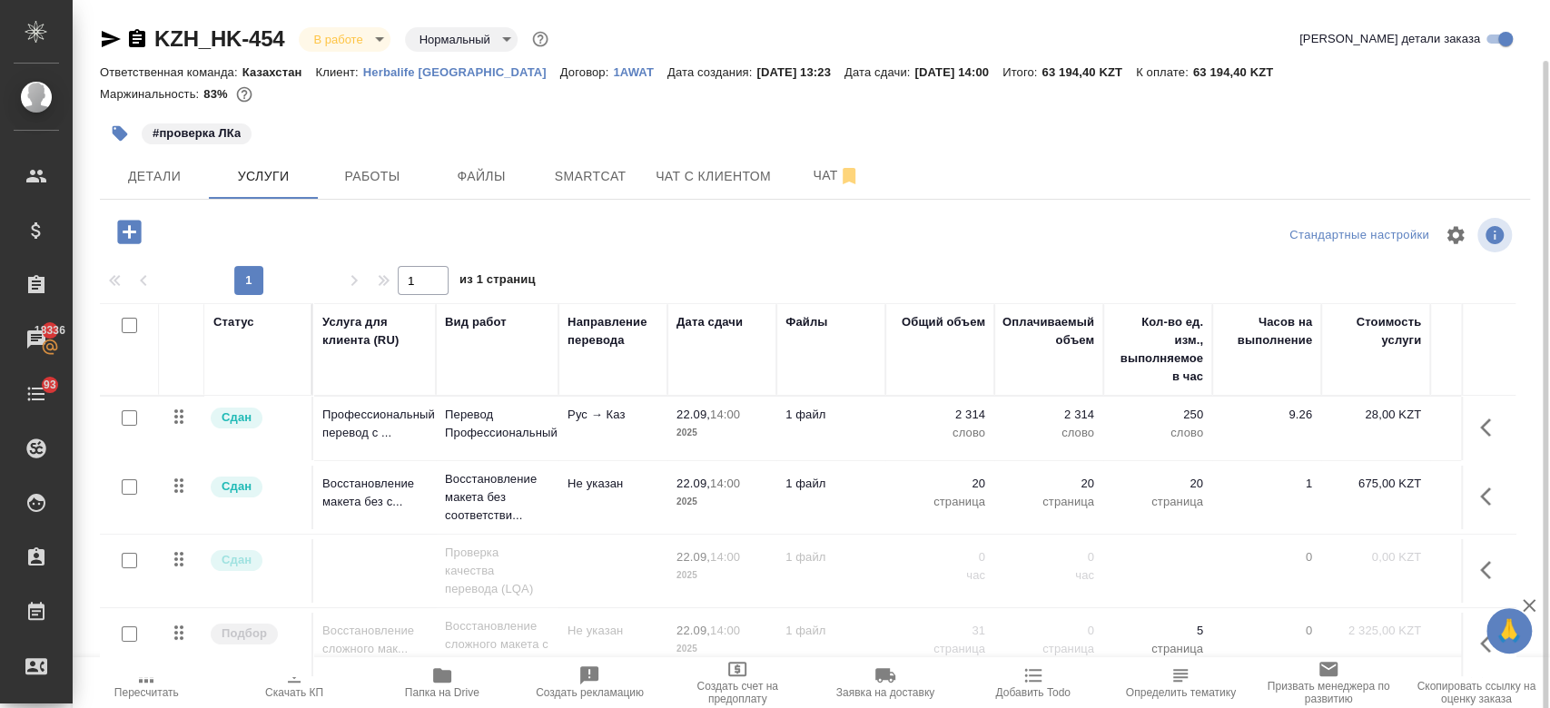
scroll to position [31, 0]
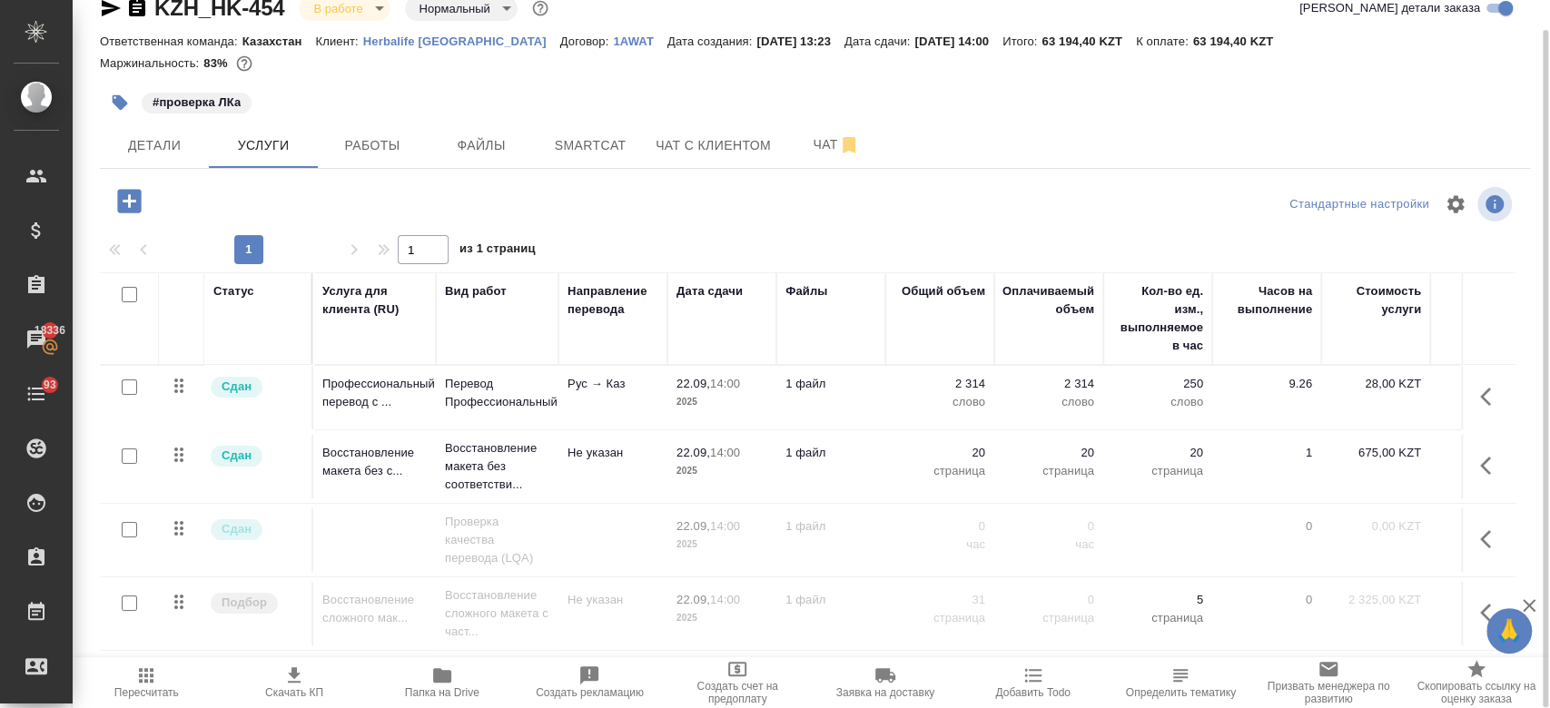
click at [585, 577] on tr "Подбор Восстановление сложного мак... Восстановление сложного макета с част... …" at bounding box center [955, 614] width 1711 height 74
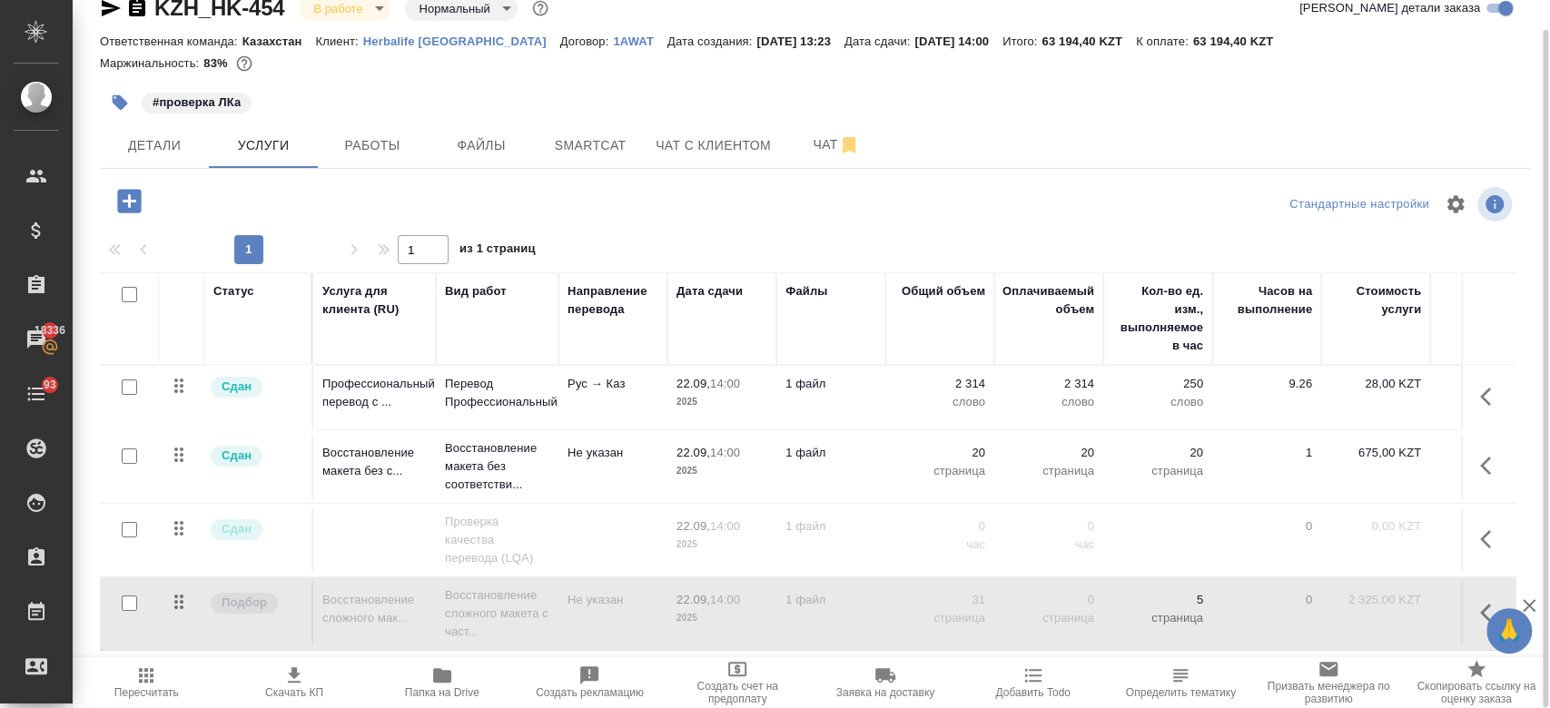
click at [585, 577] on tr "Подбор Восстановление сложного мак... Восстановление сложного макета с част... …" at bounding box center [955, 614] width 1711 height 74
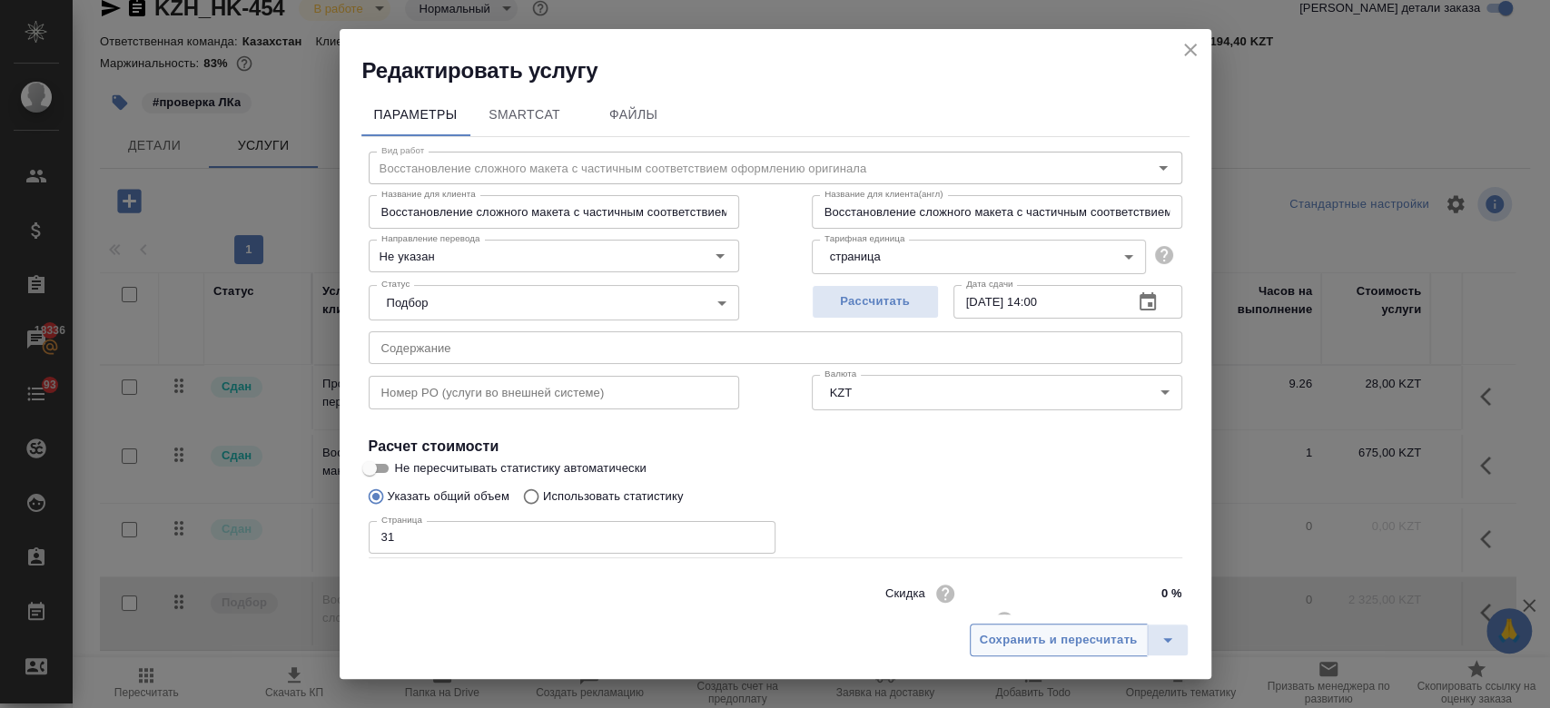
click at [1004, 646] on span "Сохранить и пересчитать" at bounding box center [1059, 640] width 158 height 21
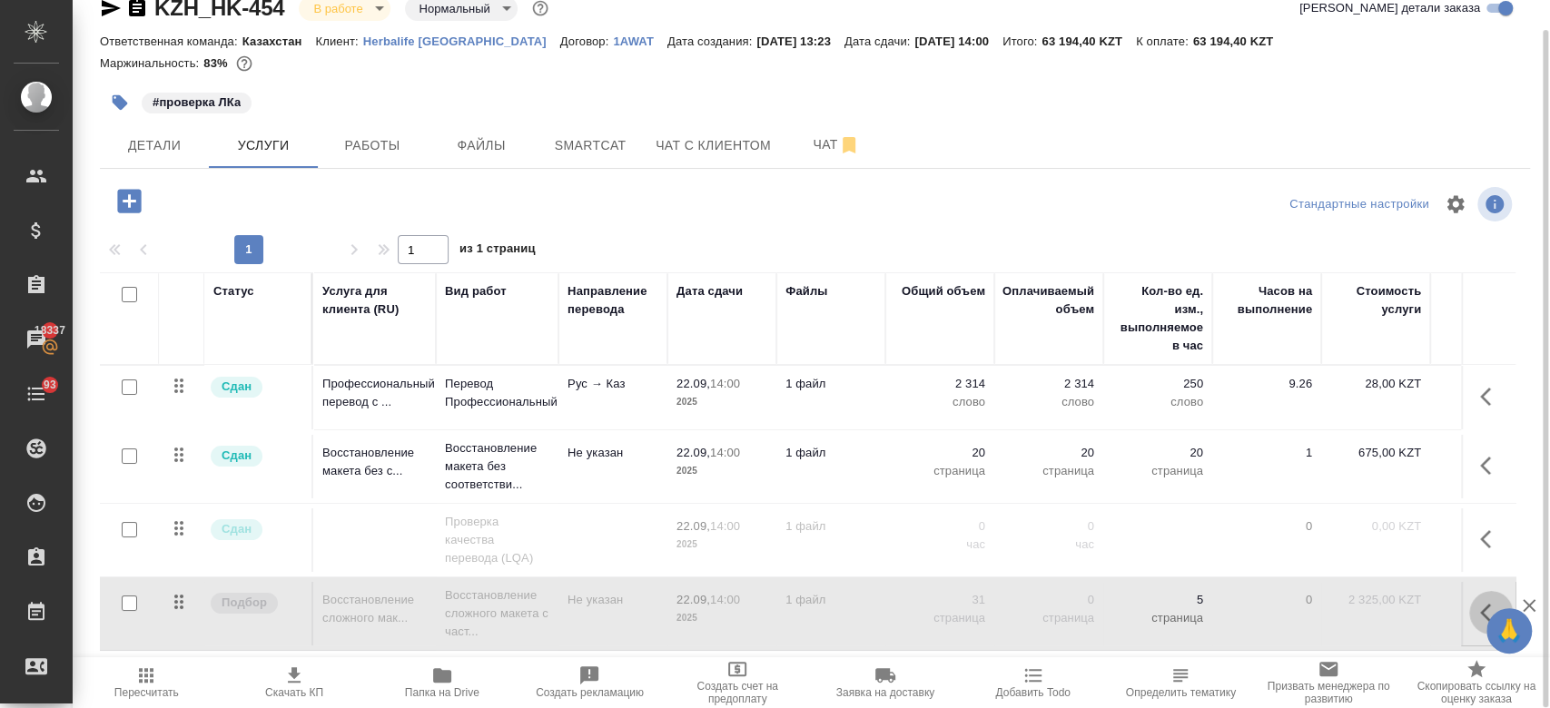
click at [1469, 598] on button "button" at bounding box center [1491, 613] width 44 height 44
click at [1341, 613] on icon "button" at bounding box center [1351, 613] width 20 height 17
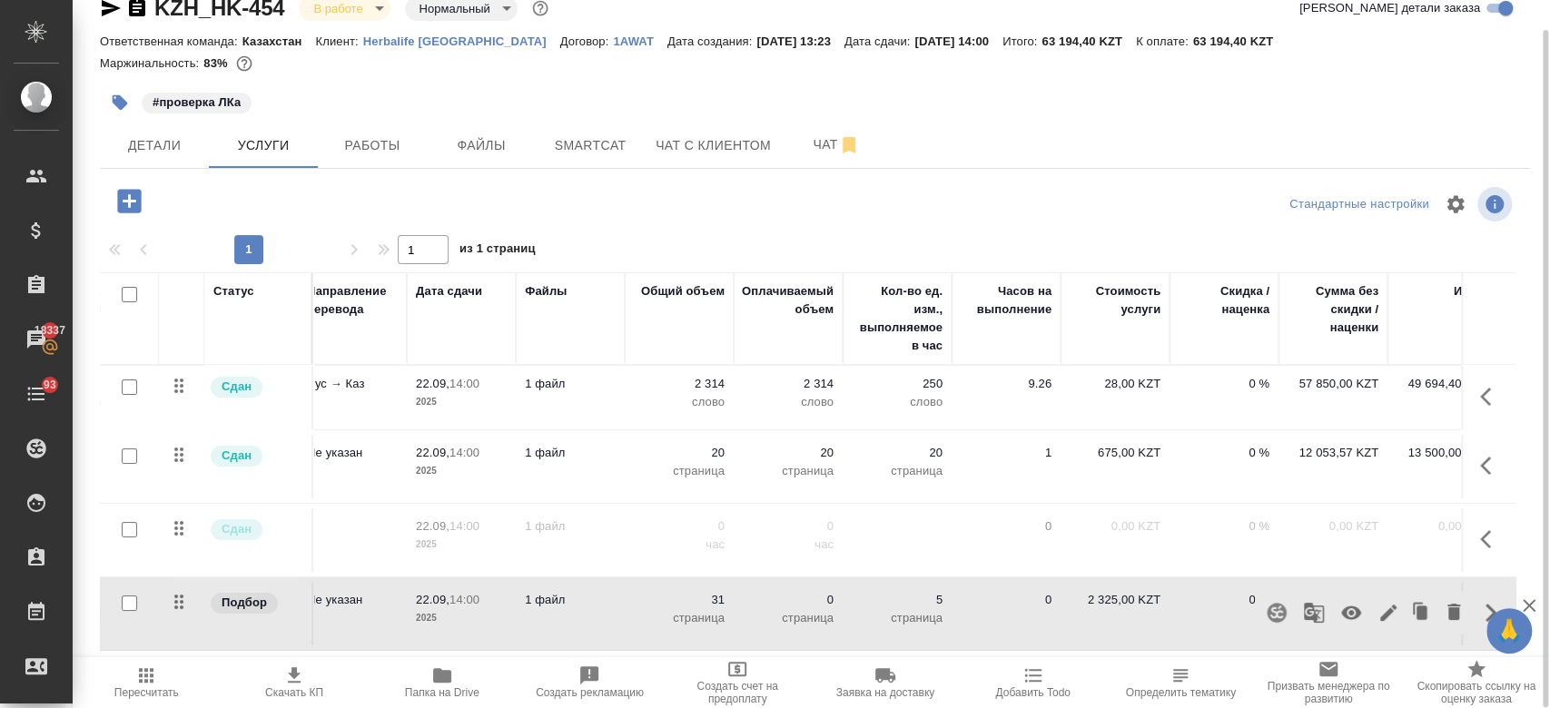
scroll to position [0, 314]
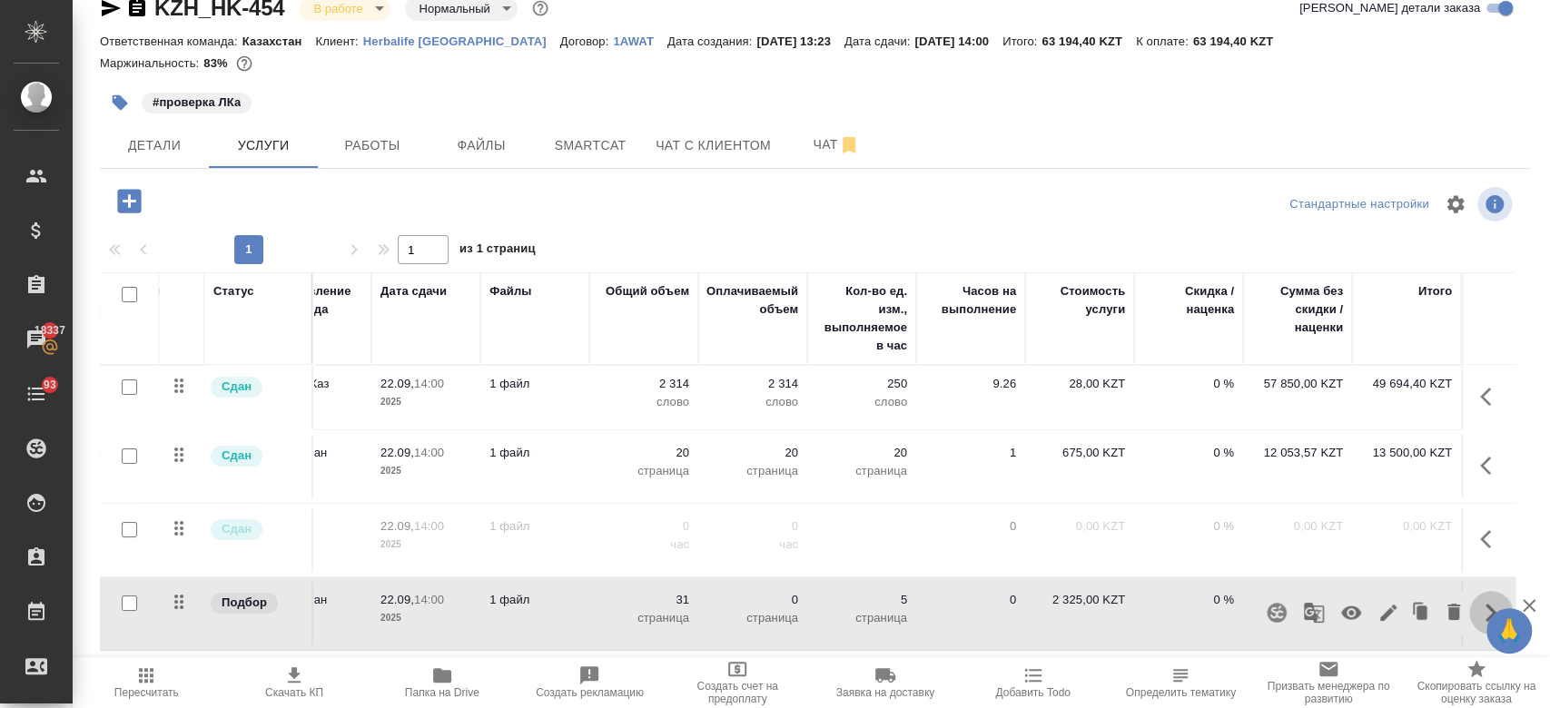
click at [1482, 615] on icon "button" at bounding box center [1491, 613] width 22 height 22
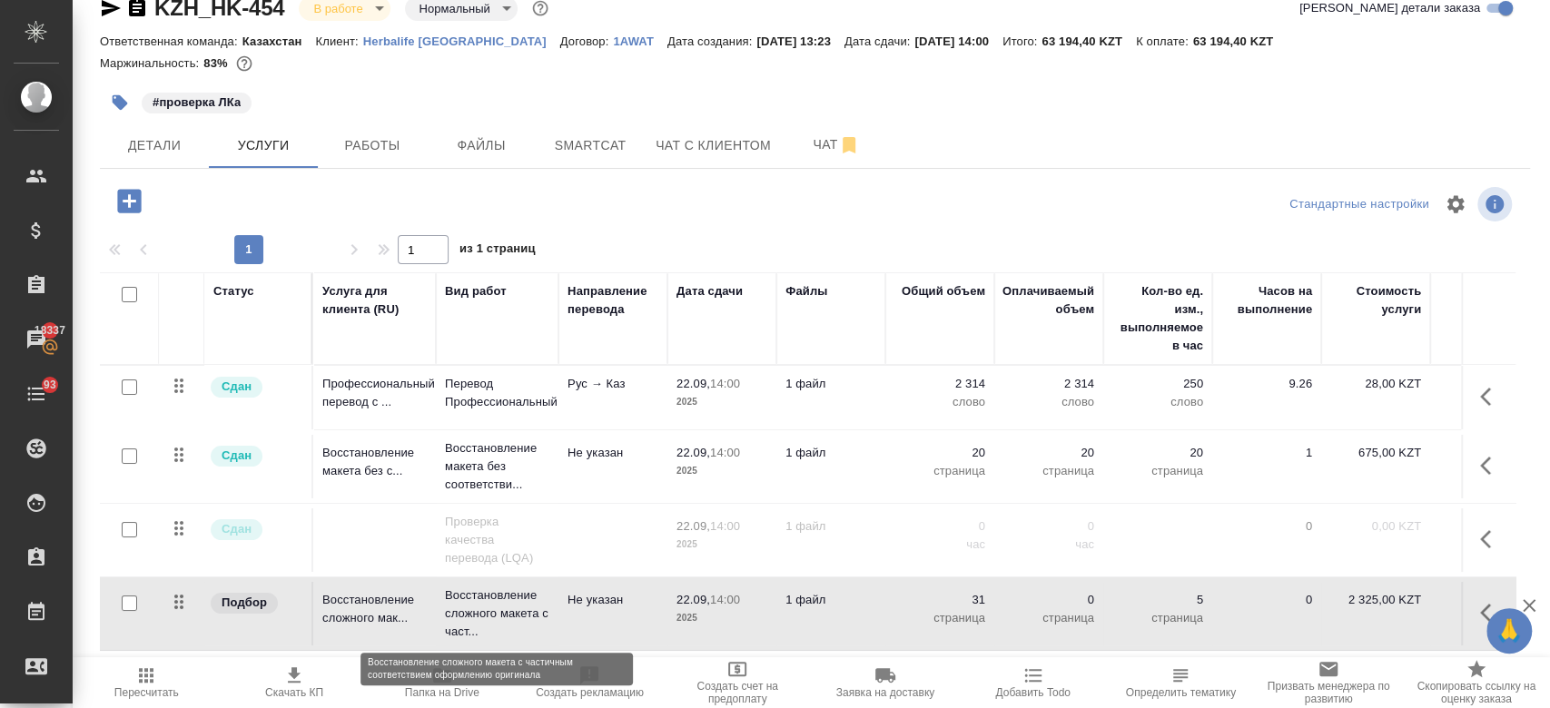
click at [458, 614] on p "Восстановление сложного макета с част..." at bounding box center [497, 614] width 104 height 54
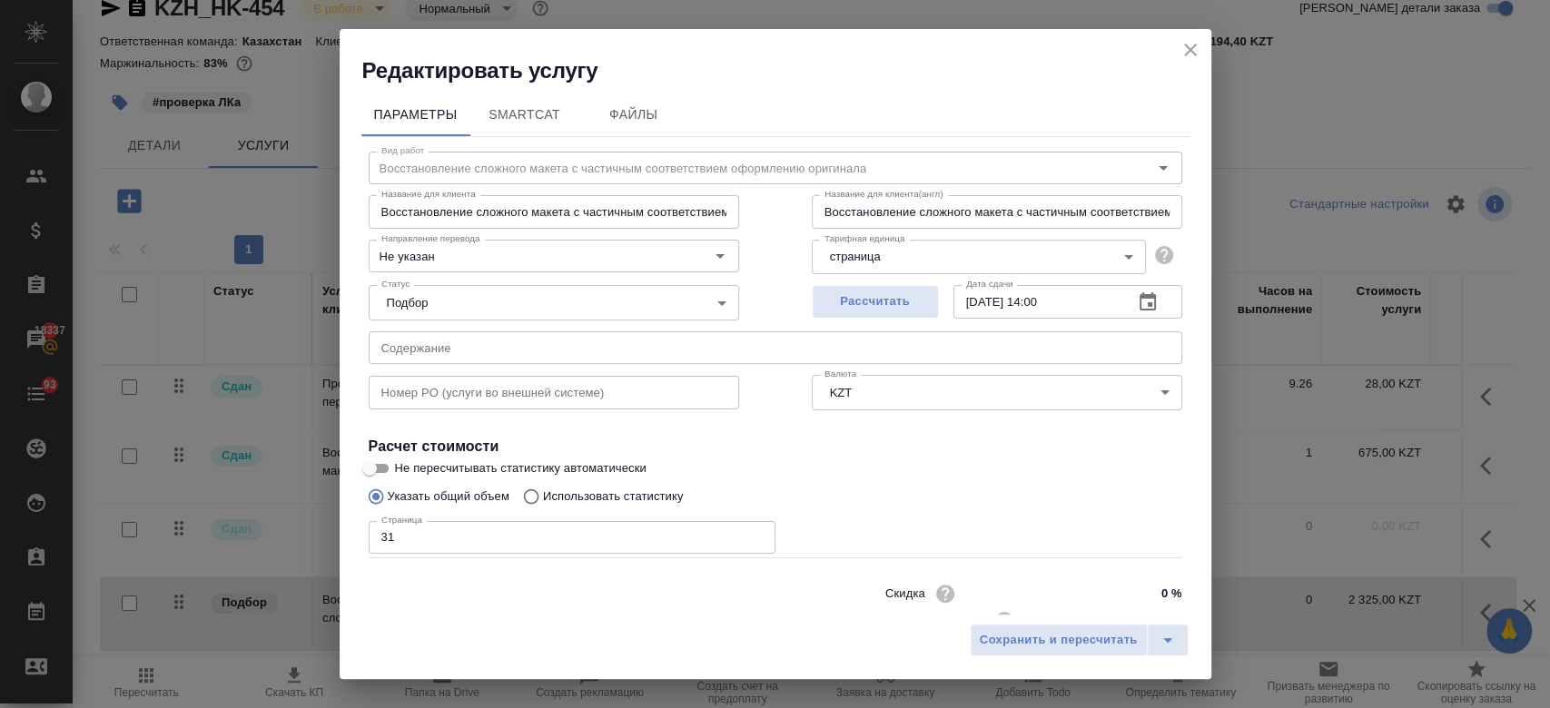
scroll to position [58, 0]
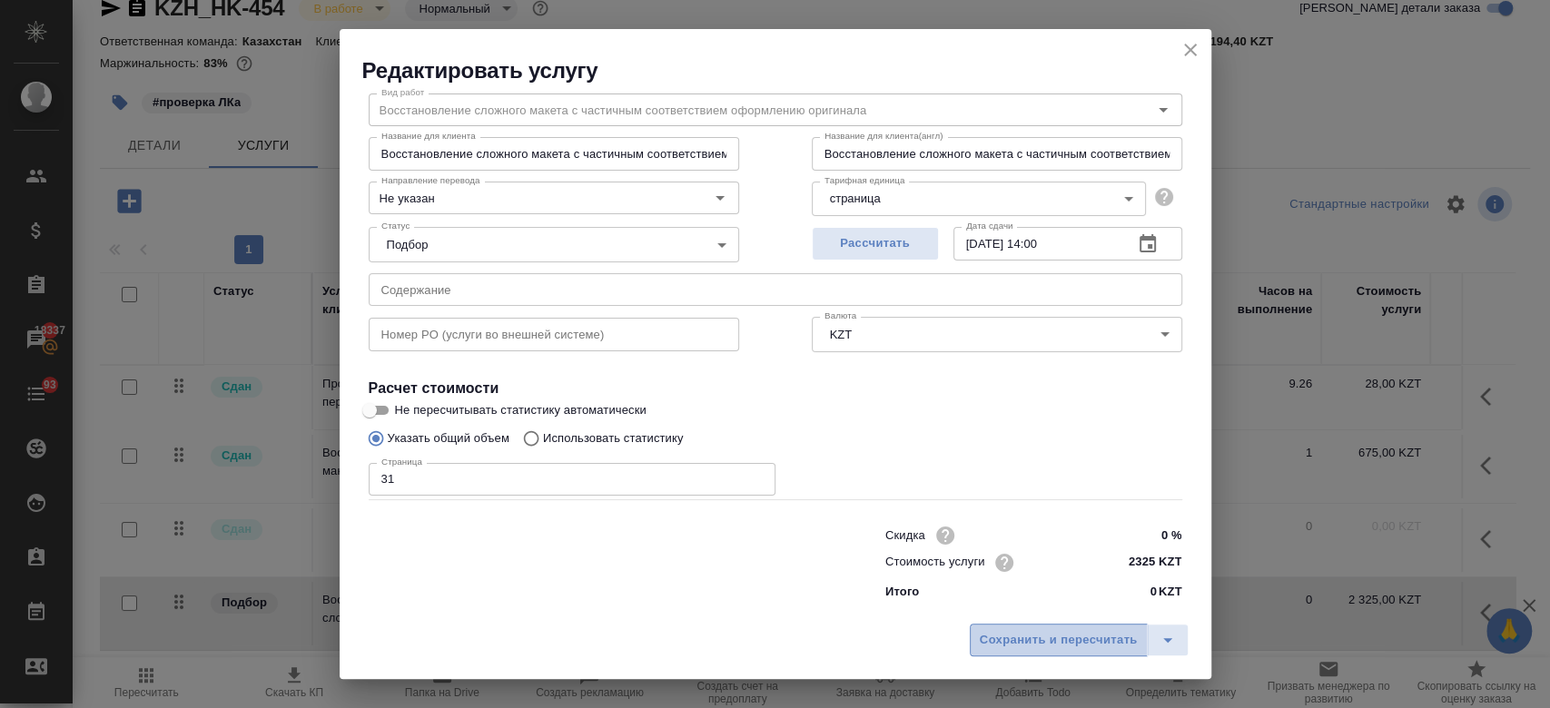
click at [1082, 643] on span "Сохранить и пересчитать" at bounding box center [1059, 640] width 158 height 21
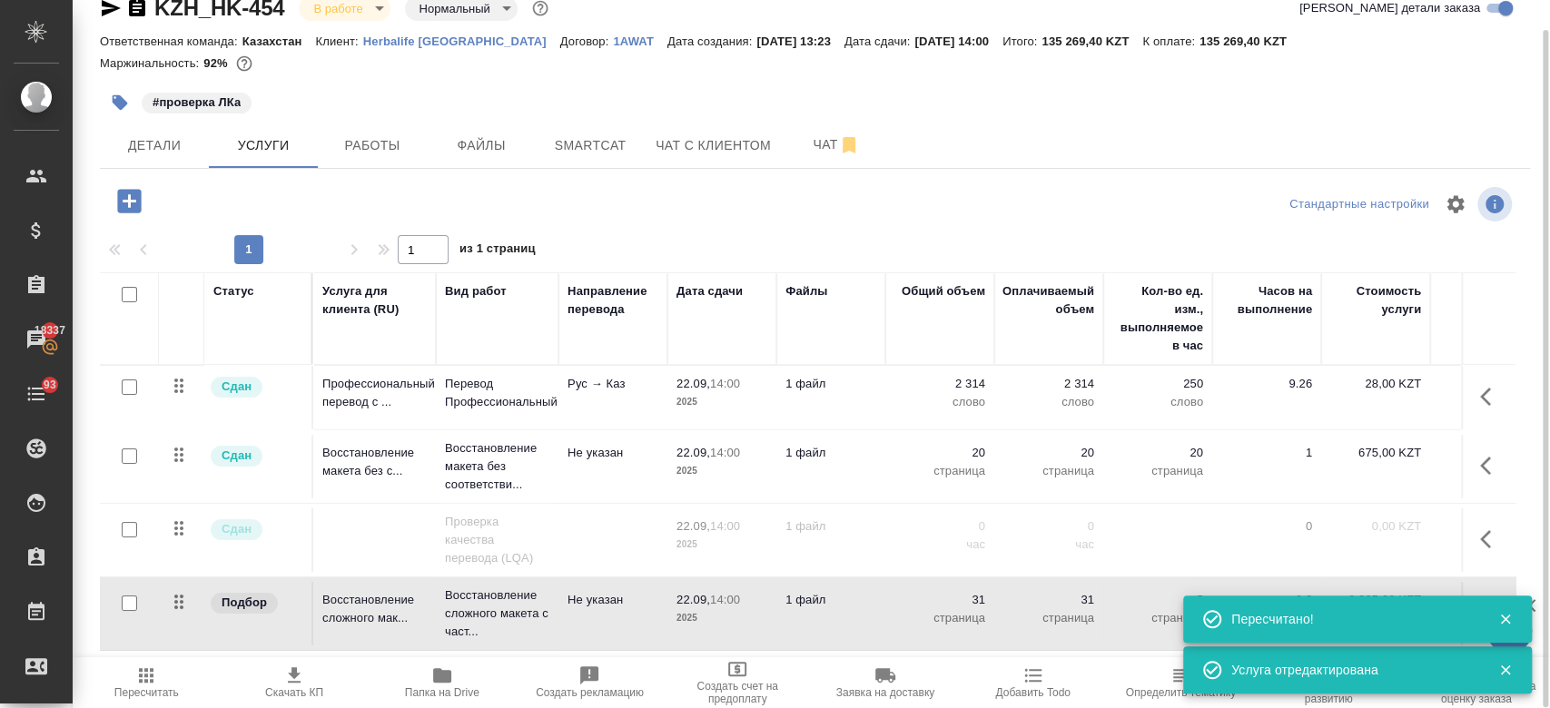
scroll to position [0, 314]
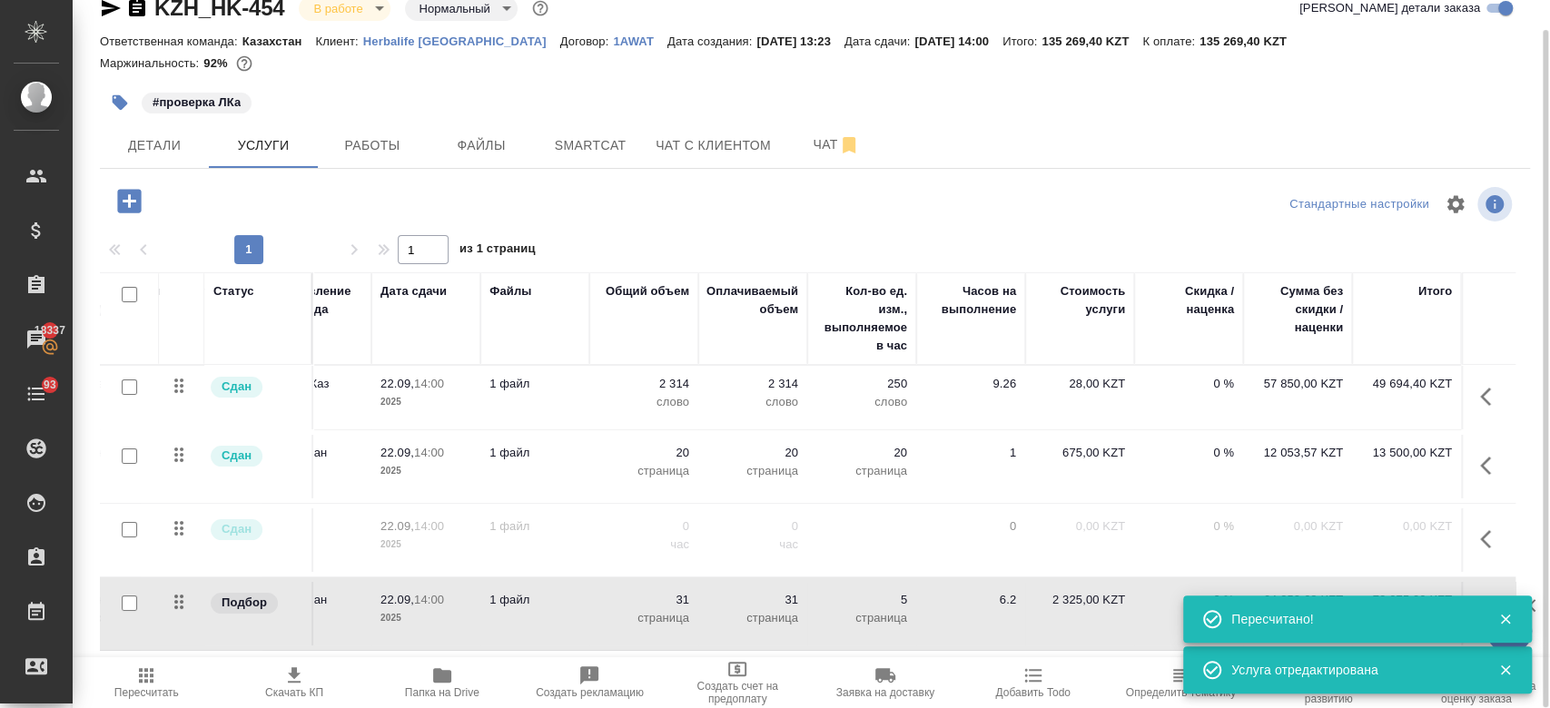
click at [922, 83] on div "#проверка ЛКа" at bounding box center [576, 103] width 953 height 40
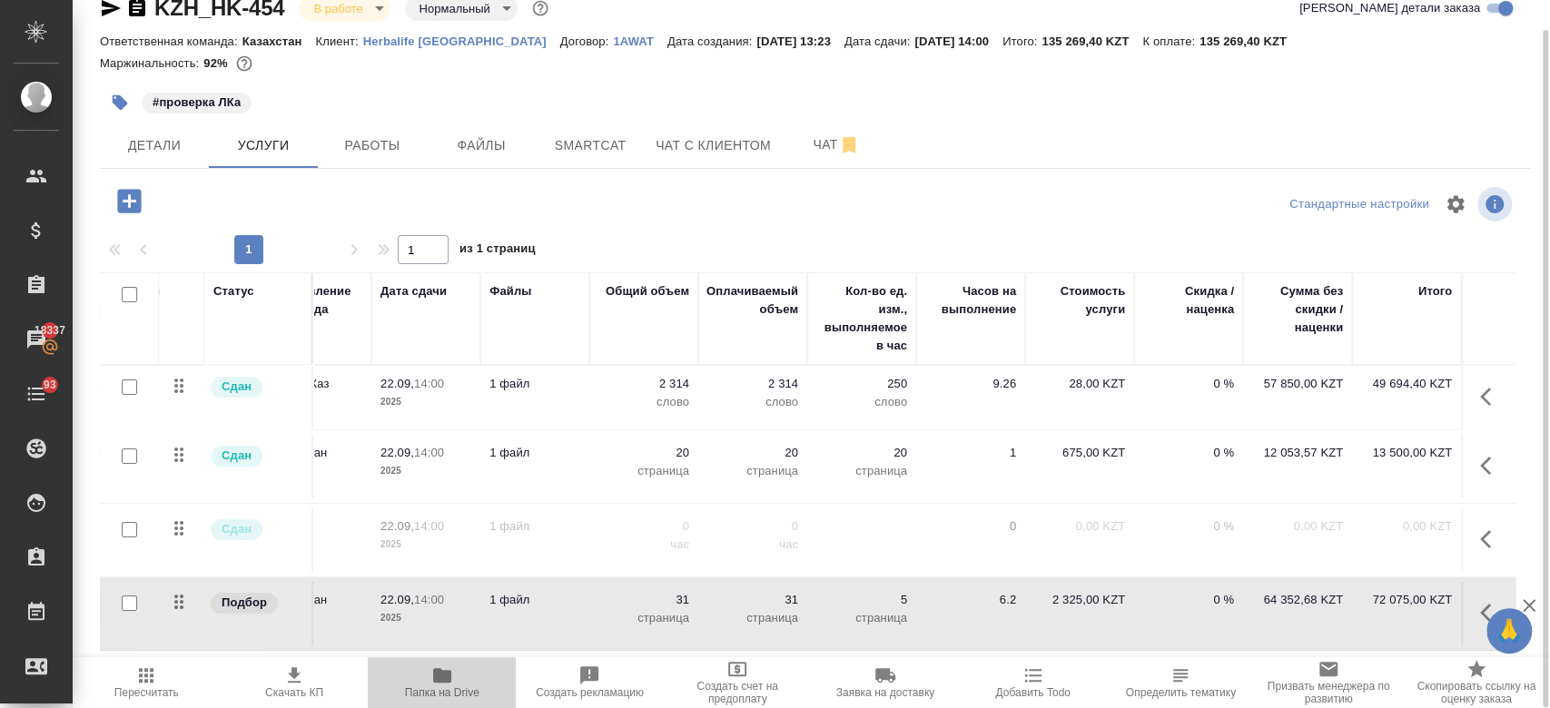
click at [420, 703] on button "Папка на Drive" at bounding box center [442, 682] width 148 height 51
click at [557, 84] on div "#проверка ЛКа" at bounding box center [576, 103] width 953 height 40
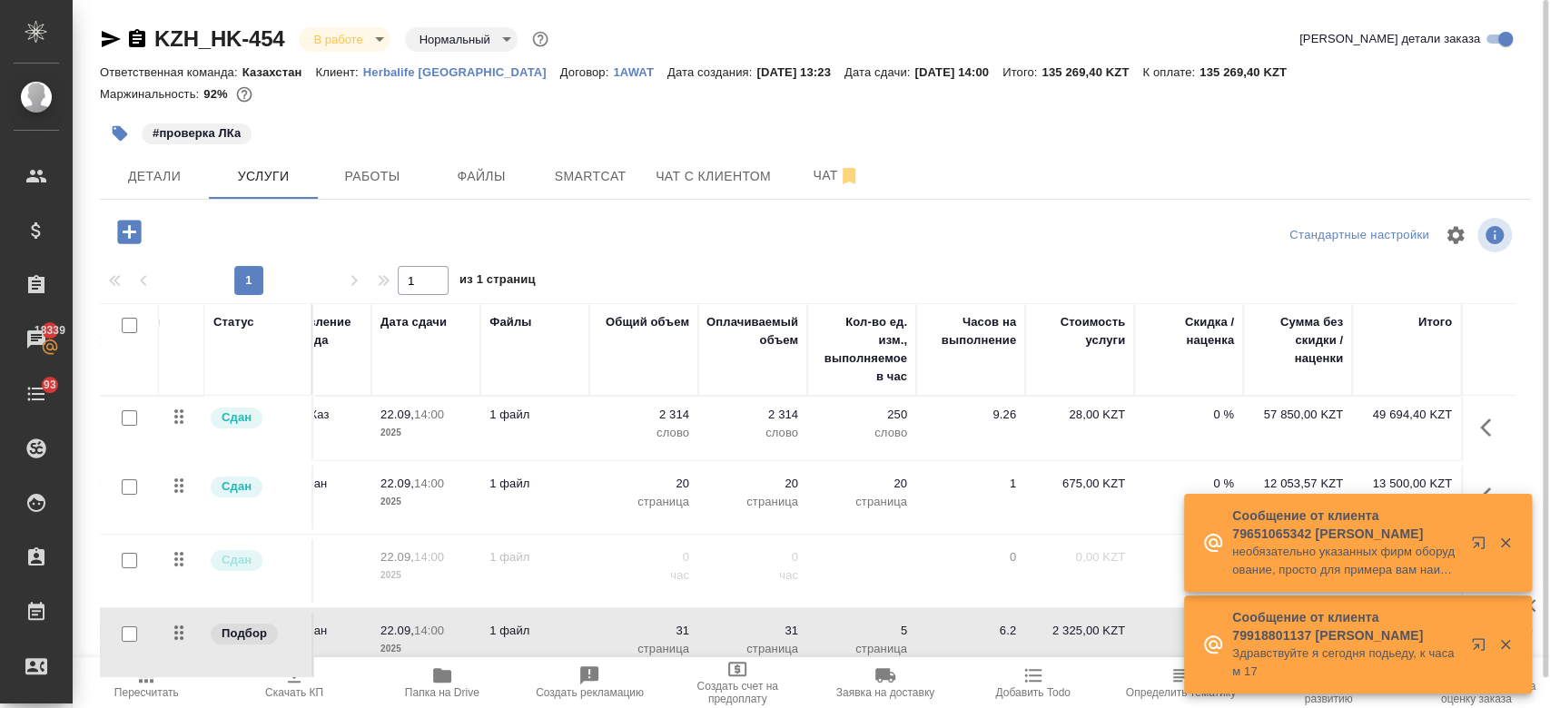
click at [1006, 105] on div "Маржинальность: 92%" at bounding box center [815, 95] width 1430 height 24
click at [816, 191] on button "Чат" at bounding box center [836, 175] width 109 height 45
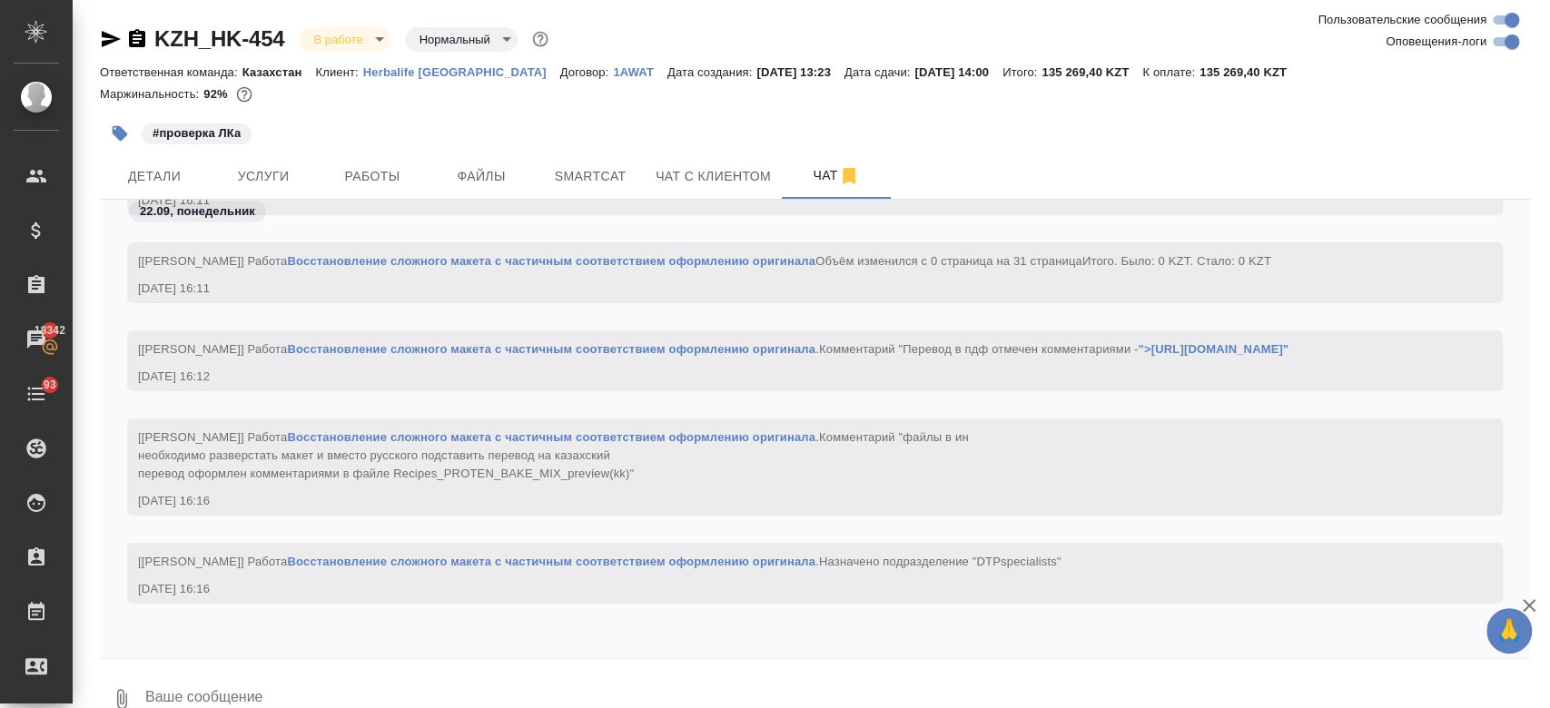
scroll to position [11952, 0]
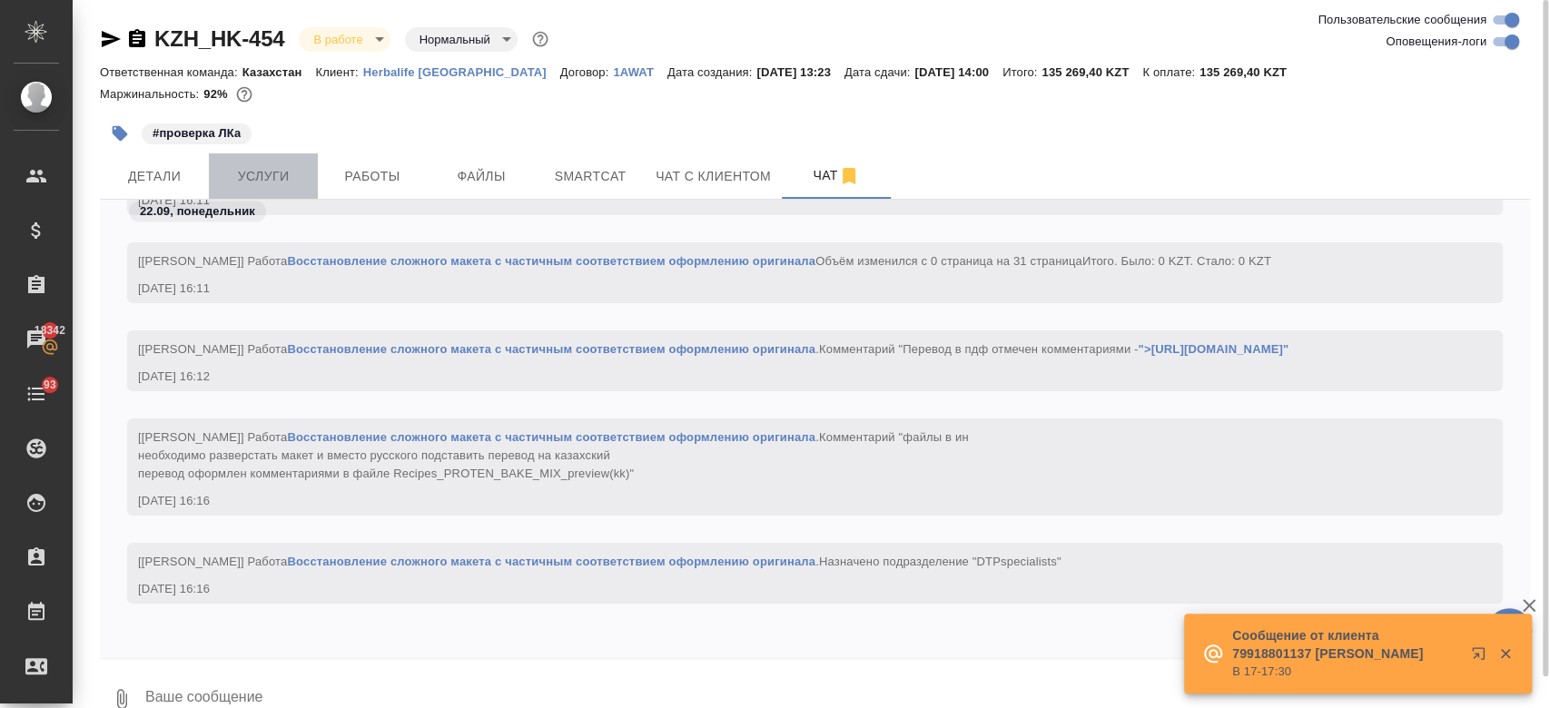
click at [268, 196] on button "Услуги" at bounding box center [263, 175] width 109 height 45
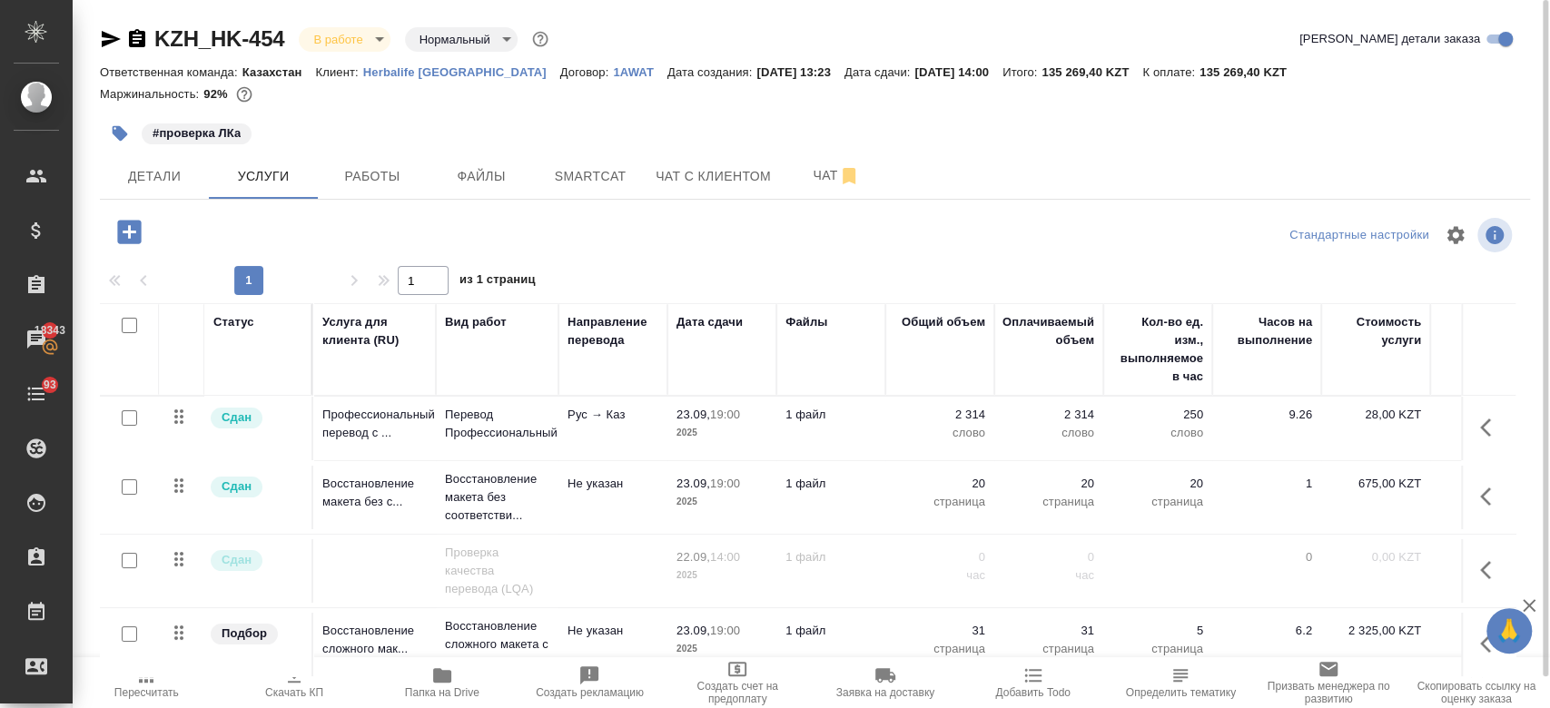
click at [707, 113] on div at bounding box center [815, 112] width 1430 height 4
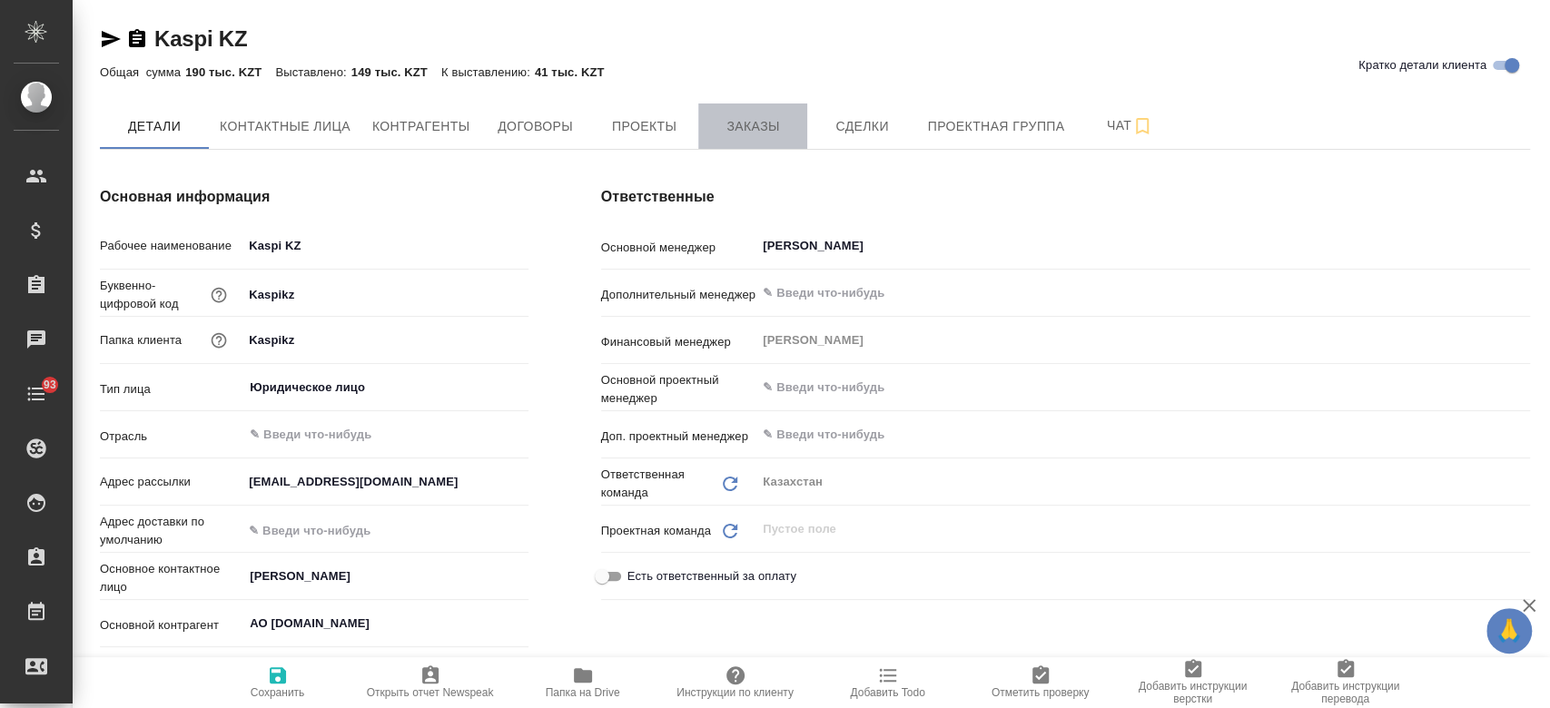
click at [777, 127] on span "Заказы" at bounding box center [752, 126] width 87 height 23
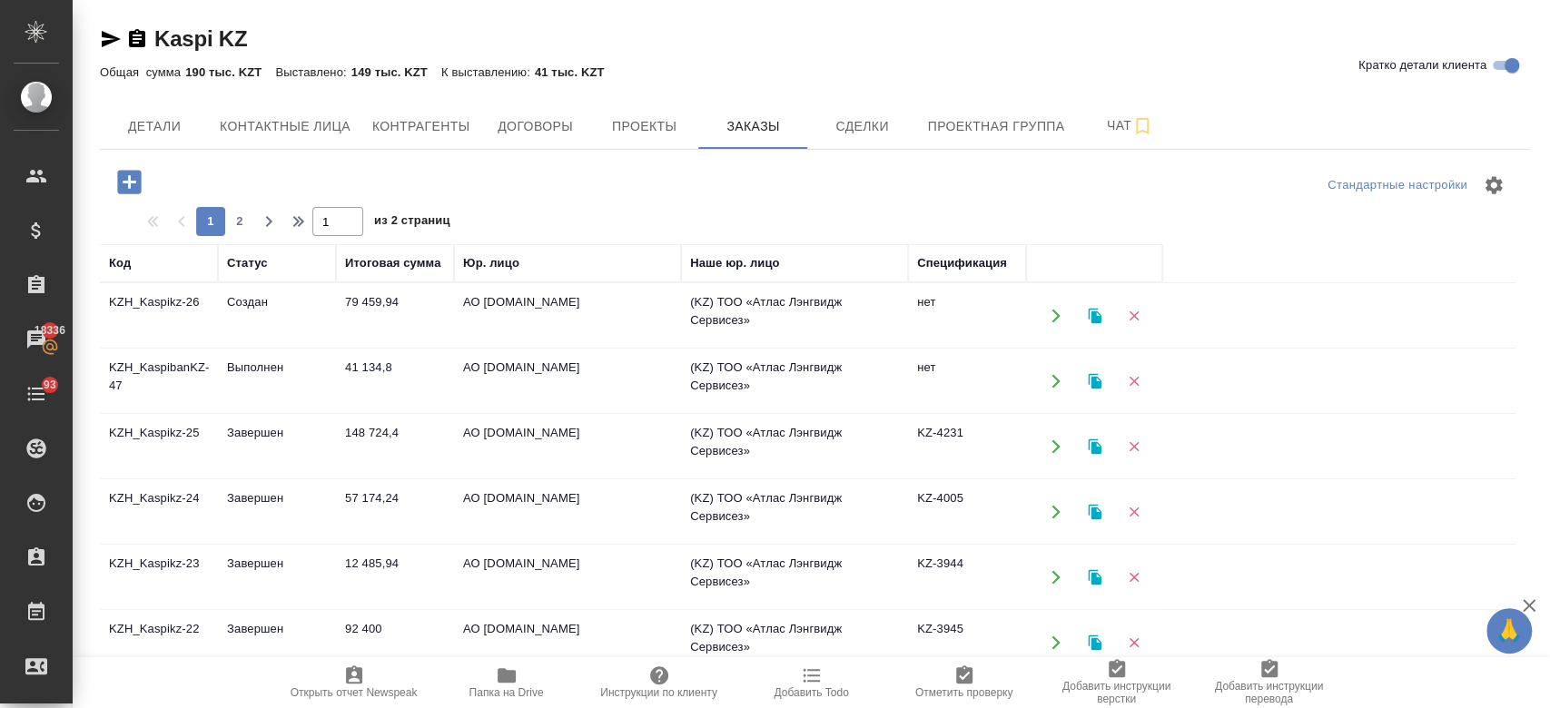
click at [636, 54] on div "Kaspi KZ Кратко детали клиента" at bounding box center [815, 43] width 1430 height 36
